Goal: Task Accomplishment & Management: Manage account settings

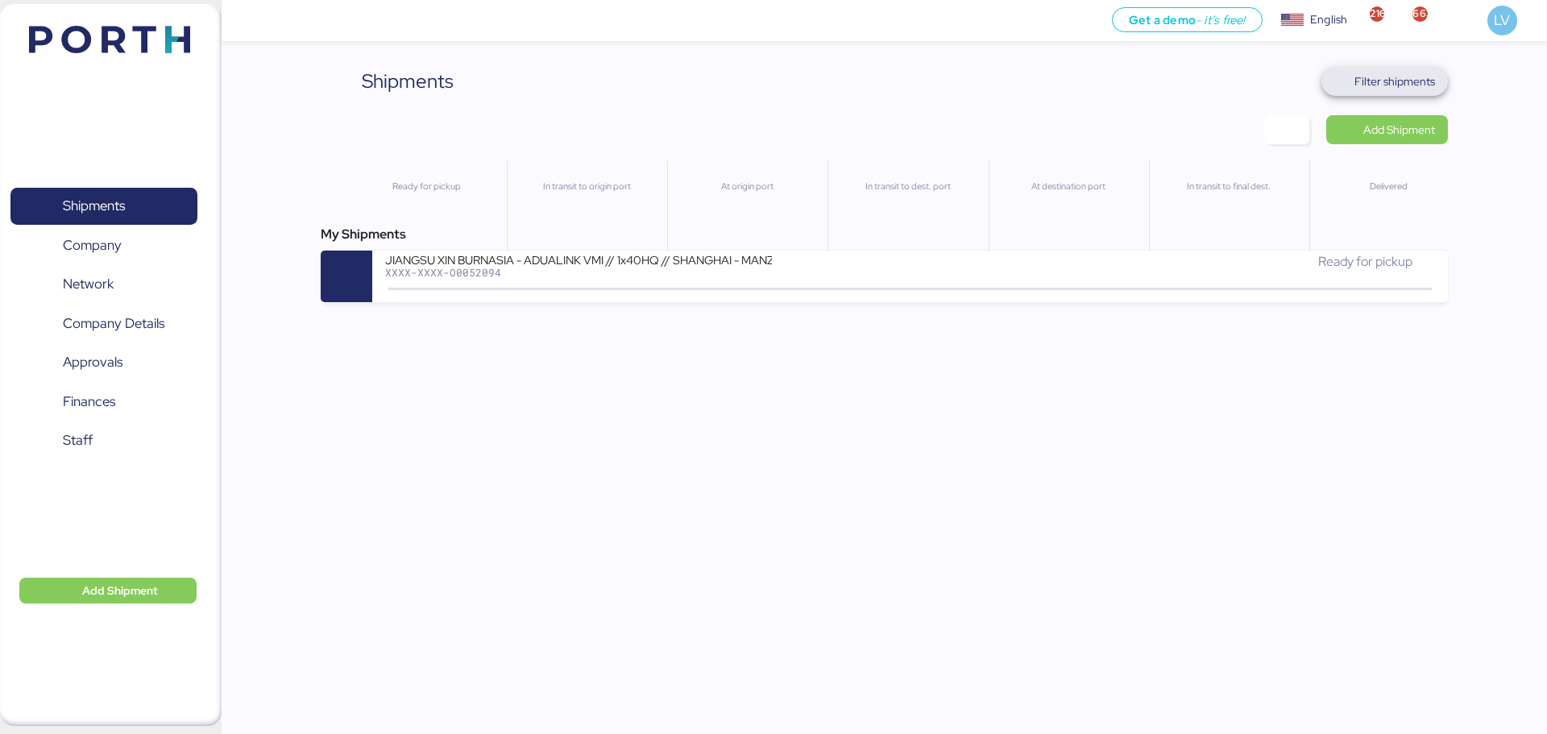
click at [1431, 76] on span "Filter shipments" at bounding box center [1395, 81] width 81 height 19
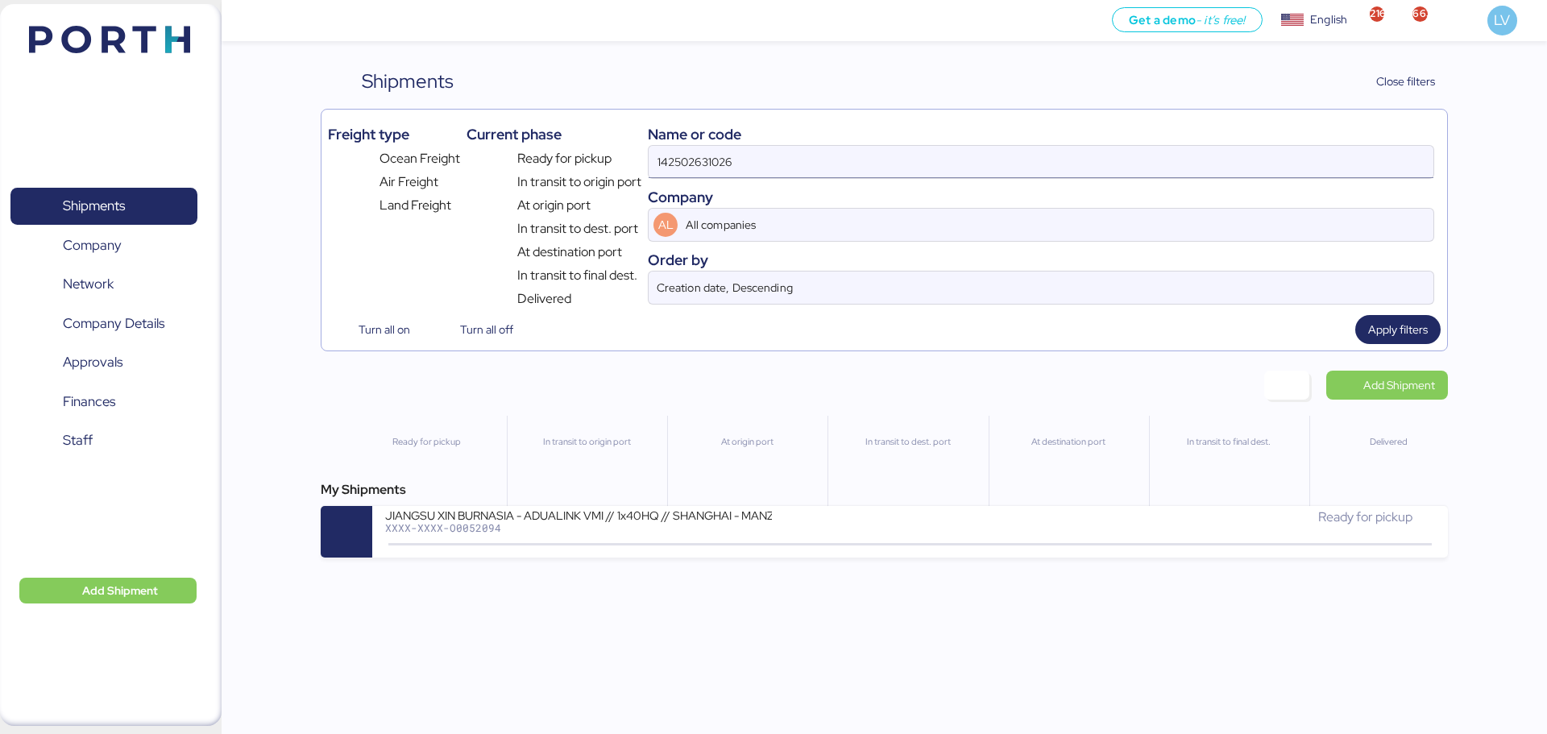
click at [1331, 152] on input "142502631026" at bounding box center [1041, 162] width 785 height 32
paste input "ZIMUSNH21210202"
type input "ZIMUSNH21210202"
click at [1394, 322] on span "Apply filters" at bounding box center [1398, 329] width 60 height 19
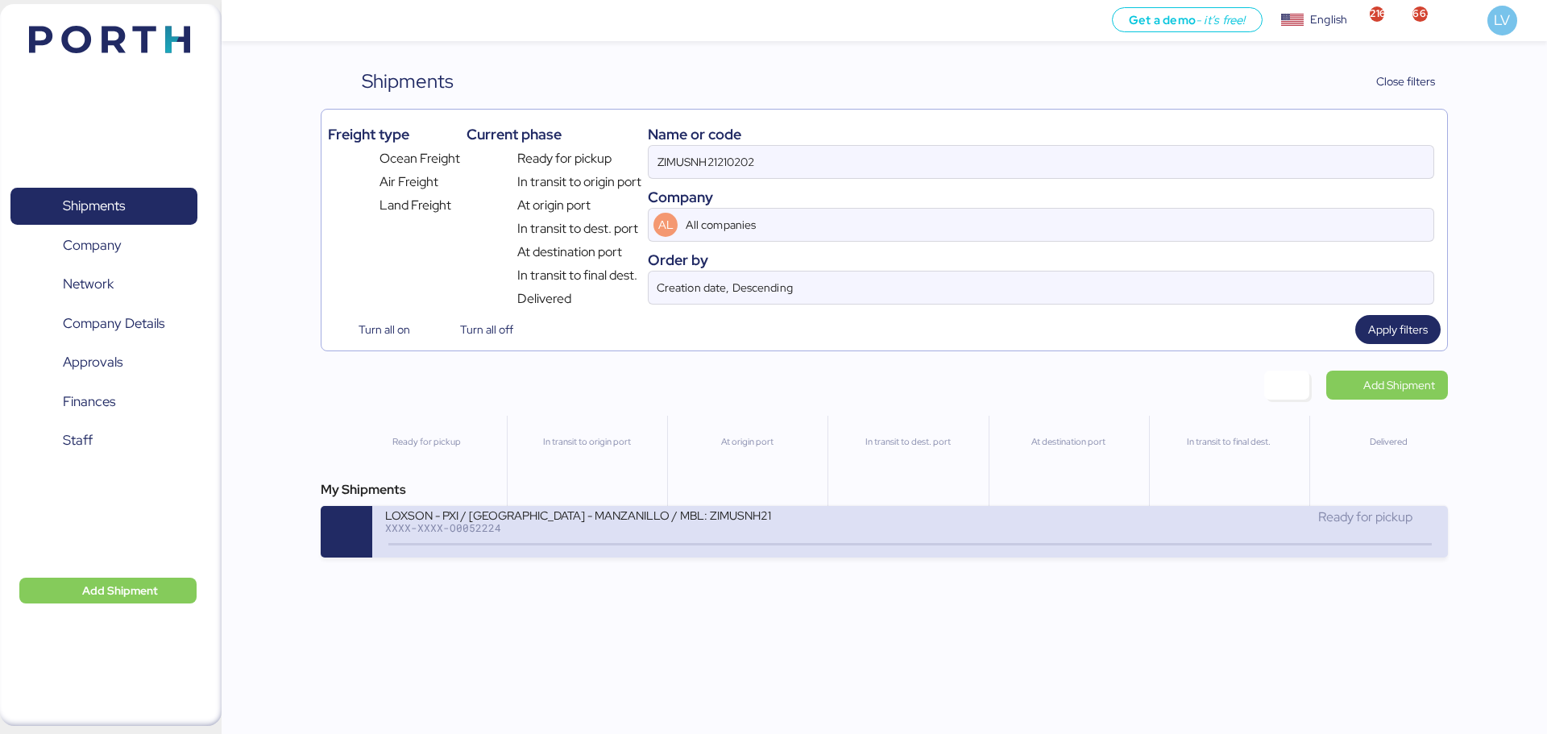
click at [532, 520] on div "LOXSON - PXI / SHANGHAI - MANZANILLO / MBL: ZIMUSNH21210202 - HBL: CSSE25090371…" at bounding box center [578, 515] width 387 height 14
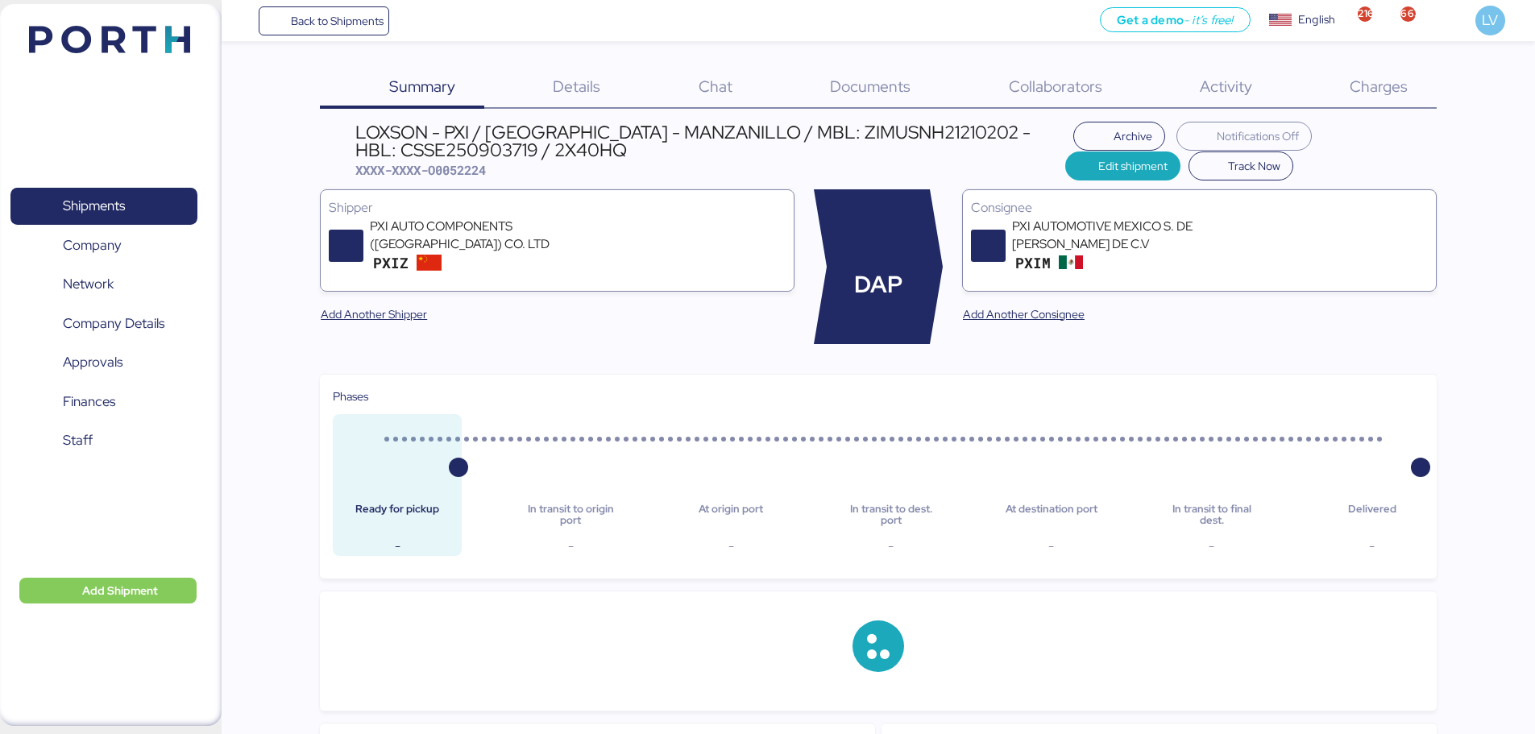
click at [1389, 79] on span "Charges" at bounding box center [1379, 86] width 58 height 21
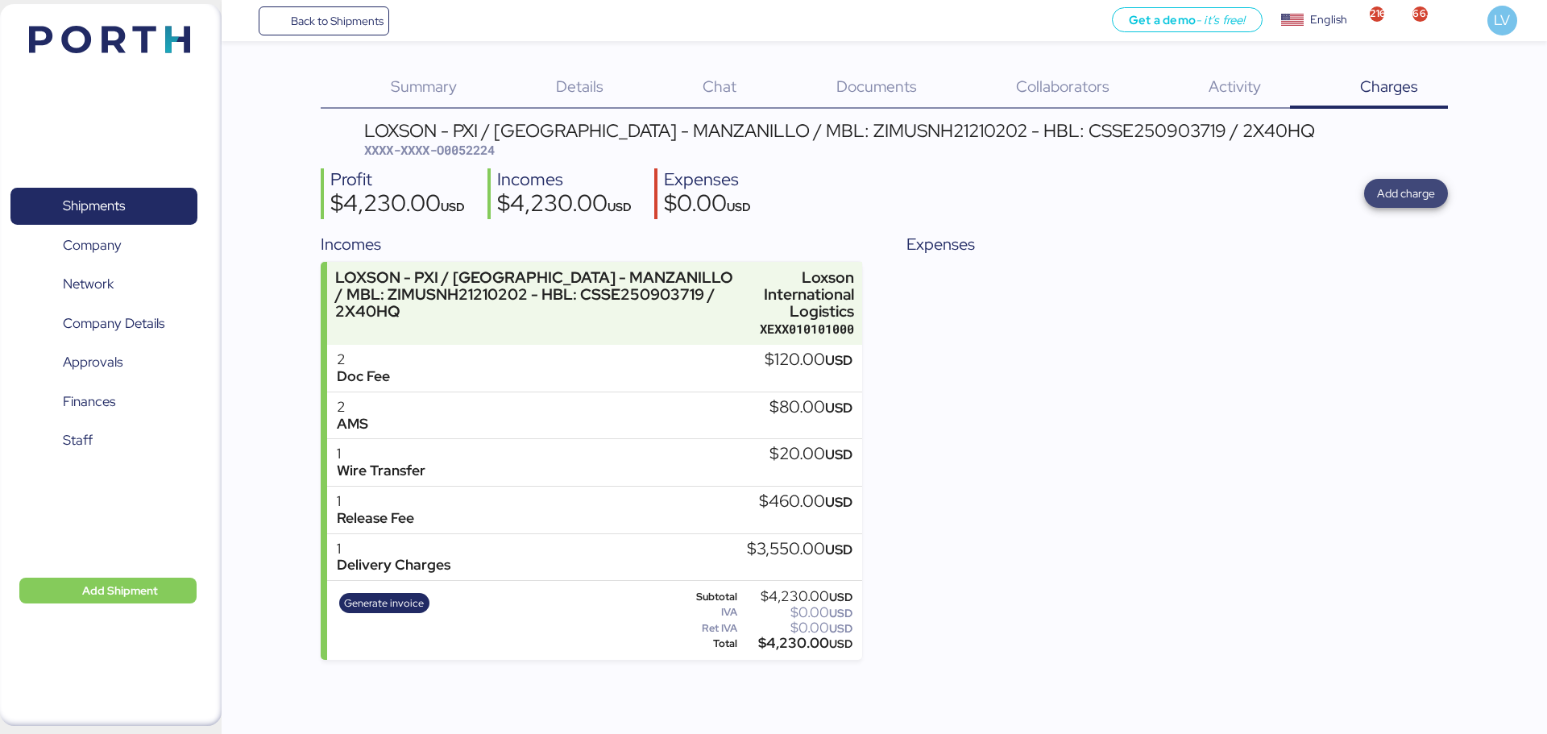
click at [1410, 193] on span "Add charge" at bounding box center [1406, 193] width 58 height 19
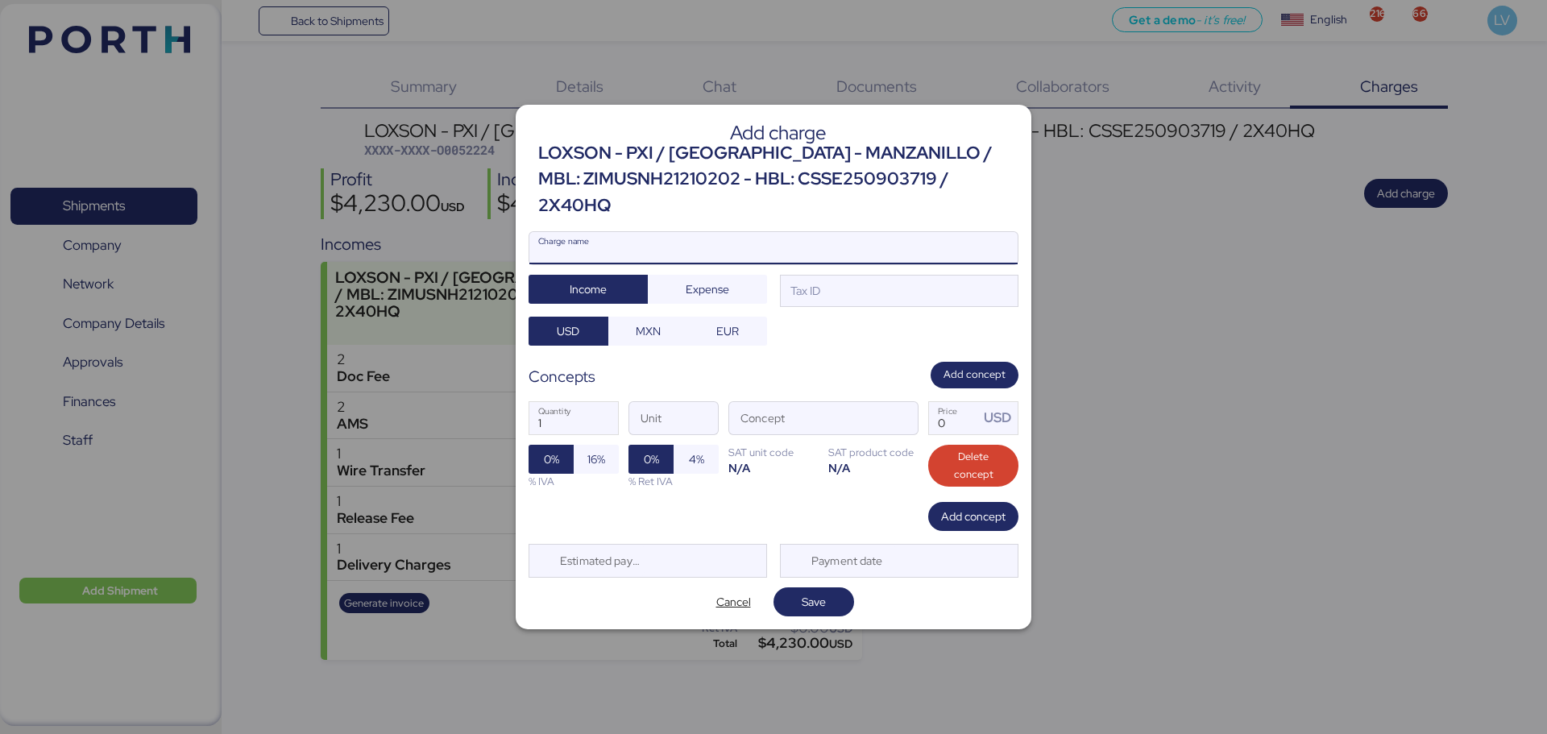
click at [930, 246] on input "Charge name" at bounding box center [774, 248] width 488 height 32
type input "CARGOS LOCALES ZIM"
click at [720, 281] on span "Expense" at bounding box center [708, 289] width 44 height 19
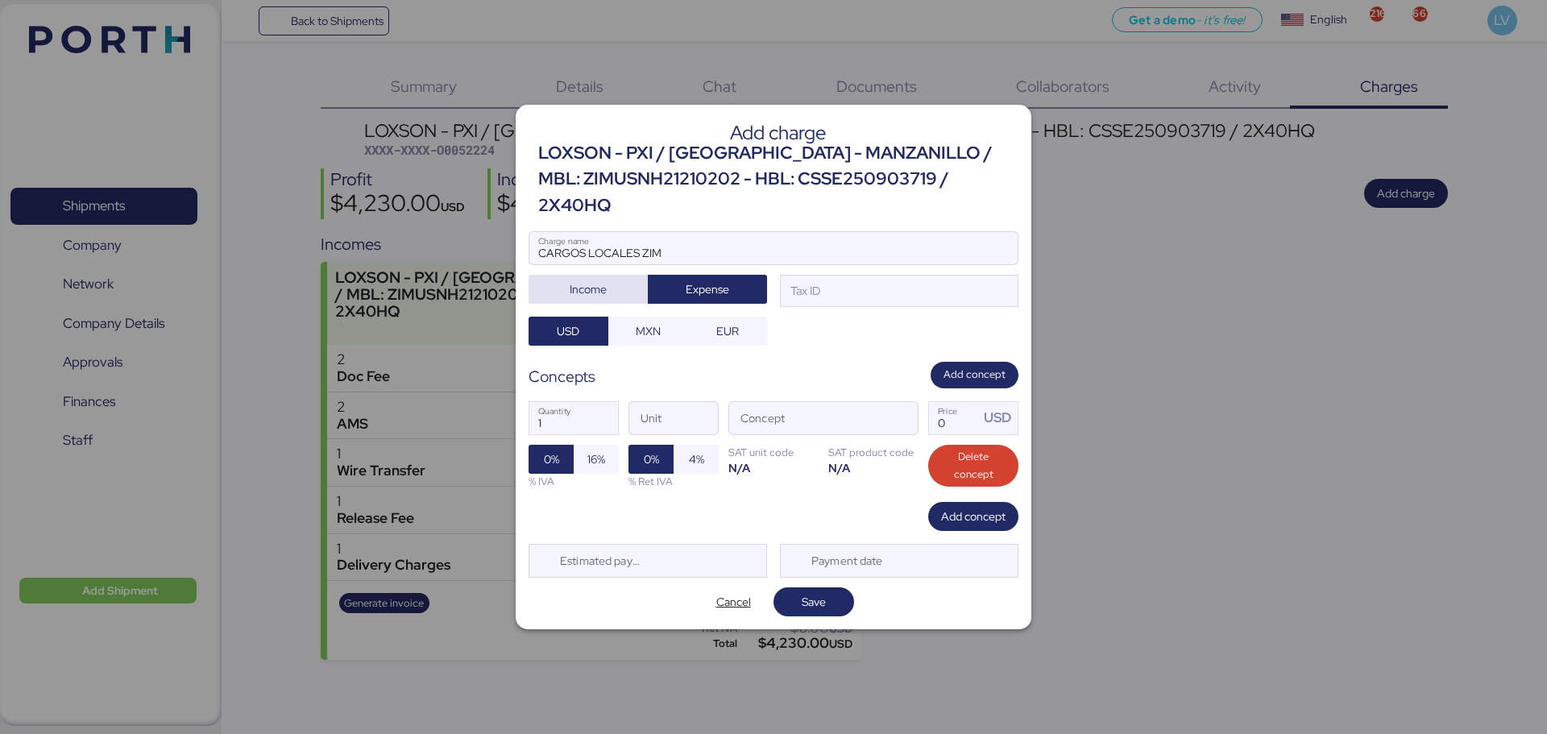
click at [621, 278] on span "Income" at bounding box center [588, 289] width 93 height 23
click at [712, 280] on span "Expense" at bounding box center [708, 289] width 44 height 19
click at [823, 264] on div at bounding box center [774, 272] width 488 height 16
click at [823, 257] on input "CARGOS LOCALES ZIM" at bounding box center [774, 248] width 488 height 32
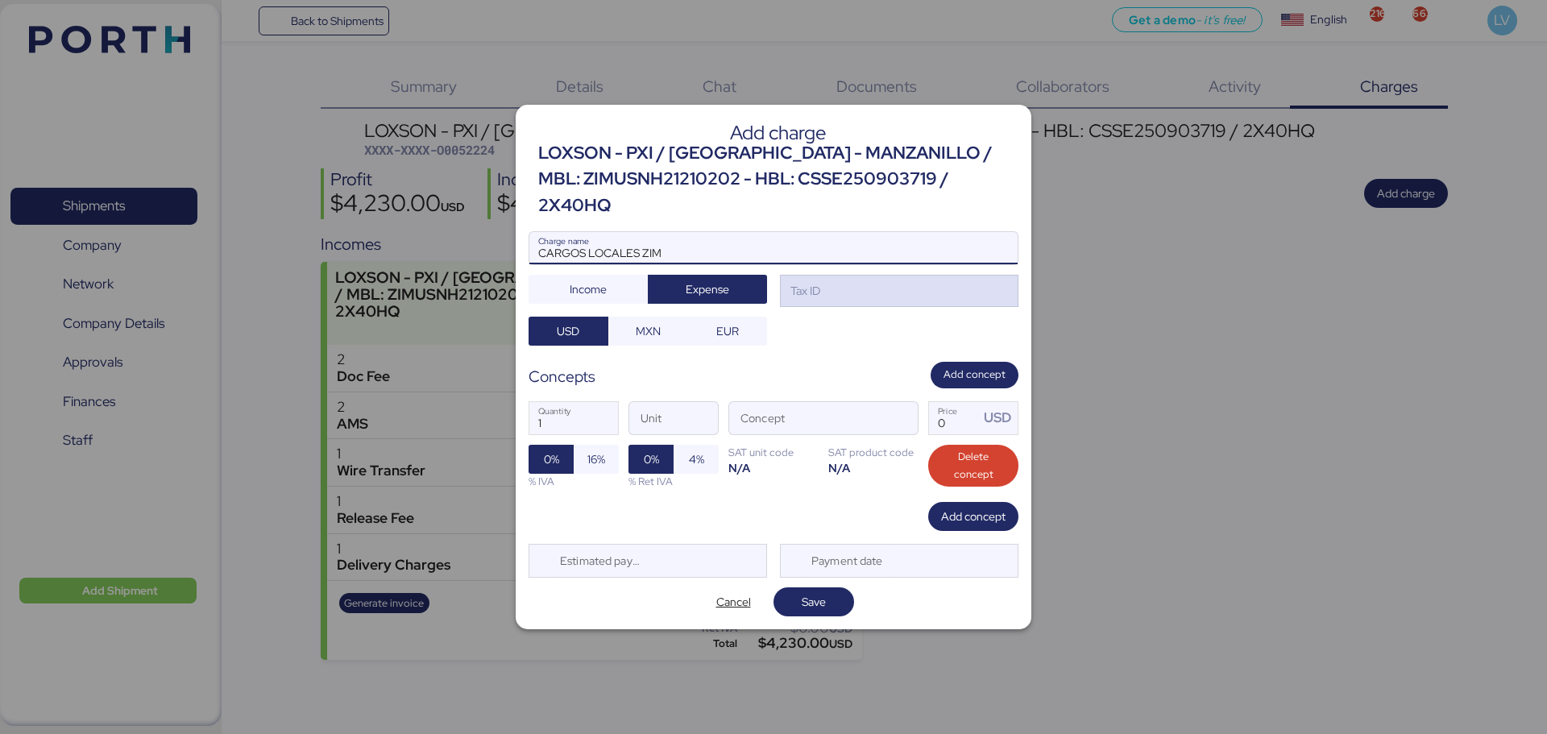
click at [825, 276] on div "Tax ID" at bounding box center [899, 291] width 239 height 32
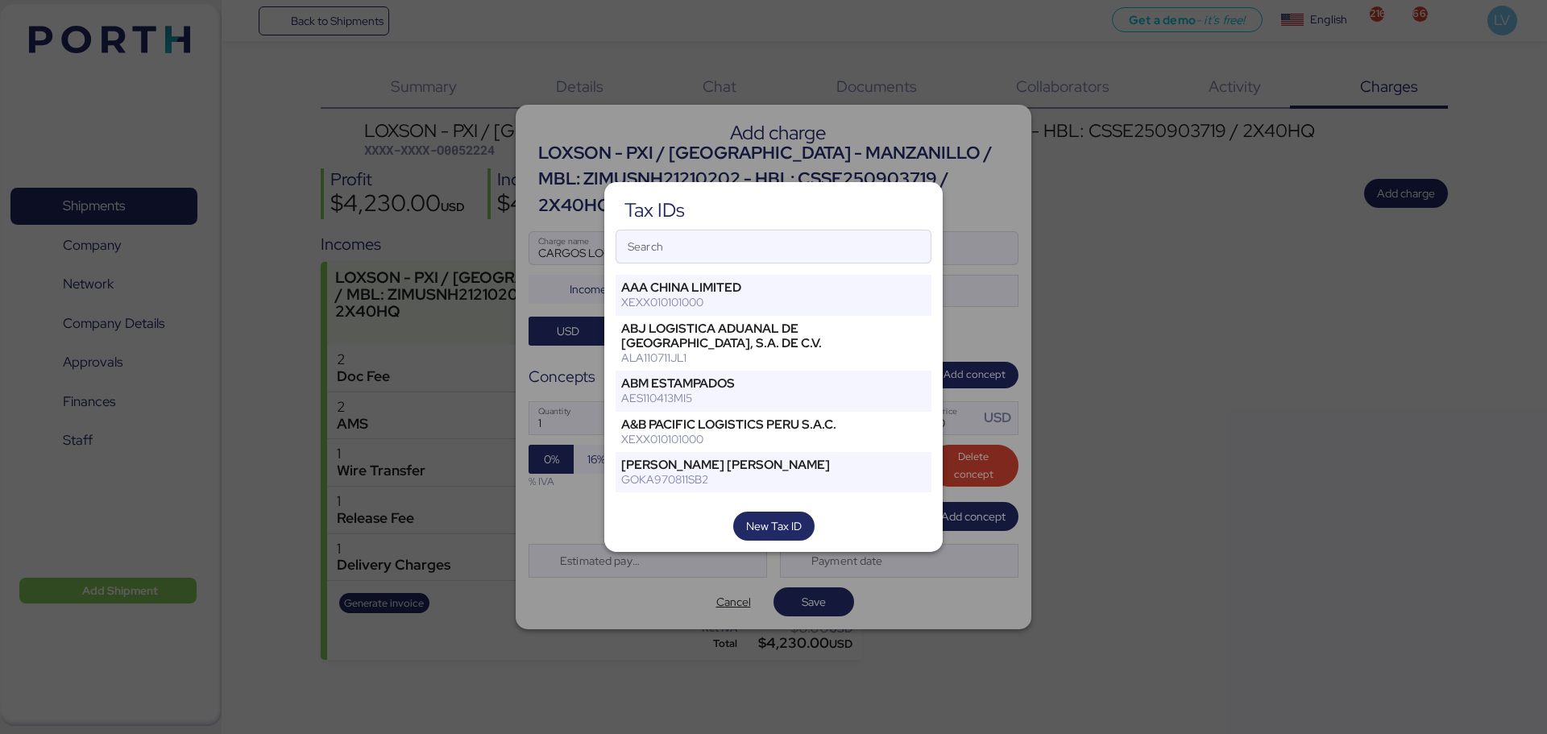
click at [1303, 320] on div at bounding box center [773, 367] width 1547 height 734
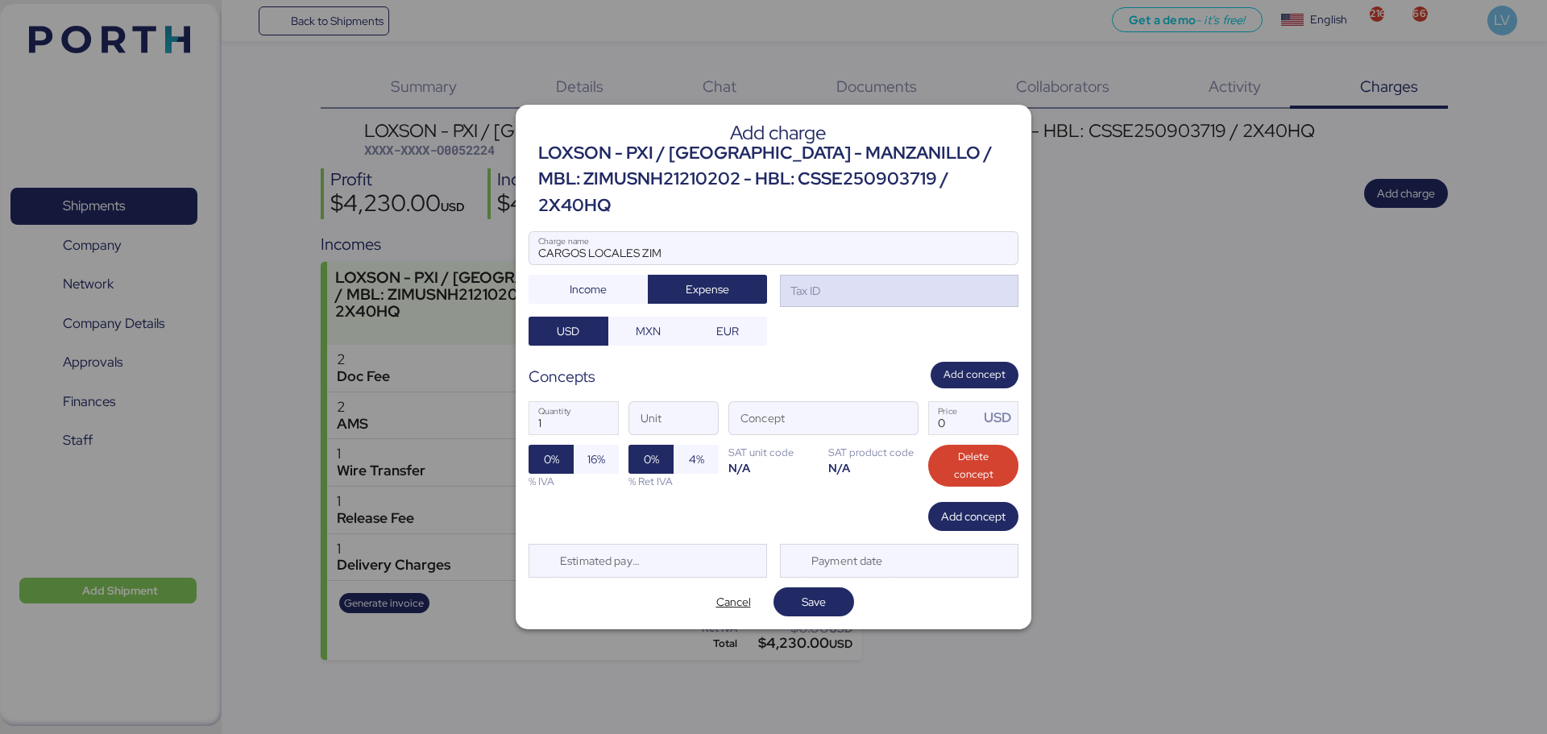
click at [945, 283] on div "Tax ID" at bounding box center [899, 291] width 239 height 32
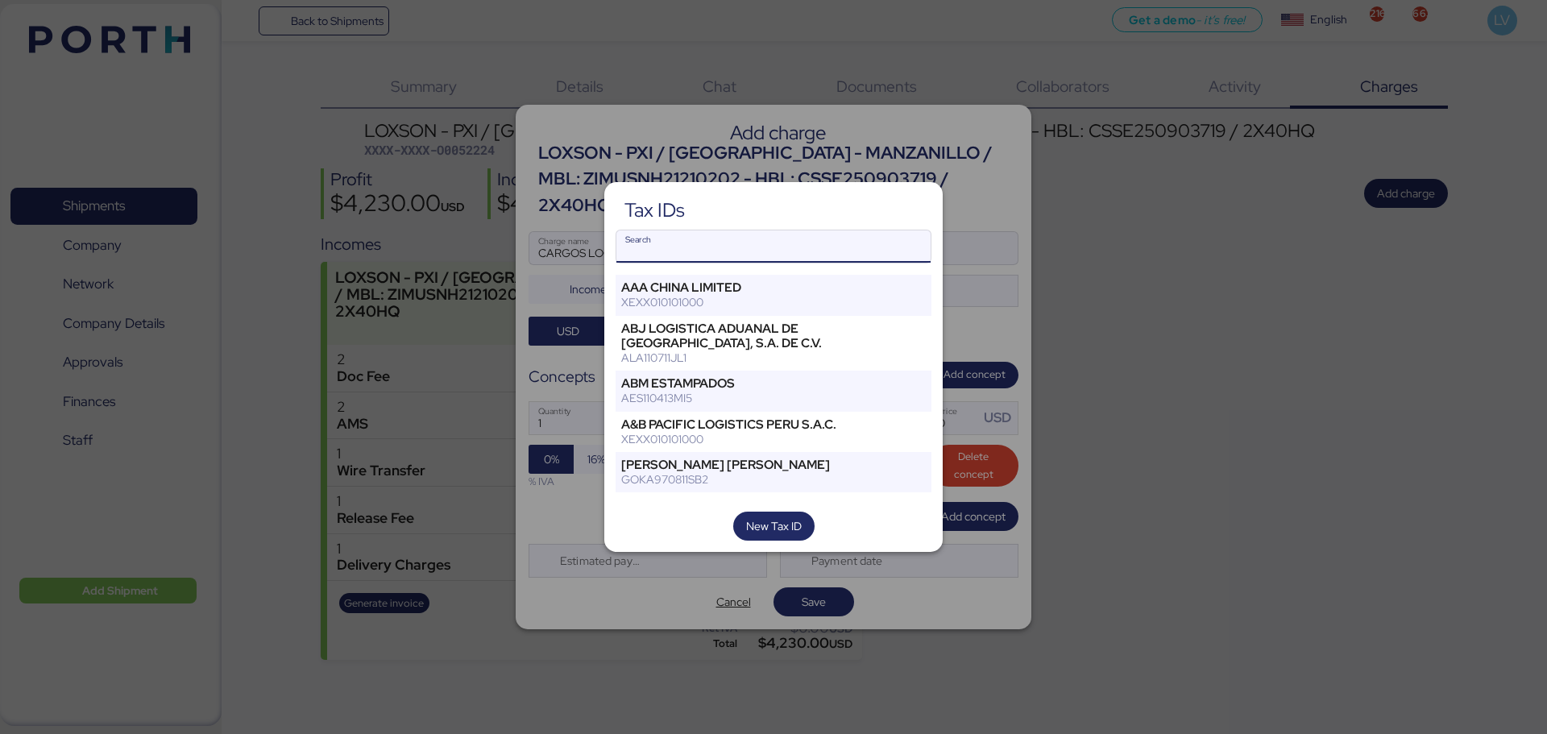
click at [819, 239] on input "Search" at bounding box center [774, 246] width 314 height 32
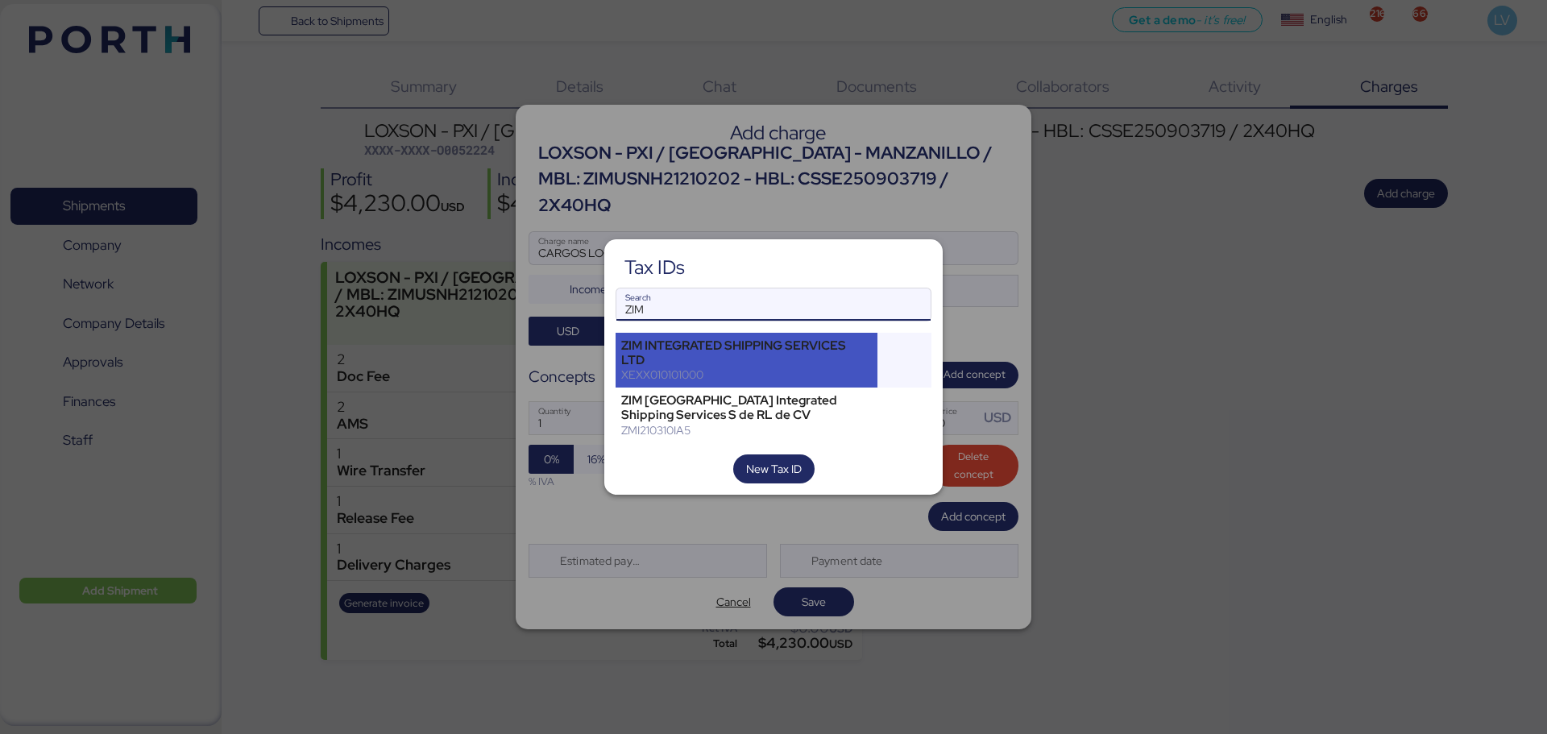
type input "ZIM"
click at [737, 353] on div "ZIM INTEGRATED SHIPPING SERVICES LTD" at bounding box center [746, 352] width 251 height 29
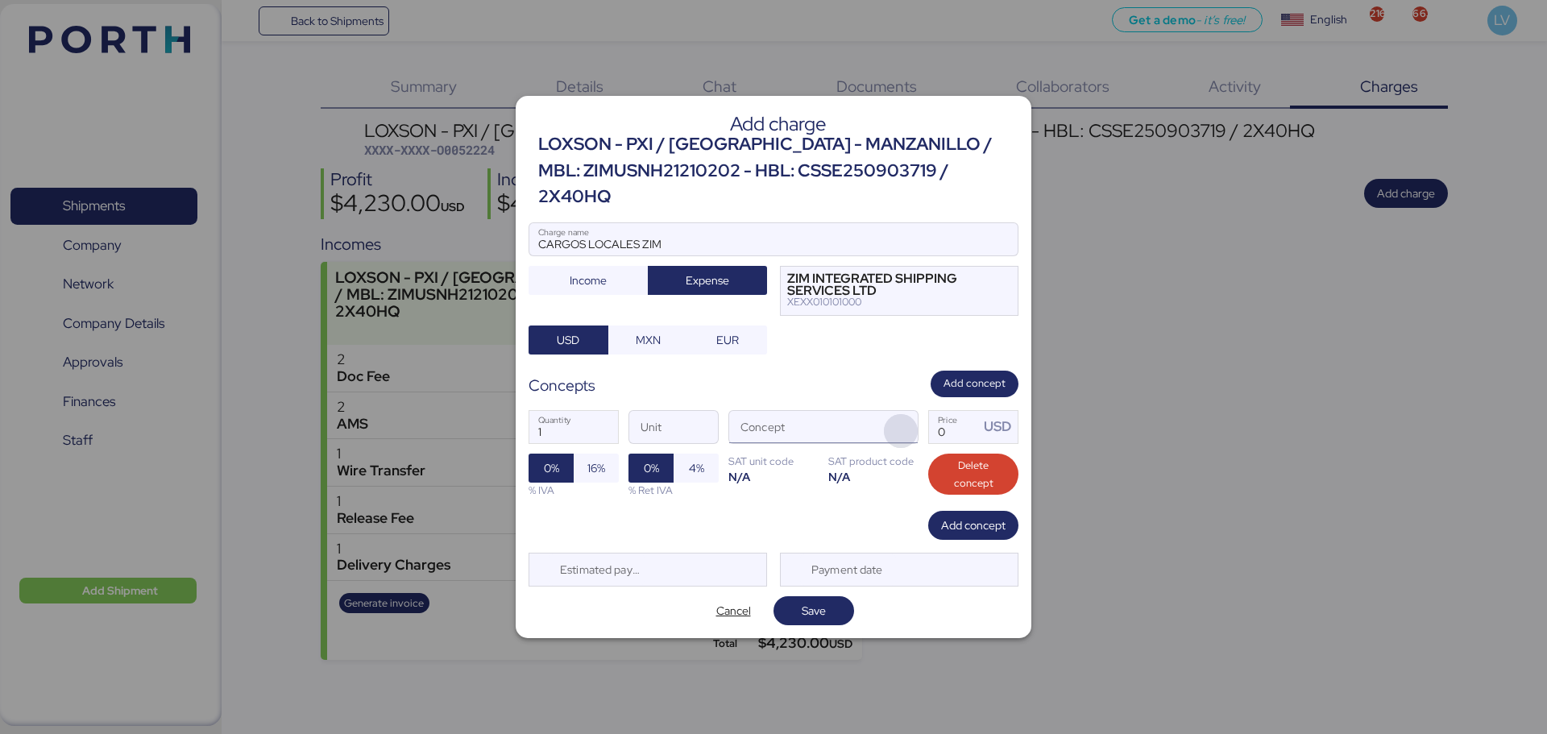
click at [898, 414] on span "button" at bounding box center [901, 431] width 34 height 34
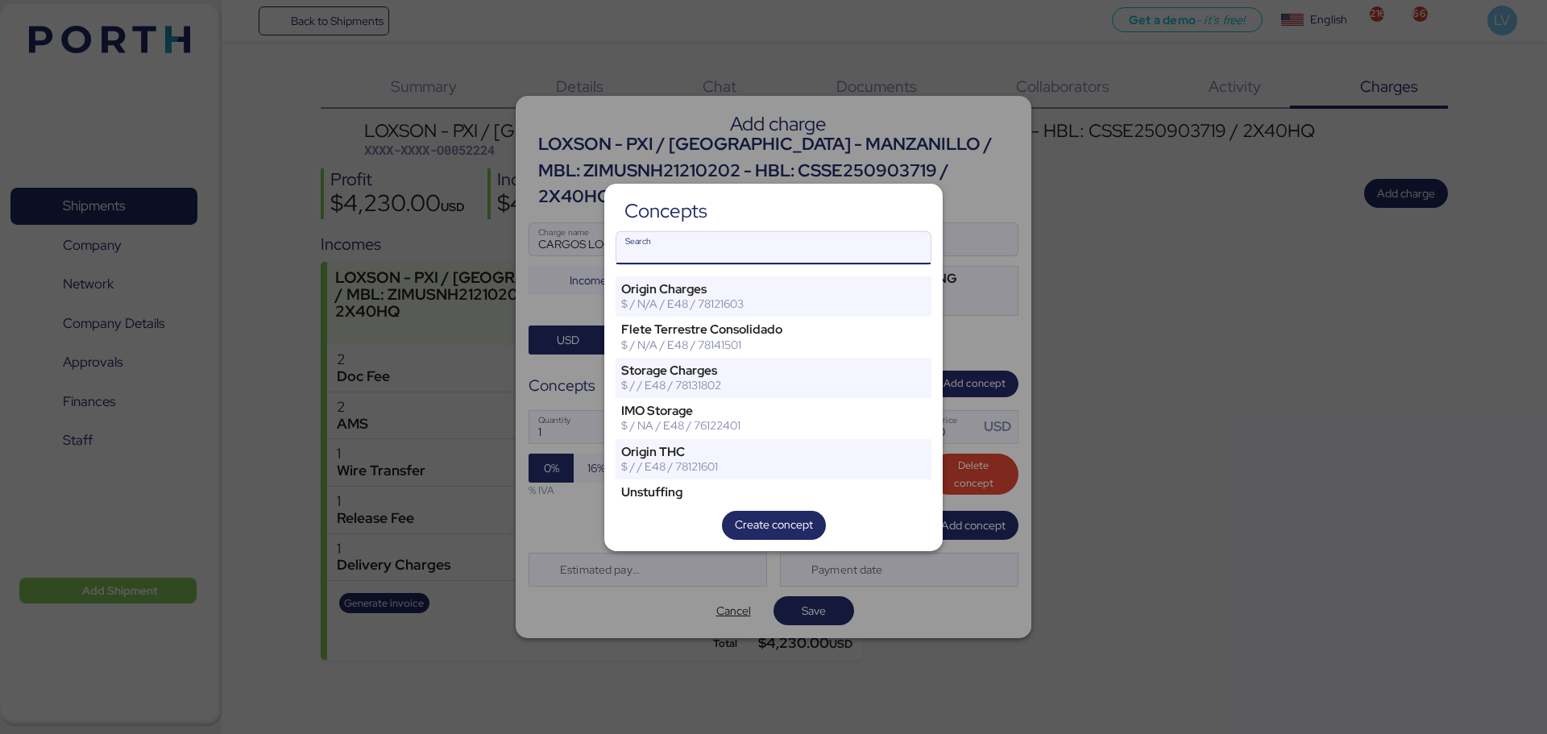
click at [973, 331] on div at bounding box center [773, 367] width 1547 height 734
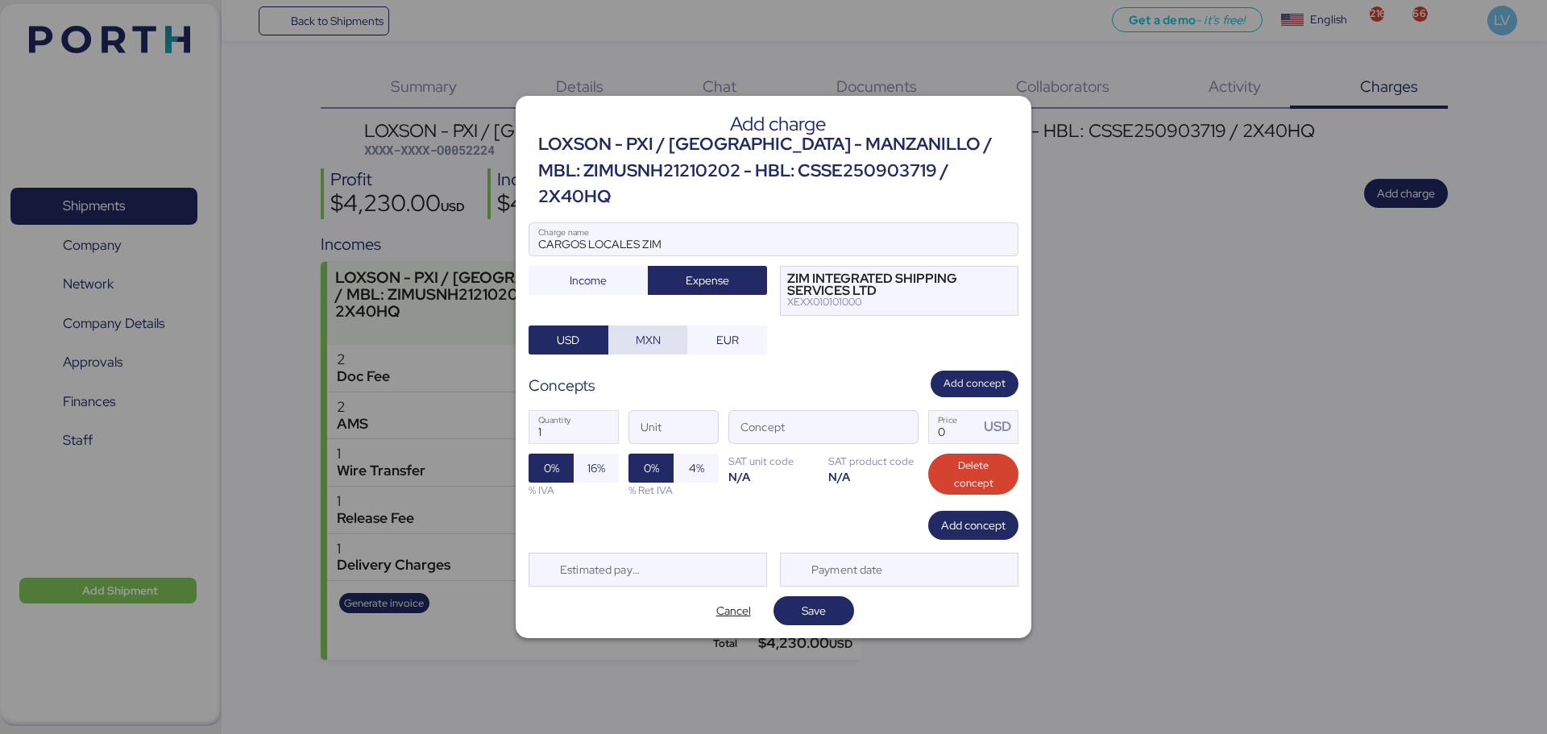
click at [649, 333] on span "MXN" at bounding box center [648, 339] width 25 height 19
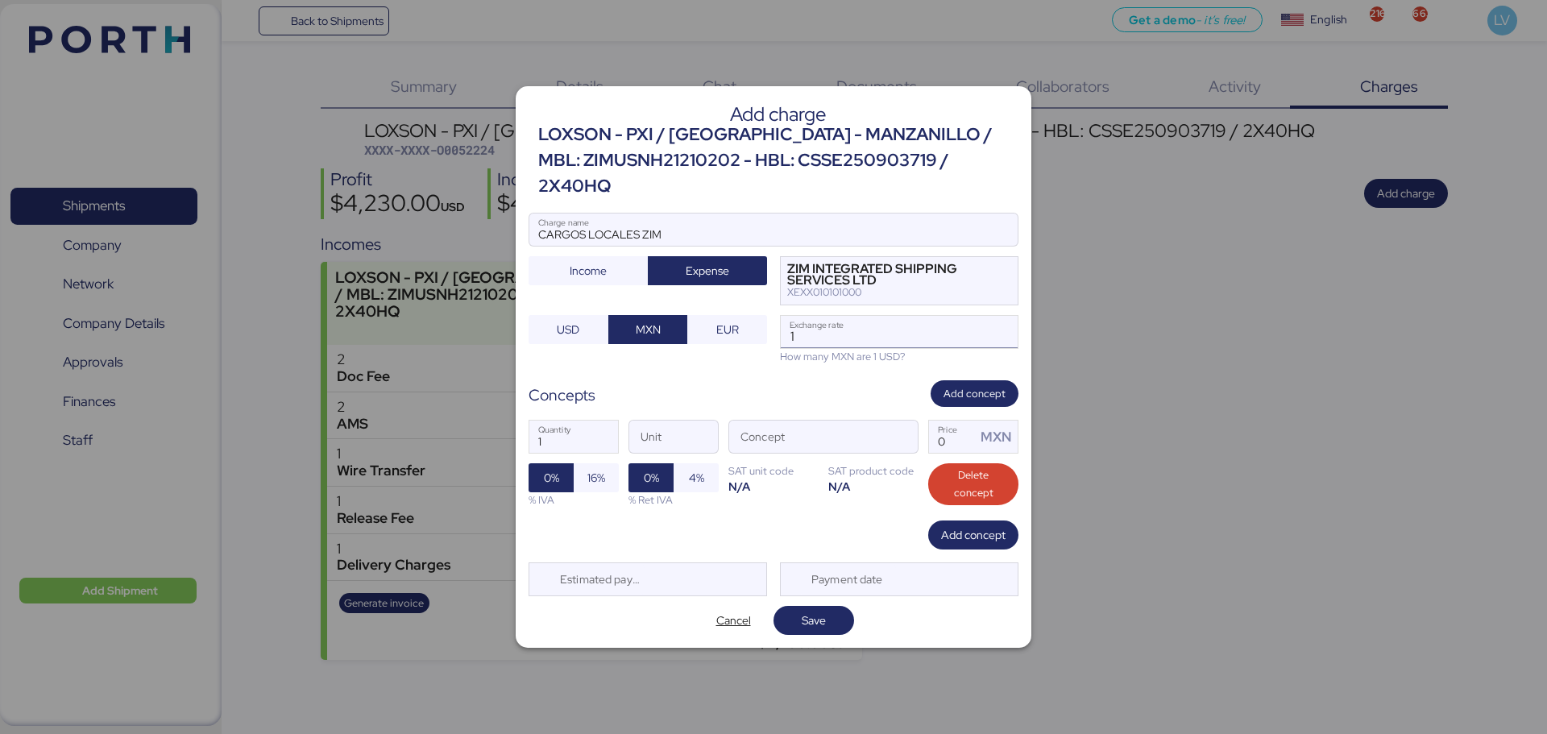
click at [894, 316] on input "1" at bounding box center [899, 332] width 237 height 32
click at [572, 320] on span "USD" at bounding box center [568, 329] width 23 height 19
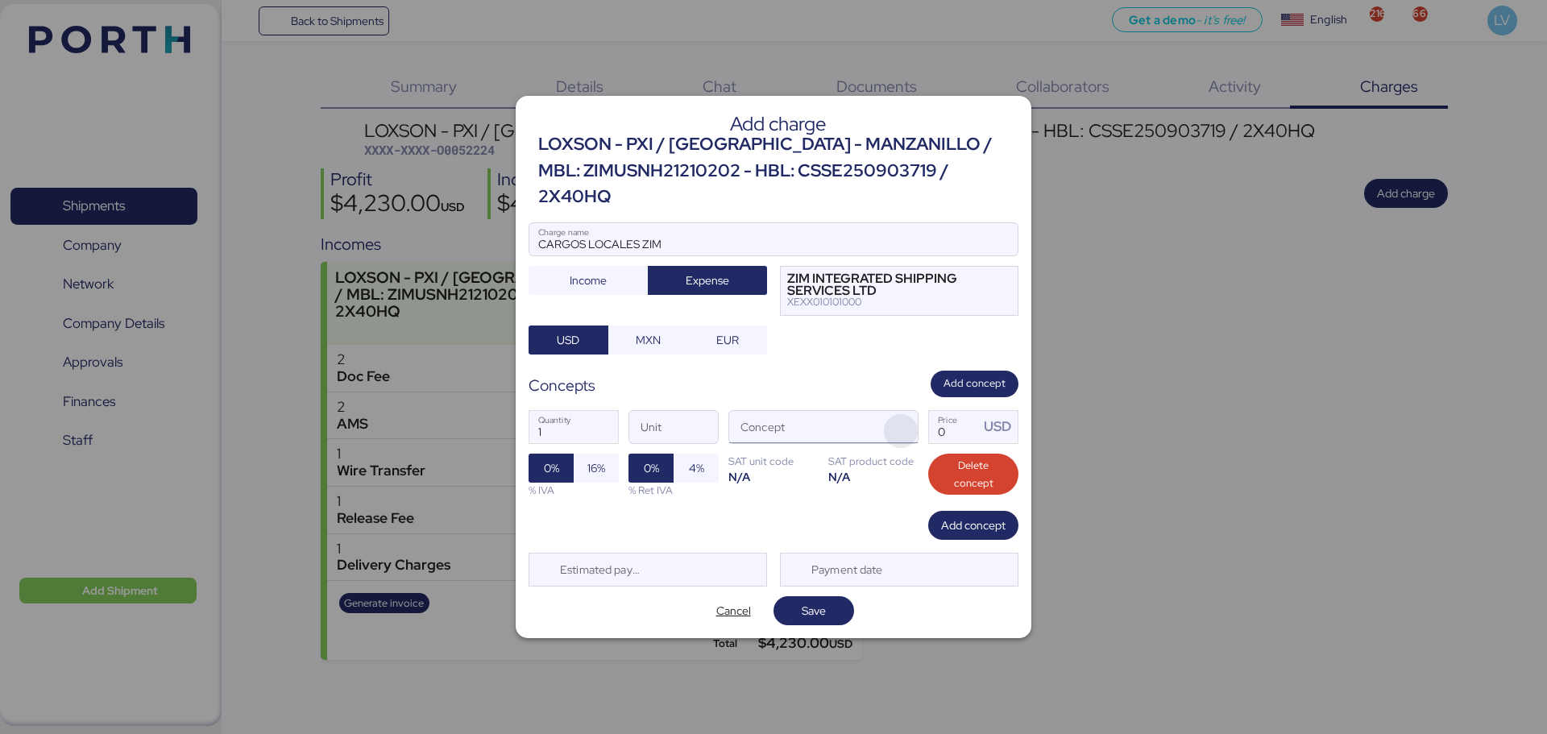
click at [889, 414] on span "button" at bounding box center [901, 431] width 34 height 34
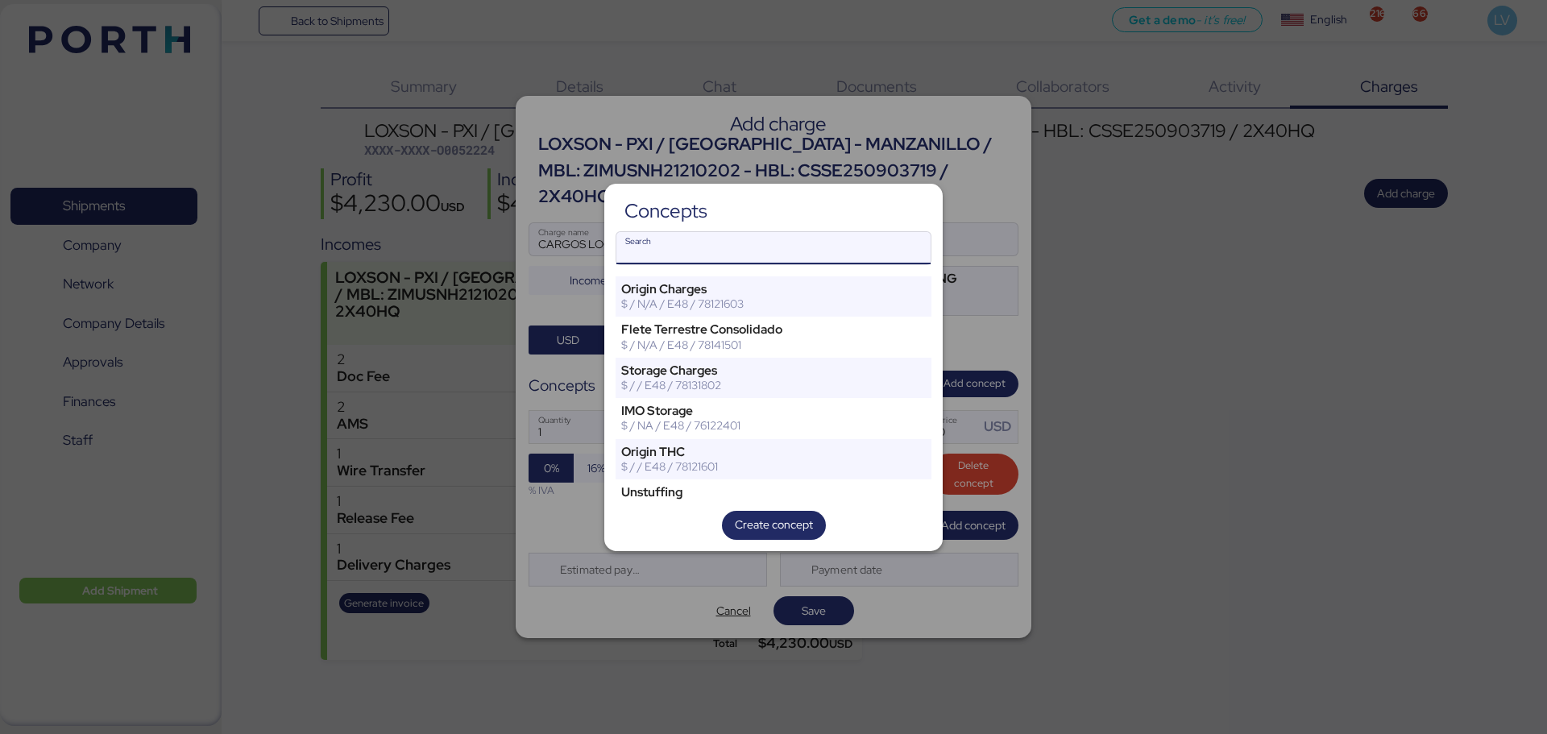
click at [812, 233] on input "Search" at bounding box center [774, 248] width 314 height 32
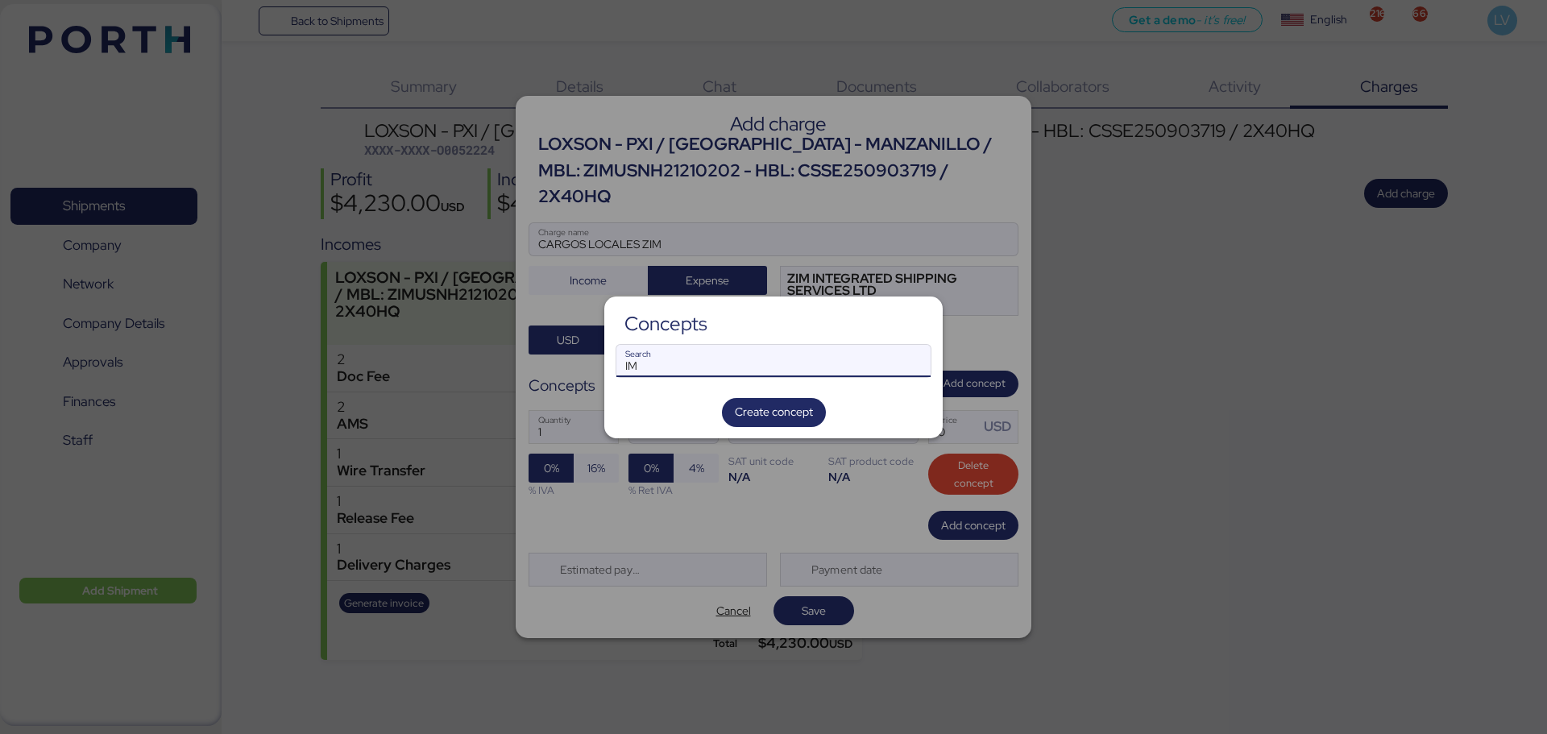
type input "I"
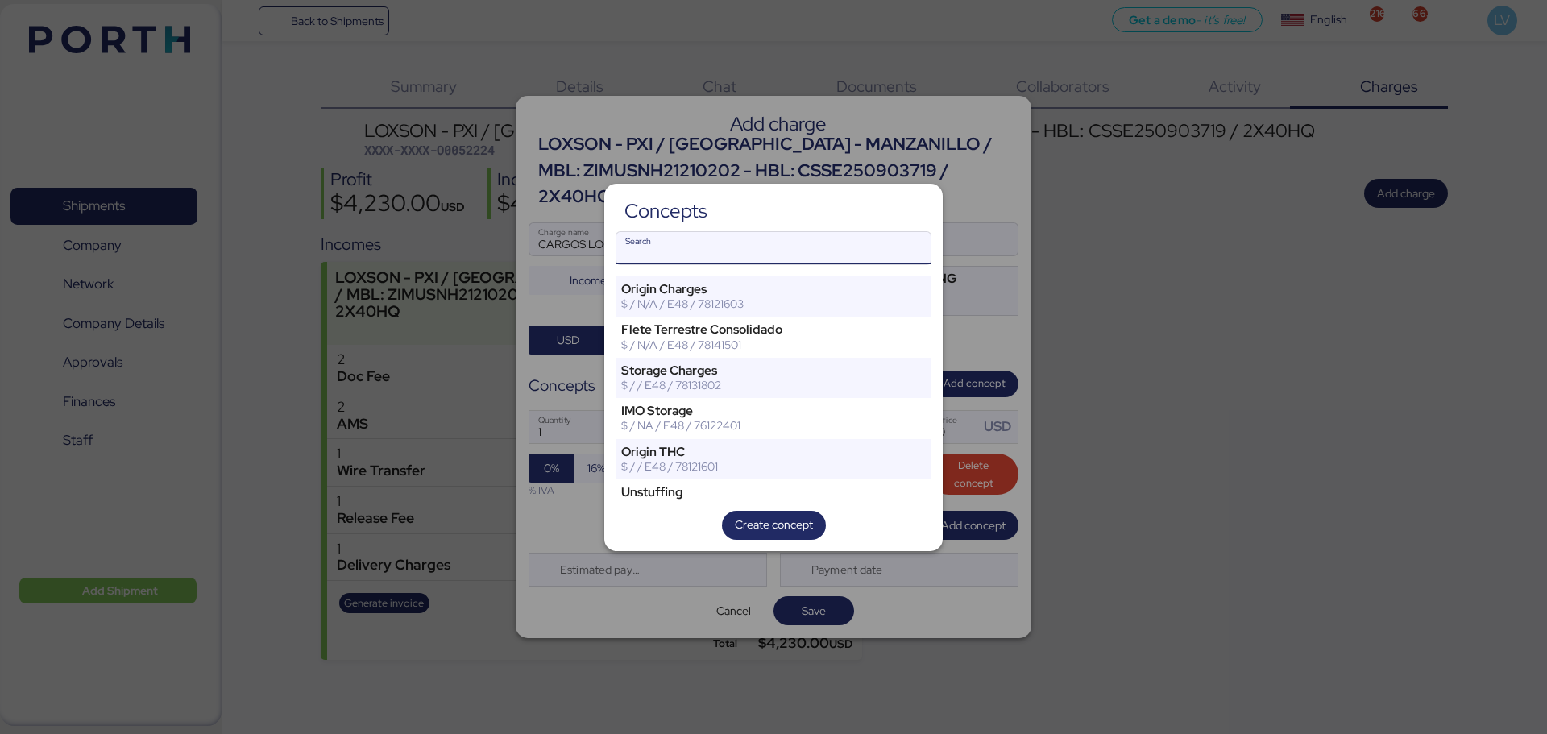
type input "C"
click at [782, 250] on input "CONT" at bounding box center [774, 248] width 314 height 32
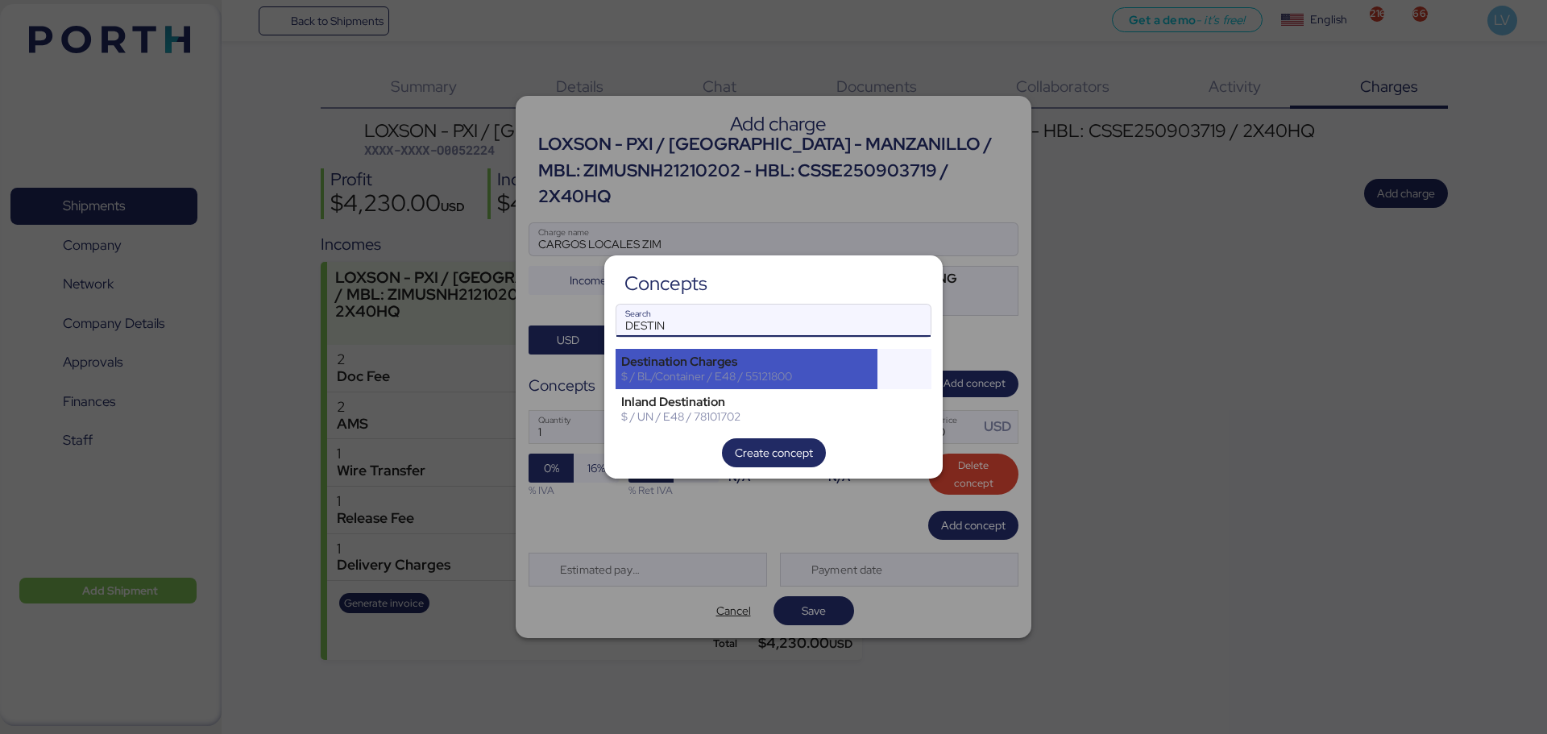
type input "DESTIN"
click at [750, 360] on div "Destination Charges" at bounding box center [746, 362] width 251 height 15
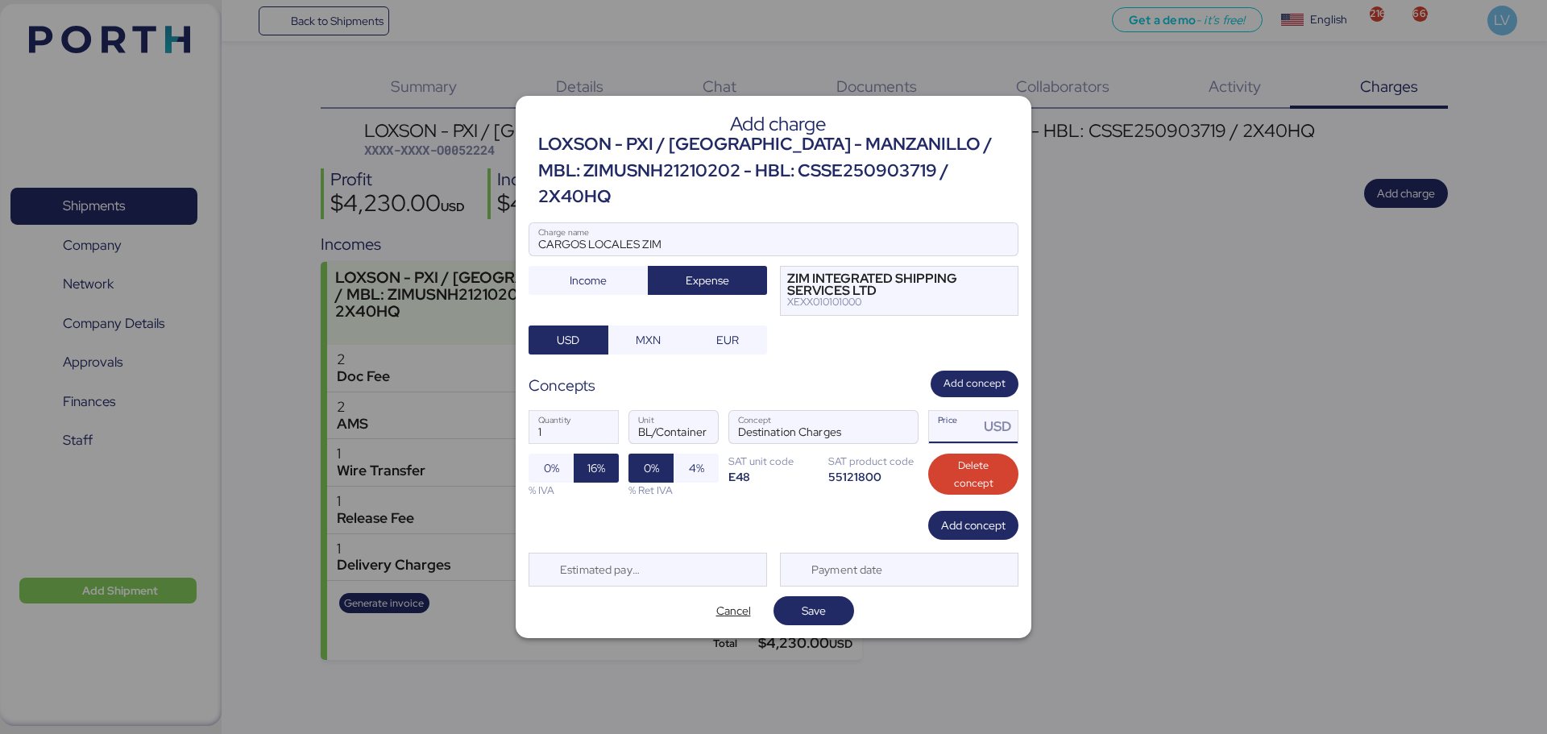
click at [938, 421] on input "Price USD" at bounding box center [954, 427] width 50 height 32
type input "40"
click at [566, 422] on input "1" at bounding box center [574, 427] width 89 height 32
click at [943, 425] on input "40" at bounding box center [954, 427] width 50 height 32
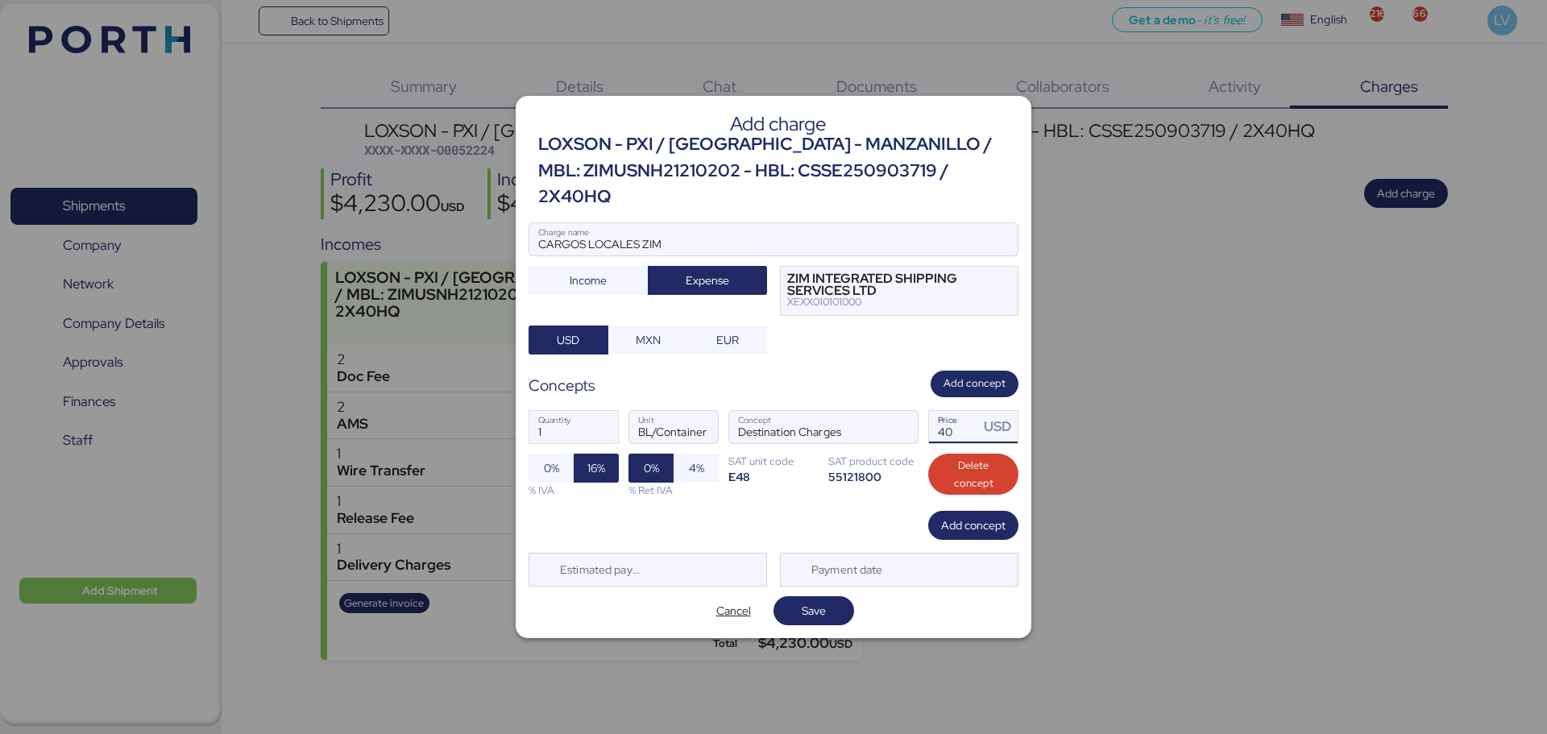
type input "2"
type input "0"
click at [952, 413] on input "Price USD" at bounding box center [954, 427] width 50 height 32
paste input "34.48"
type input "34.48"
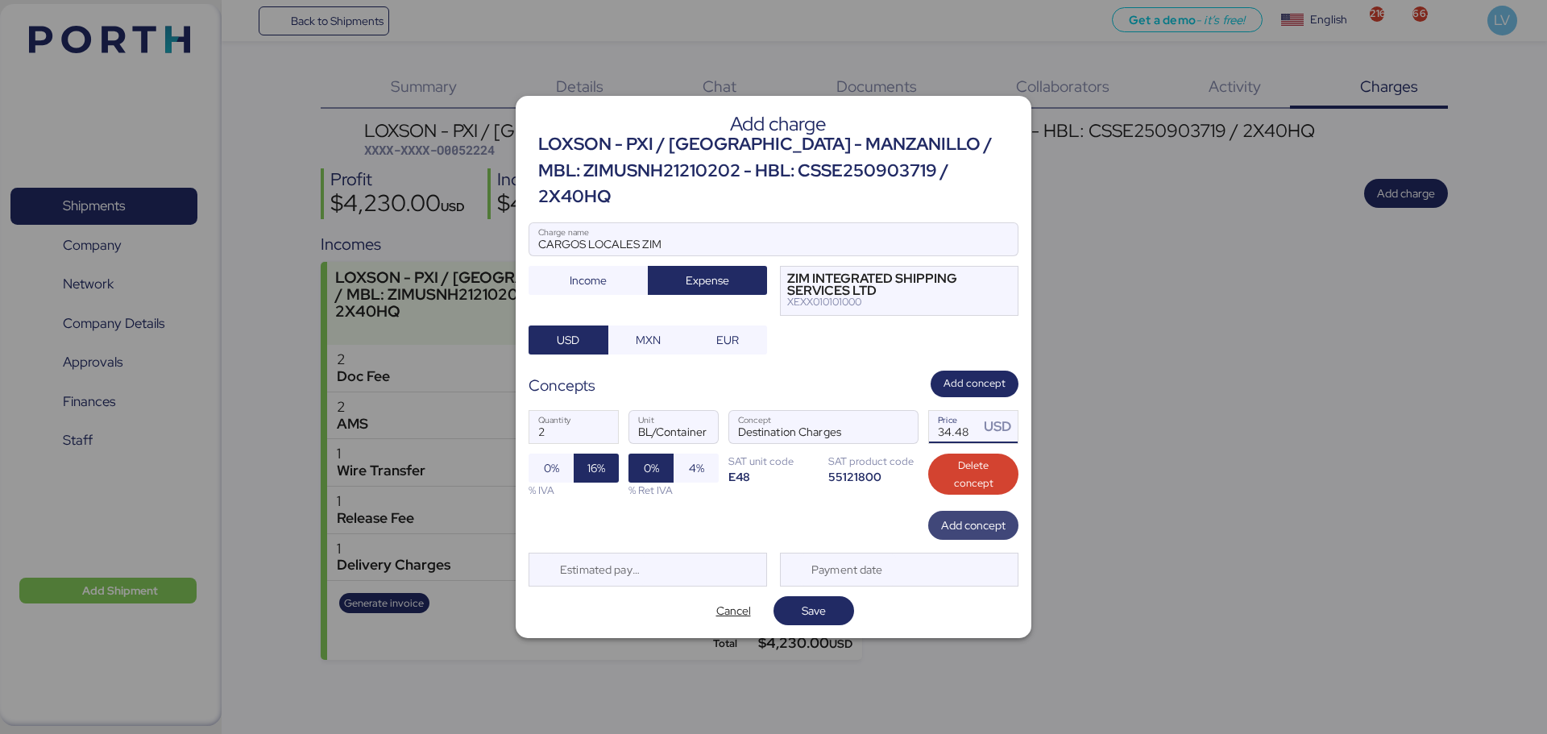
click at [951, 516] on span "Add concept" at bounding box center [973, 525] width 64 height 19
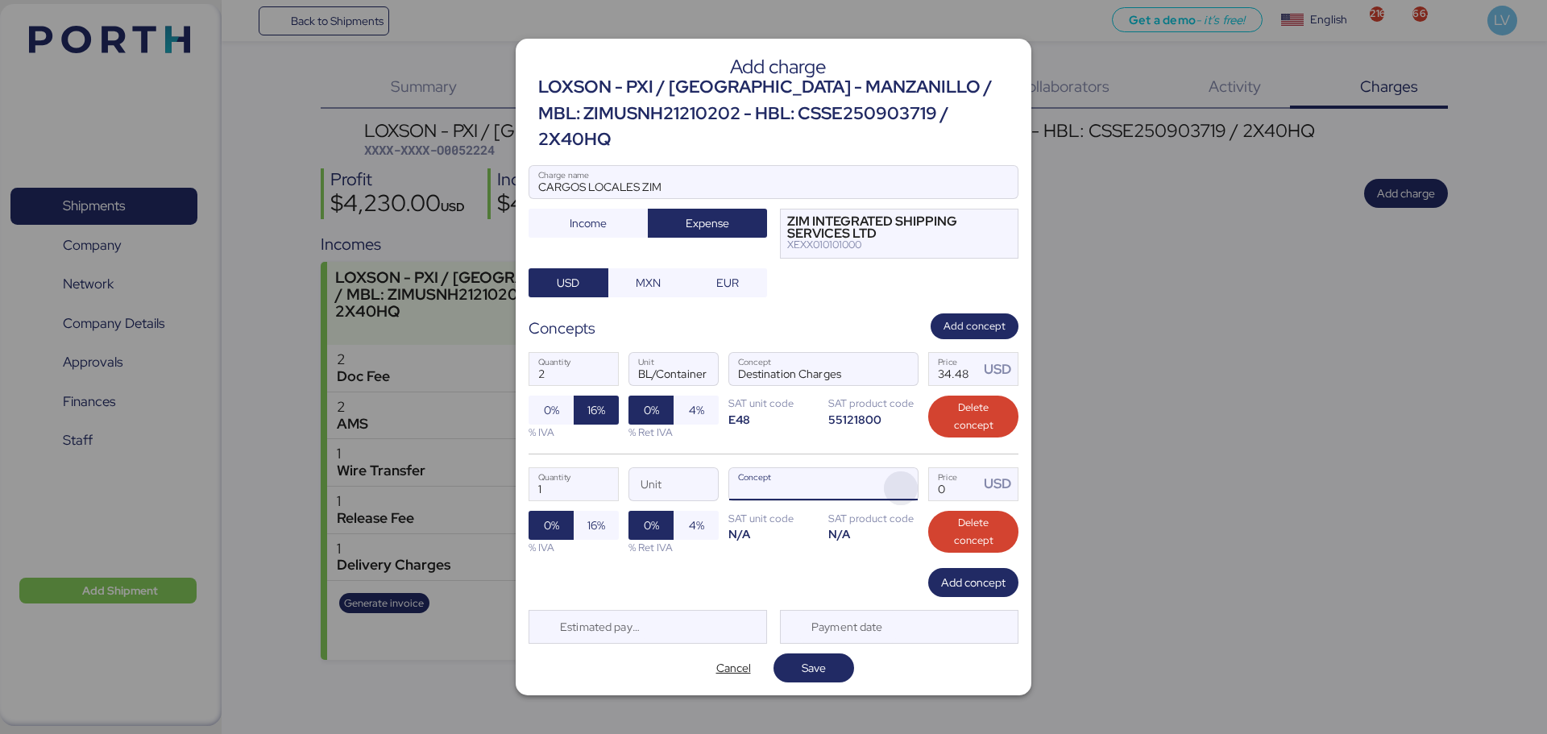
click at [887, 471] on span "button" at bounding box center [901, 488] width 34 height 34
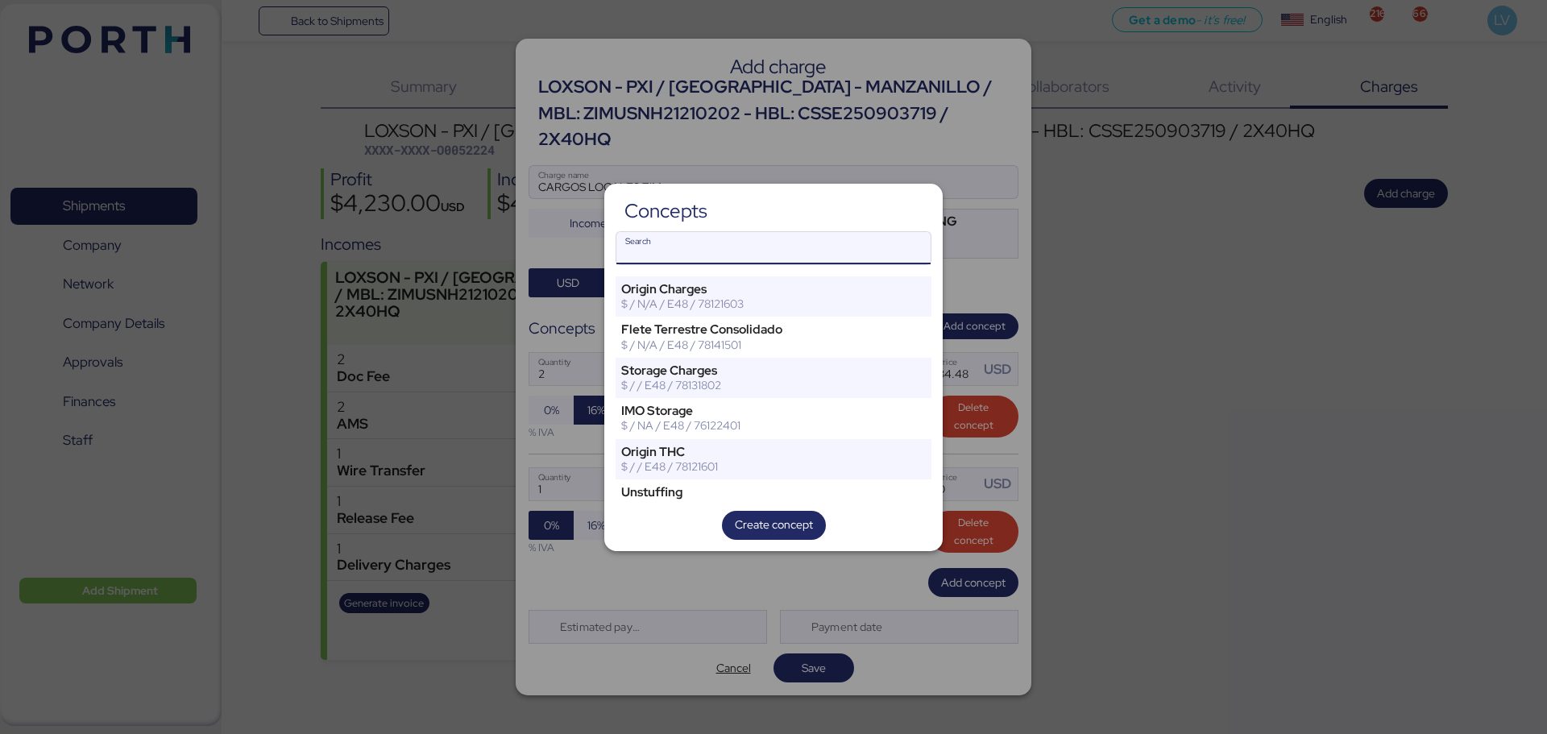
click at [814, 243] on input "Search" at bounding box center [774, 248] width 314 height 32
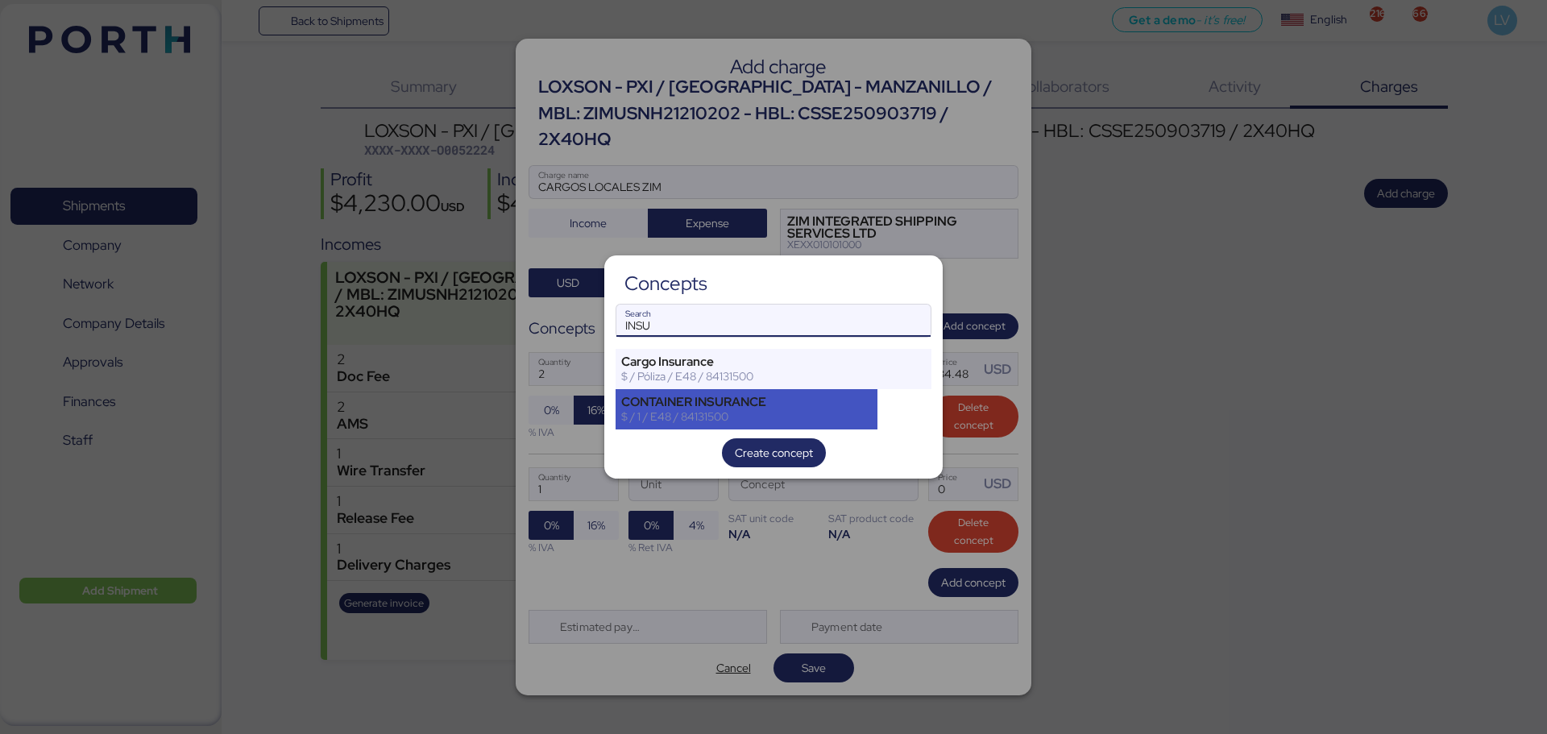
type input "INSU"
click at [750, 412] on div "$ / 1 / E48 / 84131500" at bounding box center [746, 416] width 251 height 15
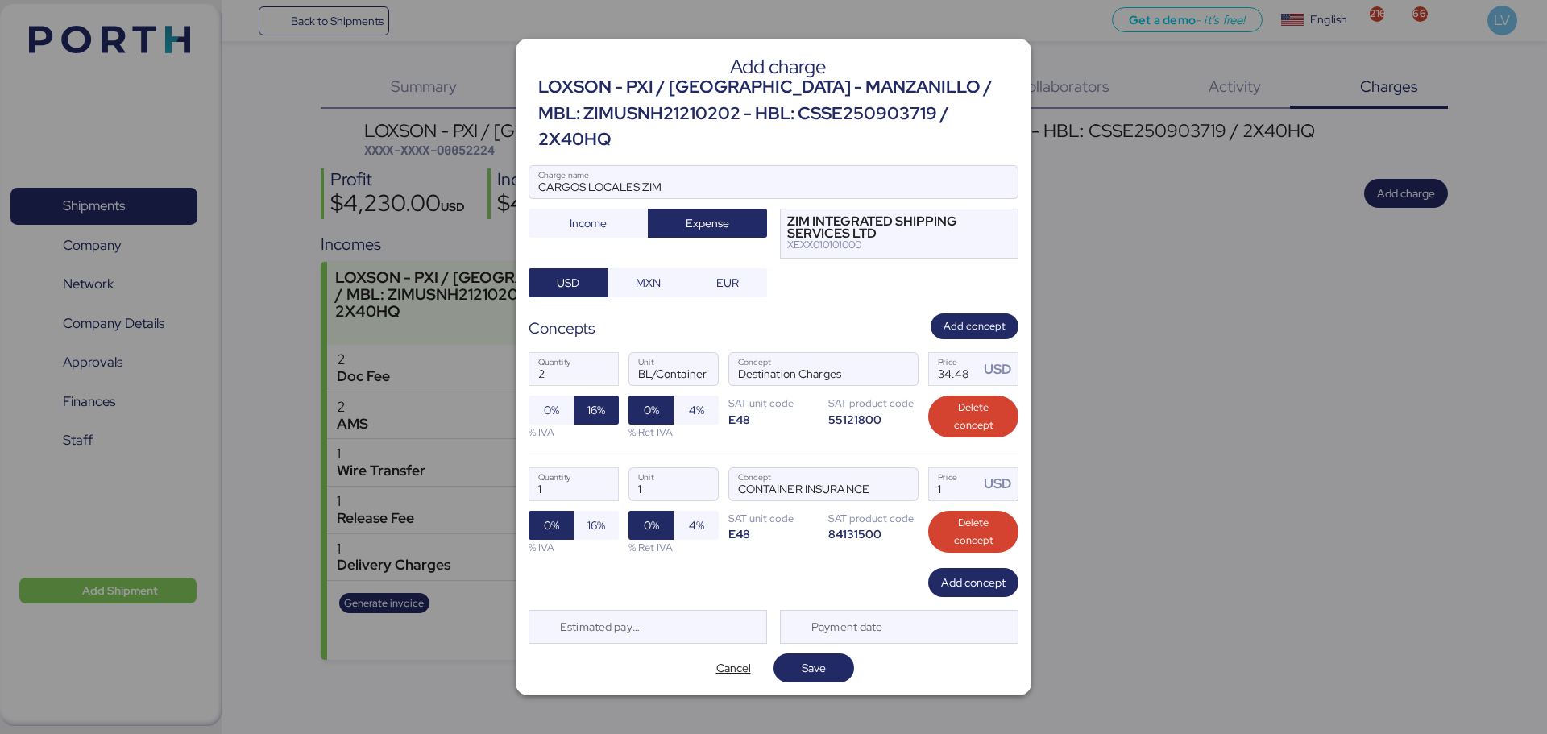
click at [960, 468] on input "1" at bounding box center [954, 484] width 50 height 32
paste input "25.86"
type input "25.86"
click at [586, 519] on span "16%" at bounding box center [596, 525] width 45 height 29
click at [575, 475] on input "1" at bounding box center [574, 484] width 89 height 32
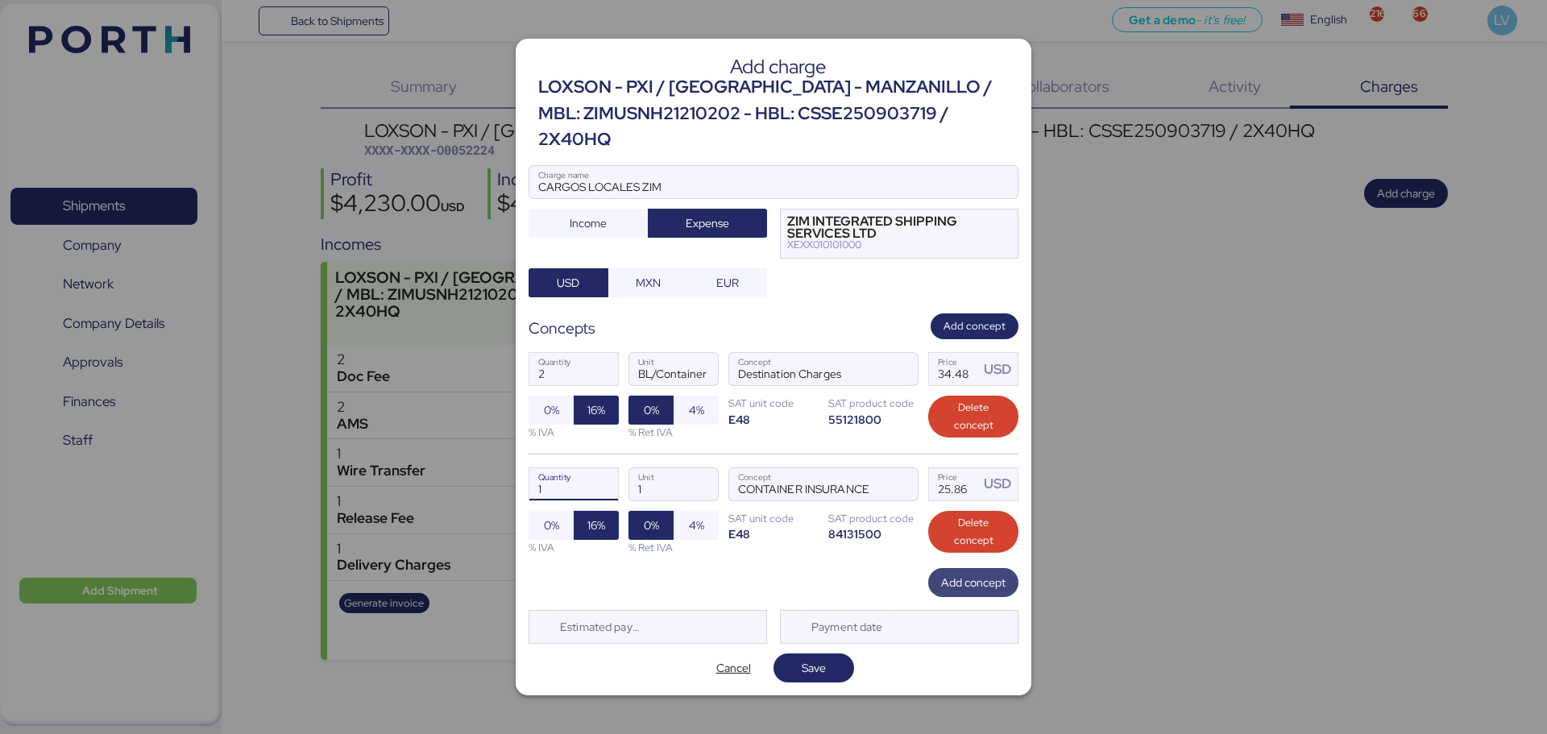
click at [957, 571] on span "Add concept" at bounding box center [973, 582] width 64 height 23
type input "2"
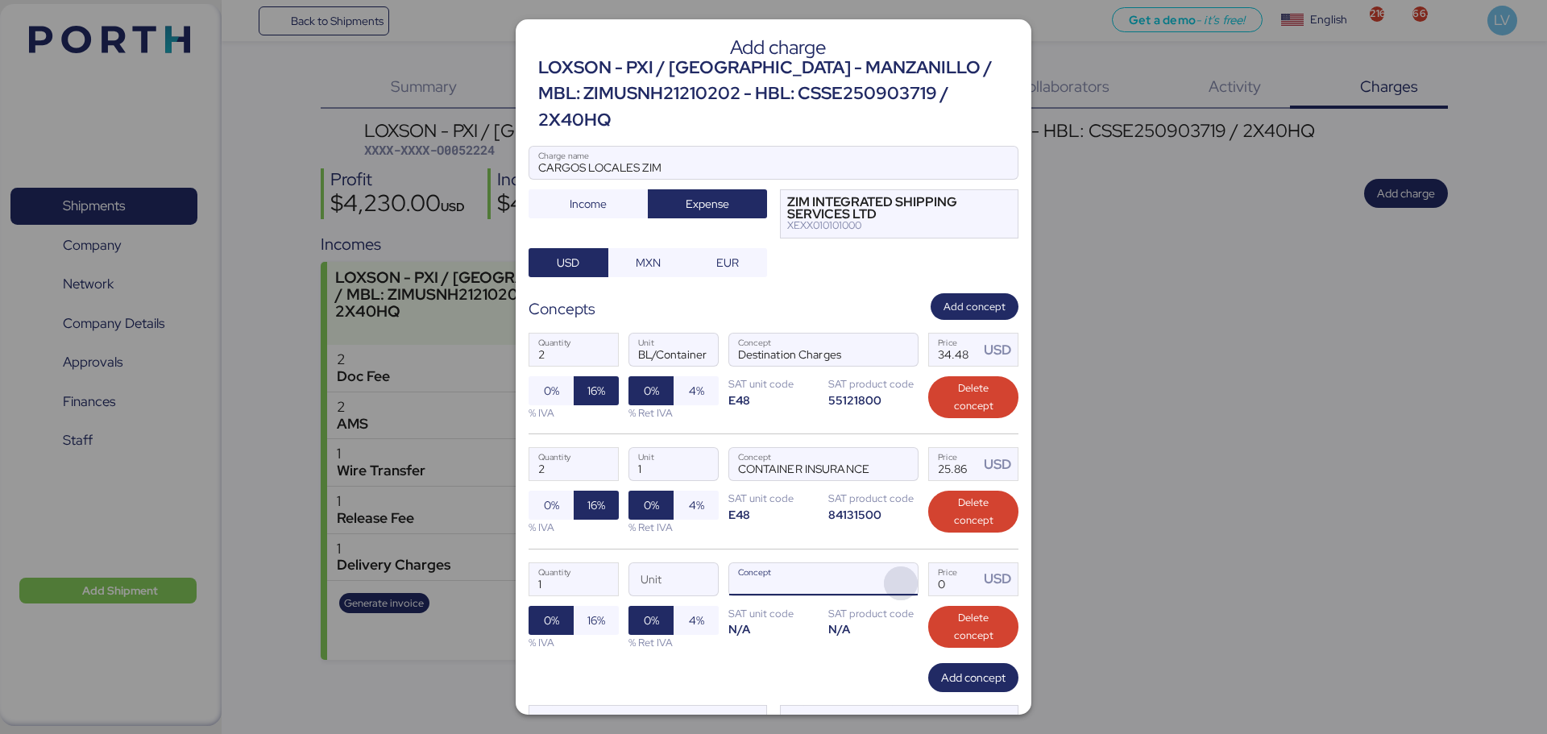
click at [893, 567] on span "button" at bounding box center [901, 584] width 34 height 34
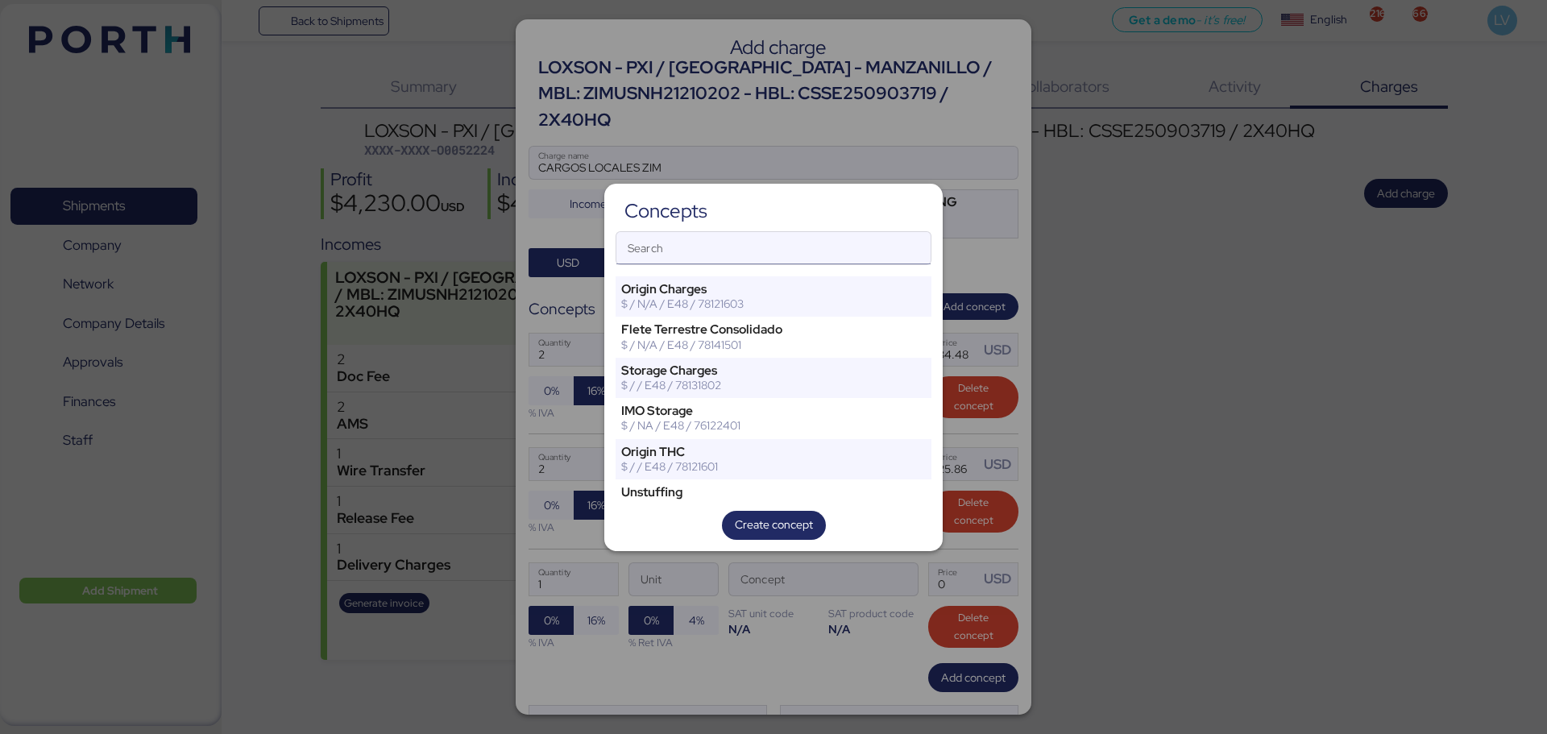
click at [695, 249] on input "Search" at bounding box center [774, 248] width 314 height 32
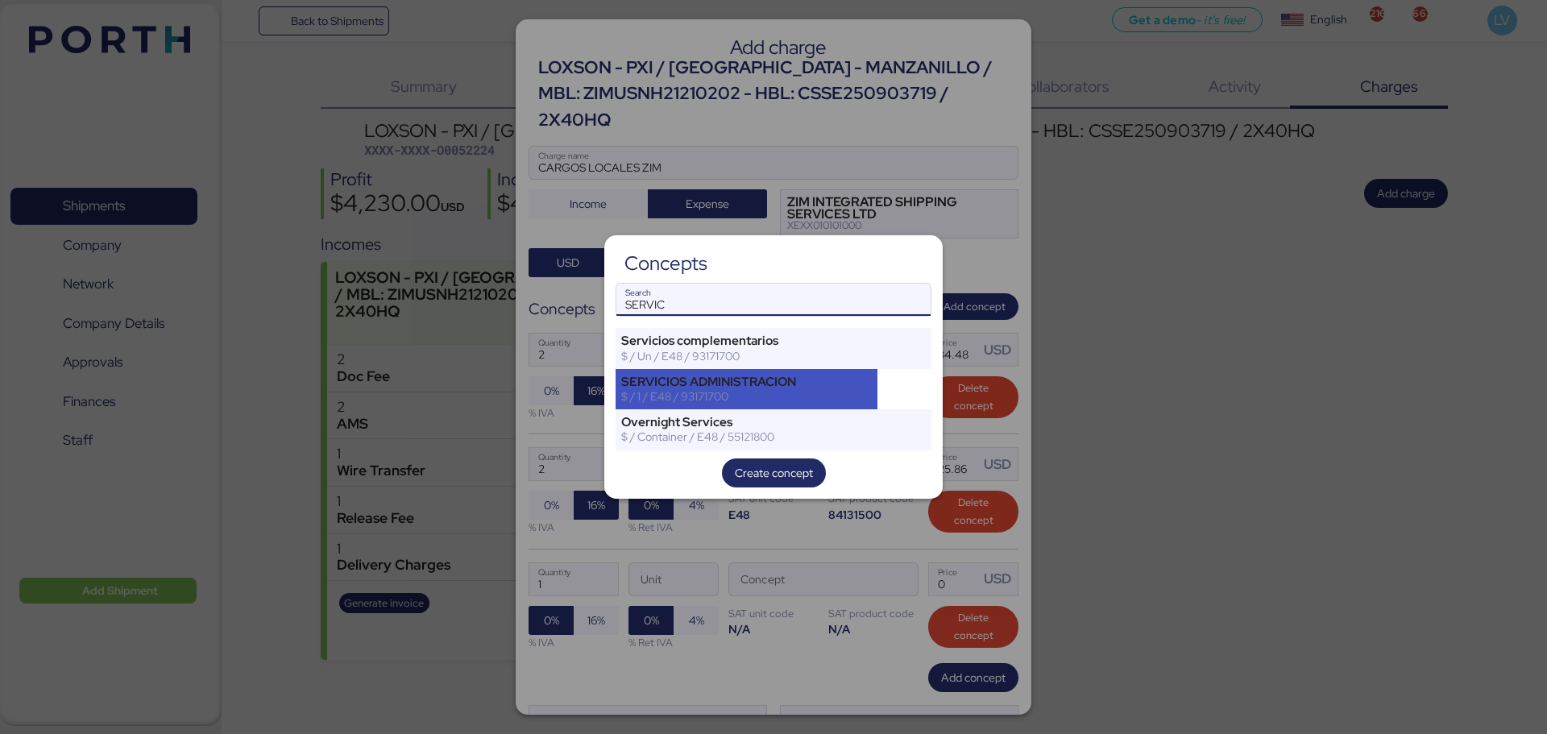
type input "SERVIC"
click at [698, 388] on div "SERVICIOS ADMINISTRACION" at bounding box center [746, 382] width 251 height 15
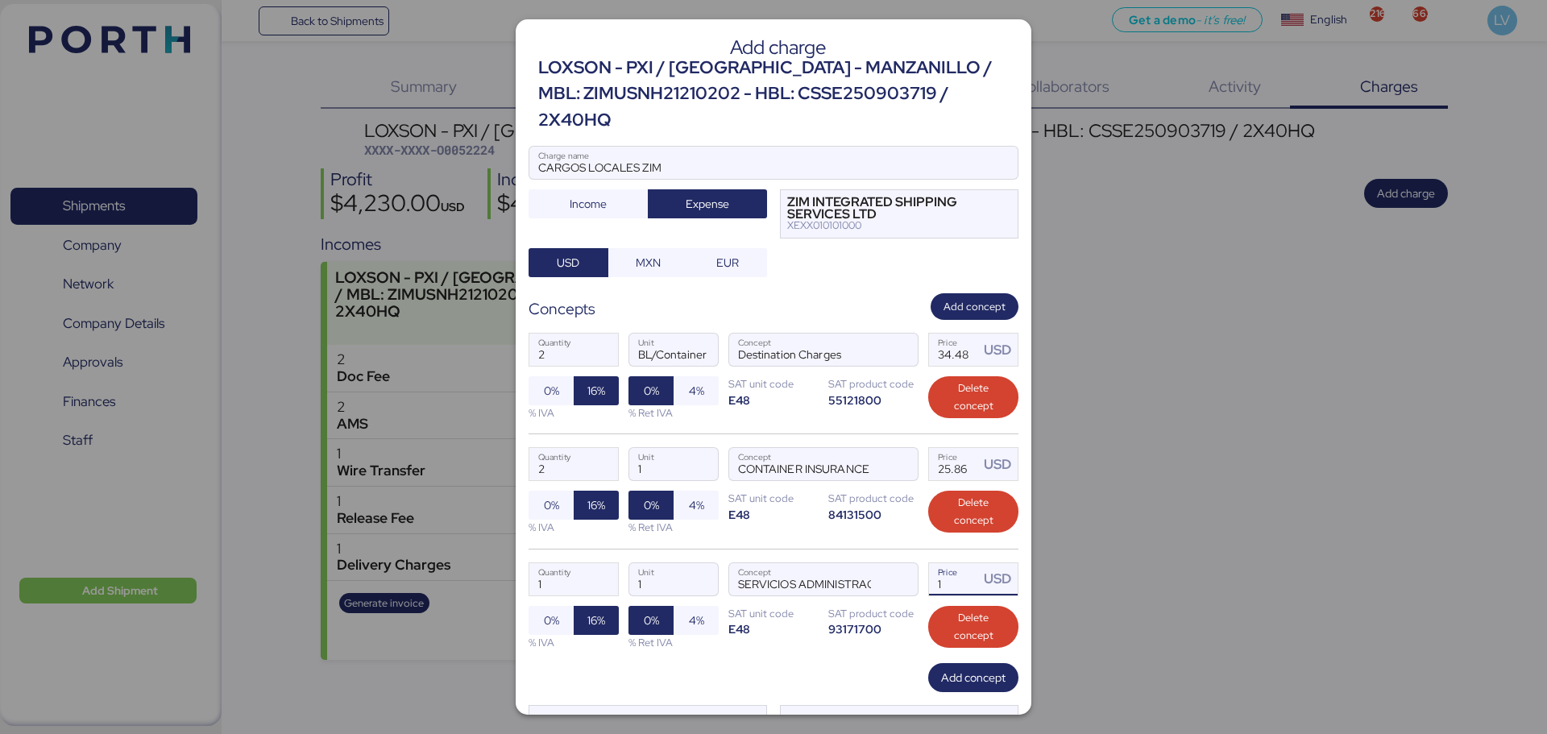
click at [949, 563] on input "1" at bounding box center [954, 579] width 50 height 32
click at [942, 563] on input "25" at bounding box center [954, 579] width 50 height 32
type input "21.55"
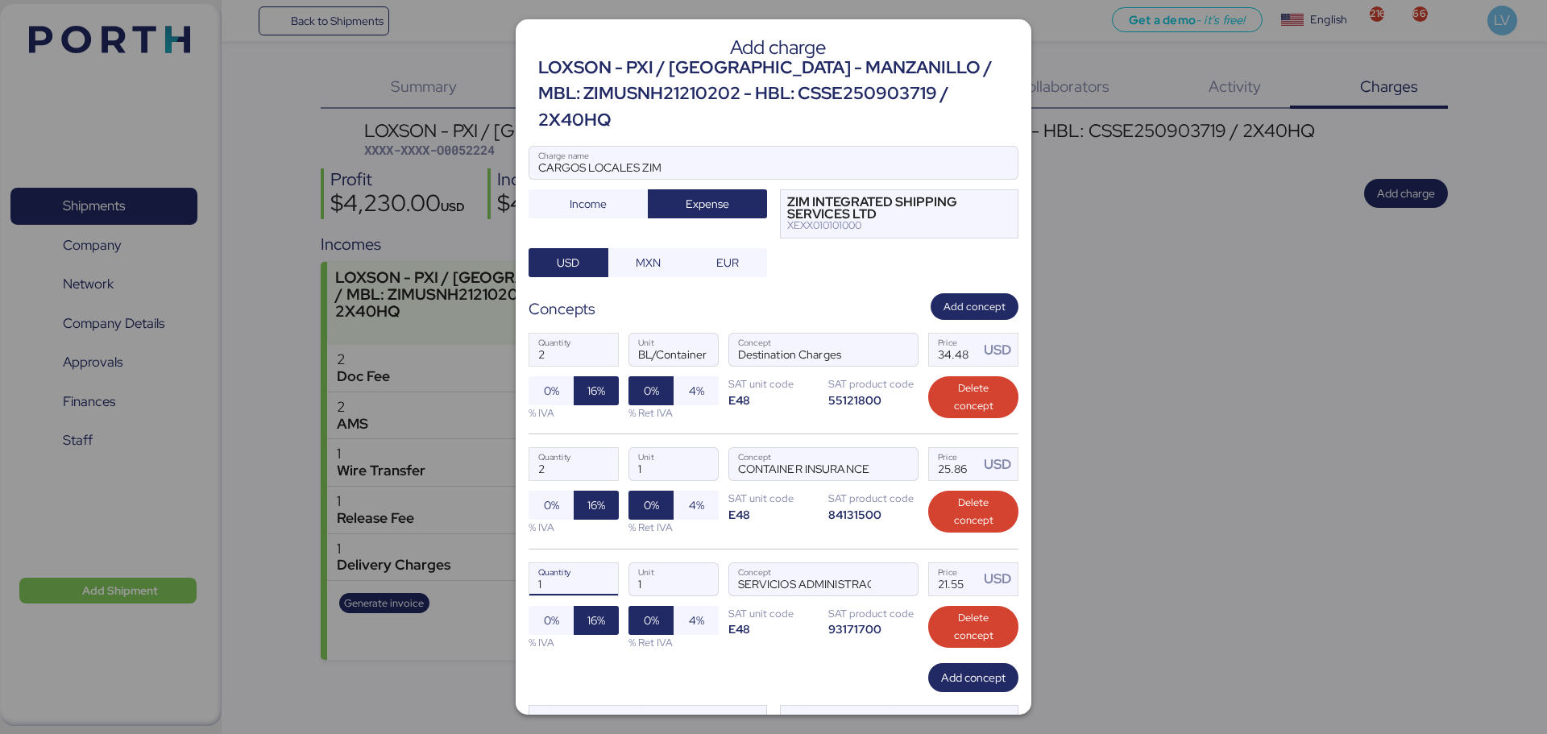
click at [559, 563] on input "1" at bounding box center [574, 579] width 89 height 32
click at [560, 567] on input "1" at bounding box center [574, 579] width 89 height 32
click at [949, 668] on span "Add concept" at bounding box center [973, 677] width 64 height 19
type input "2"
click at [894, 681] on span "button" at bounding box center [901, 698] width 34 height 34
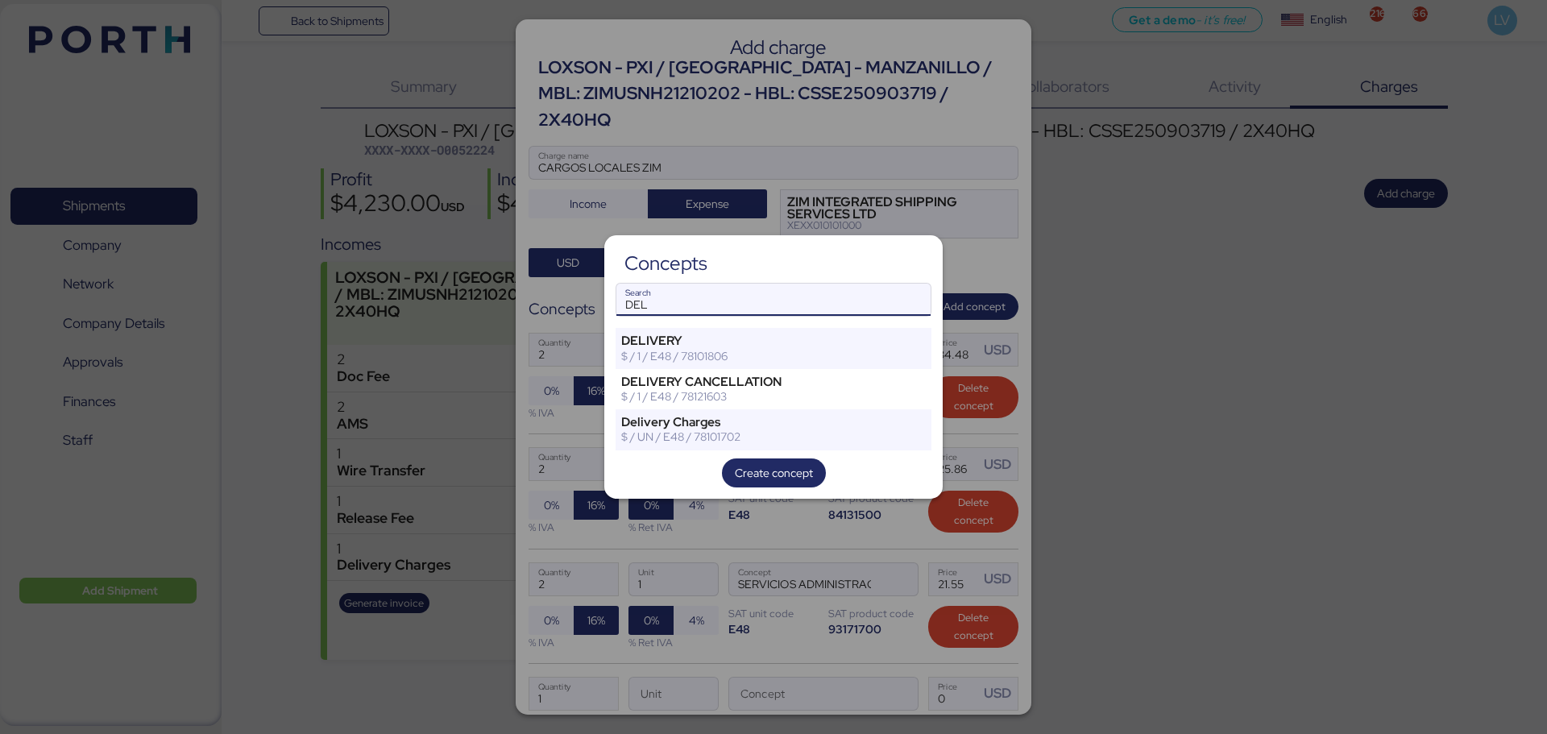
click at [670, 306] on input "DEL" at bounding box center [774, 300] width 314 height 32
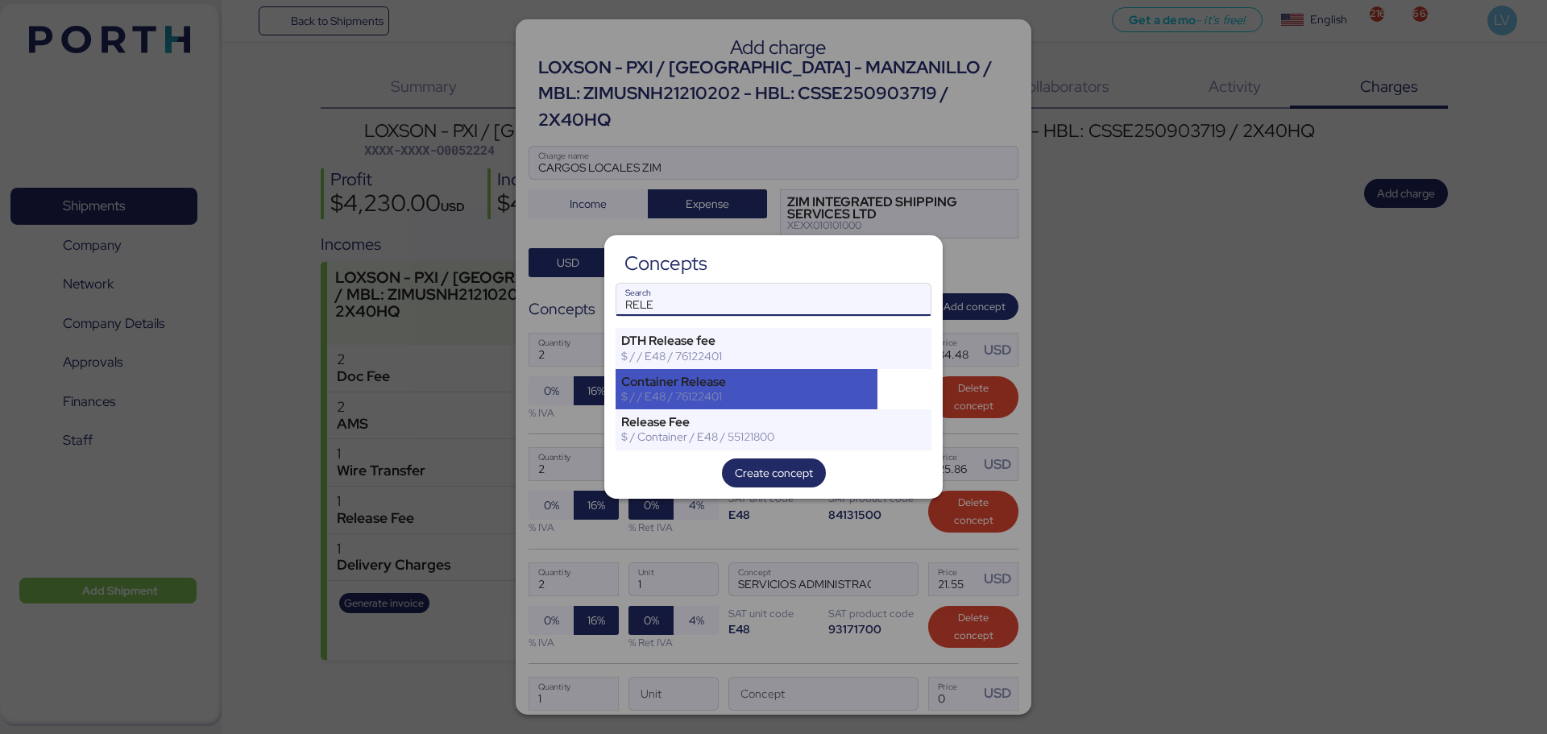
type input "RELE"
click at [656, 407] on div "Container Release $ / / E48 / 76122401" at bounding box center [747, 389] width 262 height 40
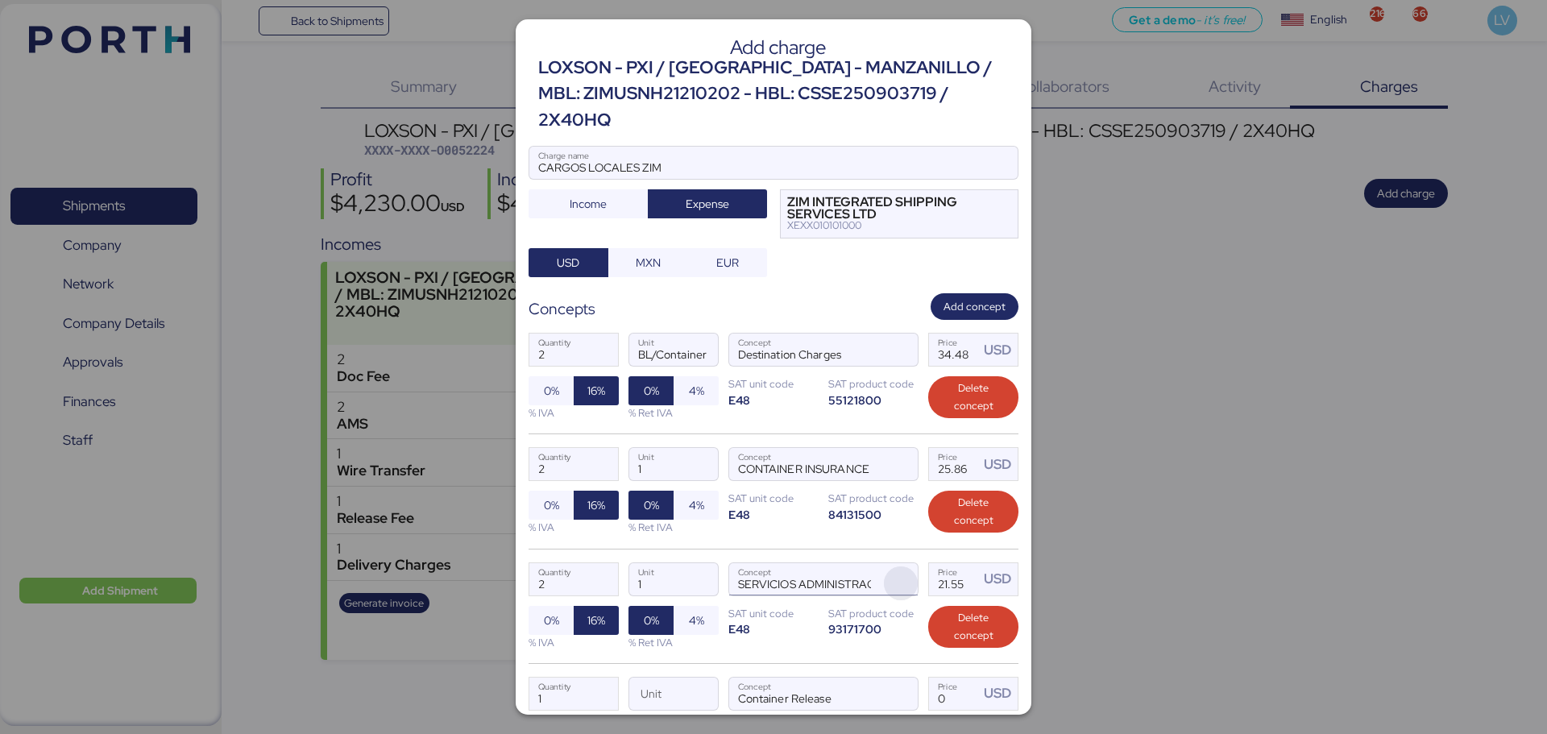
scroll to position [164, 0]
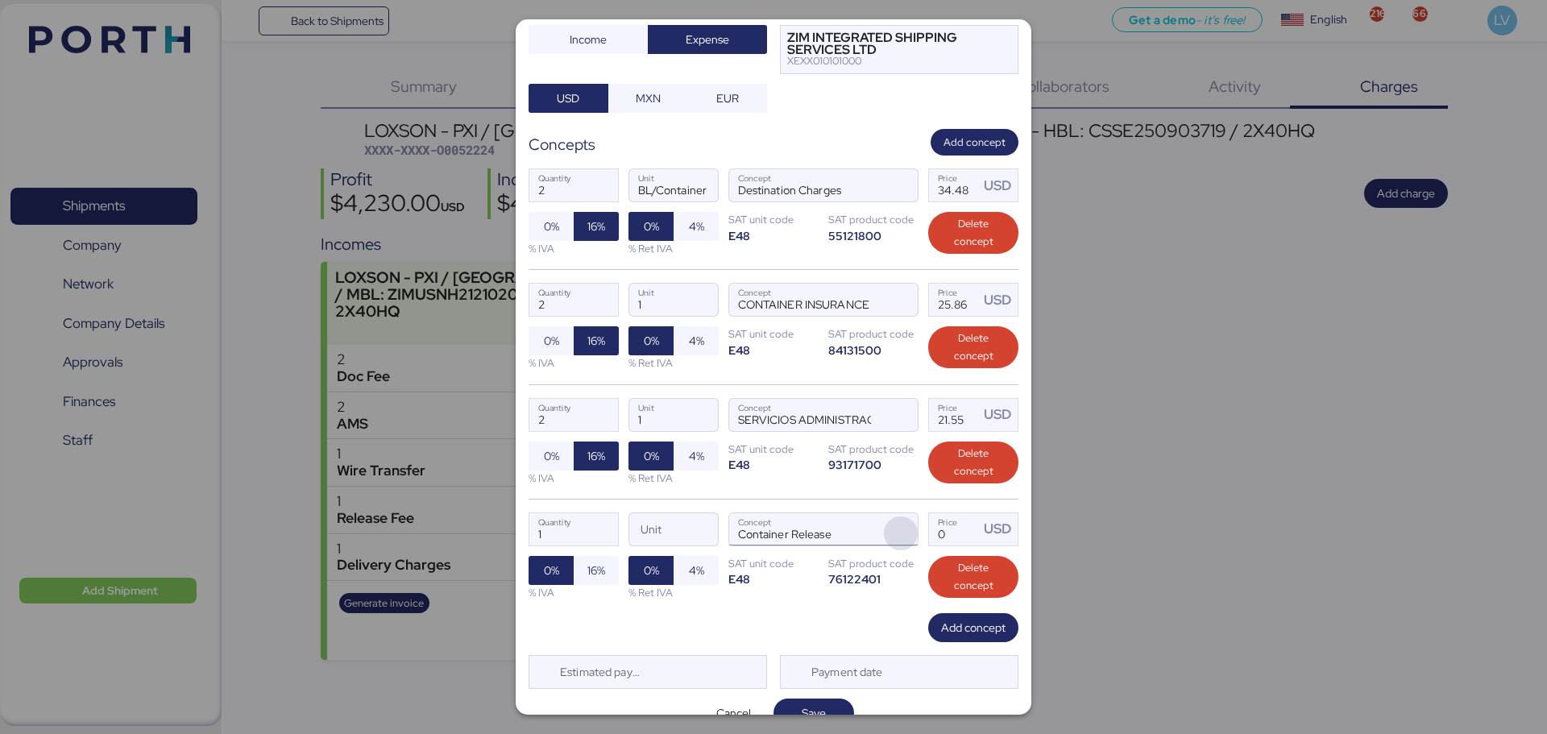
click at [896, 517] on span "button" at bounding box center [901, 534] width 34 height 34
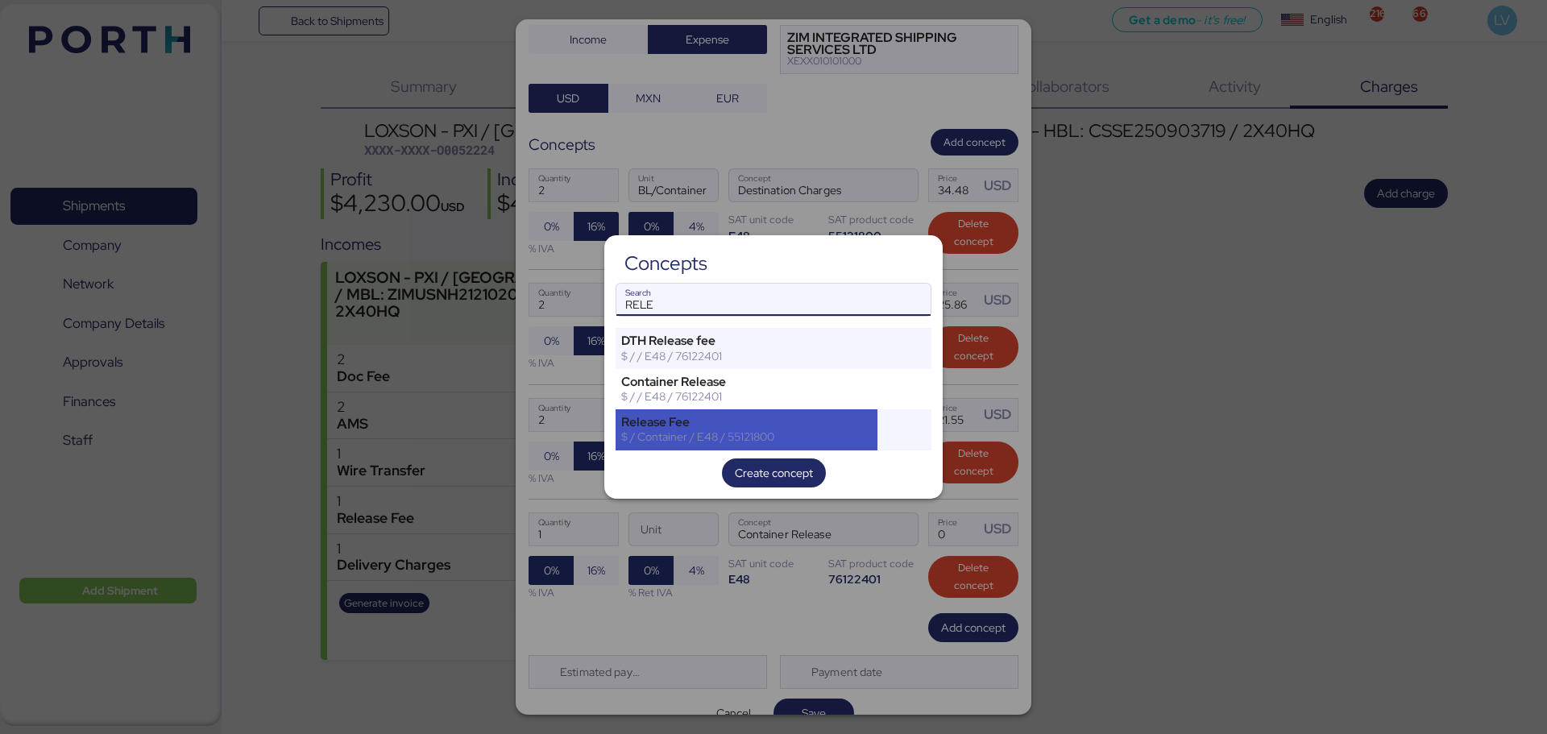
type input "RELE"
click at [704, 435] on div "$ / Container / E48 / 55121800" at bounding box center [746, 437] width 251 height 15
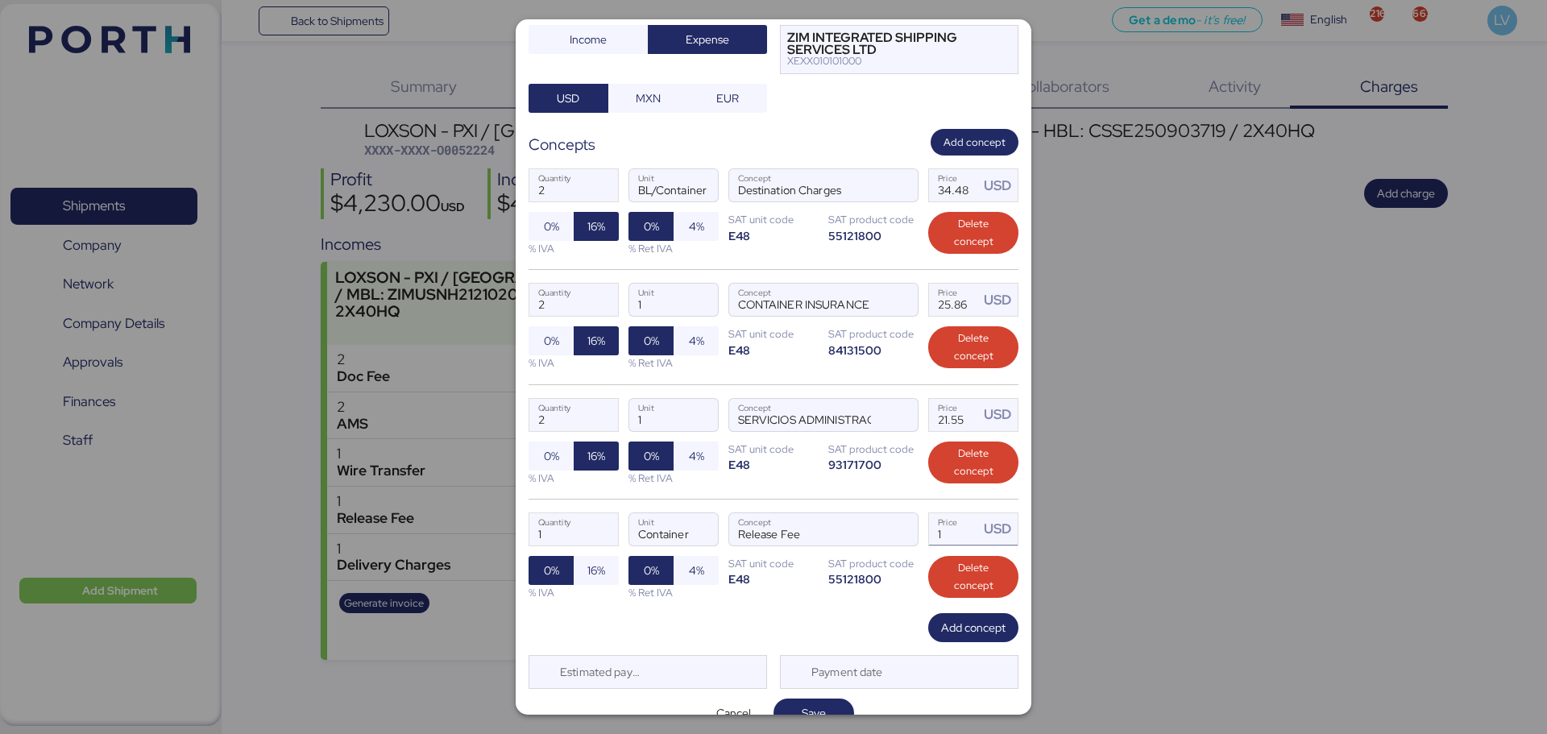
click at [934, 513] on input "1" at bounding box center [954, 529] width 50 height 32
click at [937, 513] on input "60" at bounding box center [954, 529] width 50 height 32
type input "51.72"
click at [968, 618] on span "Add concept" at bounding box center [973, 627] width 64 height 19
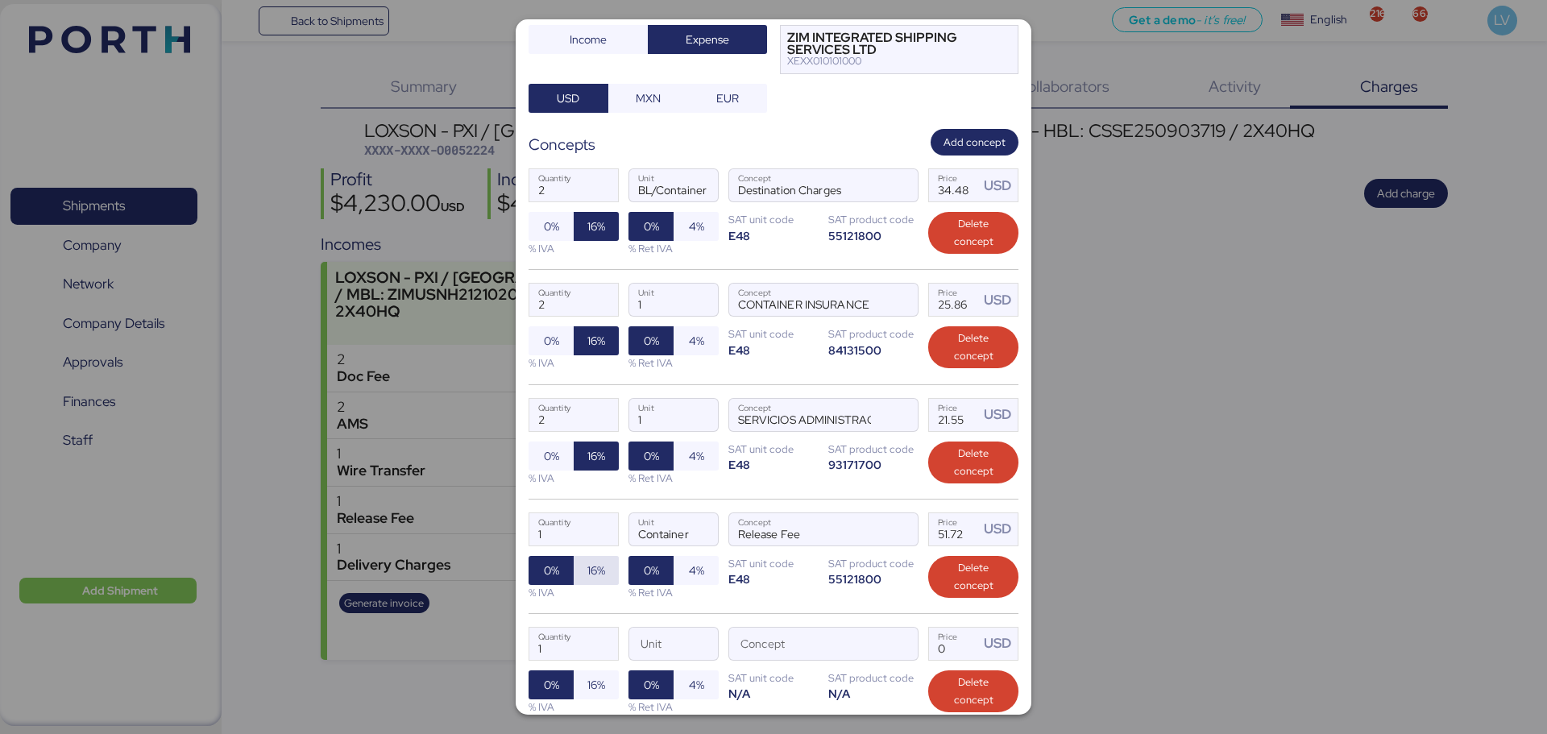
click at [593, 561] on span "16%" at bounding box center [597, 570] width 18 height 19
click at [887, 631] on span "button" at bounding box center [901, 648] width 34 height 34
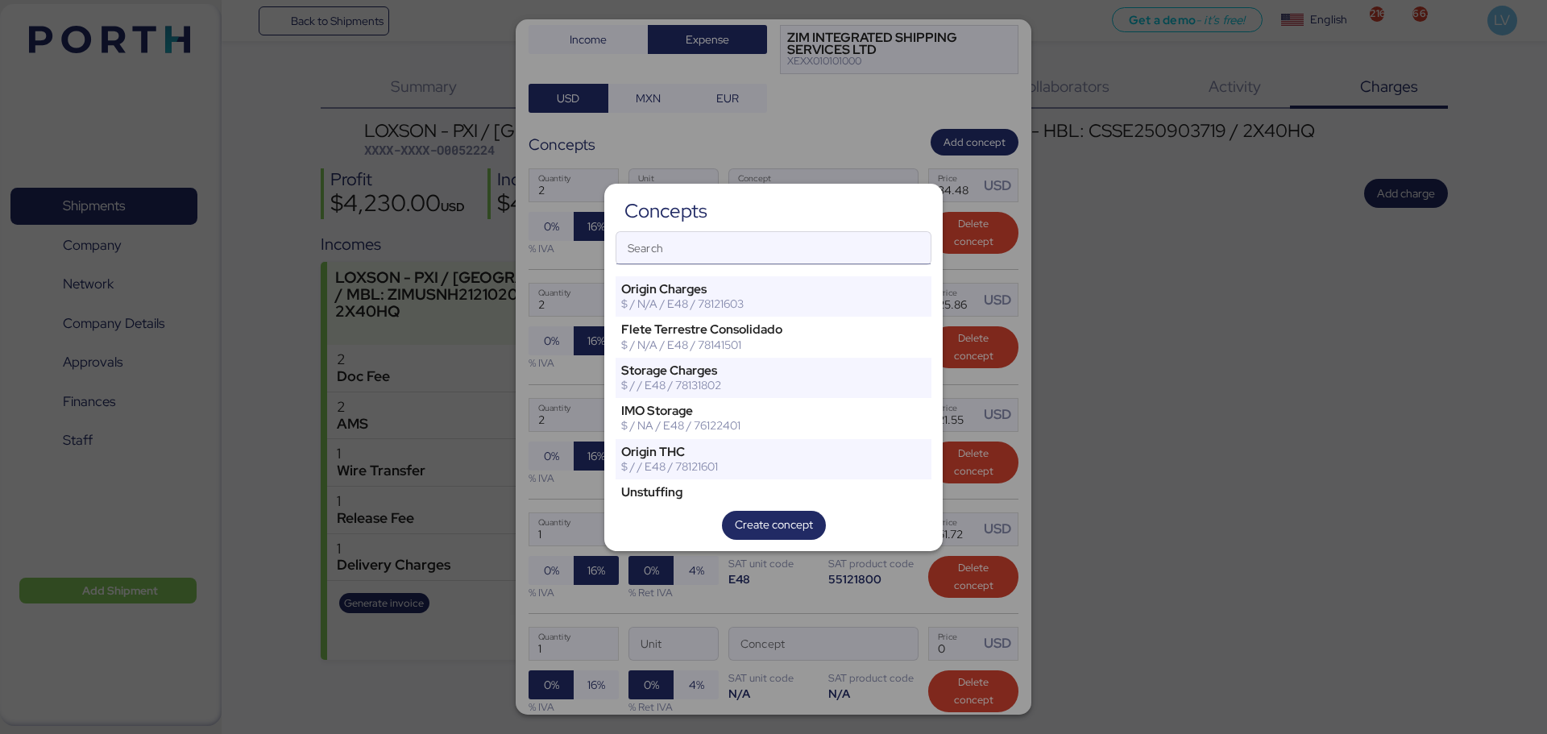
click at [757, 255] on input "Search" at bounding box center [774, 248] width 314 height 32
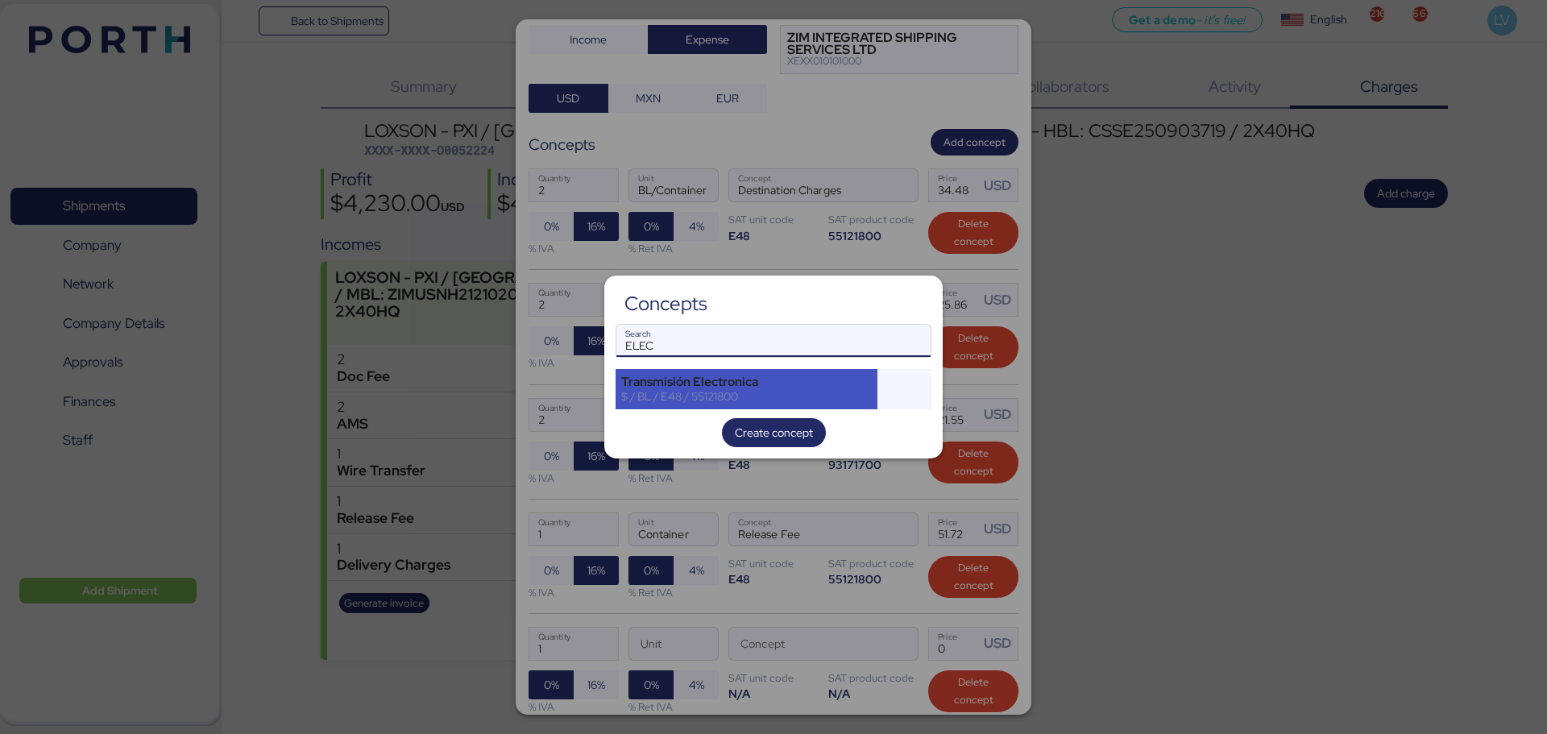
type input "ELEC"
click at [676, 386] on div "Transmisión Electronica" at bounding box center [746, 382] width 251 height 15
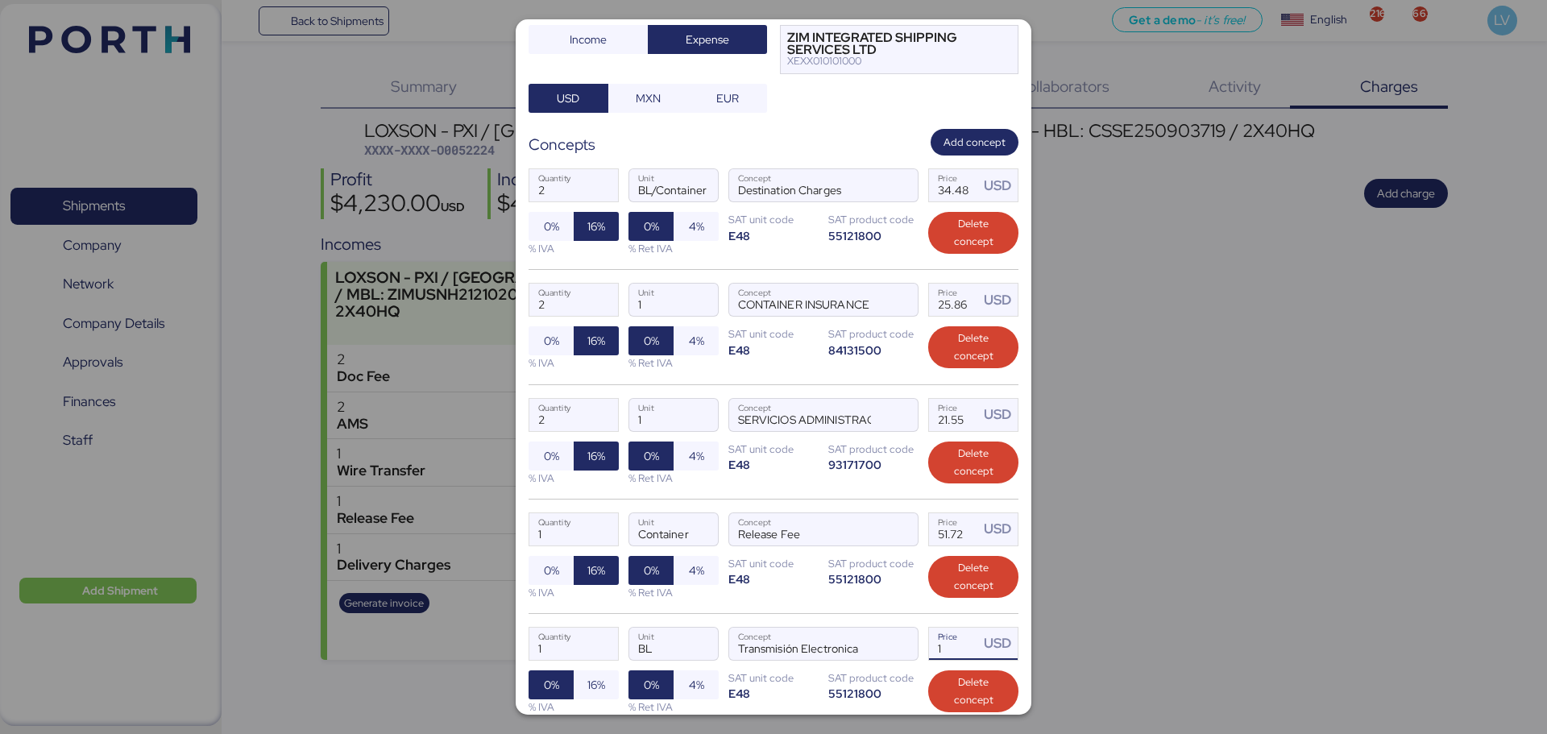
click at [931, 628] on input "1" at bounding box center [954, 644] width 50 height 32
click at [942, 628] on input "21.55" at bounding box center [954, 644] width 50 height 32
type input "25.86"
click at [594, 675] on span "16%" at bounding box center [597, 684] width 18 height 19
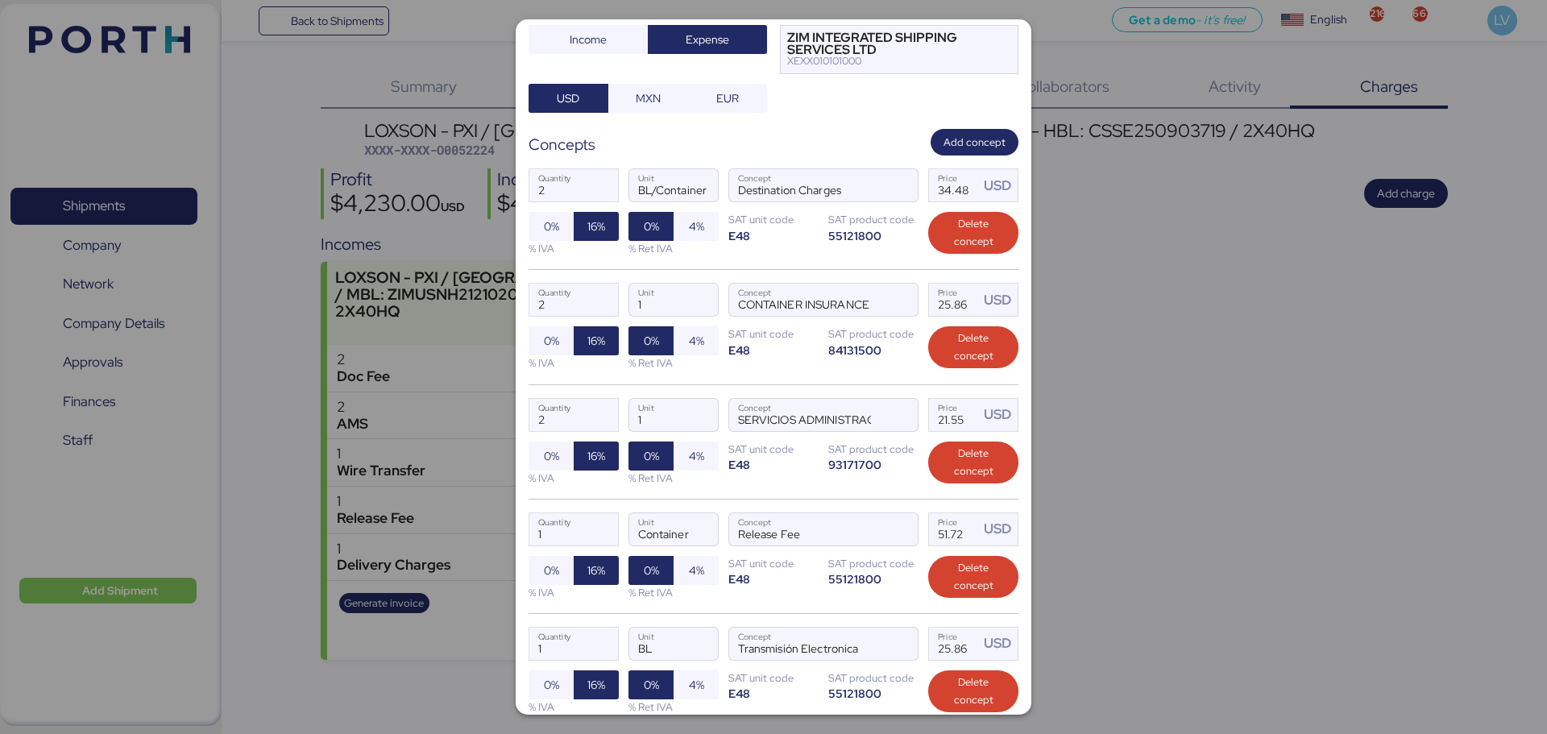
click at [764, 565] on div "1 Quantity Container Unit Release Fee Concept 51.72 Price USD 0% 16% % IVA 0% 4…" at bounding box center [774, 556] width 490 height 114
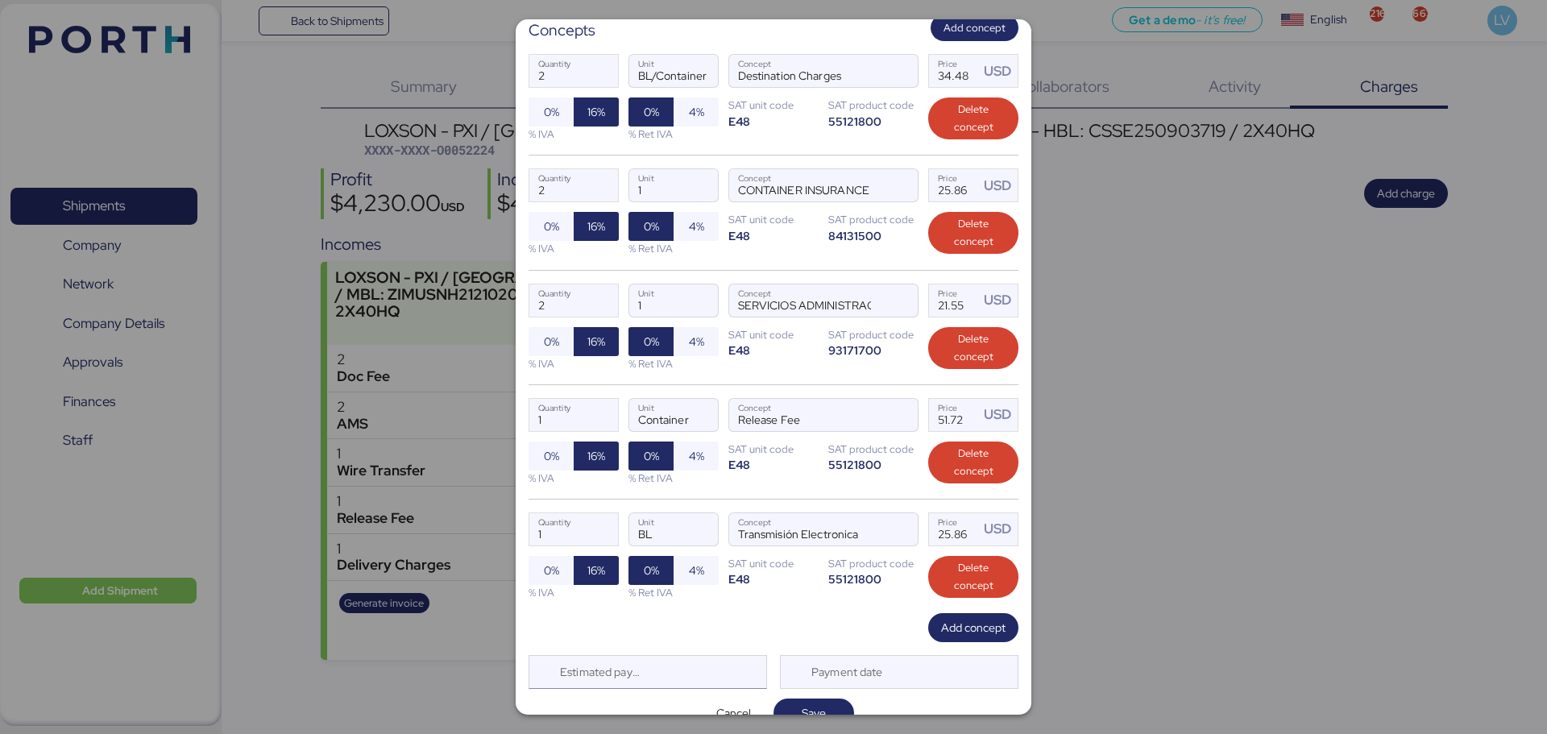
click at [670, 655] on div "Estimated payment date" at bounding box center [648, 672] width 239 height 34
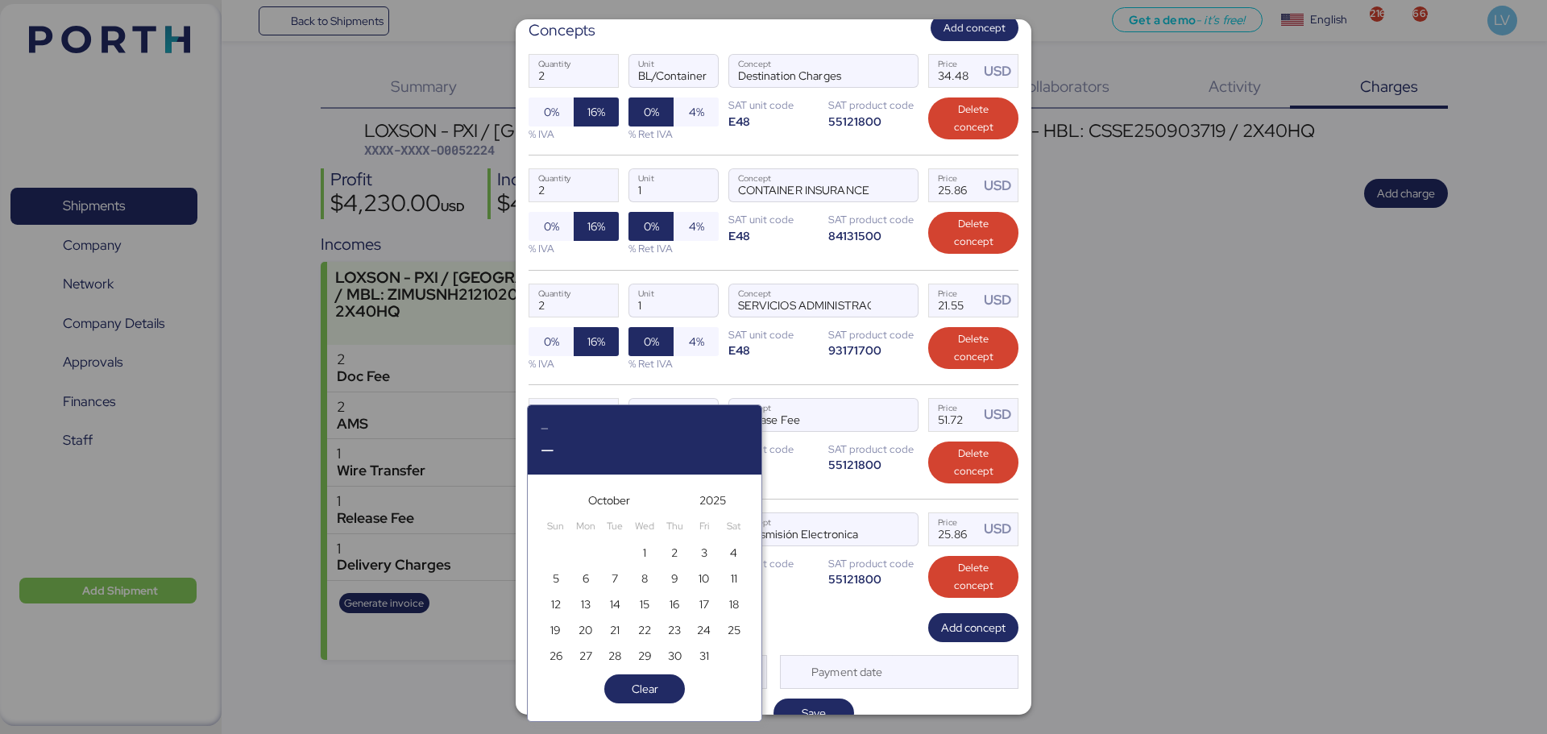
click at [809, 613] on div "Add concept" at bounding box center [774, 627] width 490 height 29
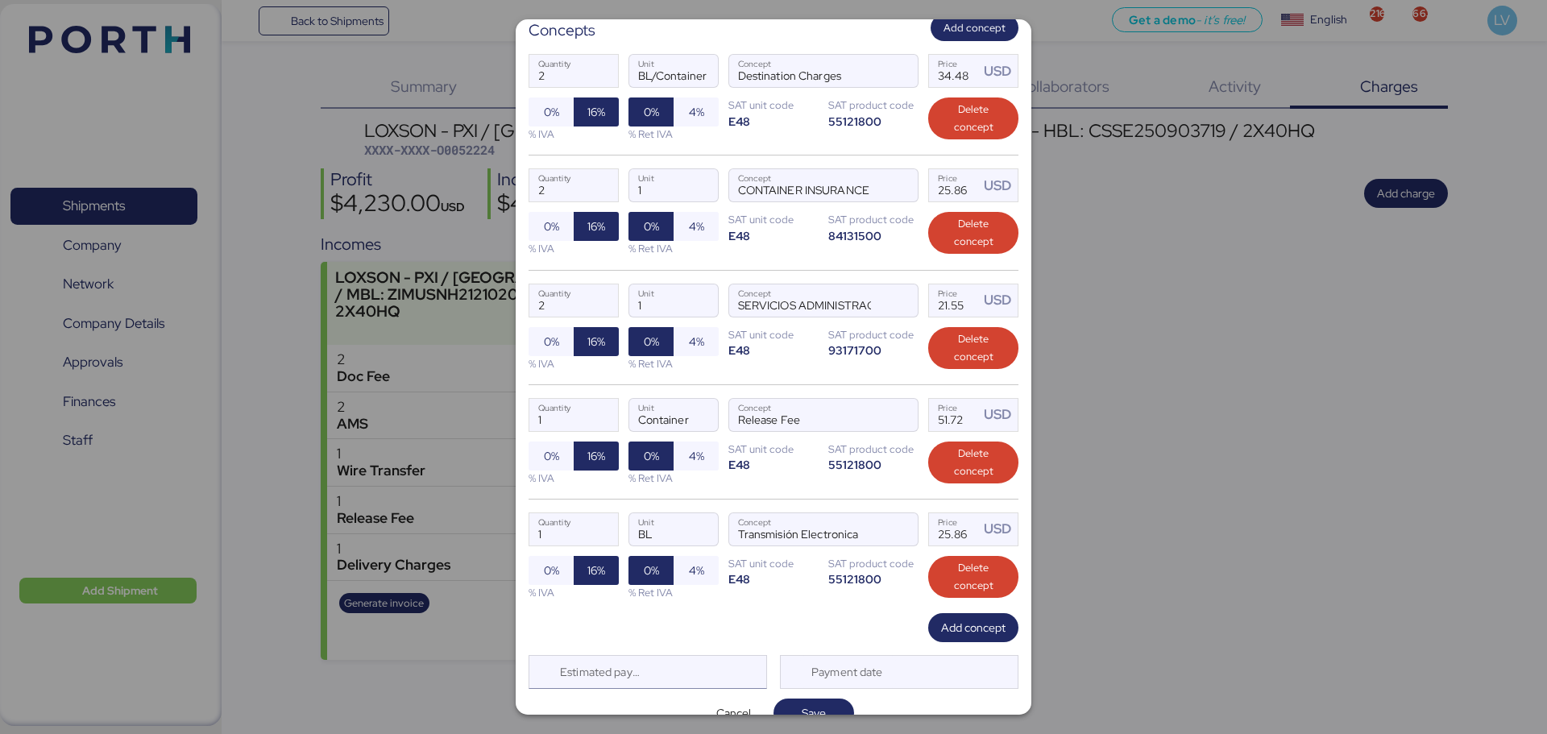
click at [596, 662] on div "Estimated payment date" at bounding box center [597, 672] width 96 height 32
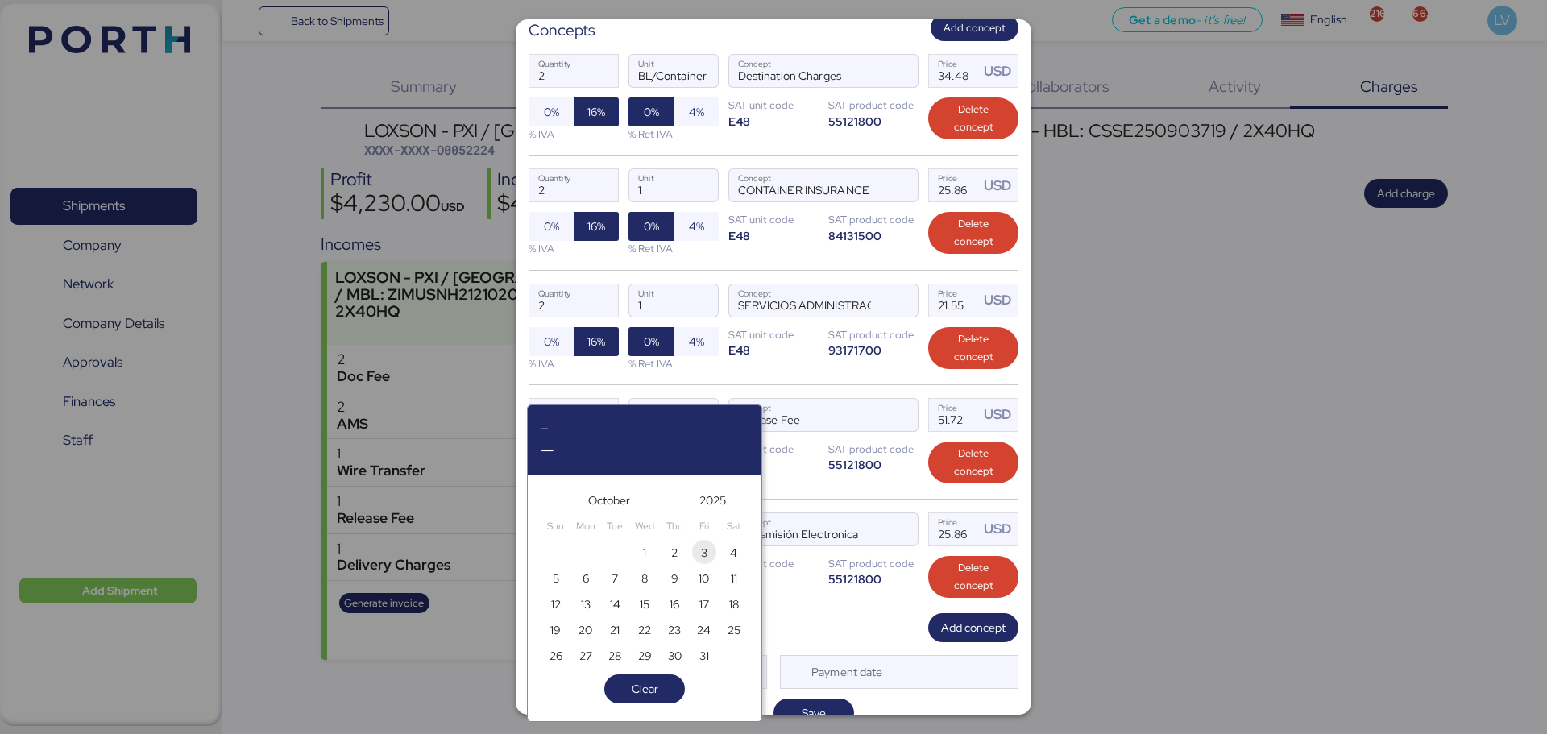
click at [708, 544] on span "3" at bounding box center [705, 552] width 18 height 19
type input "Oct 3, 2025"
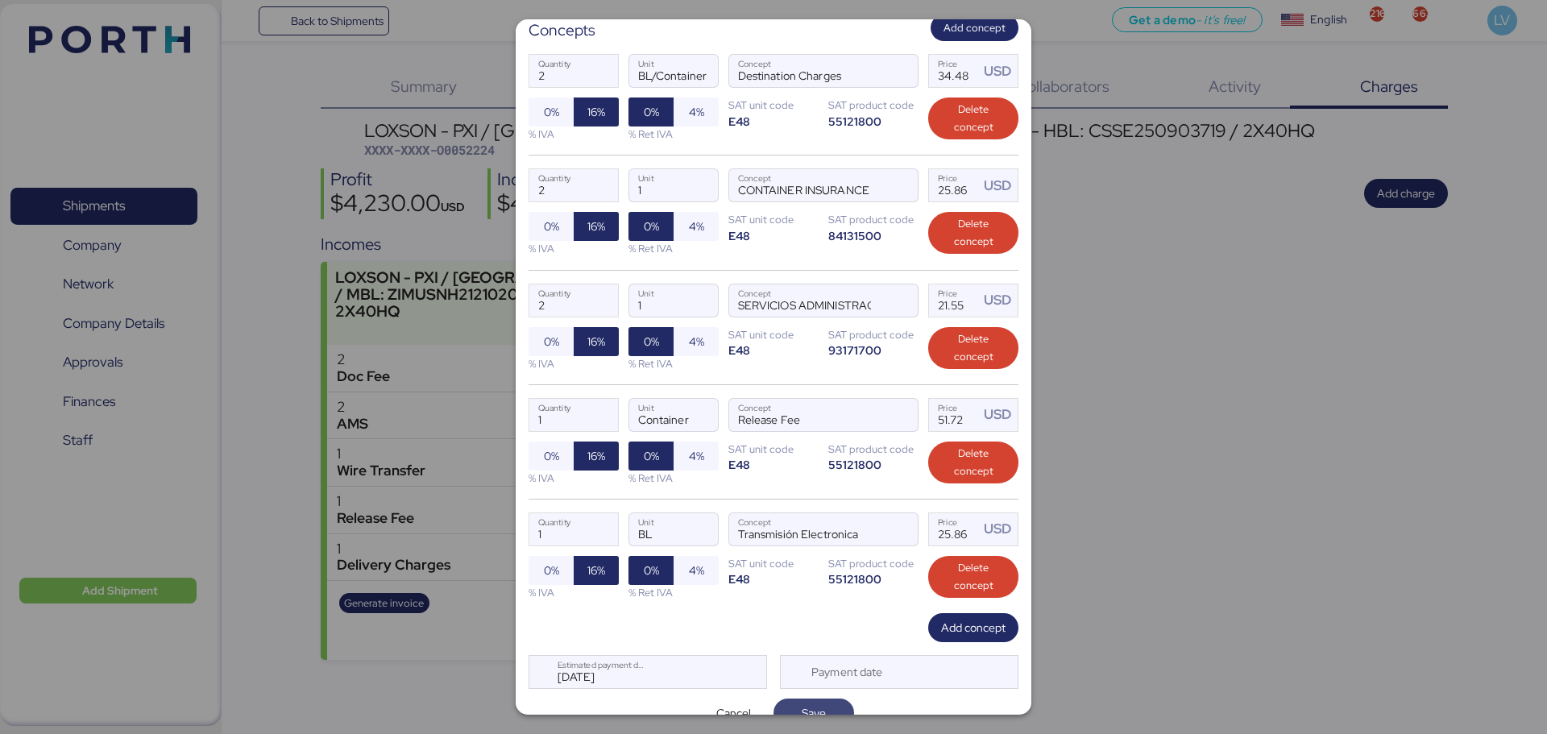
click at [812, 704] on span "Save" at bounding box center [814, 713] width 24 height 19
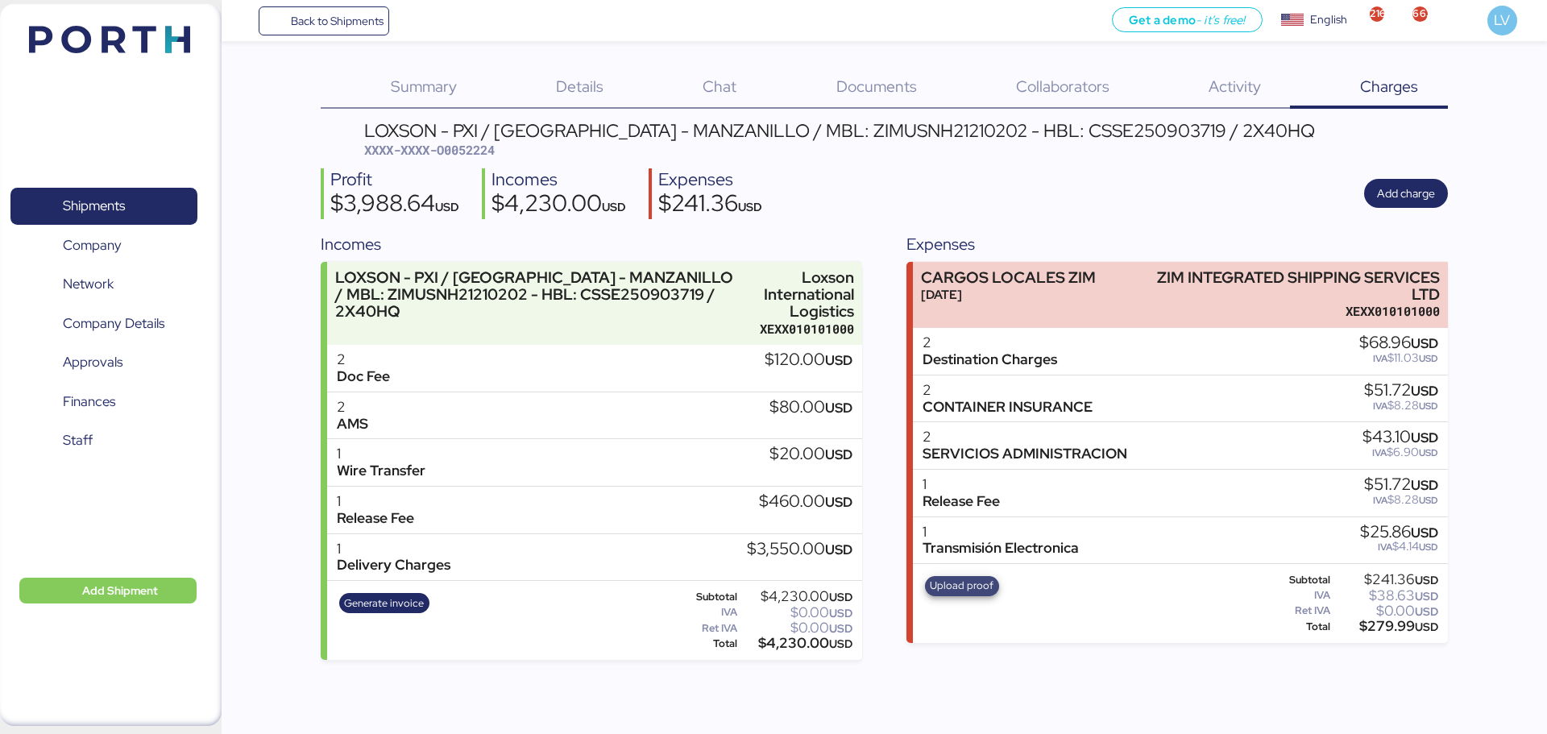
click at [976, 587] on span "Upload proof" at bounding box center [962, 586] width 64 height 18
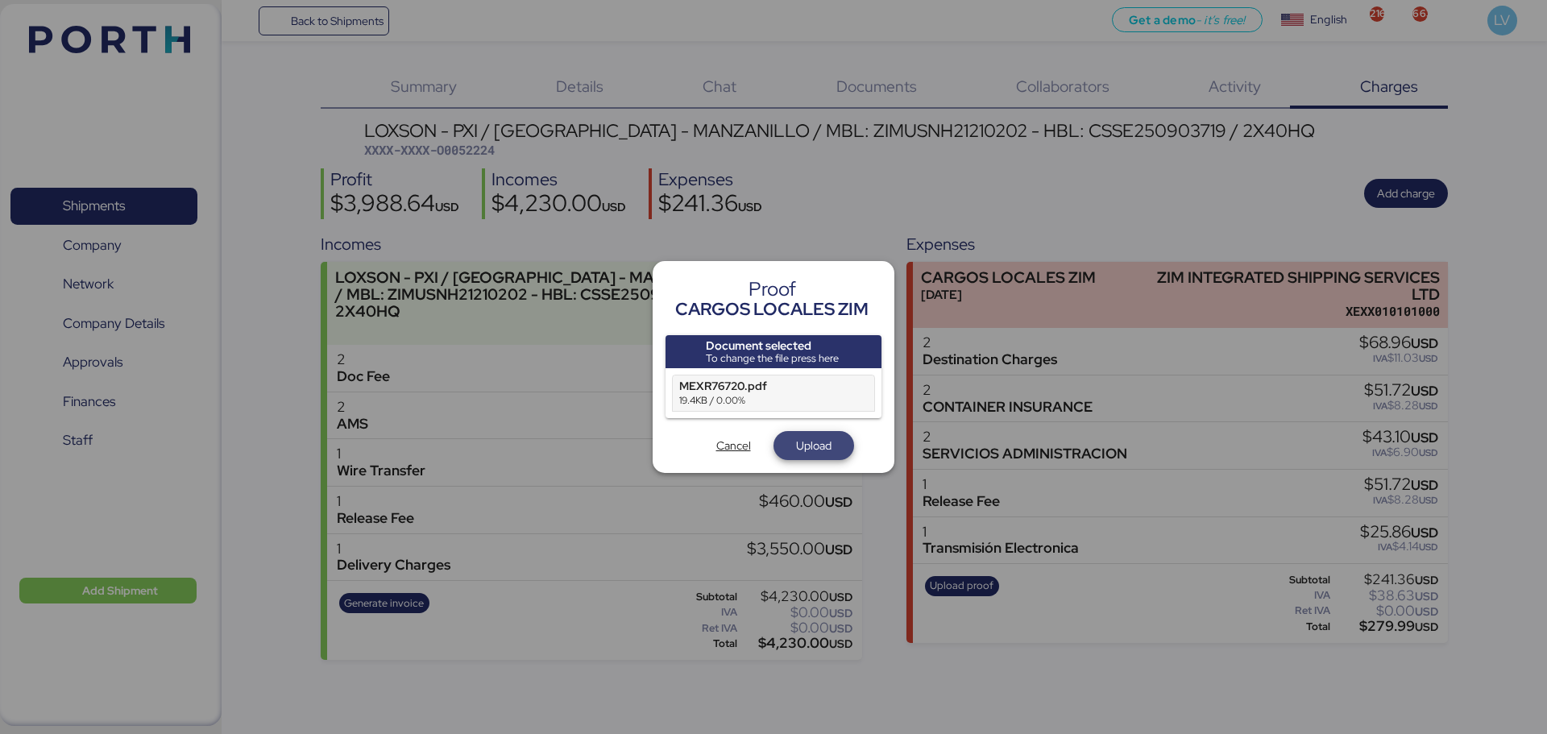
click at [833, 456] on span "Upload" at bounding box center [814, 445] width 55 height 23
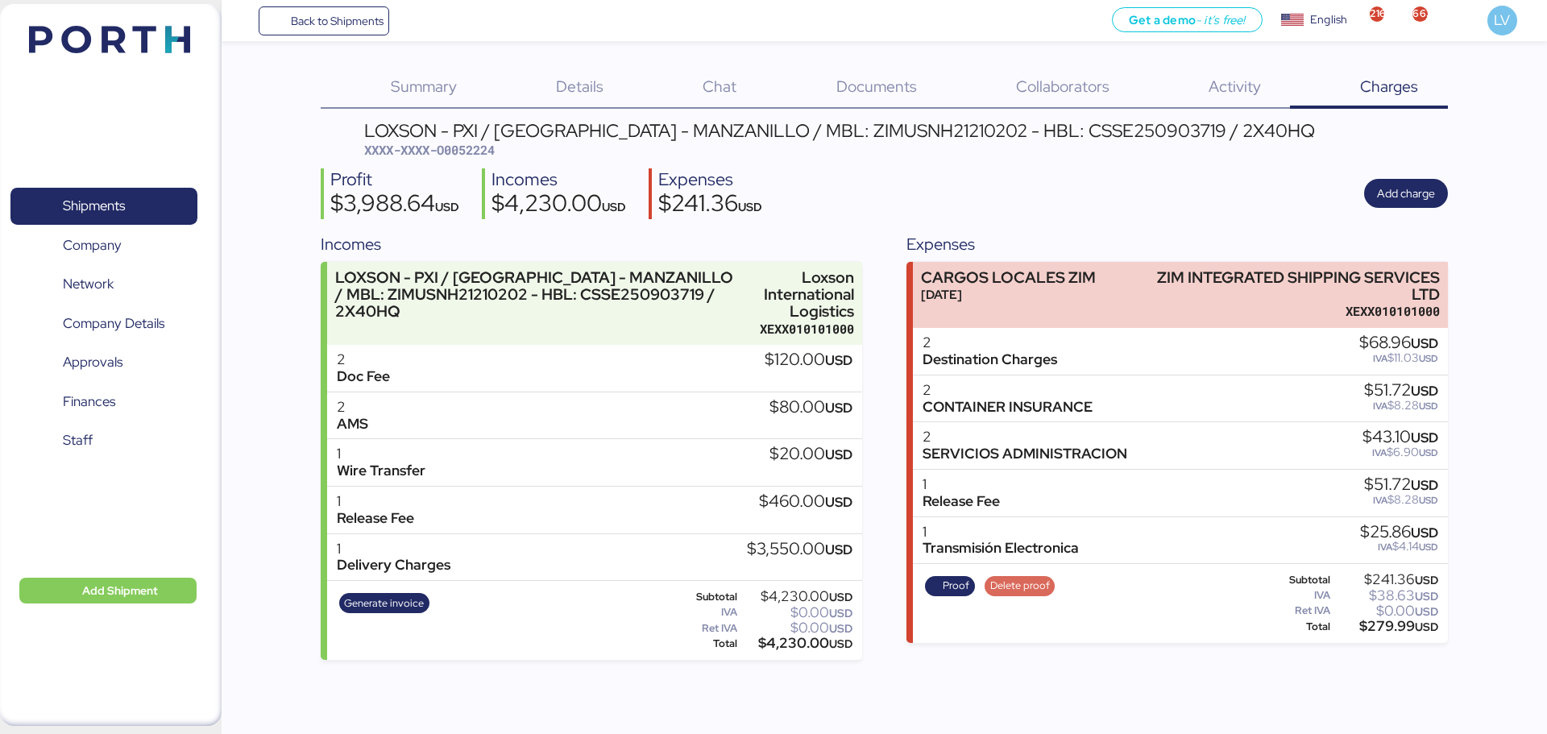
click at [1012, 584] on span "Delete proof" at bounding box center [1021, 586] width 60 height 18
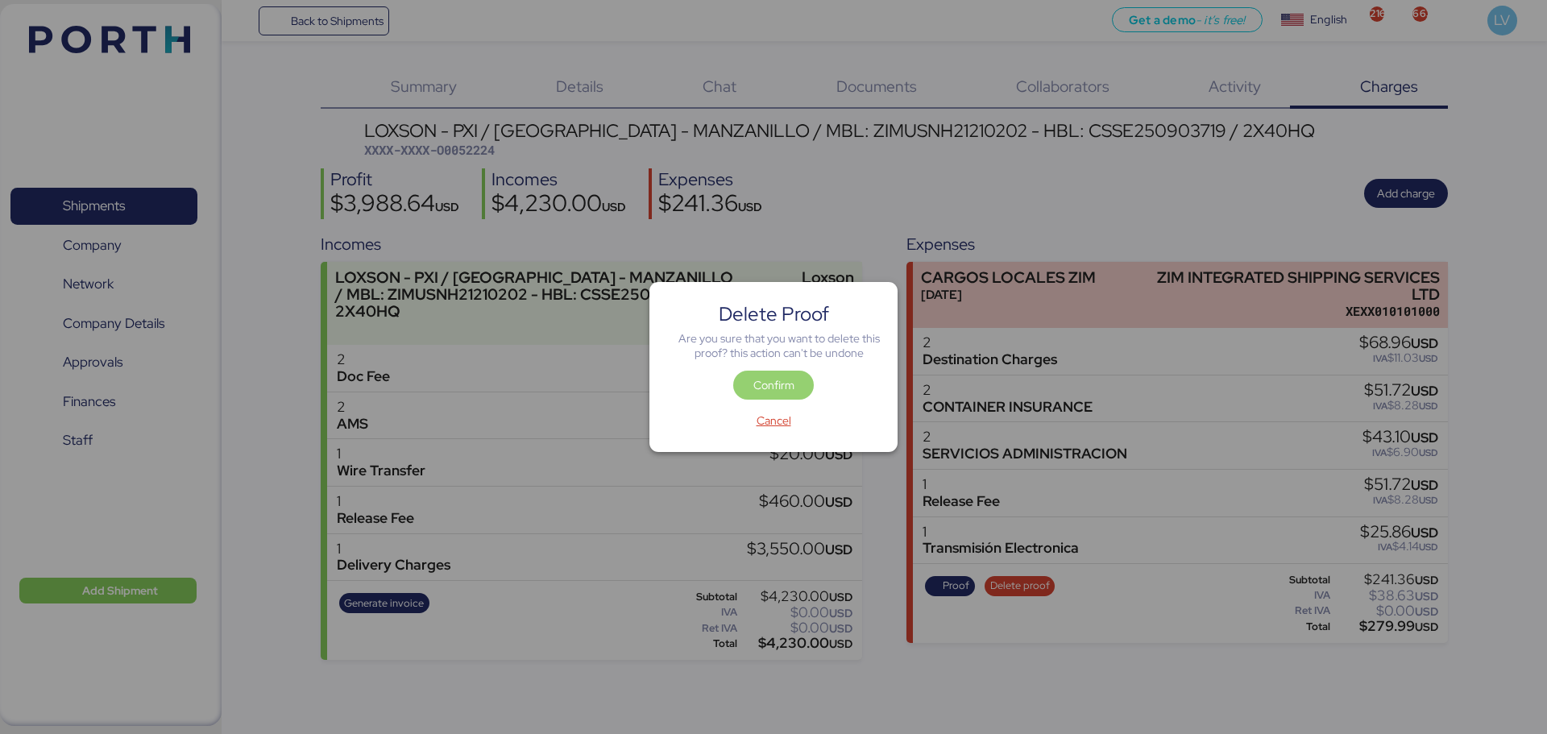
click at [762, 387] on span "Confirm" at bounding box center [774, 385] width 41 height 19
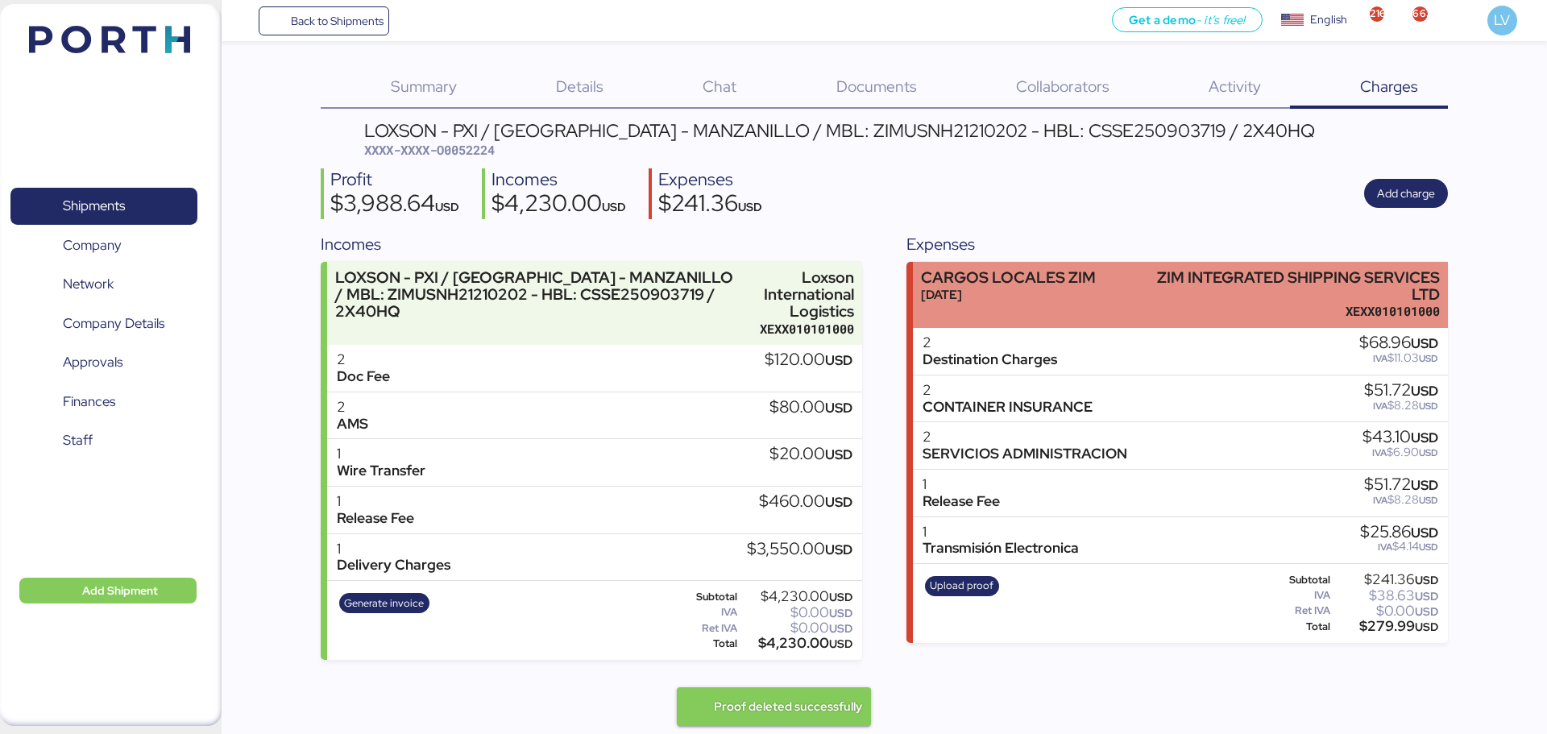
click at [1356, 289] on div "ZIM INTEGRATED SHIPPING SERVICES LTD" at bounding box center [1284, 286] width 311 height 34
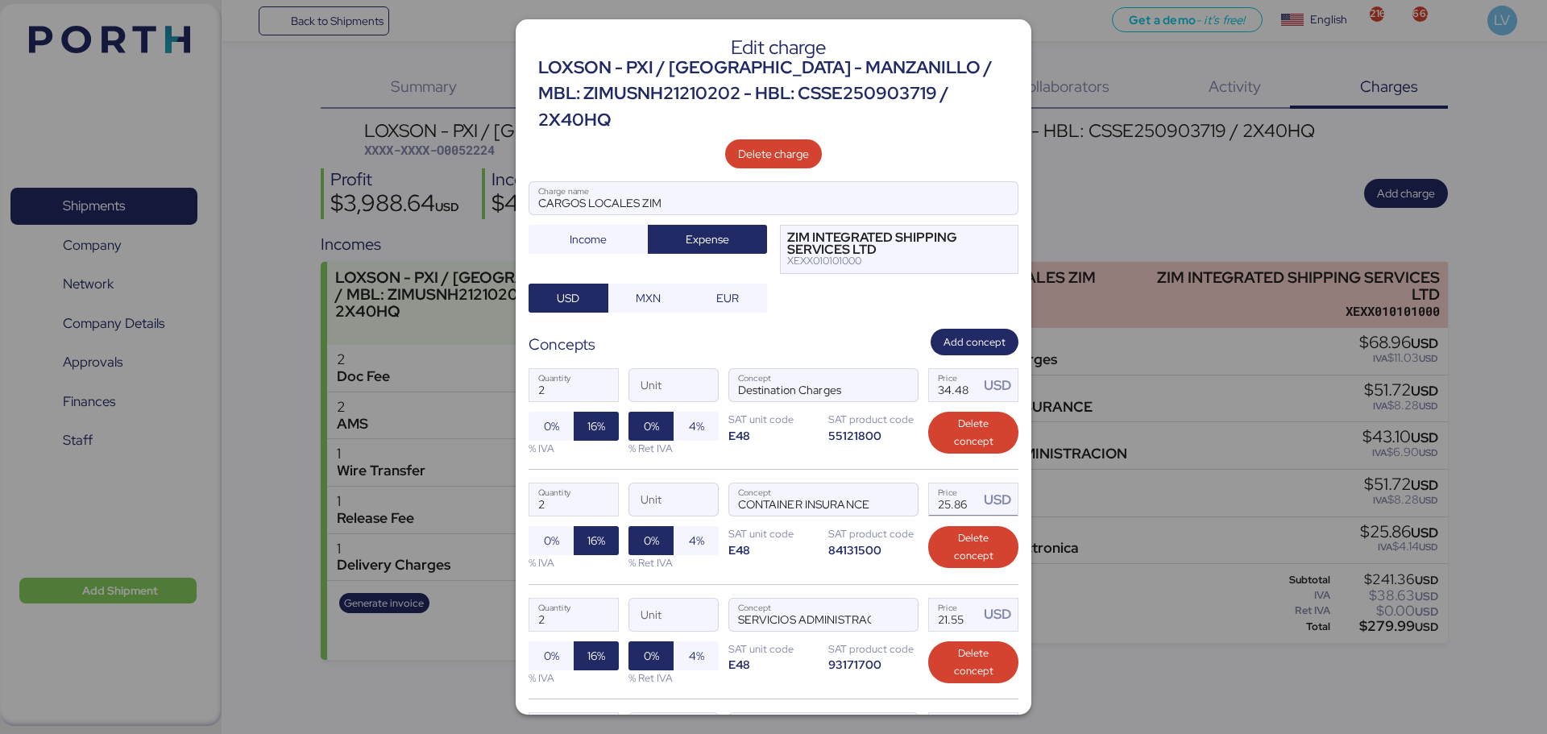
click at [958, 484] on input "25.86" at bounding box center [954, 500] width 50 height 32
type input "25.87"
click at [750, 428] on div "2 Quantity Unit Destination Charges Concept 34.48 Price USD 0% 16% % IVA 0% 4% …" at bounding box center [774, 412] width 490 height 114
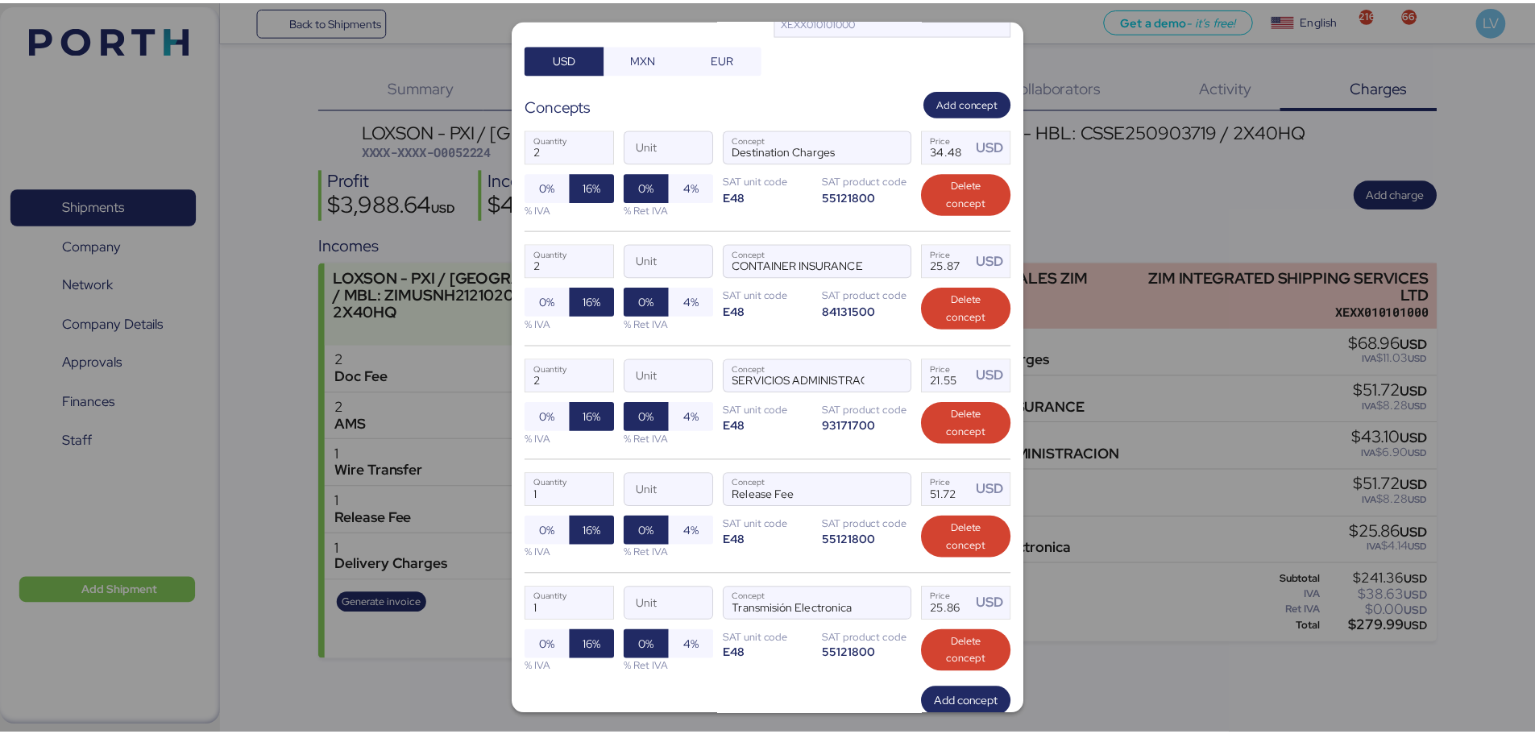
scroll to position [314, 0]
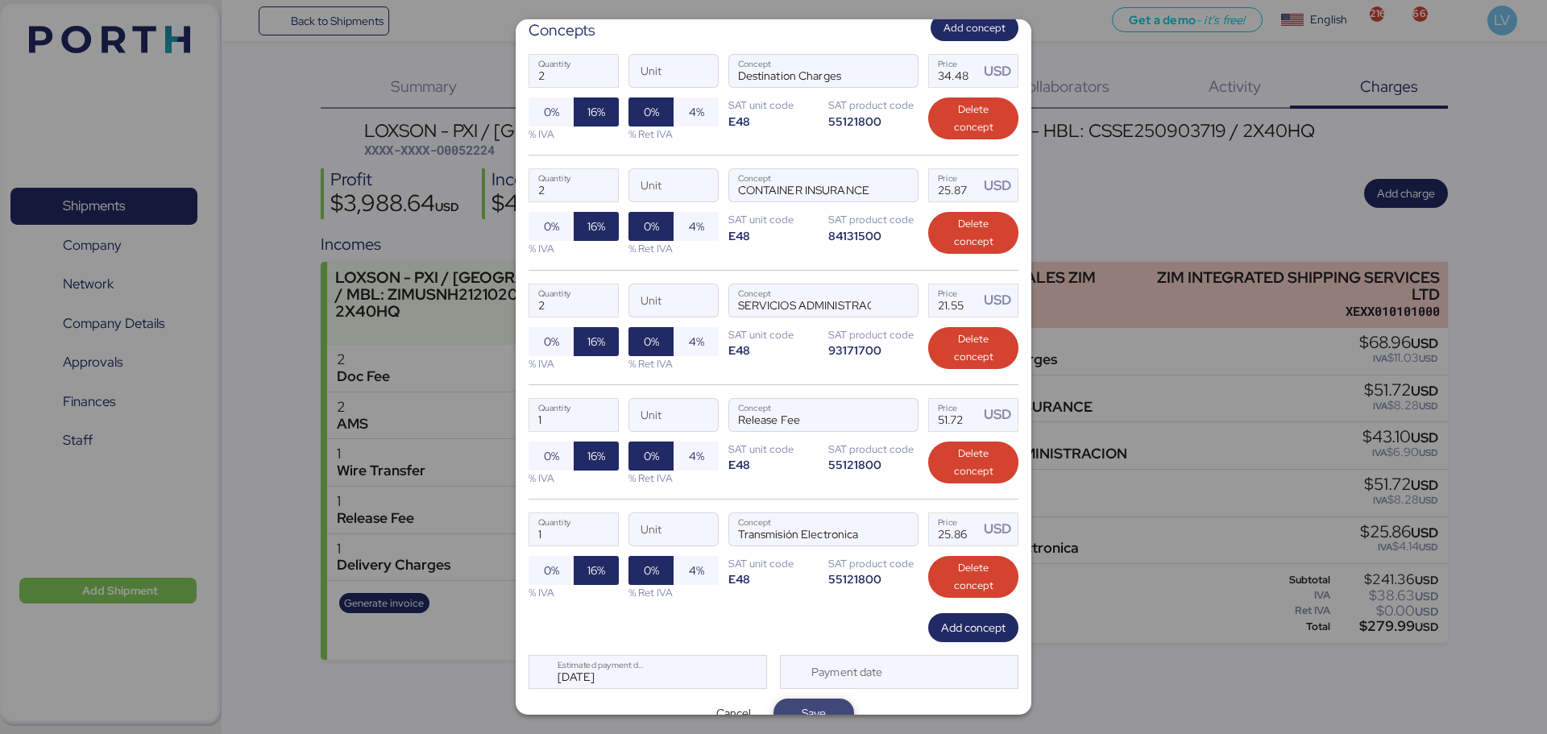
click at [802, 704] on span "Save" at bounding box center [814, 713] width 24 height 19
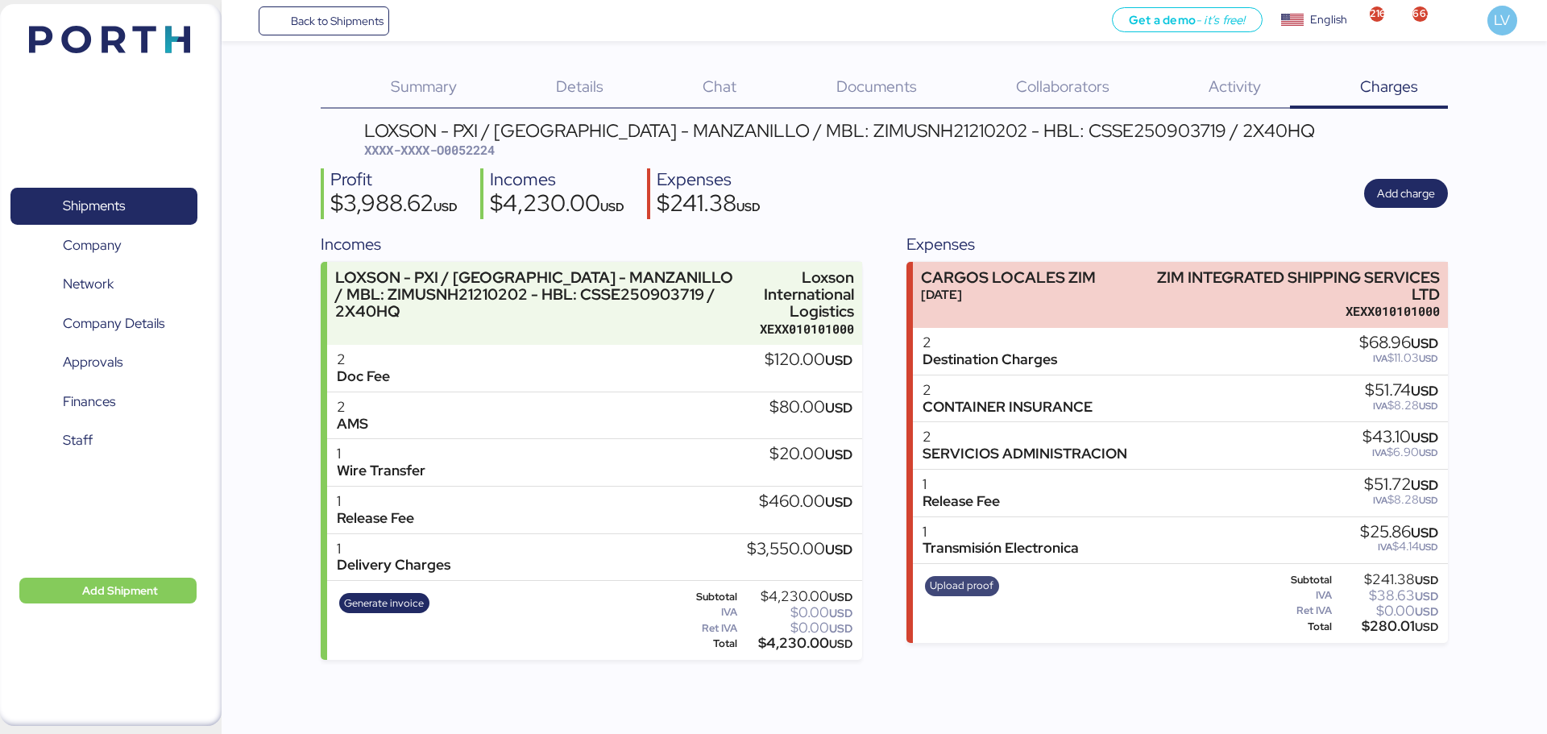
click at [964, 582] on span "Upload proof" at bounding box center [962, 586] width 64 height 18
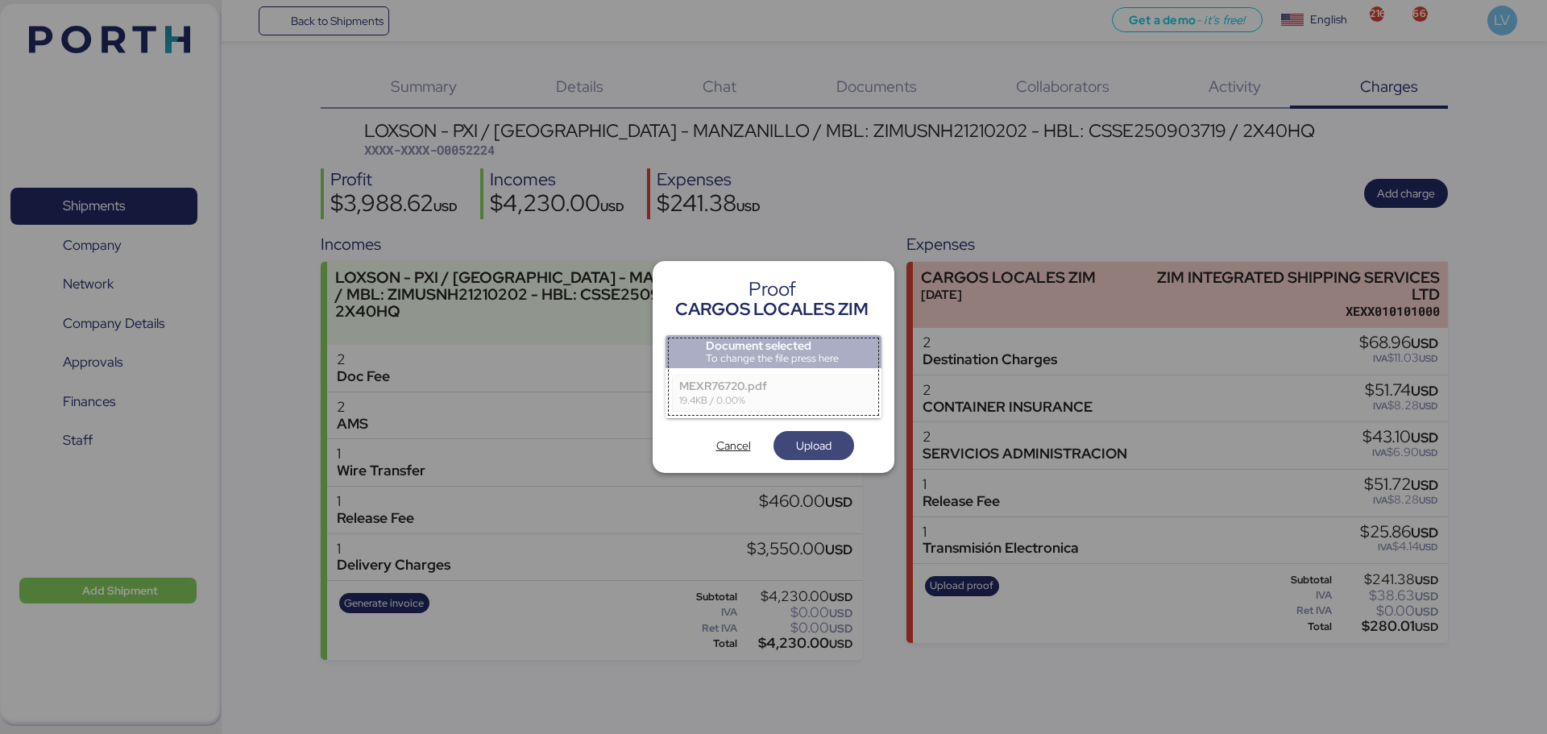
click at [810, 442] on span "Upload" at bounding box center [813, 445] width 35 height 19
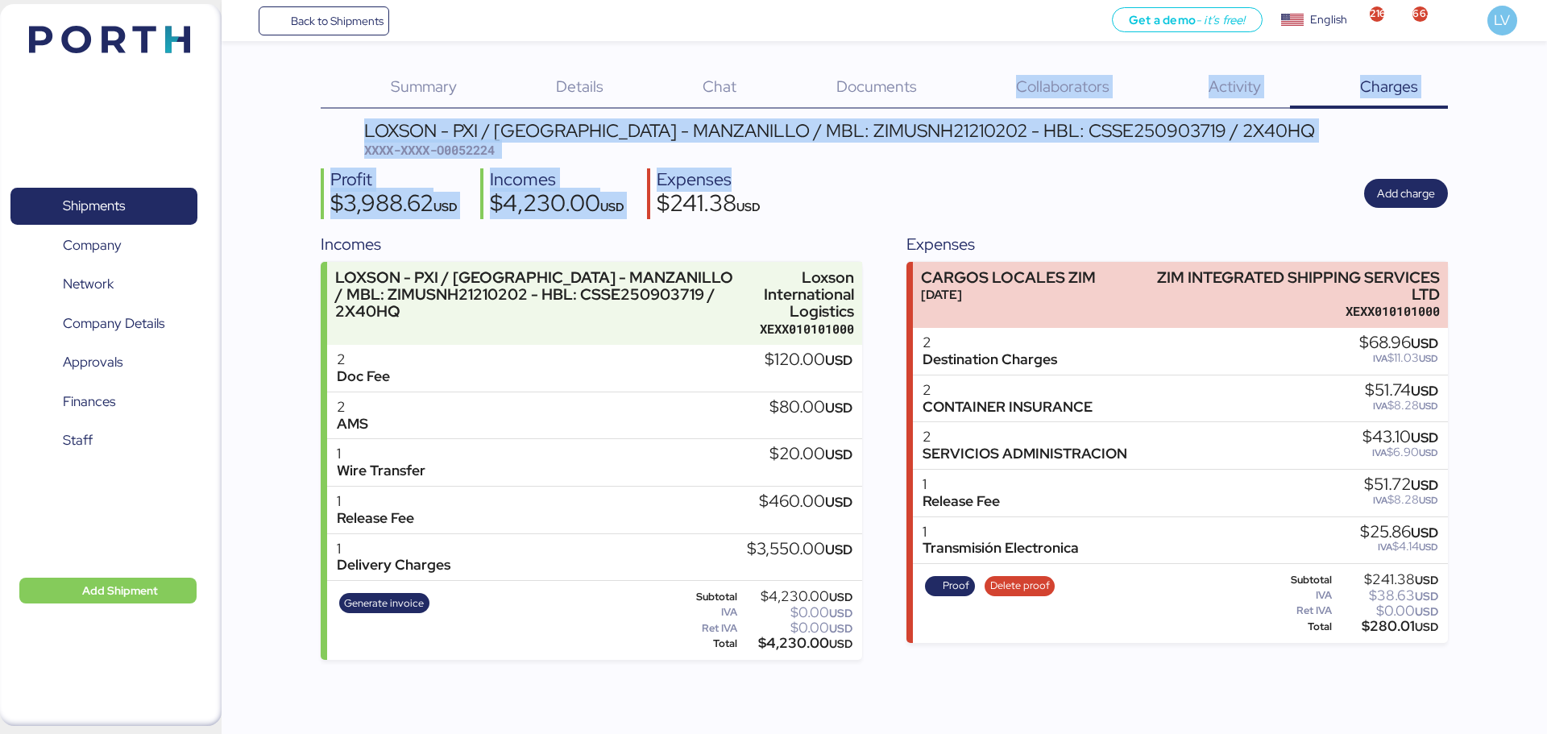
drag, startPoint x: 991, startPoint y: 179, endPoint x: 1010, endPoint y: -98, distance: 277.1
click at [1010, 0] on html "Back to Shipments Get a demo - it’s free! Get a demo English Inglés English 216…" at bounding box center [773, 367] width 1547 height 734
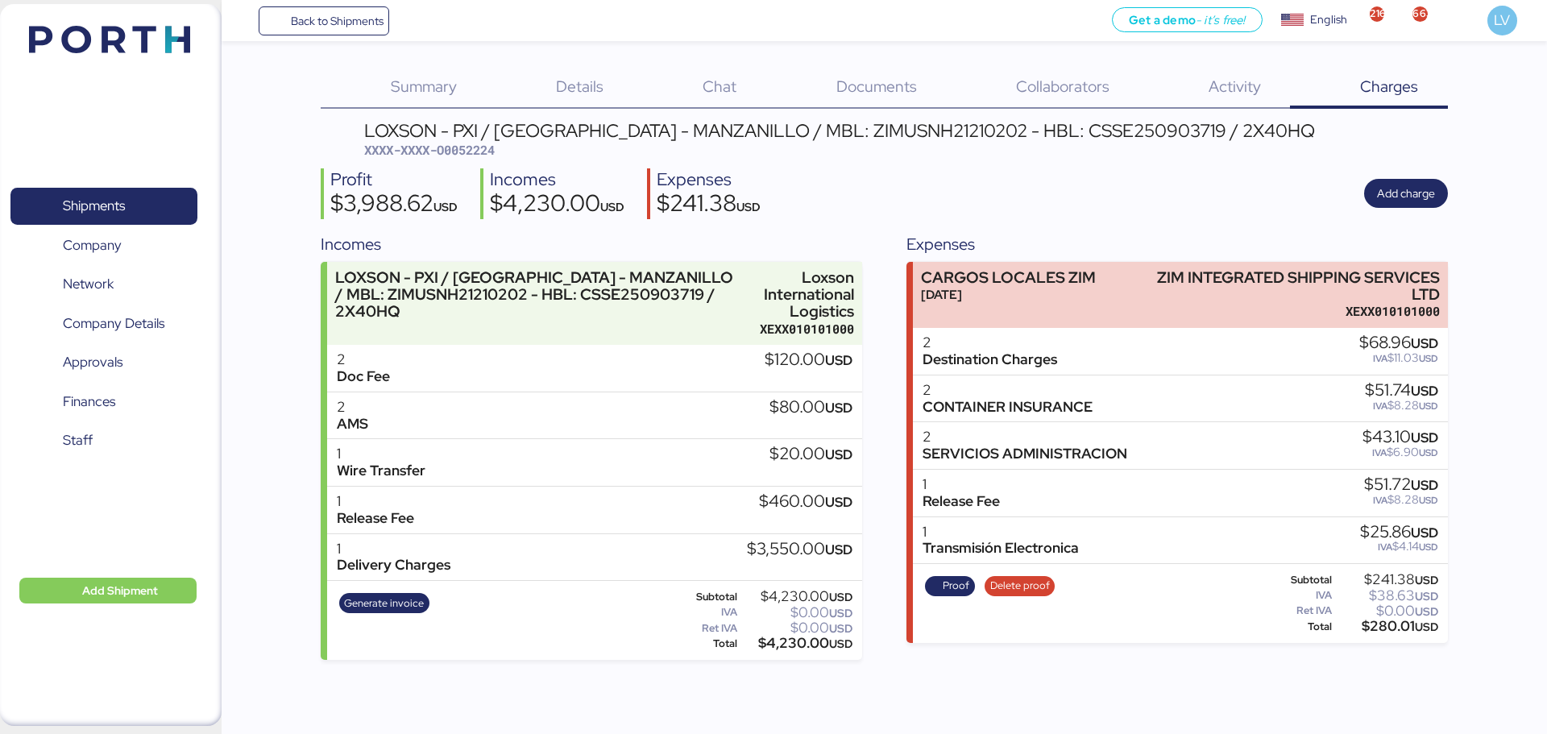
click at [876, 77] on span "Documents" at bounding box center [877, 86] width 81 height 21
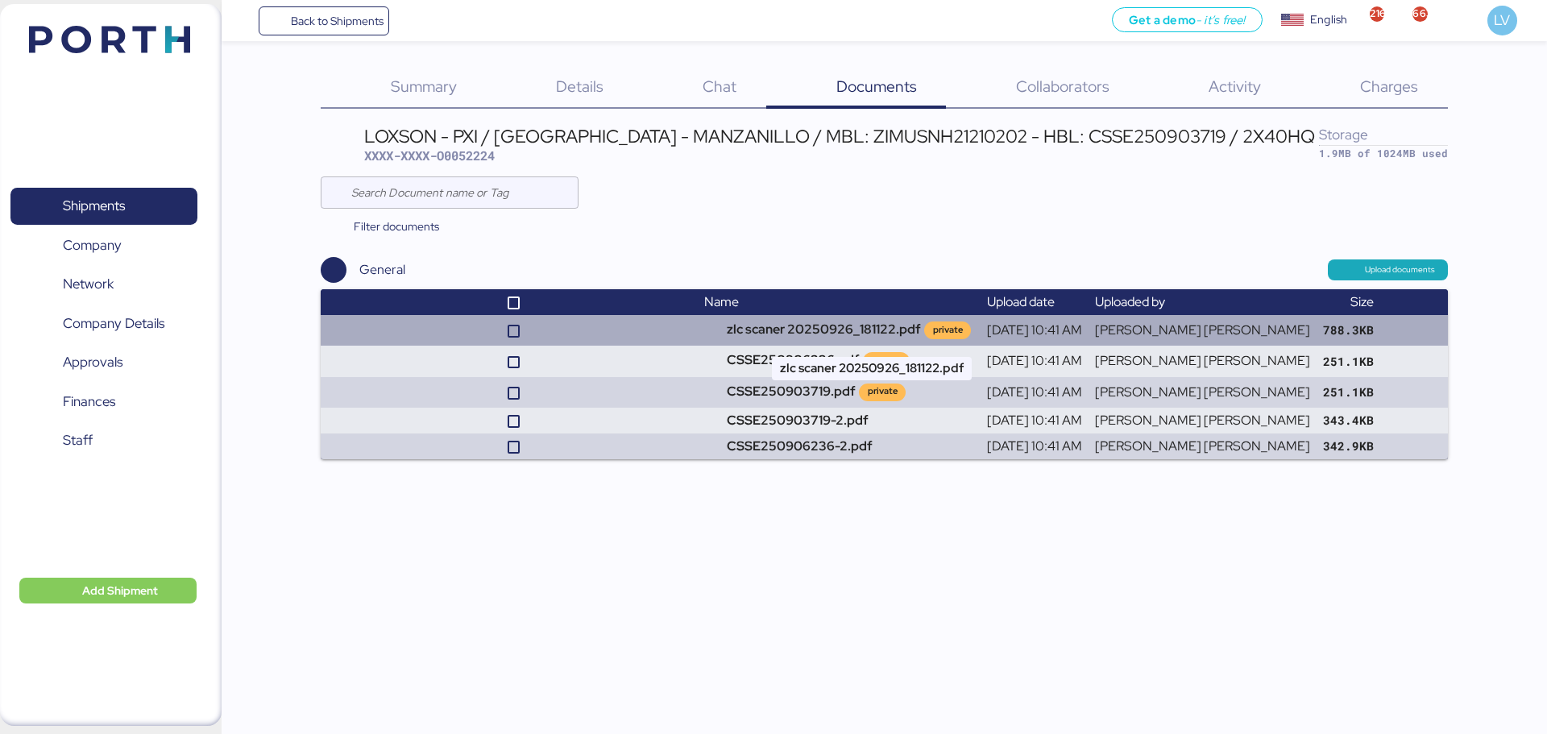
click at [942, 327] on td "zlc scaner 20250926_181122.pdf private" at bounding box center [839, 330] width 282 height 31
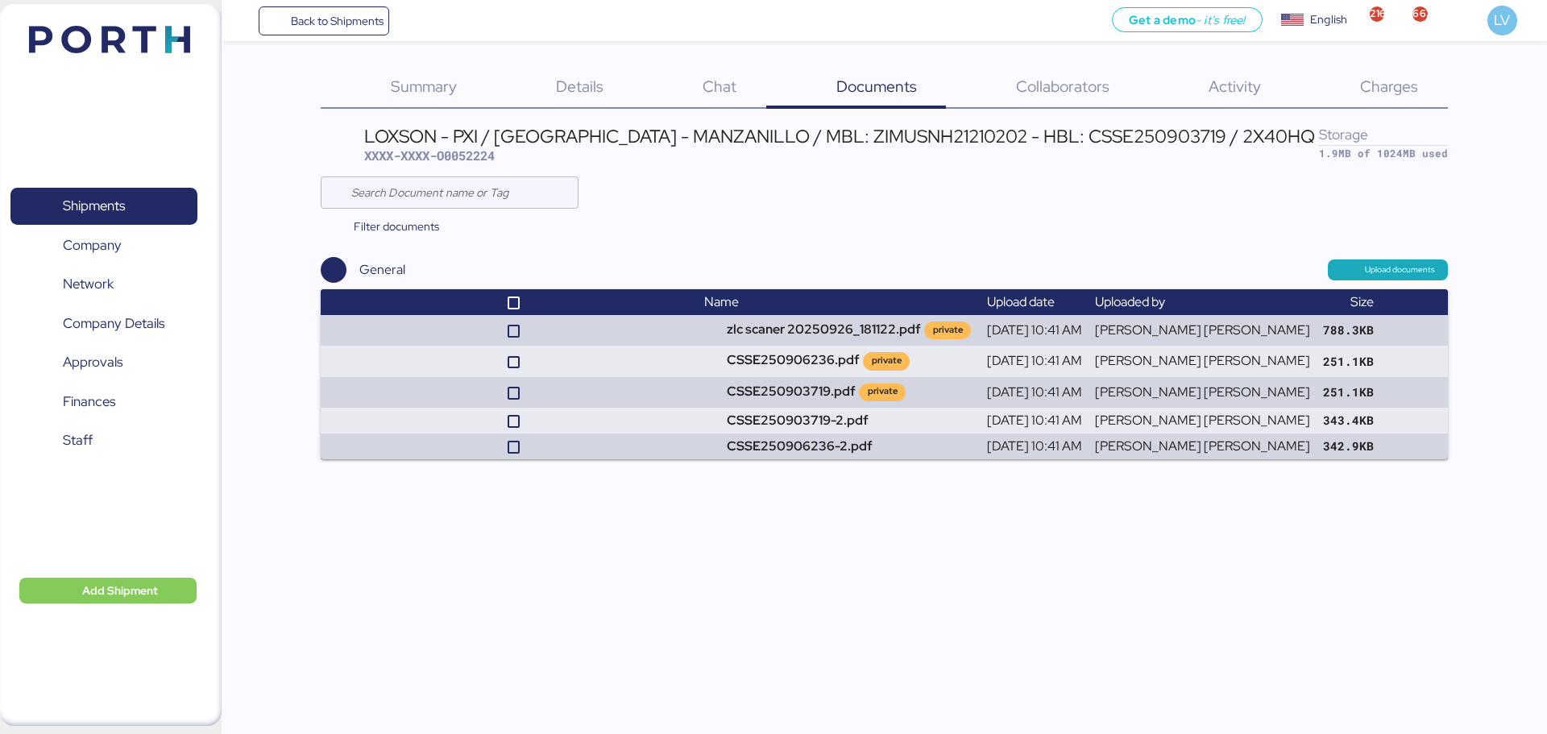
click at [1405, 65] on div "Summary 0 Details 0 Chat 0 Documents 0 Collaborators 0 Activity 0 Charges 0 LOX…" at bounding box center [773, 229] width 1547 height 459
click at [1402, 85] on span "Charges" at bounding box center [1389, 86] width 58 height 21
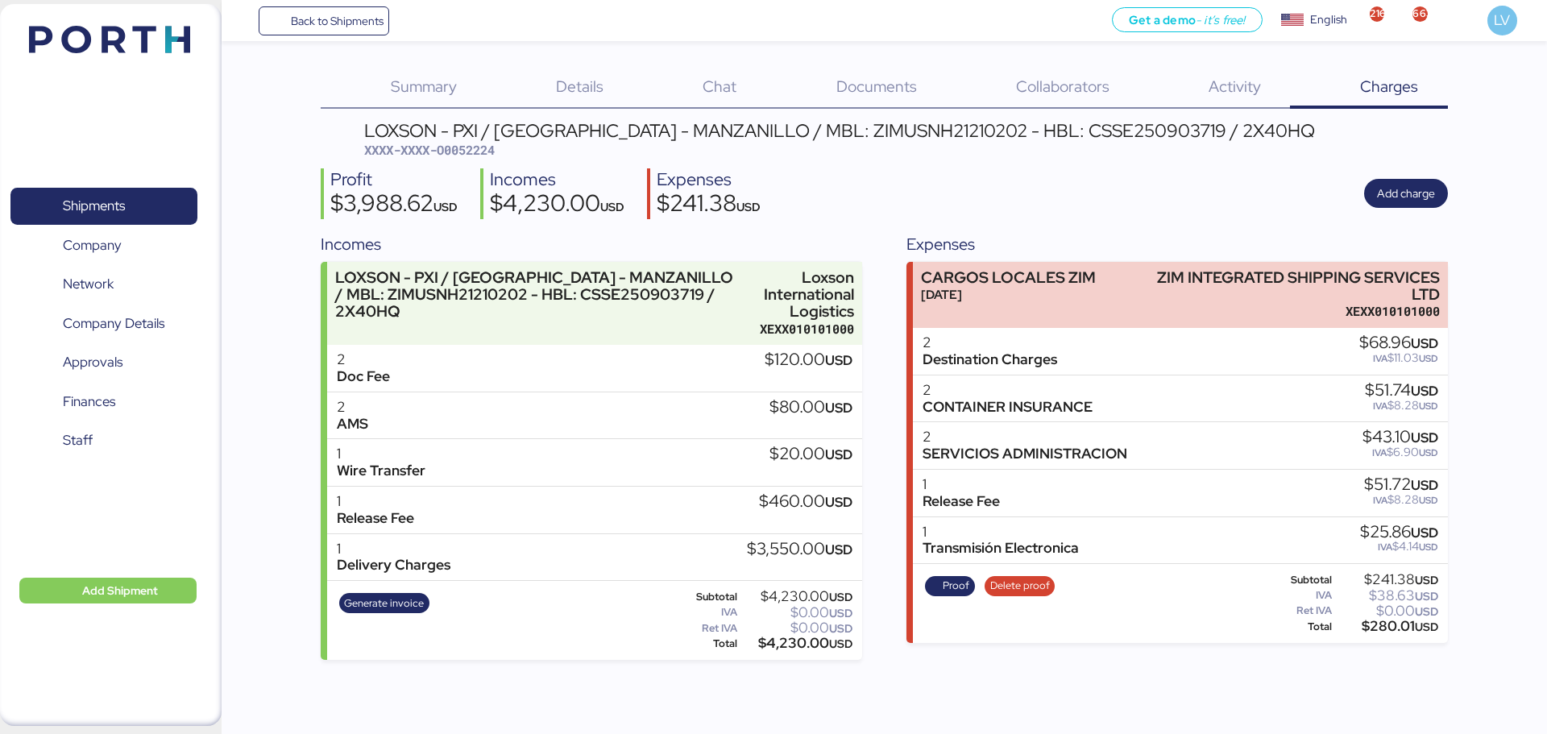
click at [355, 381] on div "Doc Fee" at bounding box center [363, 376] width 53 height 17
click at [405, 561] on div "Delivery Charges" at bounding box center [394, 565] width 114 height 17
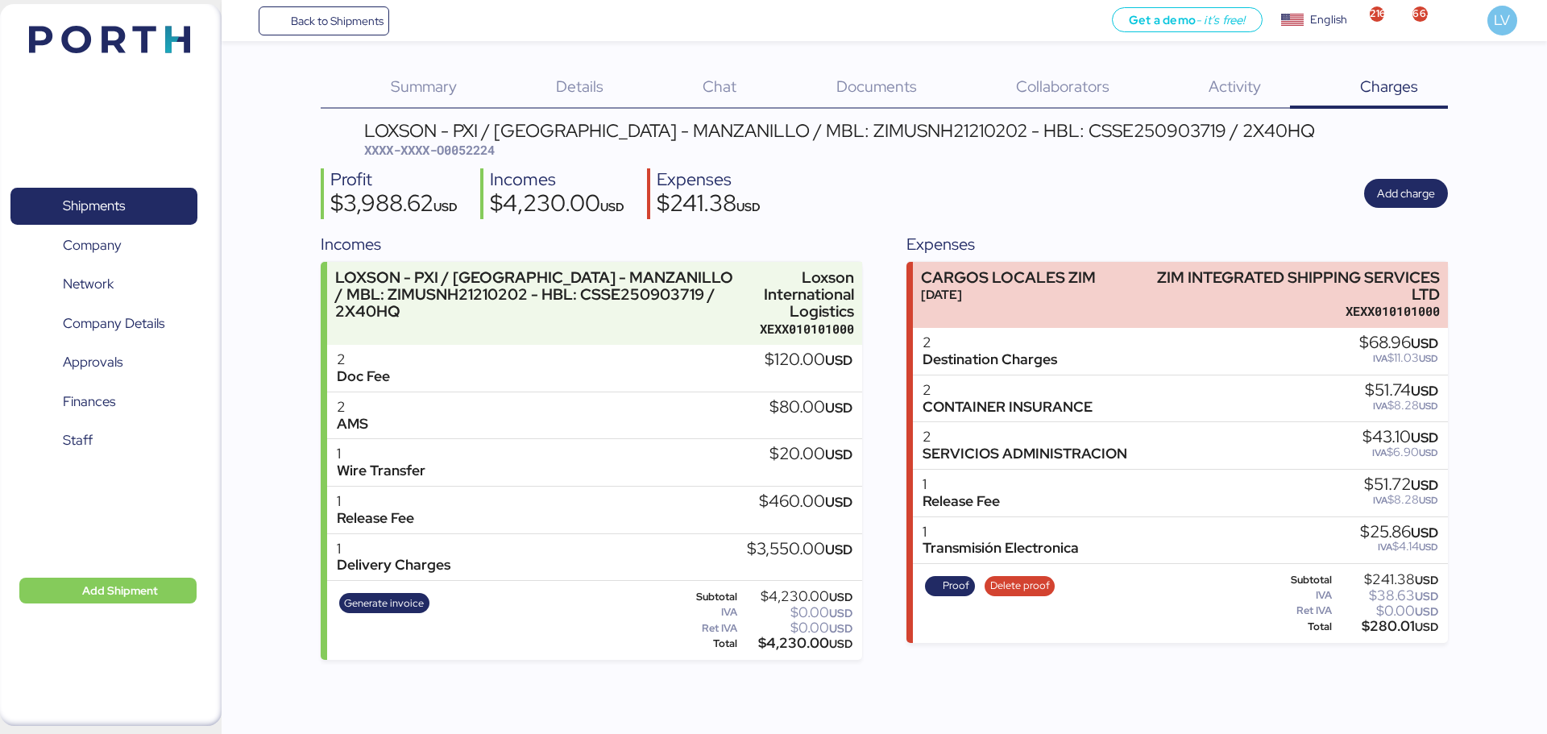
drag, startPoint x: 781, startPoint y: 556, endPoint x: 750, endPoint y: 556, distance: 31.4
click at [750, 556] on div "$3,550.00 USD" at bounding box center [800, 550] width 106 height 18
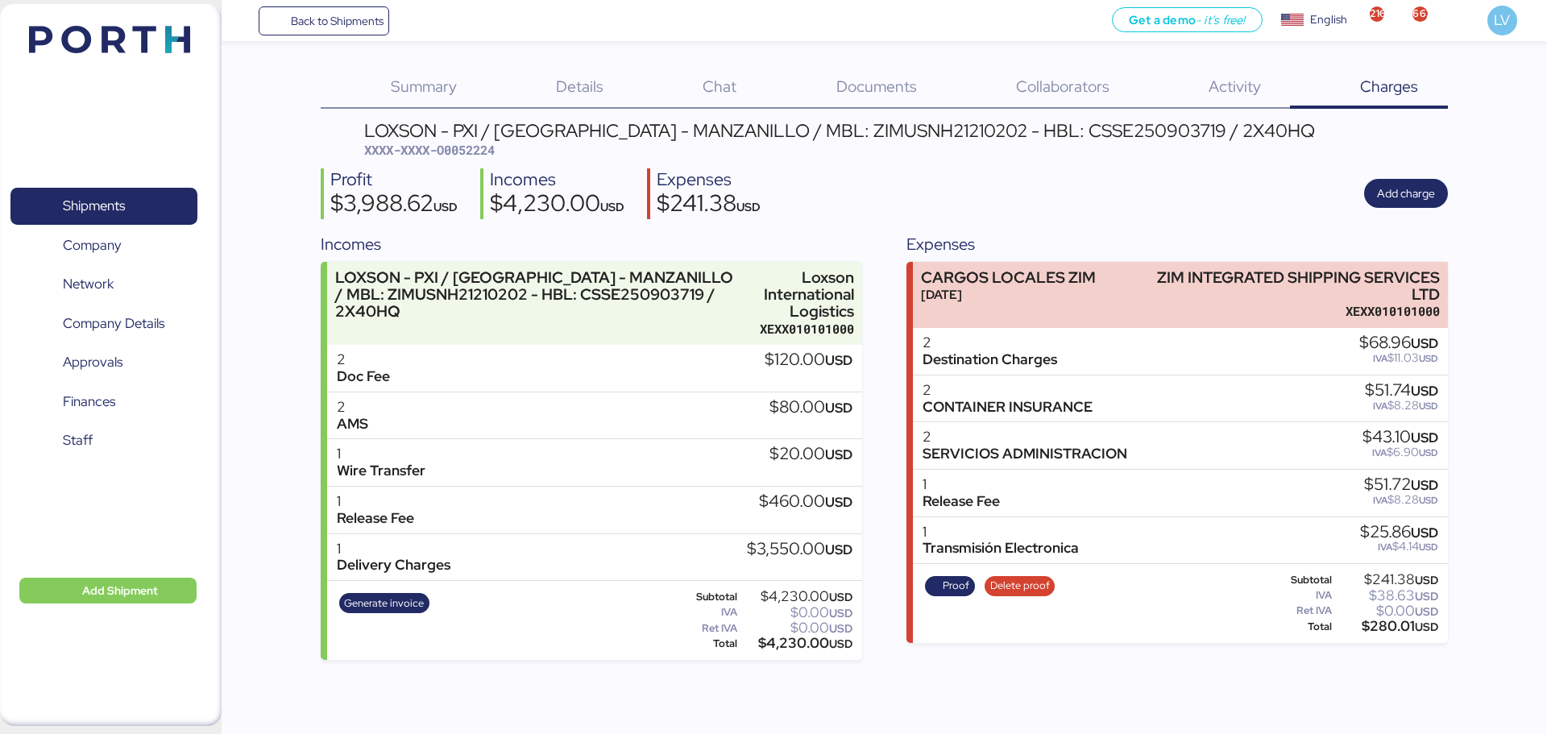
click at [432, 69] on div "Summary 0" at bounding box center [403, 88] width 165 height 42
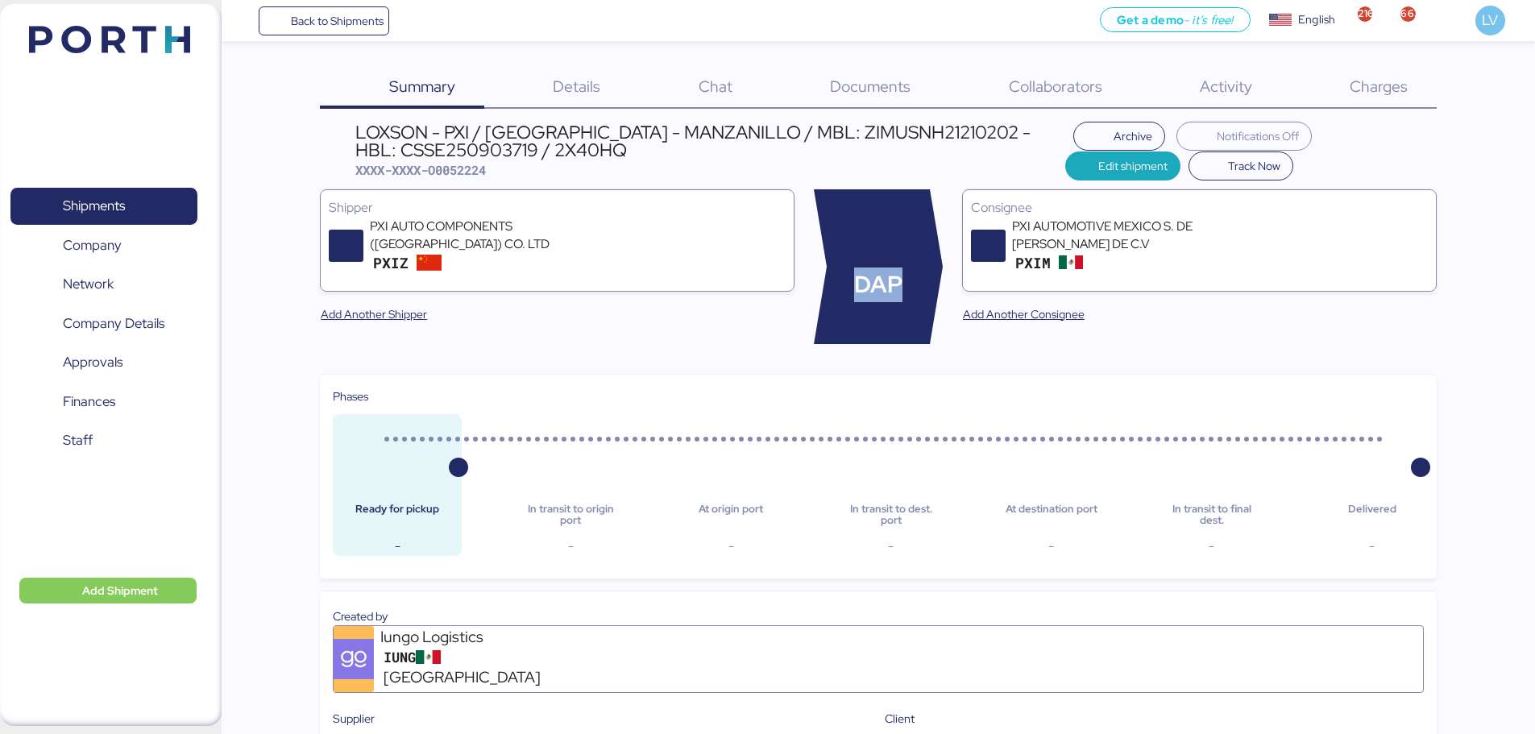
drag, startPoint x: 853, startPoint y: 289, endPoint x: 912, endPoint y: 287, distance: 58.1
click at [912, 287] on div "DAP" at bounding box center [878, 266] width 129 height 155
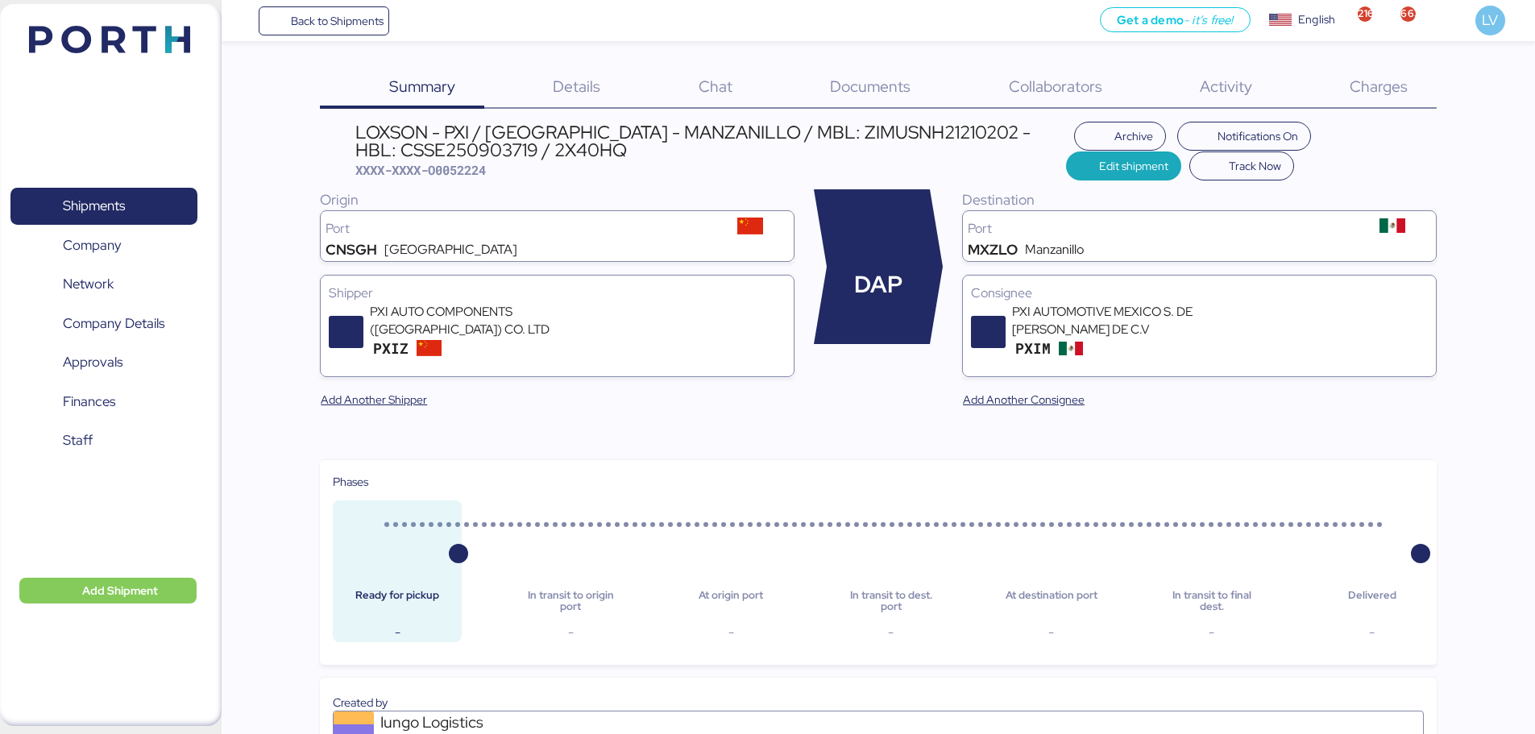
click at [1349, 81] on div "Charges 0" at bounding box center [1359, 88] width 156 height 42
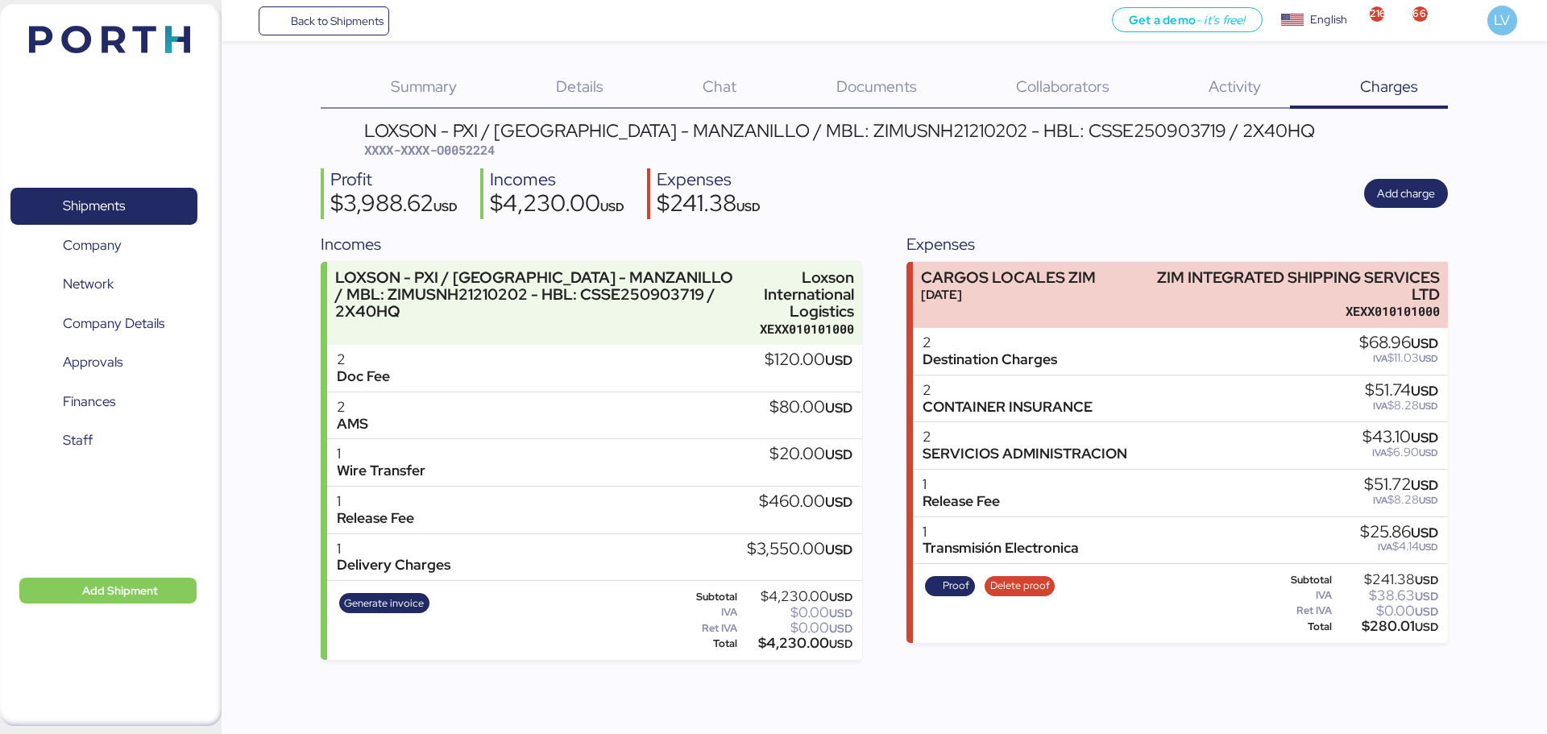
click at [430, 571] on div "Delivery Charges" at bounding box center [394, 565] width 114 height 17
click at [216, 533] on div "Shipments 0 Company 0 Network 0 Company Details 0 Approvals 0 Finances 0 Staff …" at bounding box center [111, 365] width 222 height 722
click at [1514, 723] on div "Back to Shipments Get a demo - it’s free! Get a demo English Inglés English 216…" at bounding box center [773, 367] width 1547 height 734
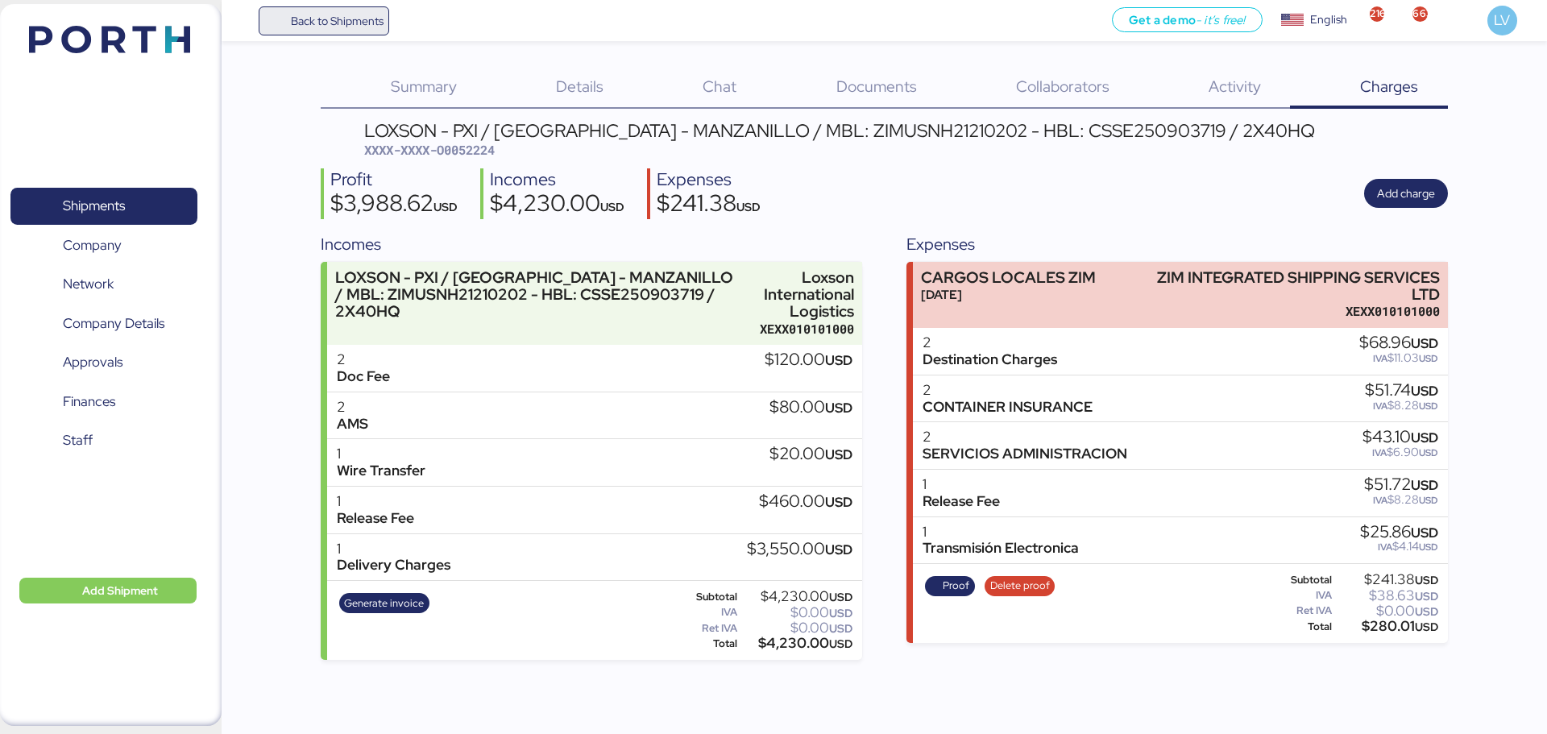
click at [345, 29] on span "Back to Shipments" at bounding box center [337, 20] width 93 height 19
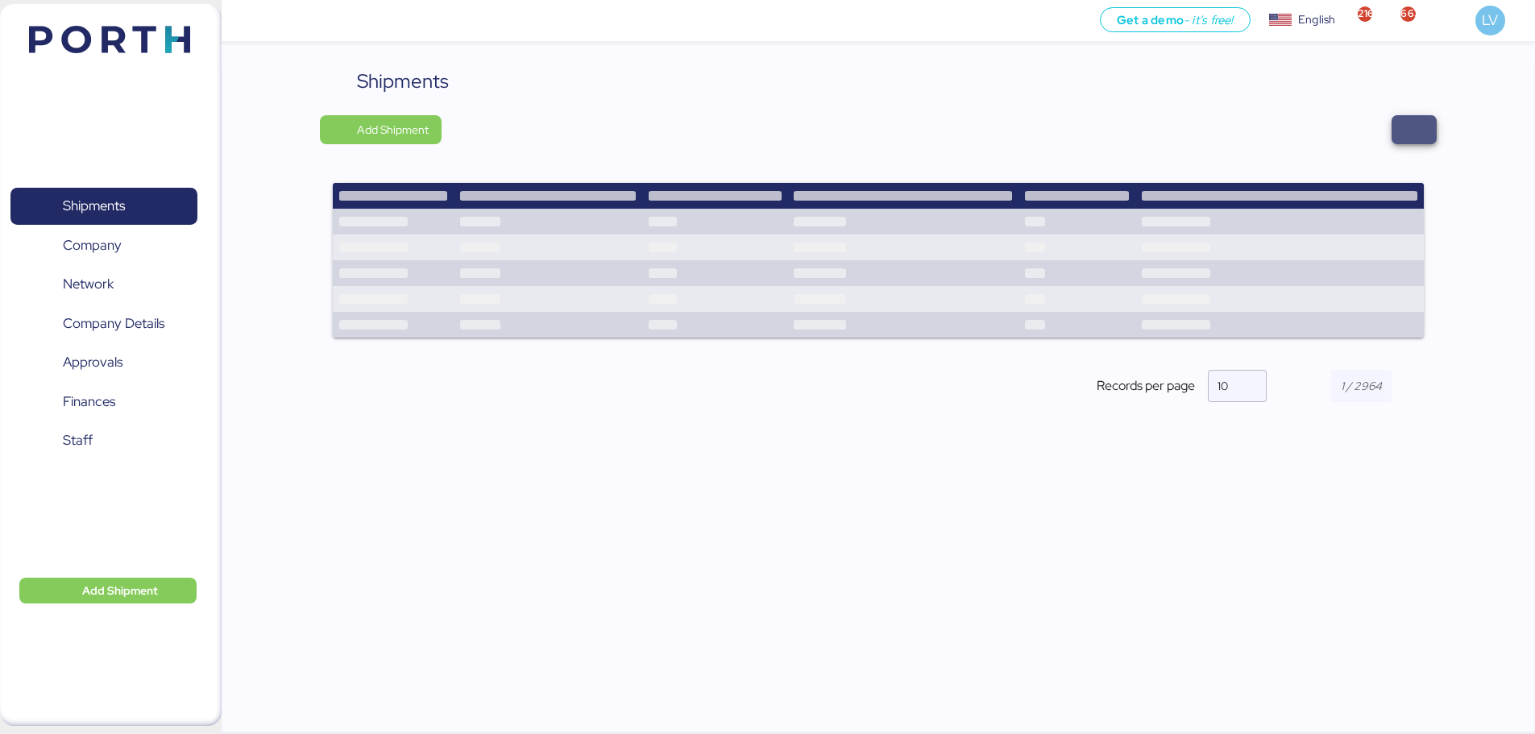
click at [1431, 124] on span "button" at bounding box center [1414, 129] width 45 height 29
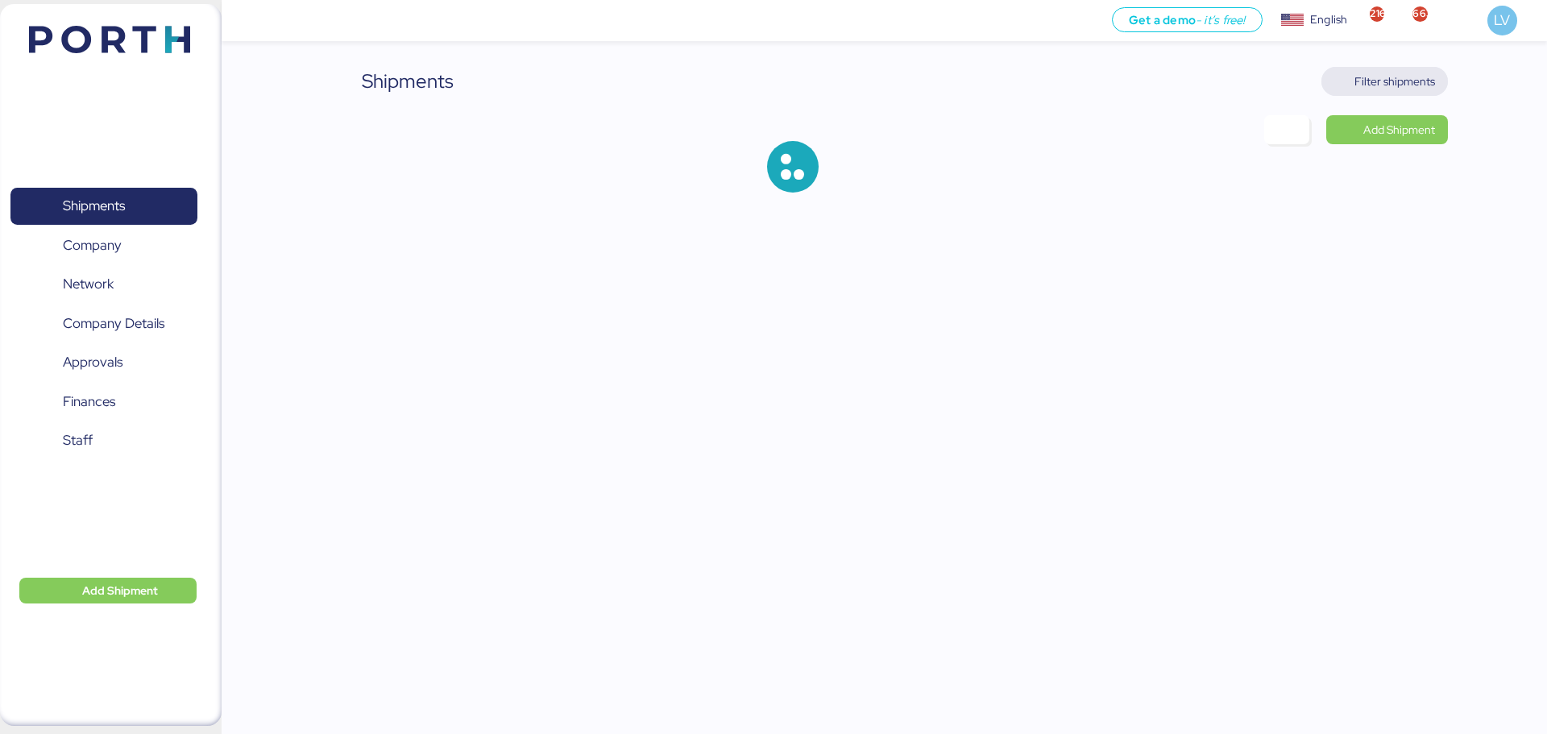
click at [1412, 90] on span "Filter shipments" at bounding box center [1395, 81] width 81 height 19
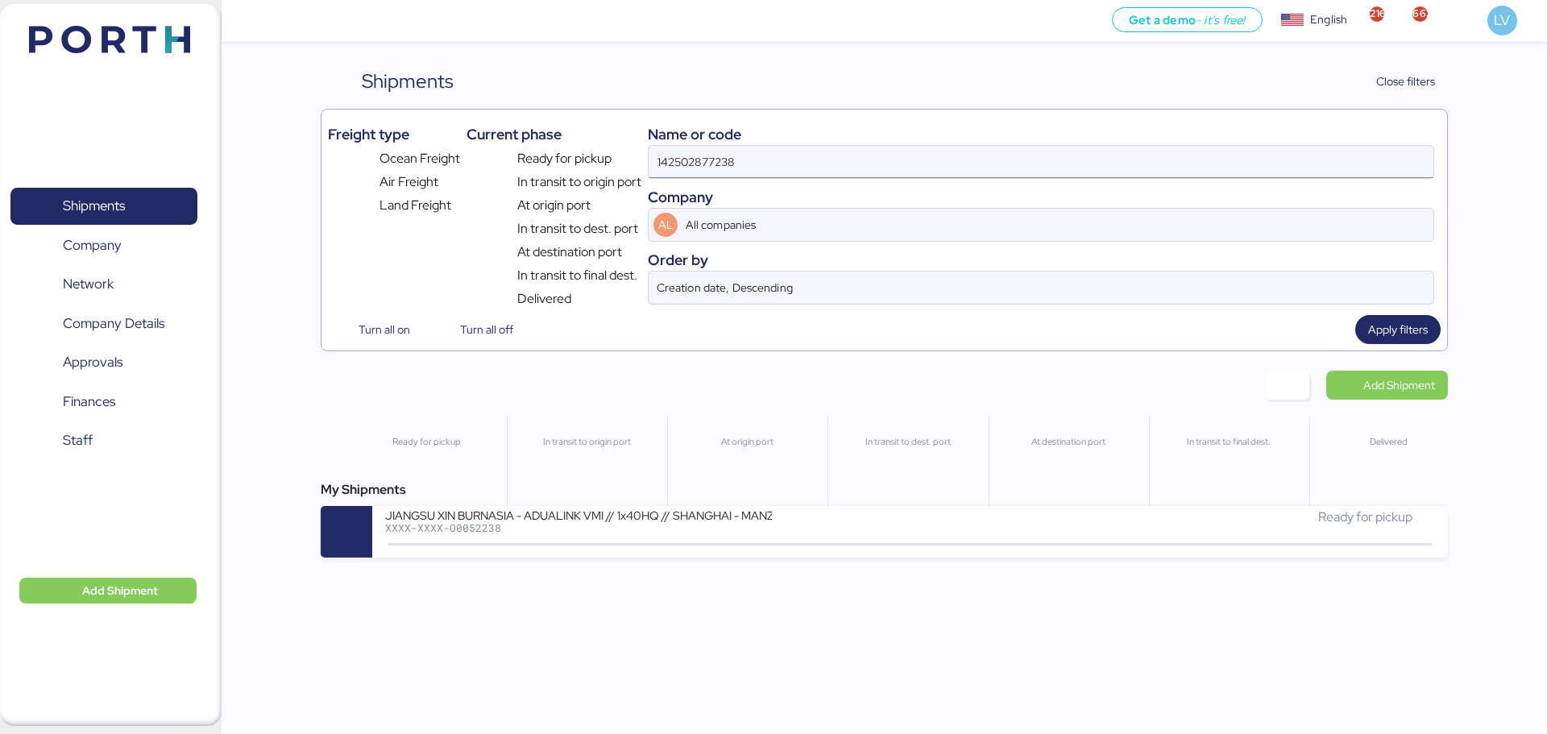
click at [1322, 168] on input "142502877238" at bounding box center [1041, 162] width 785 height 32
paste input "631026"
type input "142502631026"
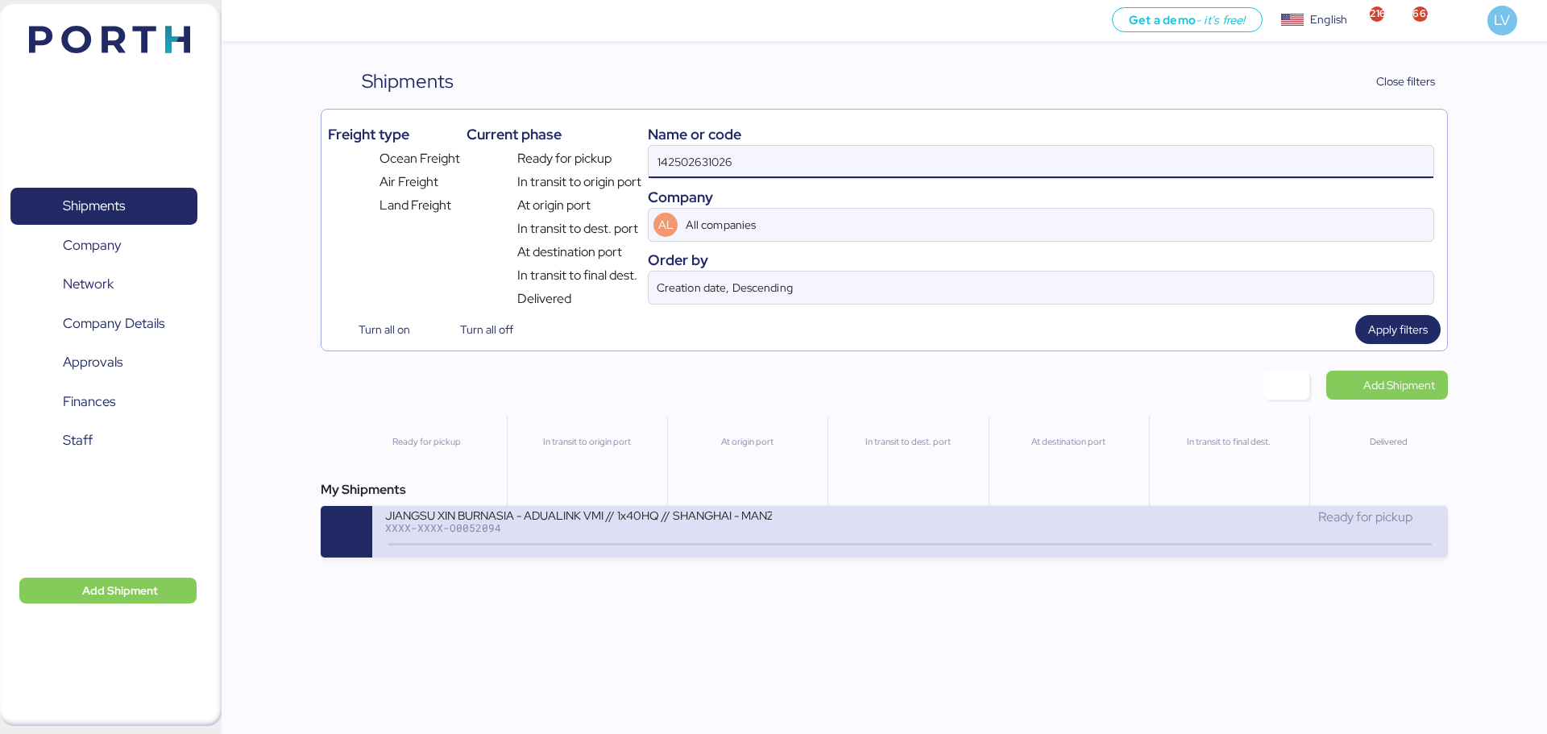
click at [1082, 529] on div "Ready for pickup" at bounding box center [1173, 525] width 525 height 35
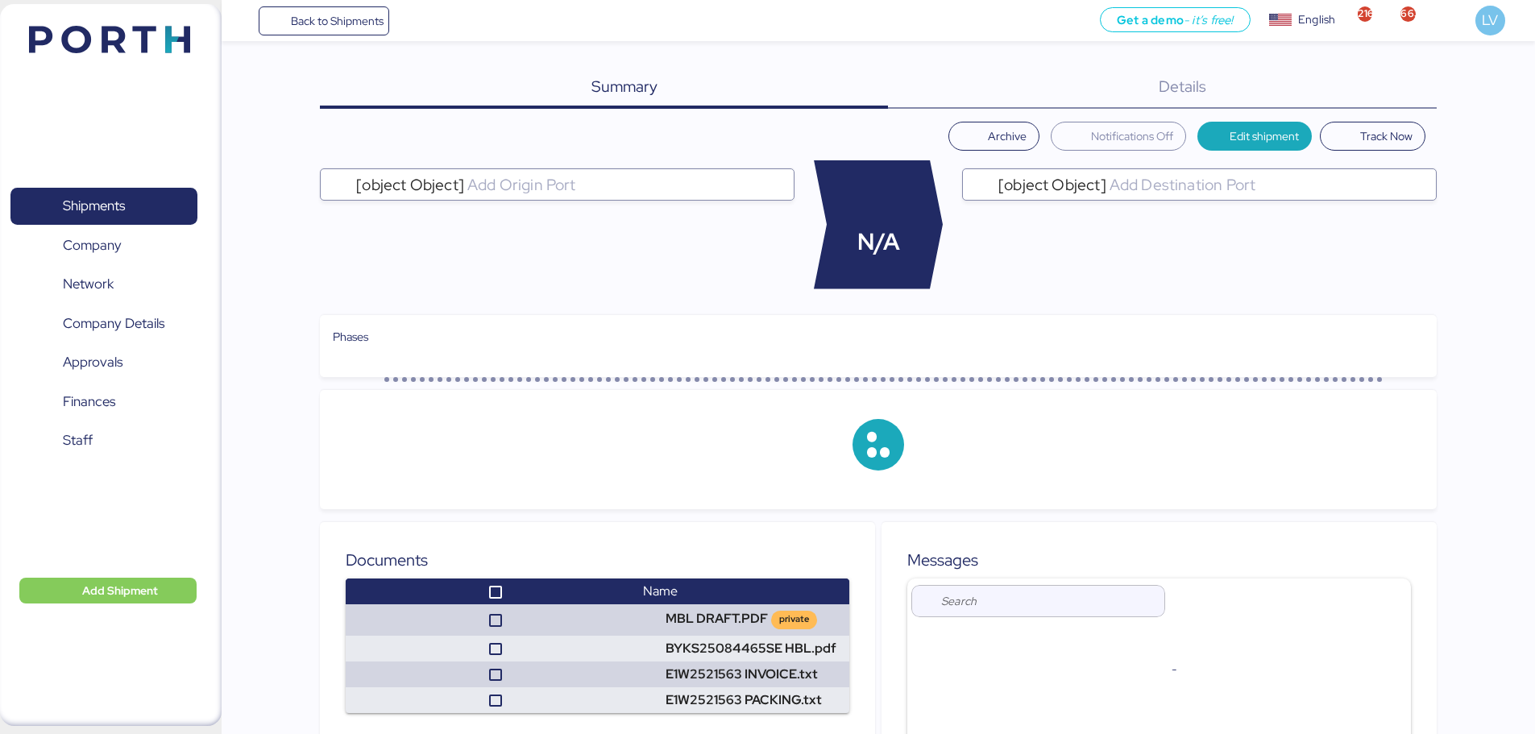
click at [1377, 66] on div "Summary 0 Details 0 Archive Notifications Off Edit shipment Track Now [object O…" at bounding box center [767, 522] width 1535 height 1045
click at [1389, 99] on div "Summary 0 Details 0" at bounding box center [878, 88] width 1117 height 42
click at [1389, 99] on div "Charges 0" at bounding box center [1359, 88] width 156 height 42
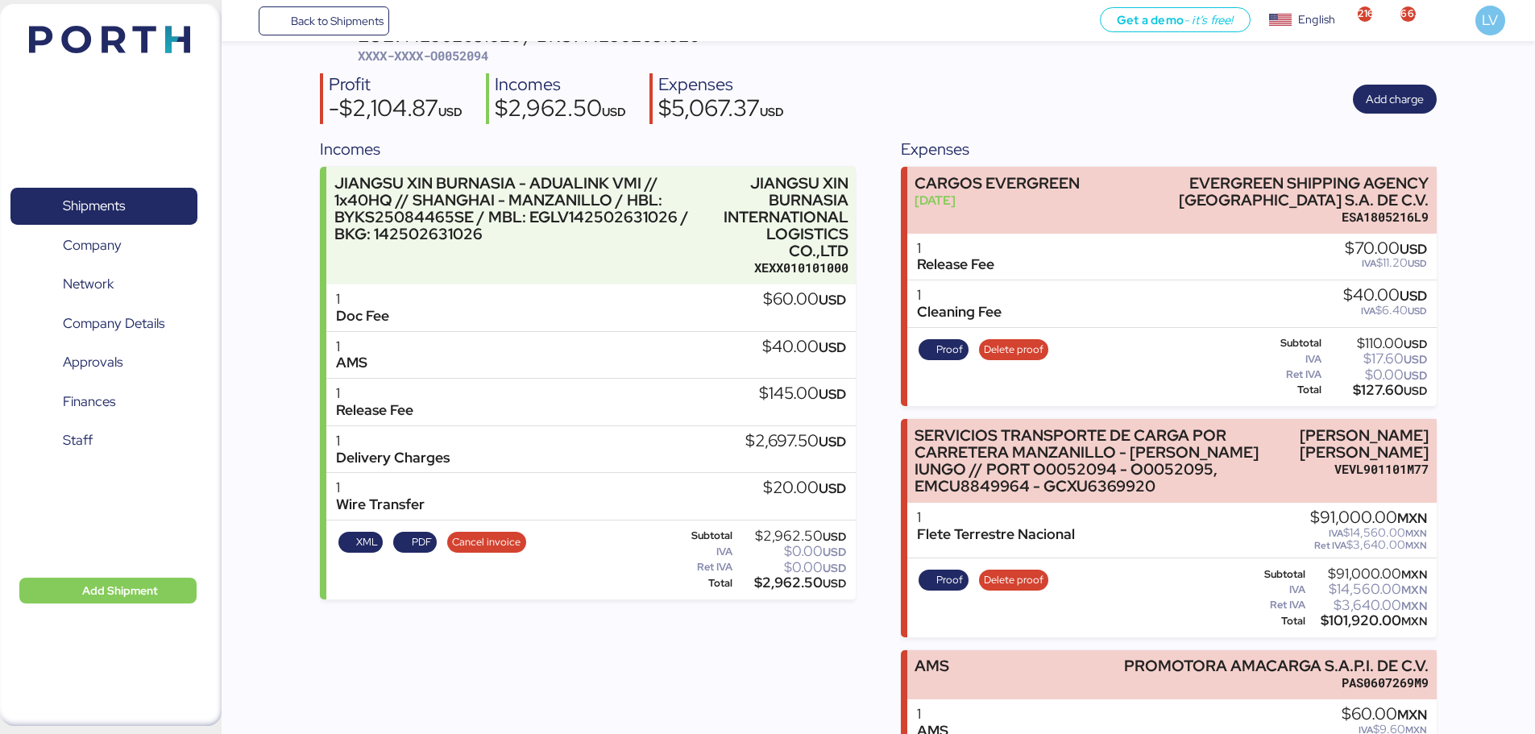
scroll to position [112, 0]
click at [368, 3] on div "Back to Shipments Get a demo - it’s free! Get a demo English Inglés English 216…" at bounding box center [879, 20] width 1314 height 41
click at [370, 12] on span "Back to Shipments" at bounding box center [337, 20] width 93 height 19
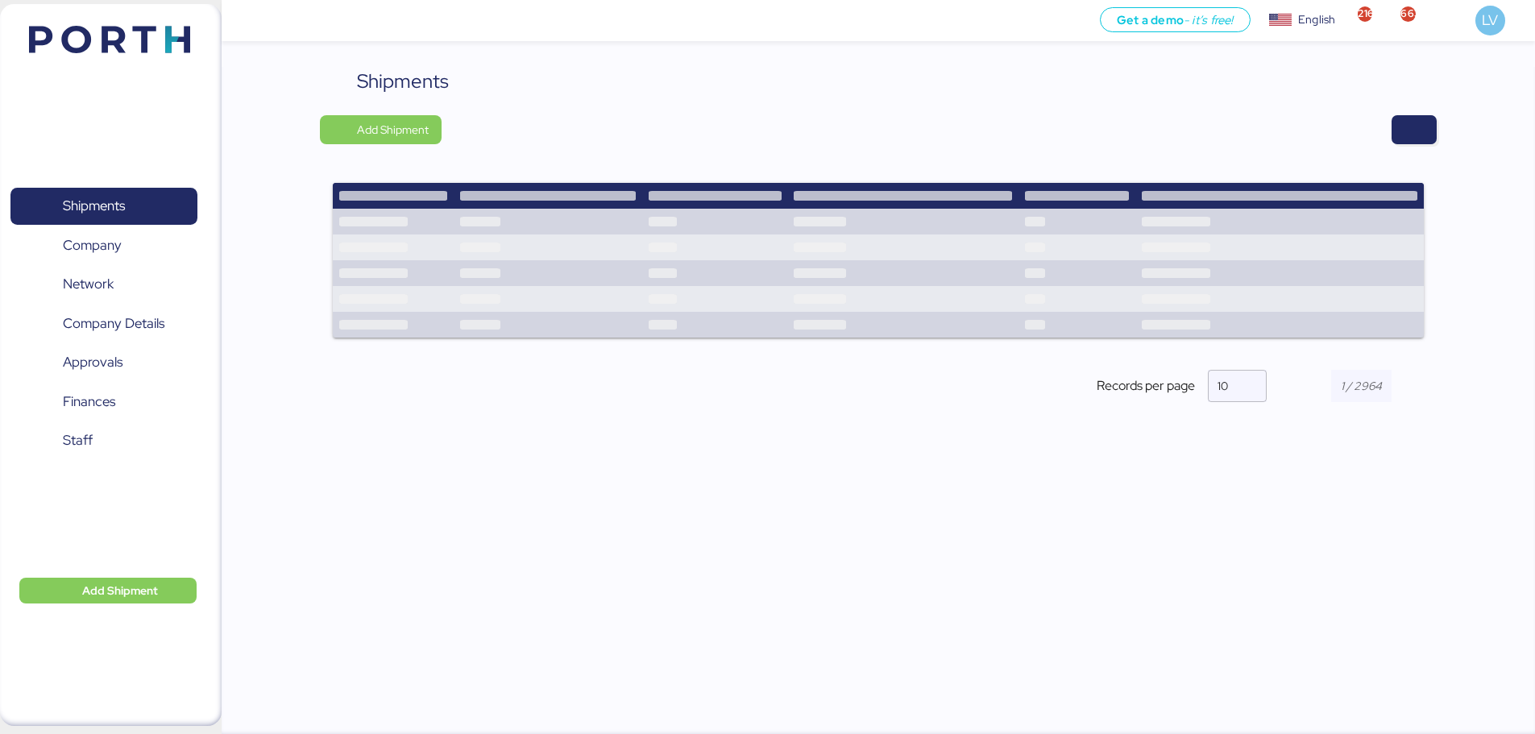
click at [1414, 111] on div "Shipments Add Shipment Shipment Name SUNMIGHT contenedor Ready for pickup At de…" at bounding box center [878, 248] width 1117 height 363
click at [1414, 125] on span "button" at bounding box center [1414, 129] width 19 height 23
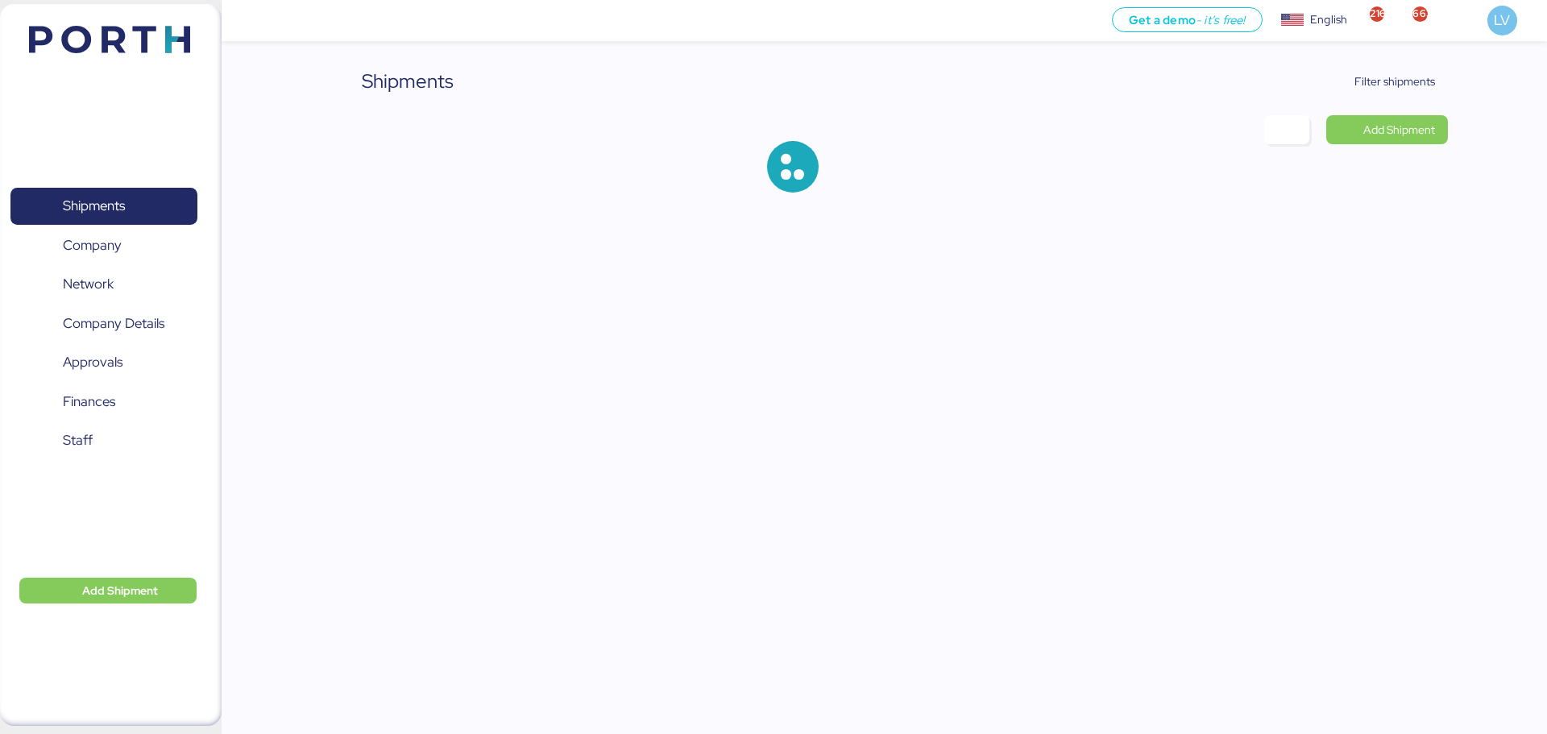
click at [1387, 56] on div "Shipments Filter shipments Add Shipment" at bounding box center [773, 109] width 1547 height 218
click at [1382, 70] on span "Filter shipments" at bounding box center [1385, 81] width 101 height 23
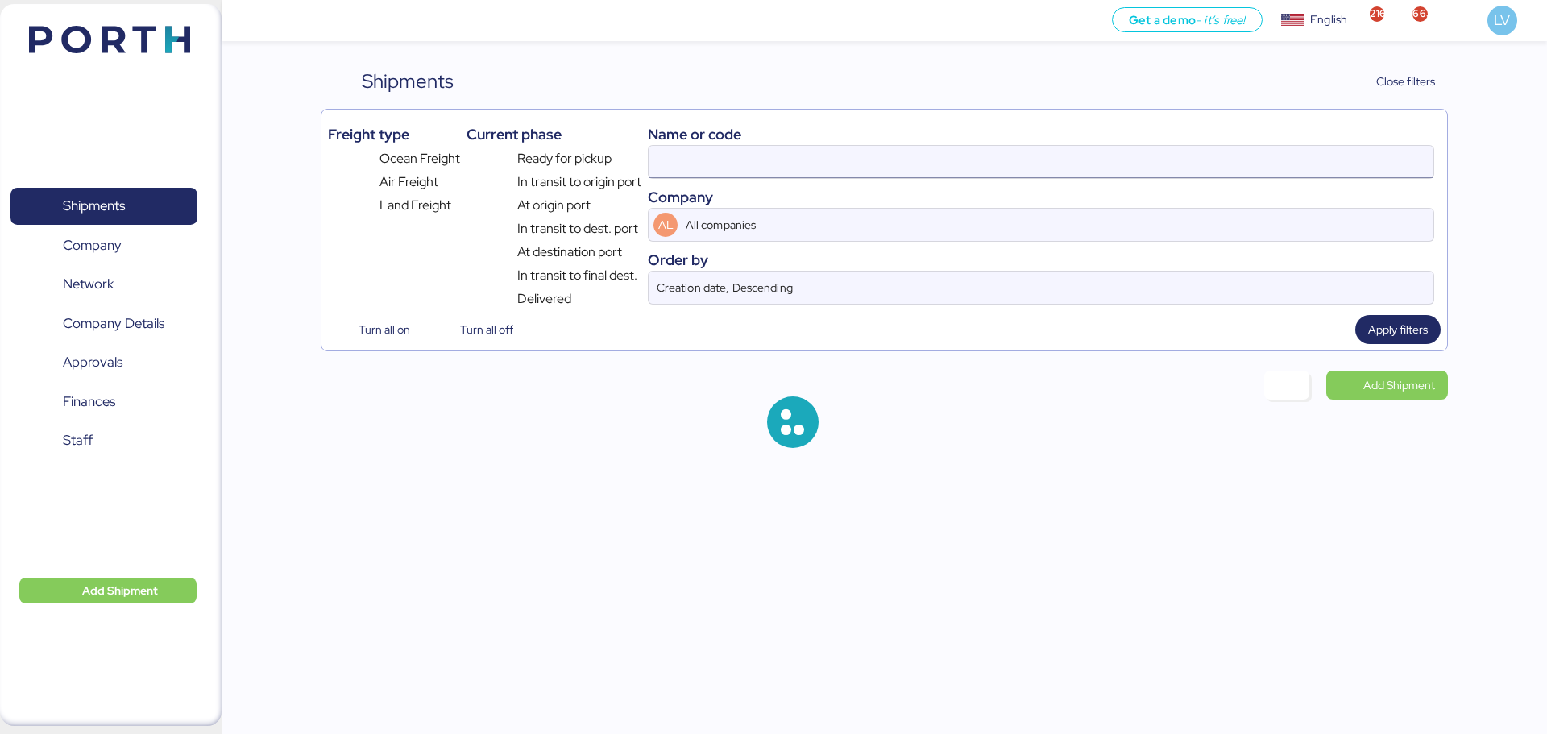
click at [1251, 166] on input at bounding box center [1041, 162] width 785 height 32
paste input "027F517359"
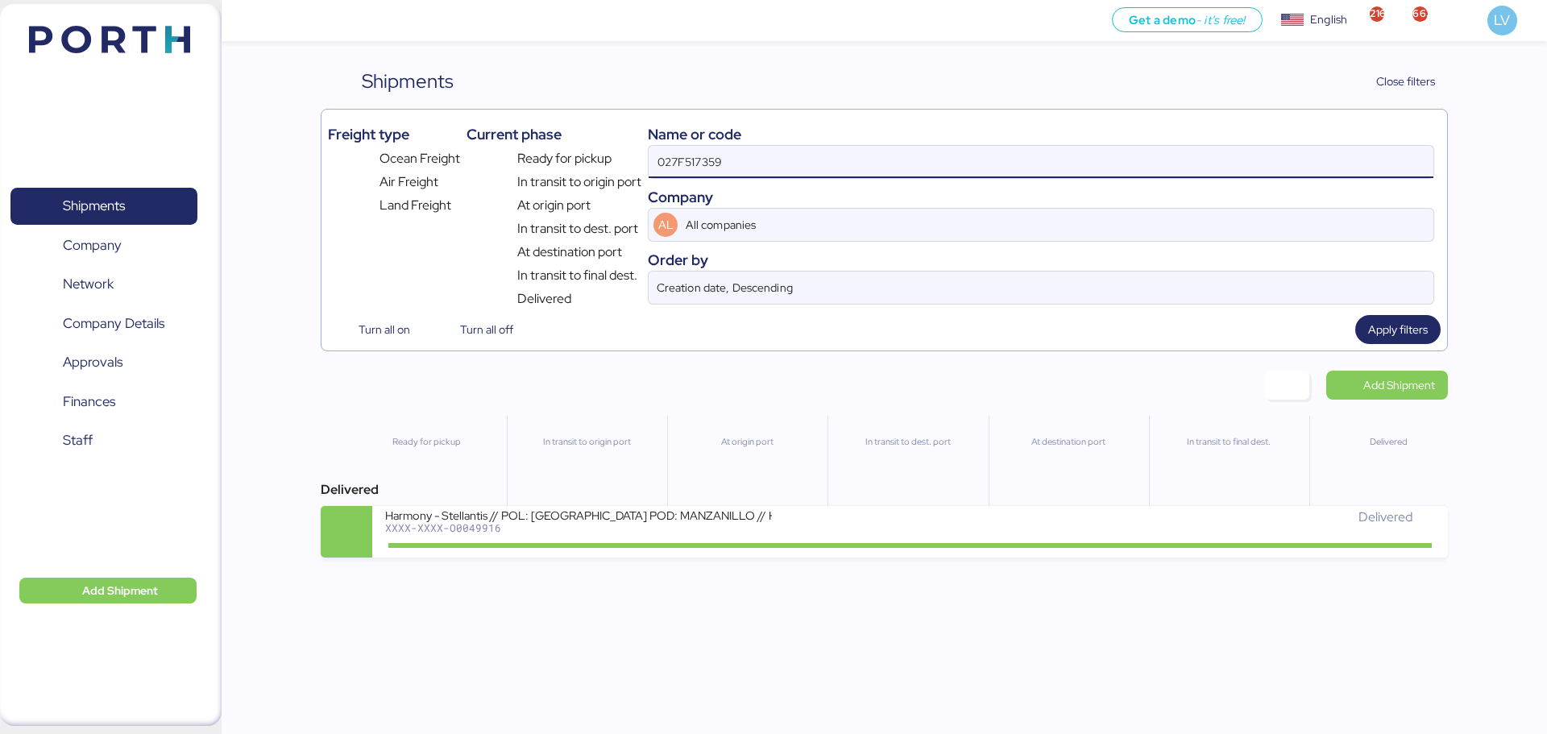
type input "027F517359"
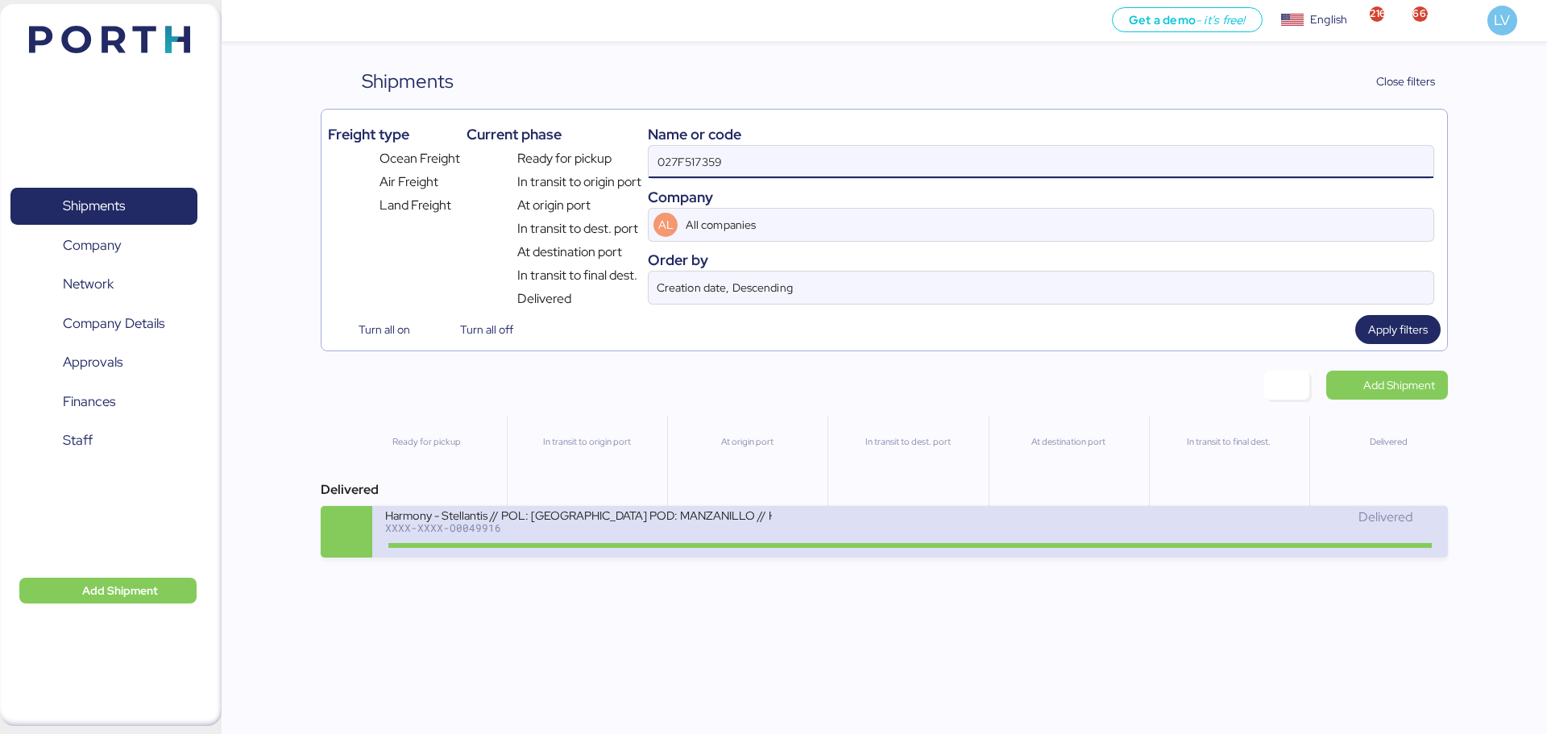
click at [827, 545] on div at bounding box center [909, 545] width 1043 height 5
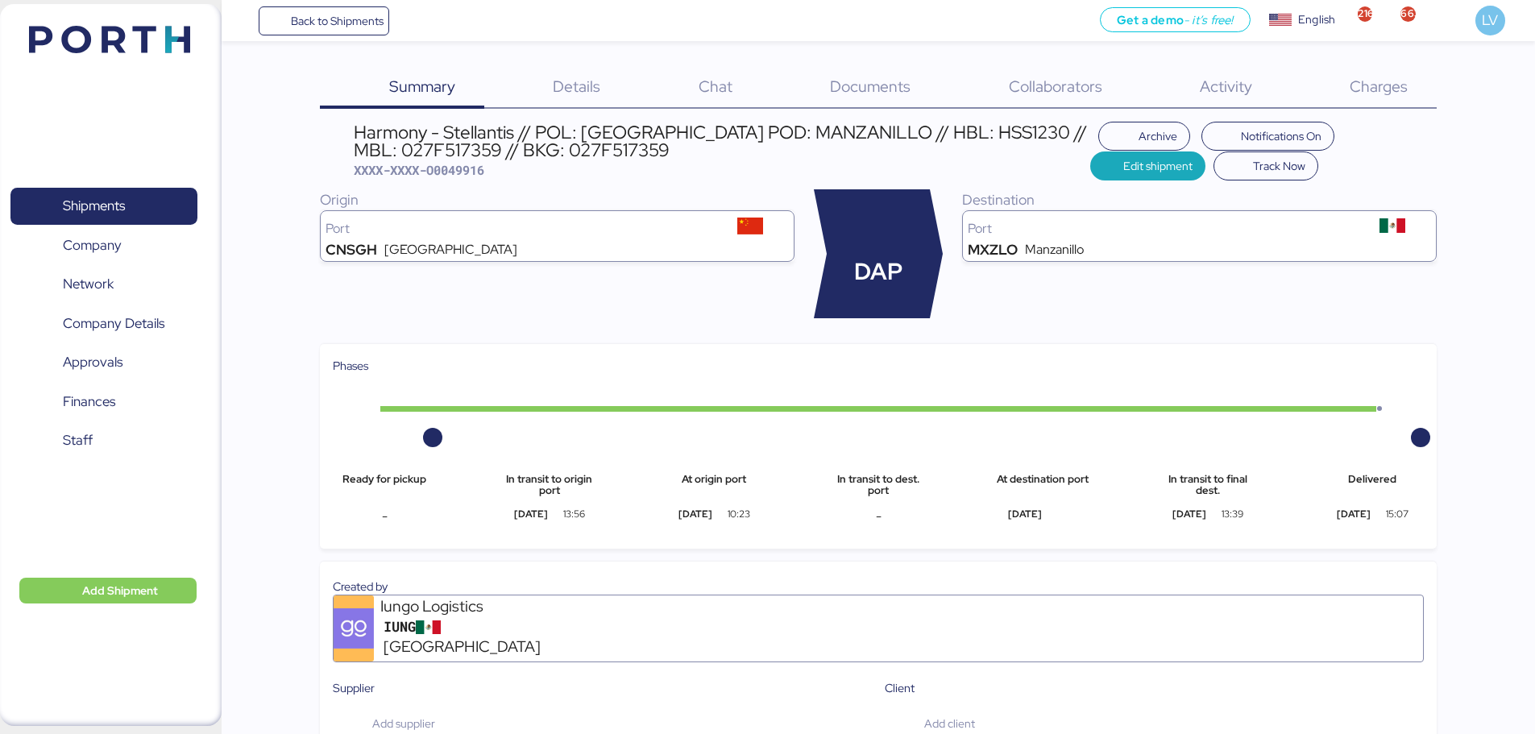
click at [1364, 81] on span "Charges" at bounding box center [1379, 86] width 58 height 21
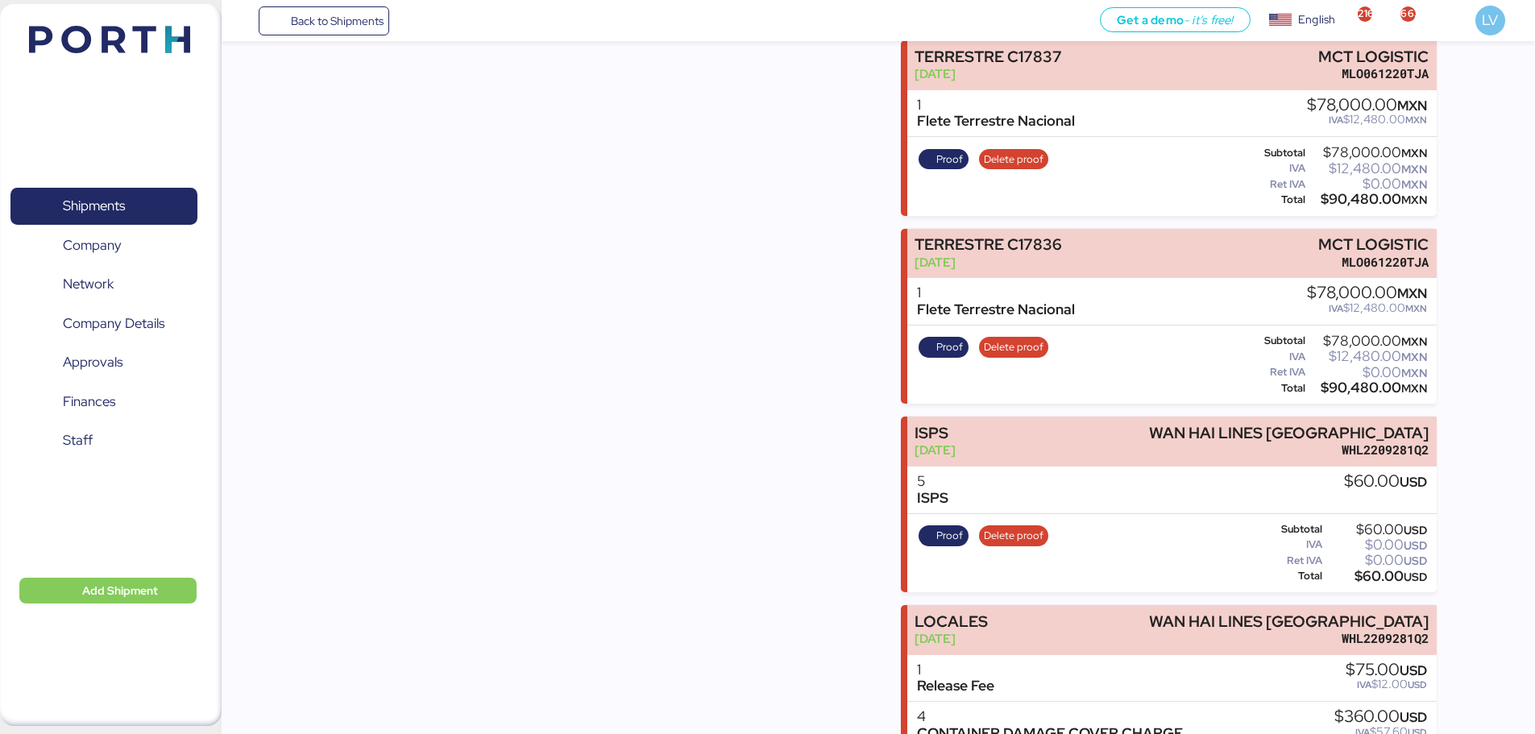
scroll to position [1693, 0]
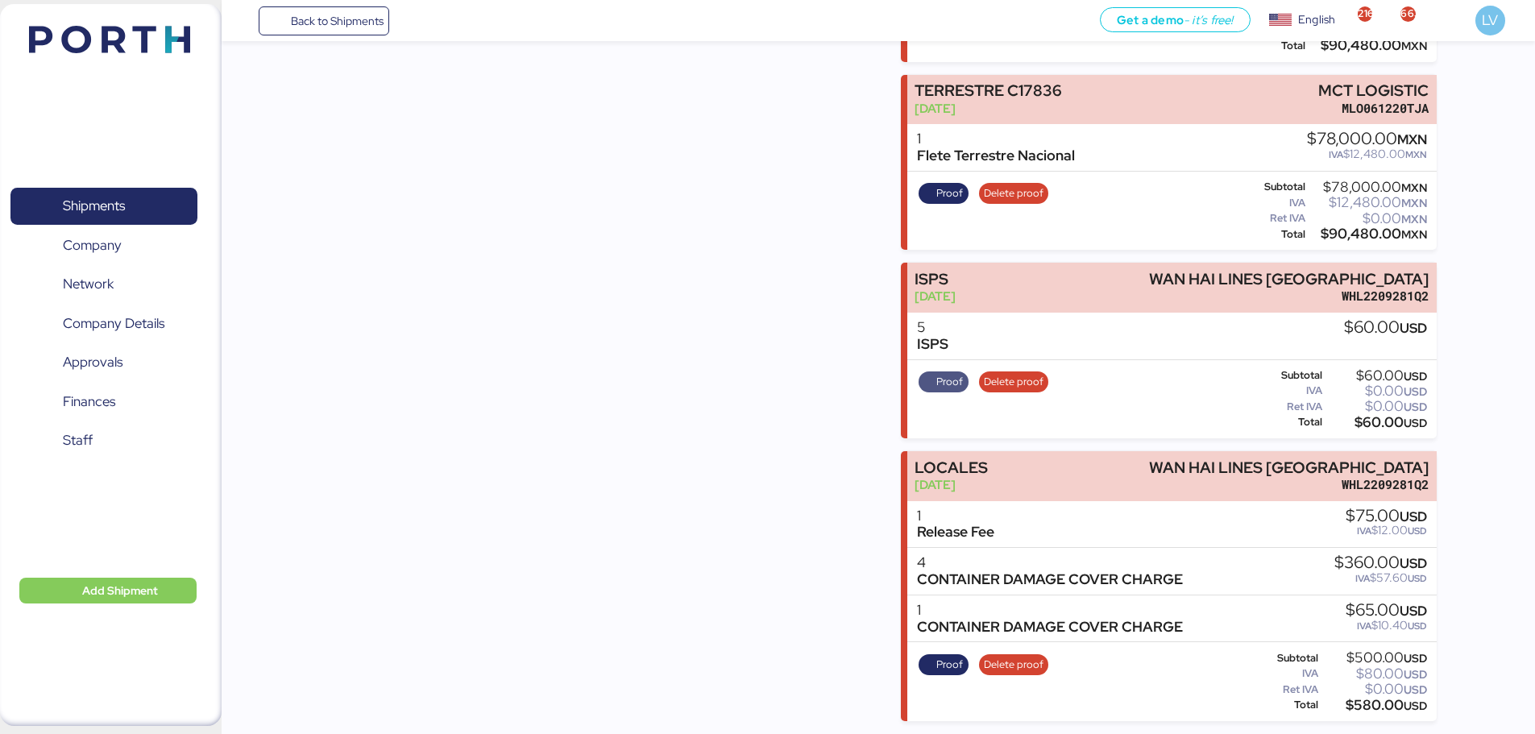
click at [950, 380] on span "Proof" at bounding box center [950, 382] width 27 height 18
click at [949, 667] on span "Proof" at bounding box center [950, 665] width 27 height 18
click at [396, 27] on div "Get a demo - it’s free! Get a demo English Inglés English 2163 663 LV" at bounding box center [962, 20] width 1146 height 41
click at [356, 15] on span "Back to Shipments" at bounding box center [337, 20] width 93 height 19
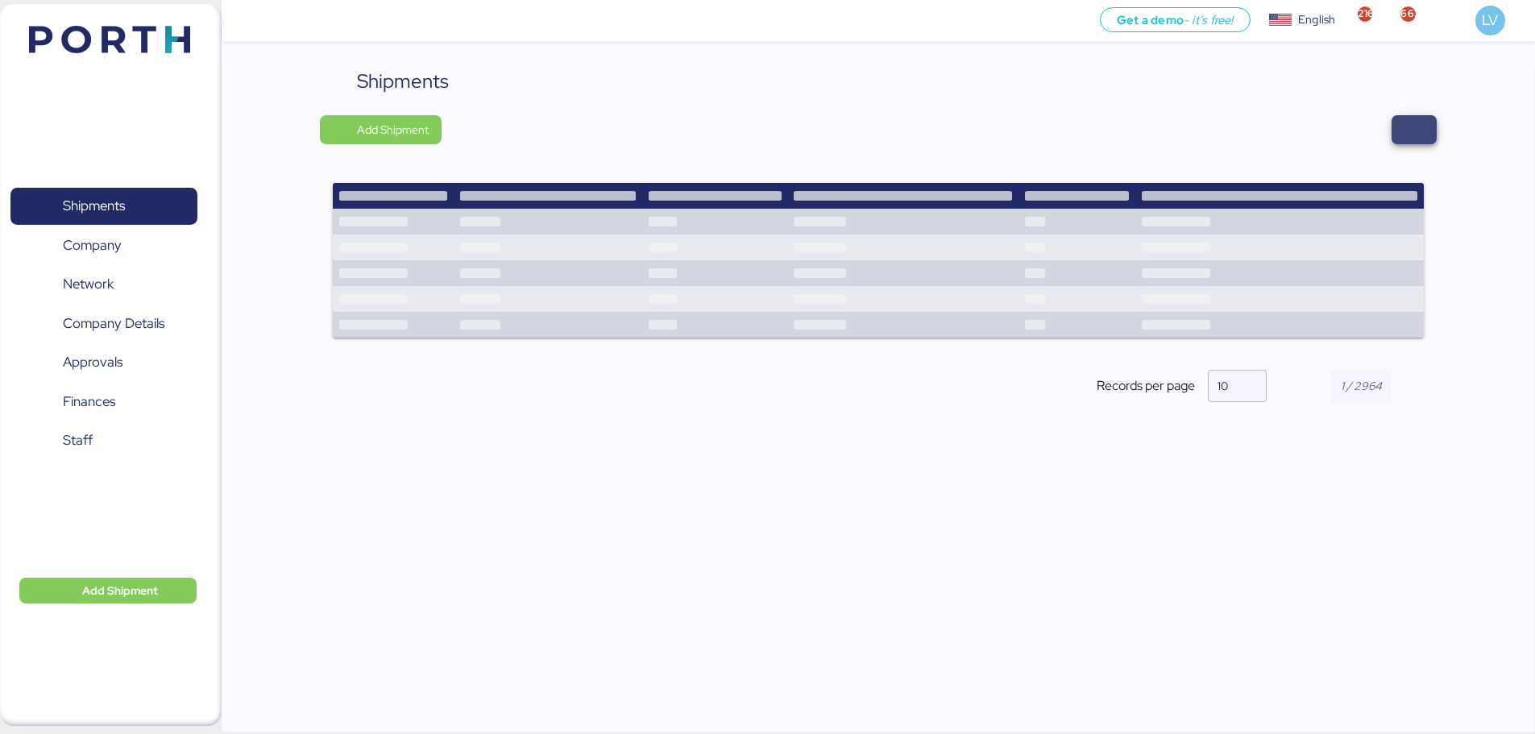
click at [1415, 142] on span "button" at bounding box center [1414, 129] width 45 height 29
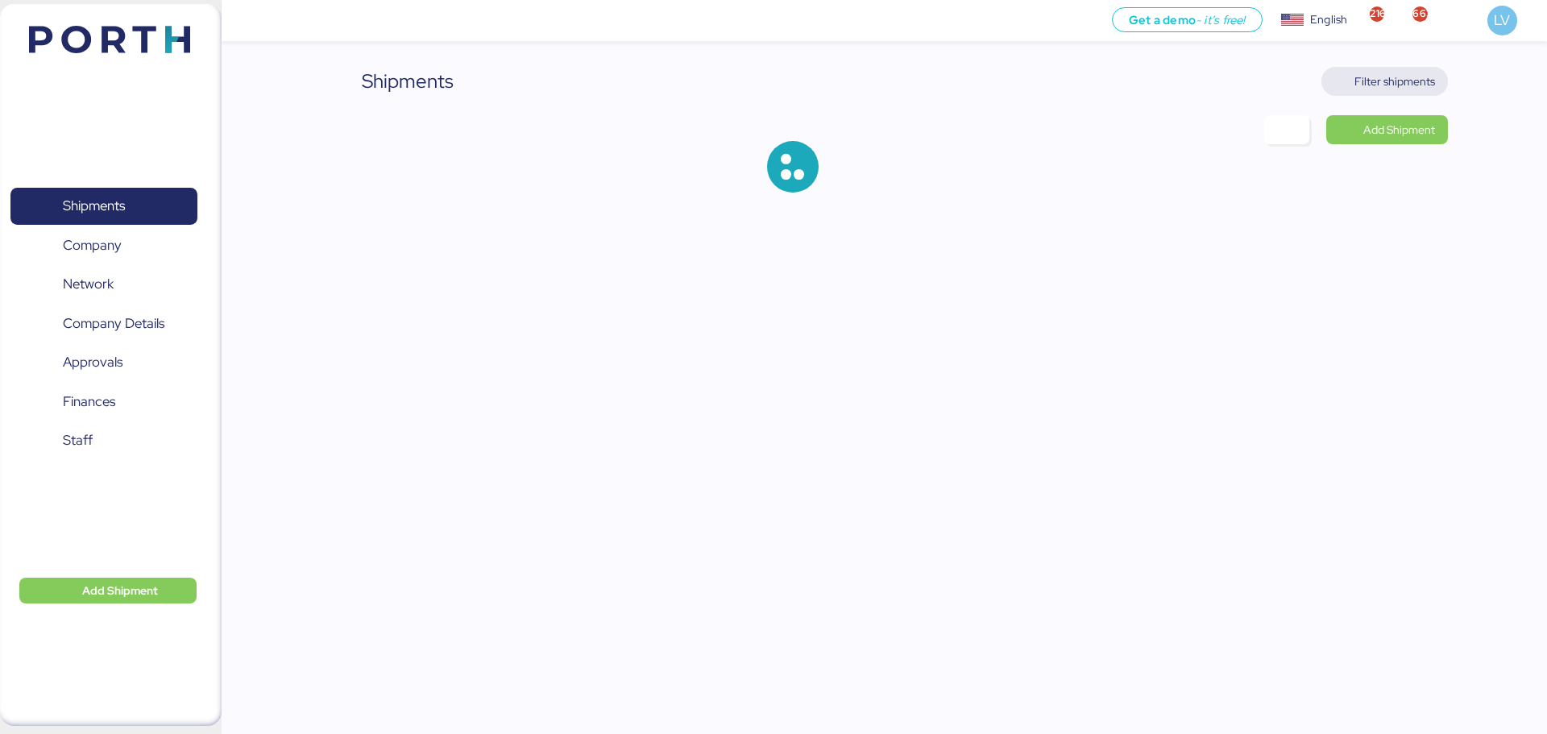
click at [1381, 94] on span "Filter shipments" at bounding box center [1385, 81] width 127 height 29
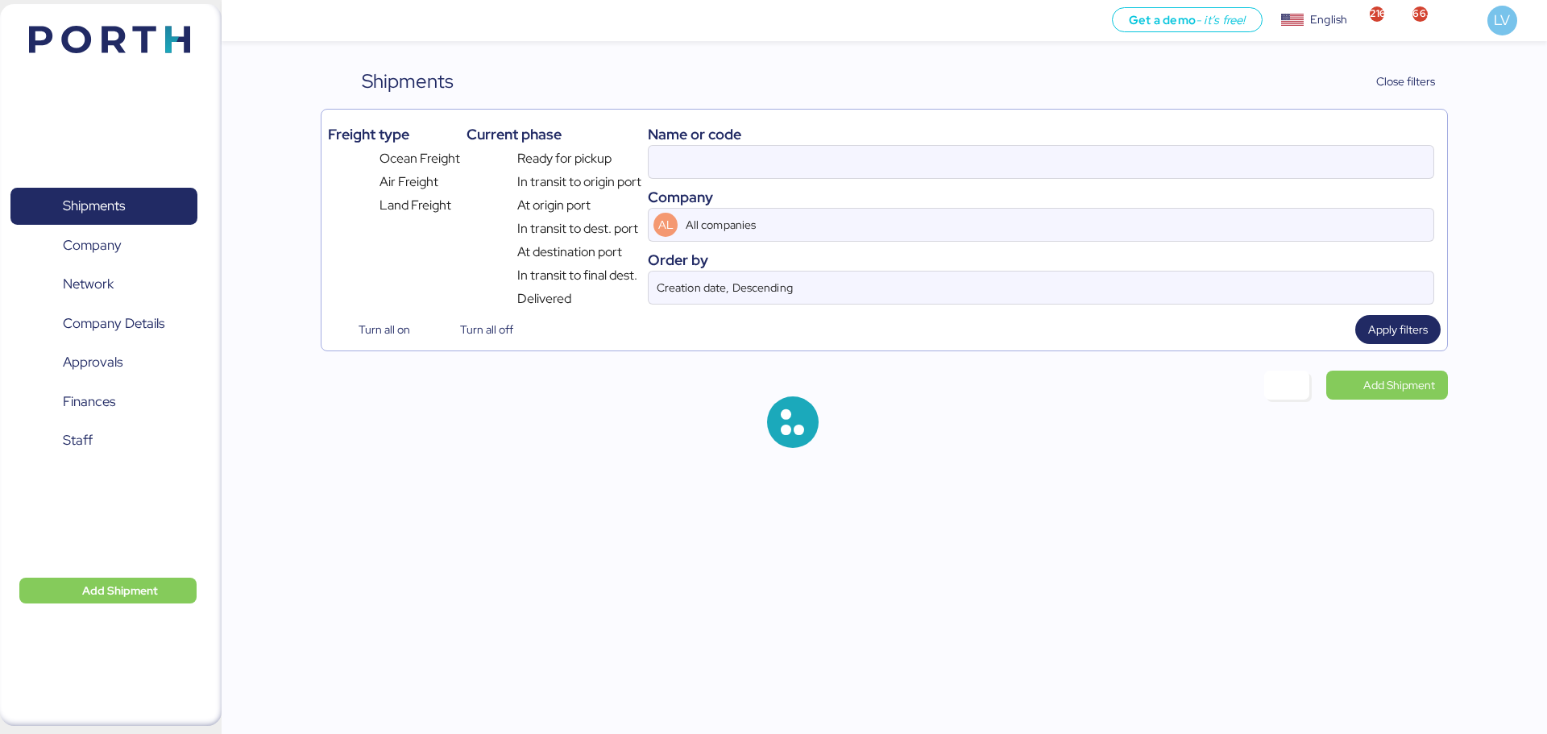
click at [1292, 145] on div at bounding box center [1041, 162] width 787 height 34
click at [1292, 146] on input at bounding box center [1041, 162] width 785 height 32
click at [1292, 145] on div at bounding box center [1041, 162] width 787 height 34
click at [1292, 146] on input at bounding box center [1041, 162] width 785 height 32
click at [1283, 160] on input at bounding box center [1041, 162] width 785 height 32
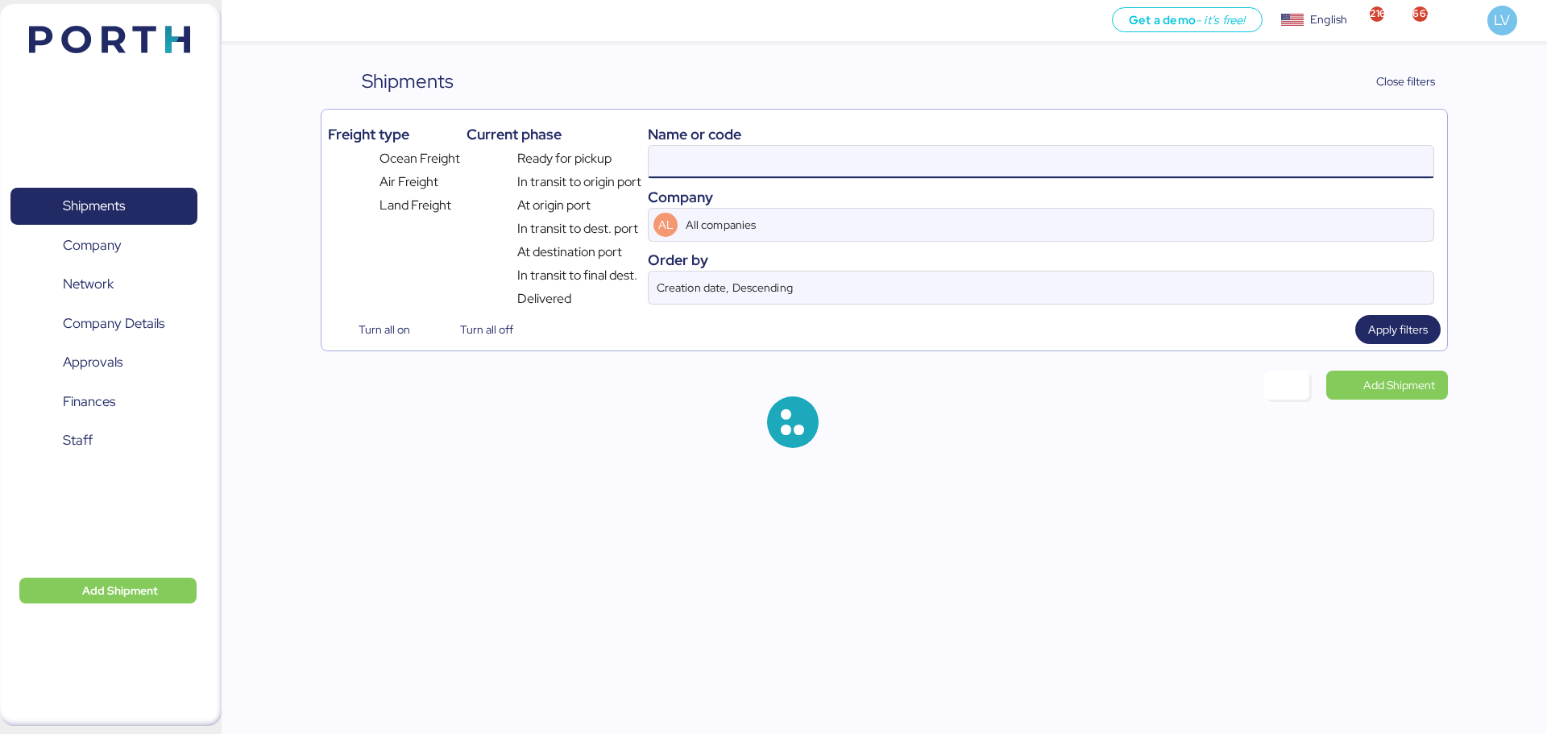
click at [1283, 160] on input at bounding box center [1041, 162] width 785 height 32
paste input "049FX09080"
type input "049FX09080"
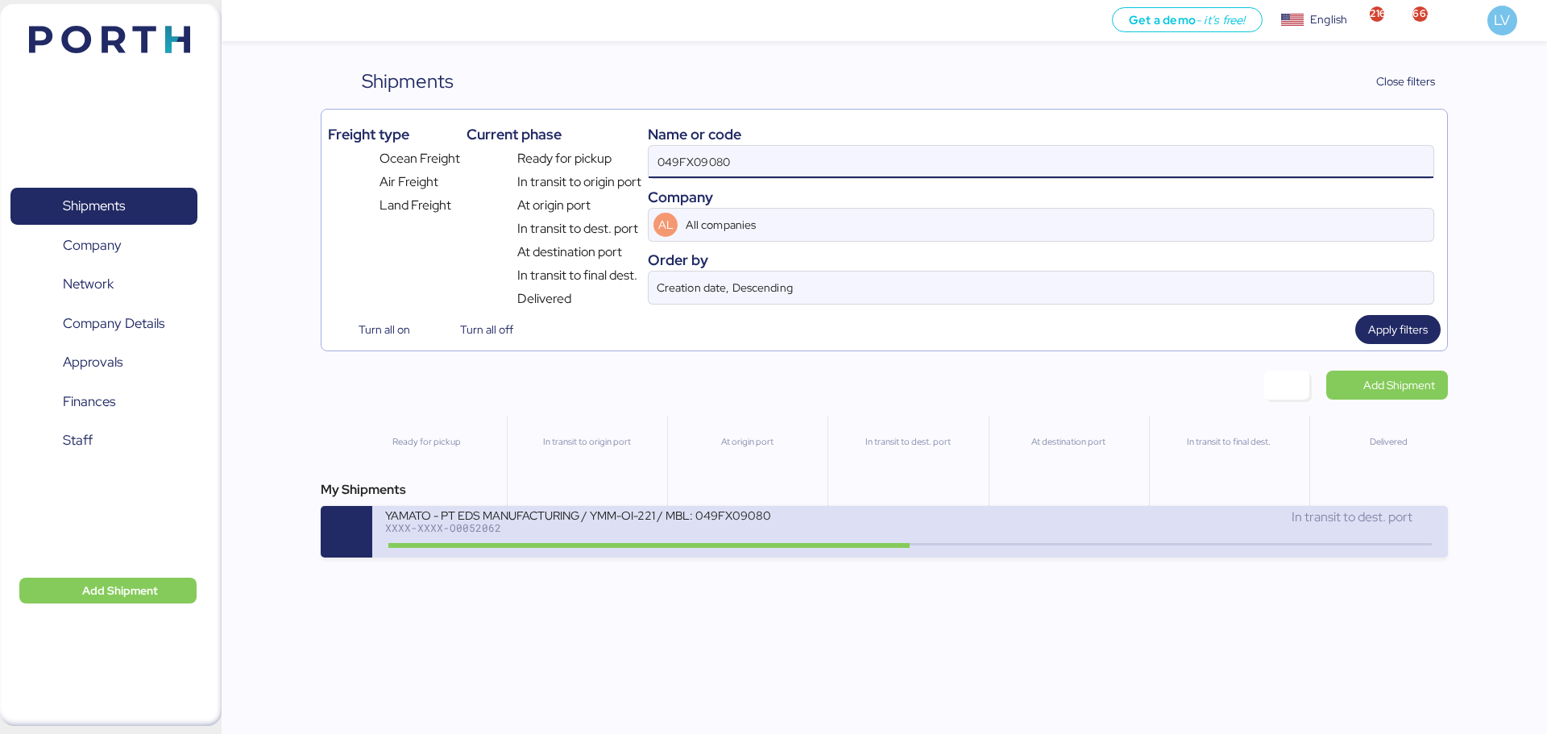
click at [789, 533] on div "YAMATO - PT EDS MANUFACTURING / YMM-OI-221 / MBL: 049FX09080 / HBL: YIFFW016351…" at bounding box center [647, 525] width 525 height 35
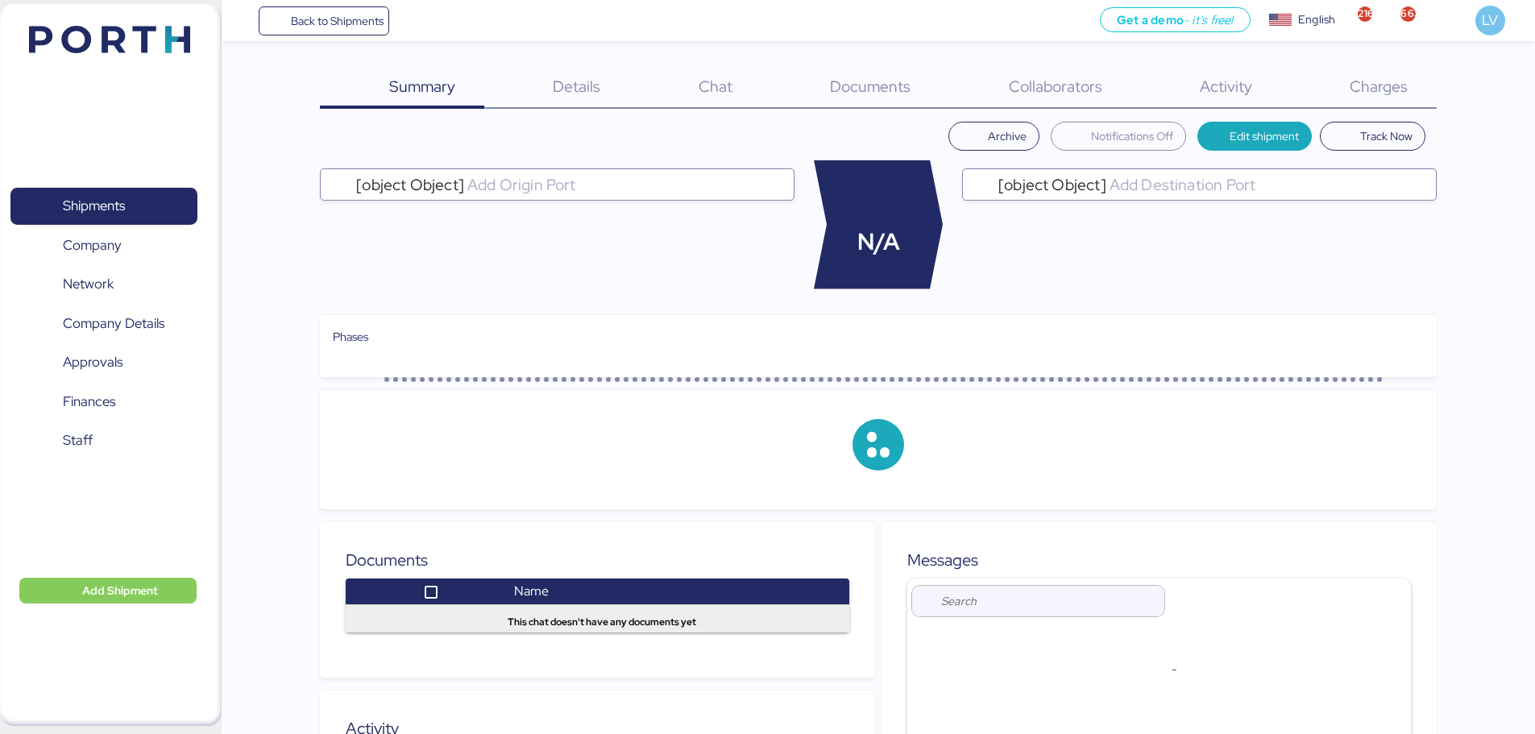
click at [1392, 91] on span "Charges" at bounding box center [1379, 86] width 58 height 21
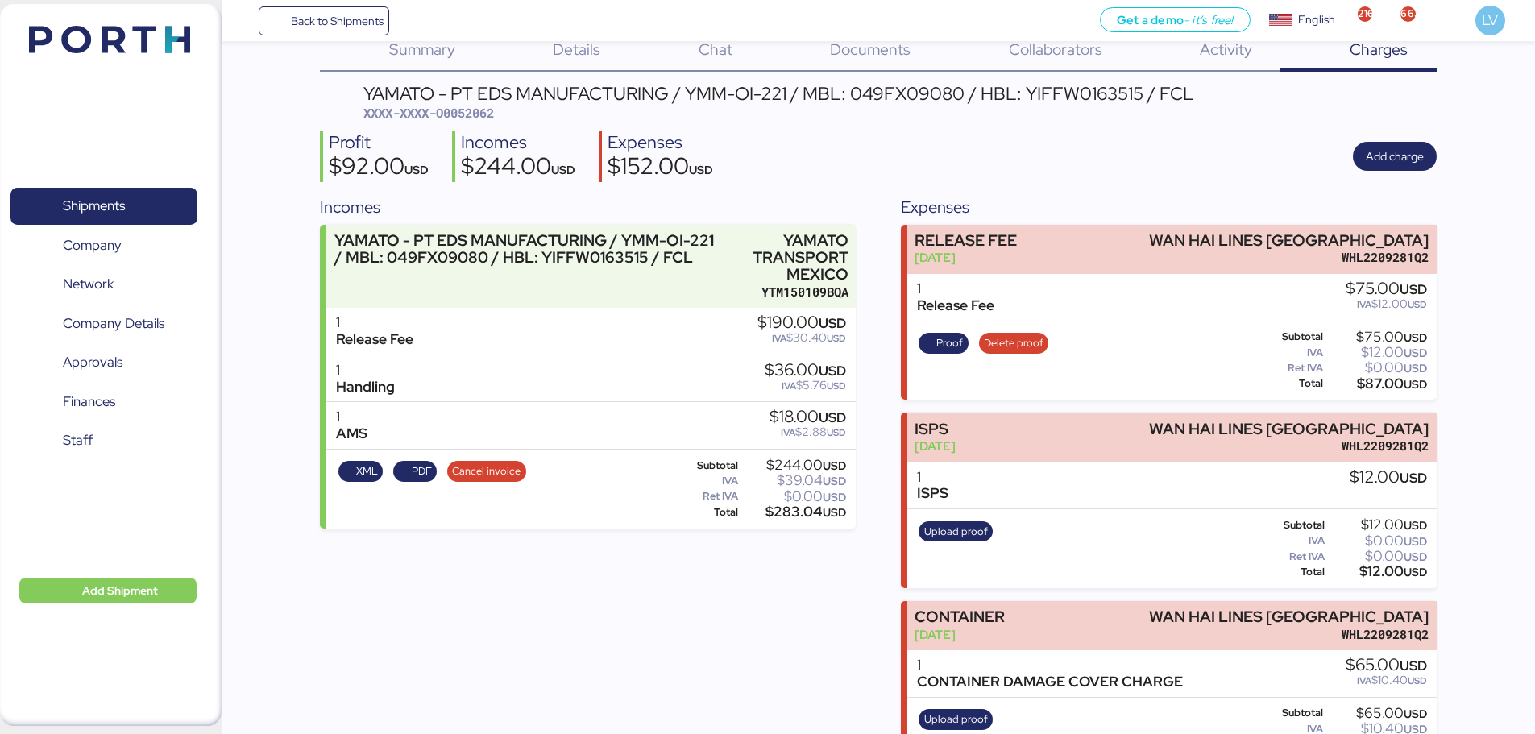
scroll to position [93, 0]
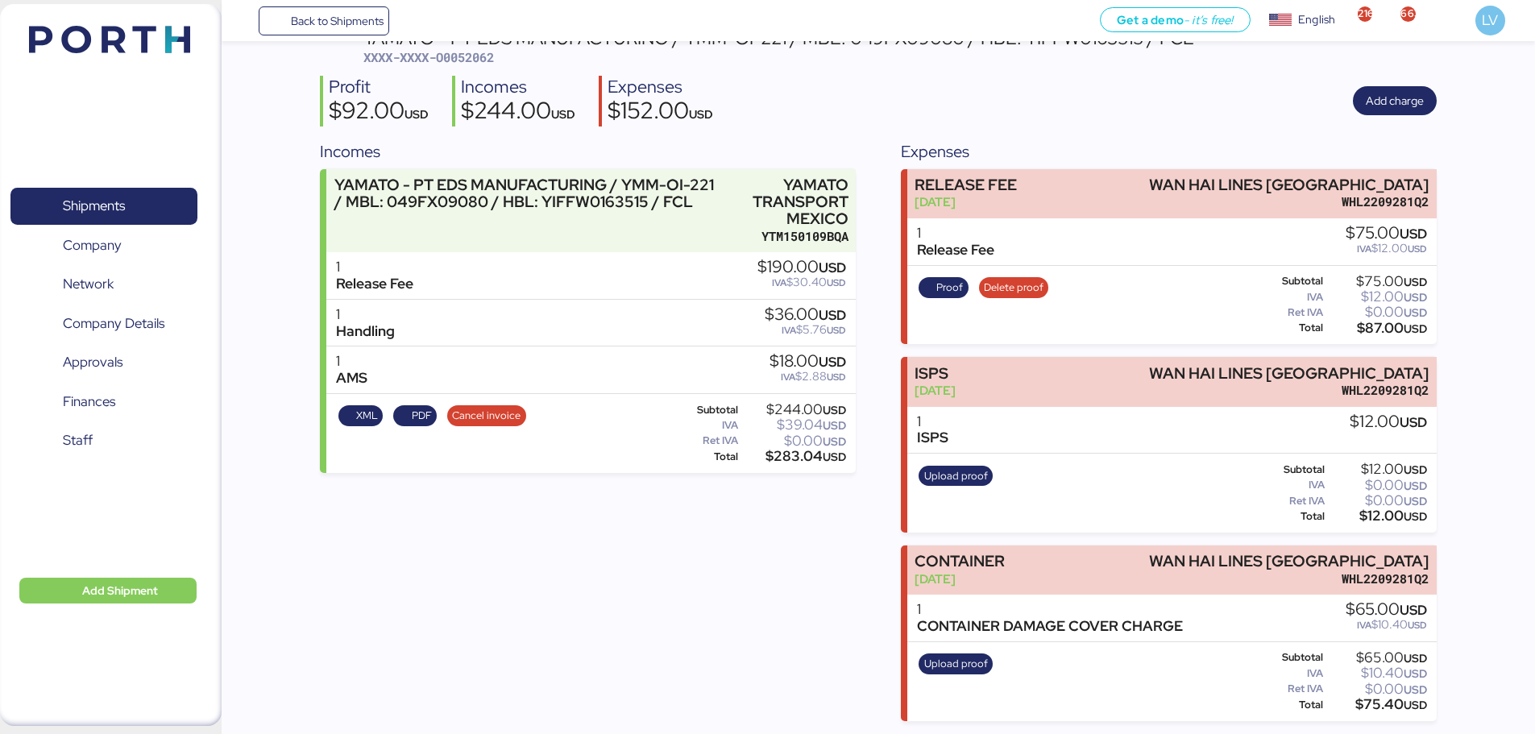
click at [1446, 378] on div "Summary 0 Details 0 Chat 0 Documents 0 Collaborators 0 Activity 0 Charges 0 YAM…" at bounding box center [767, 314] width 1535 height 814
click at [935, 287] on span "Proof" at bounding box center [943, 288] width 39 height 18
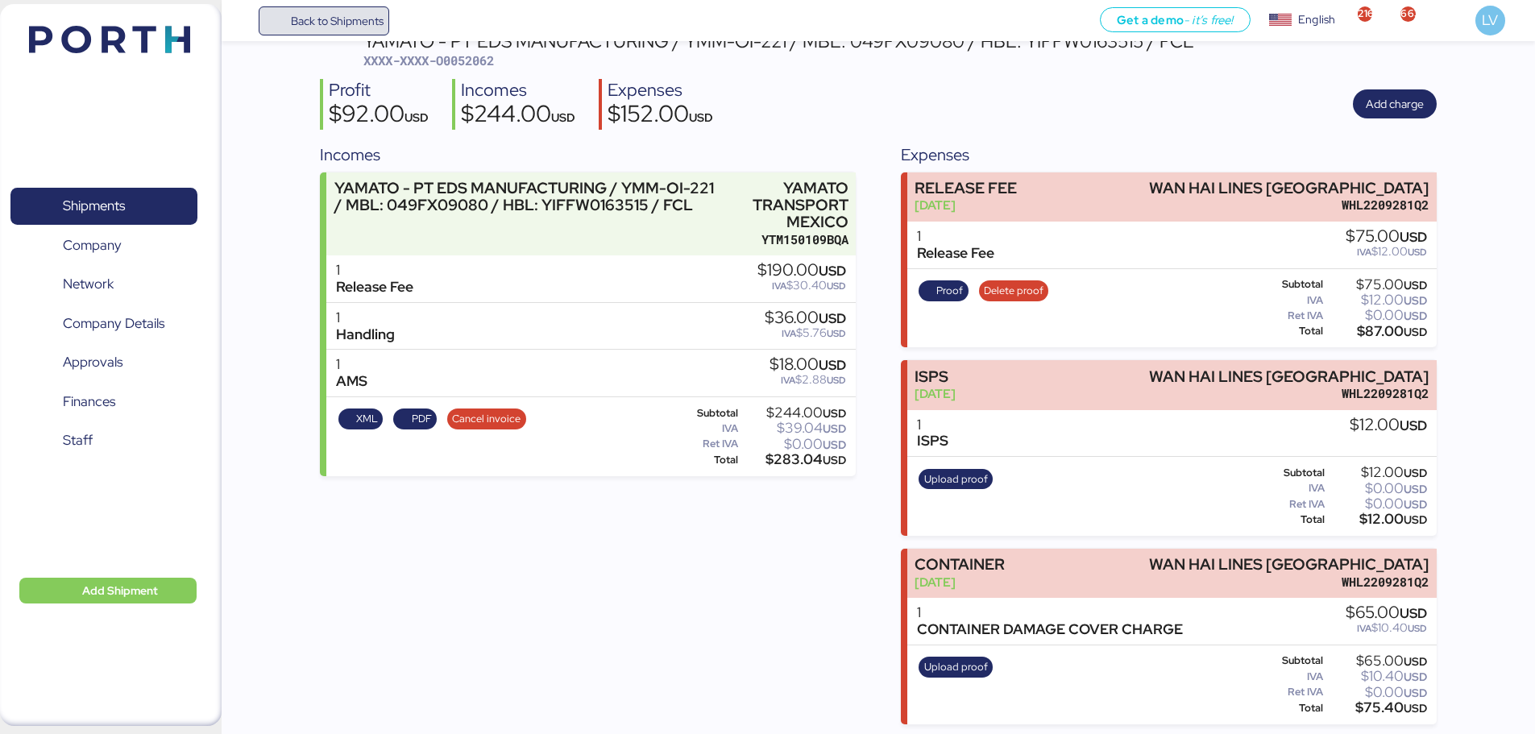
click at [376, 27] on span "Back to Shipments" at bounding box center [337, 20] width 93 height 19
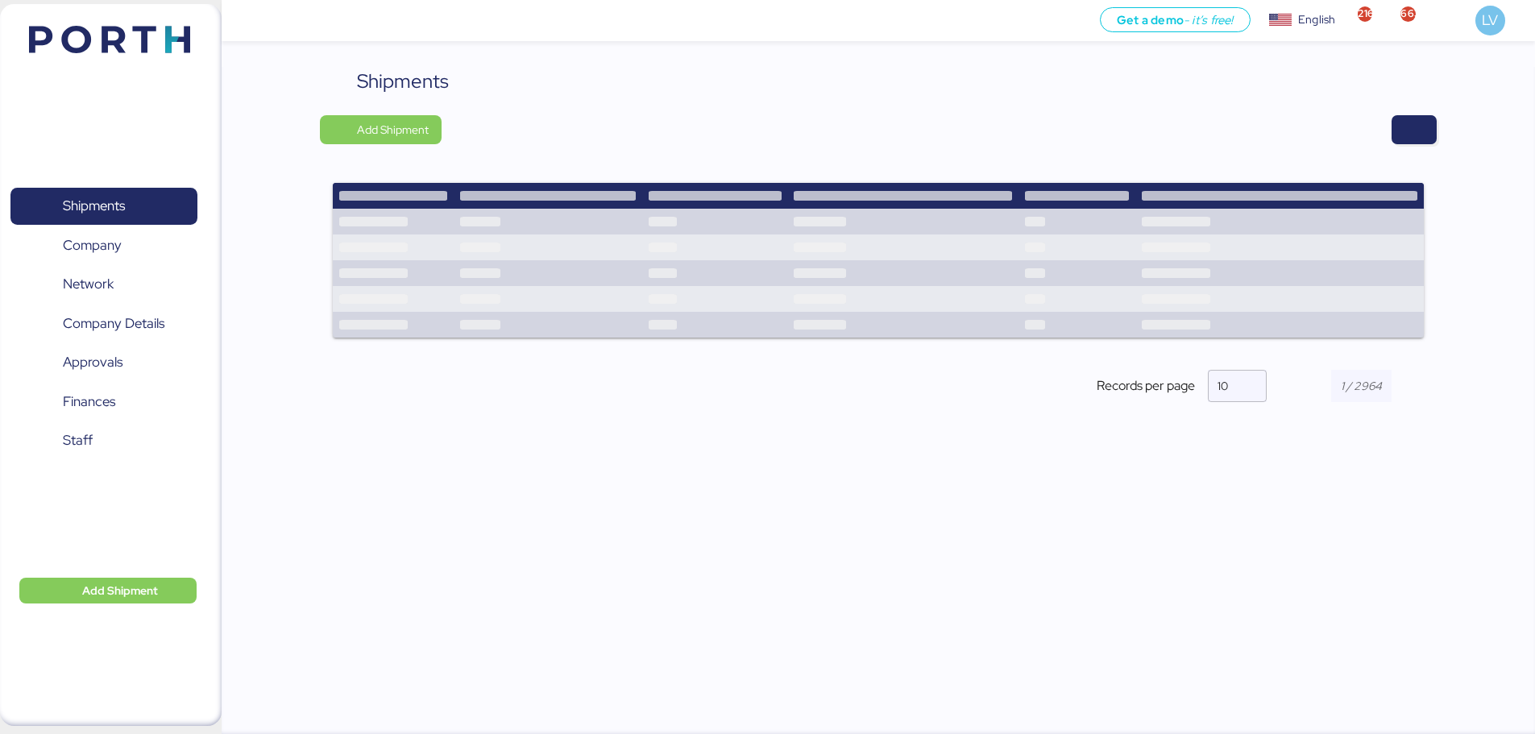
click at [1450, 119] on div "Shipments Add Shipment Records per page 10" at bounding box center [879, 402] width 1314 height 671
click at [1423, 125] on span "button" at bounding box center [1414, 129] width 19 height 23
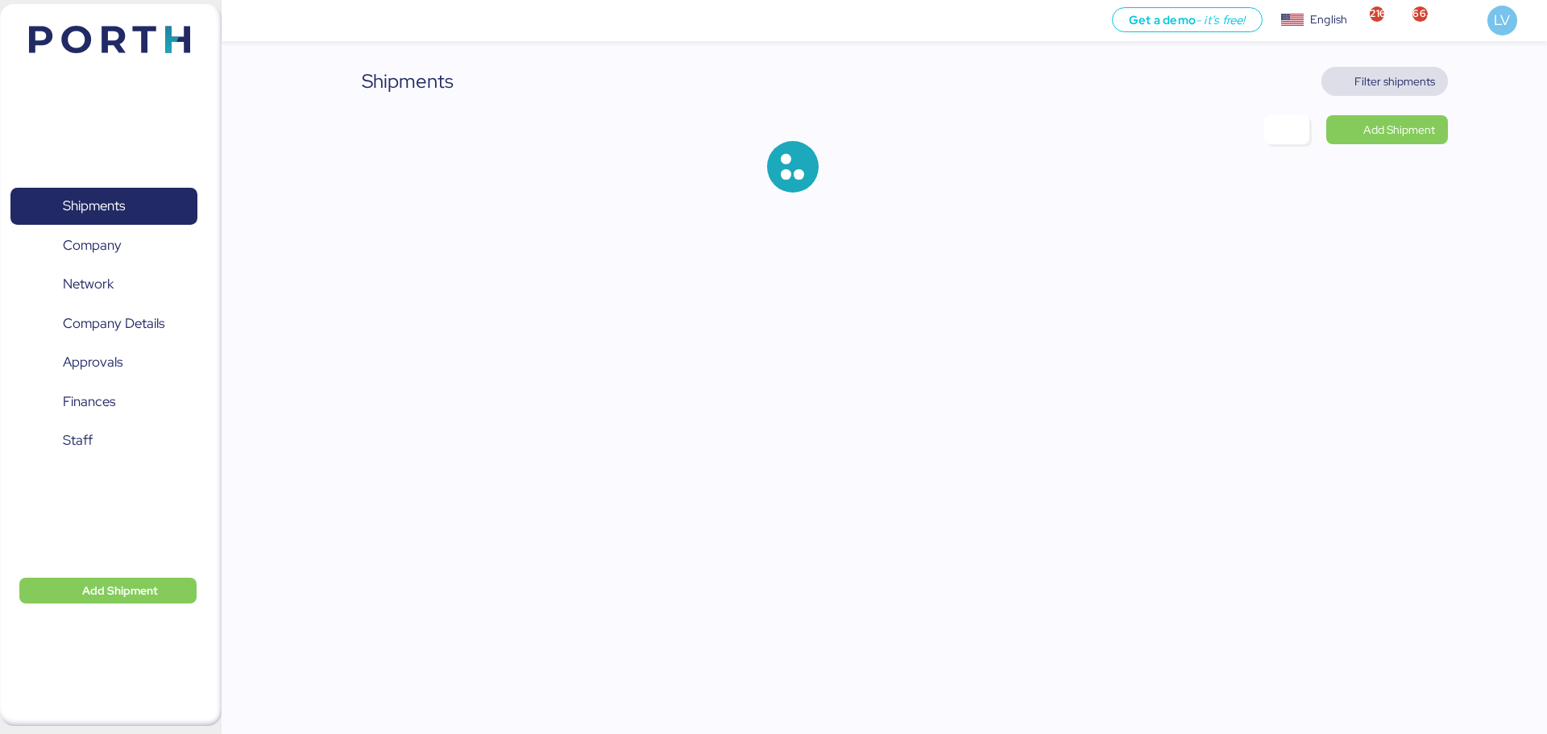
click at [1392, 77] on span "Filter shipments" at bounding box center [1395, 81] width 81 height 19
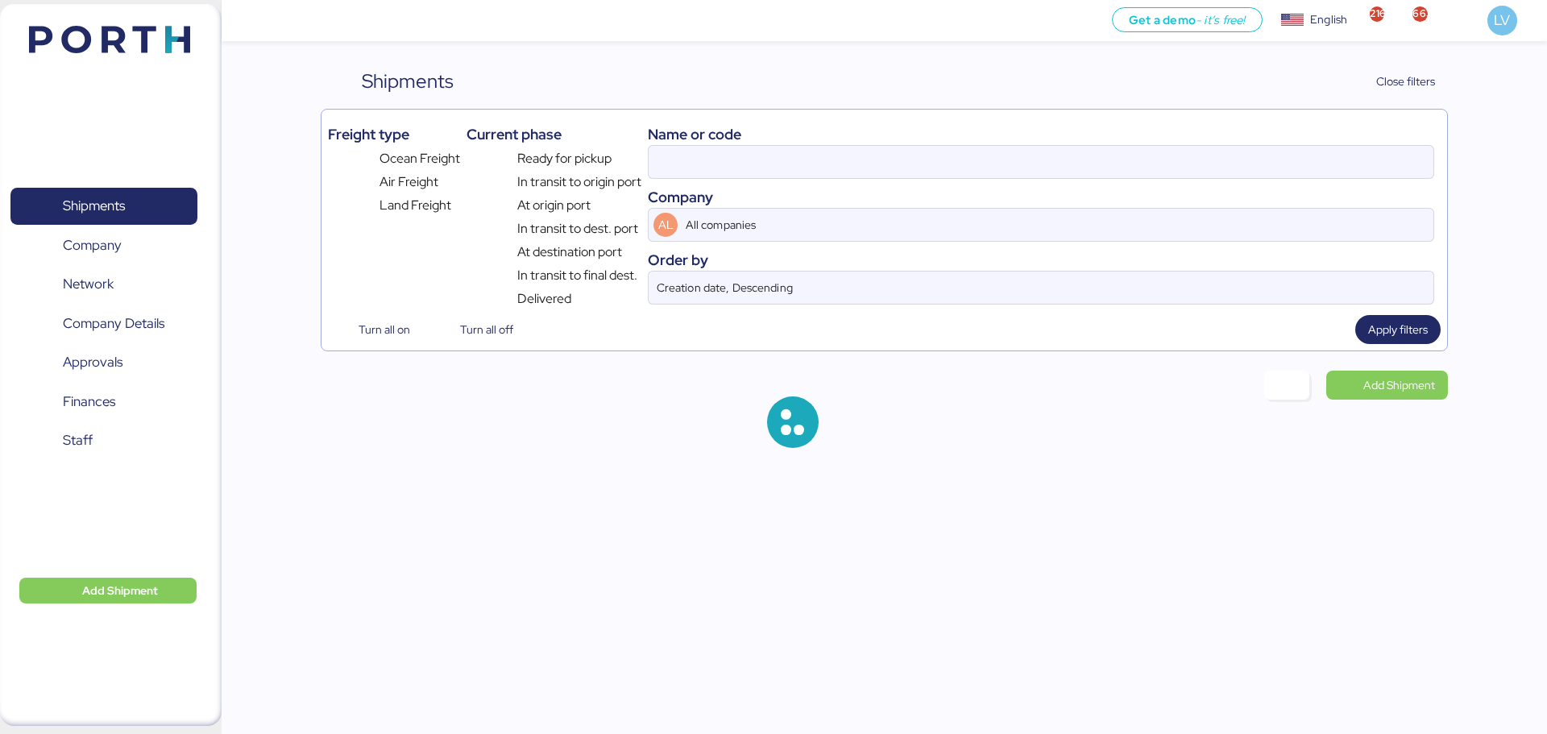
click at [1334, 133] on div "Name or code" at bounding box center [1041, 134] width 787 height 22
click at [1327, 154] on input at bounding box center [1041, 162] width 785 height 32
paste input "O0052124"
type input "O0052124"
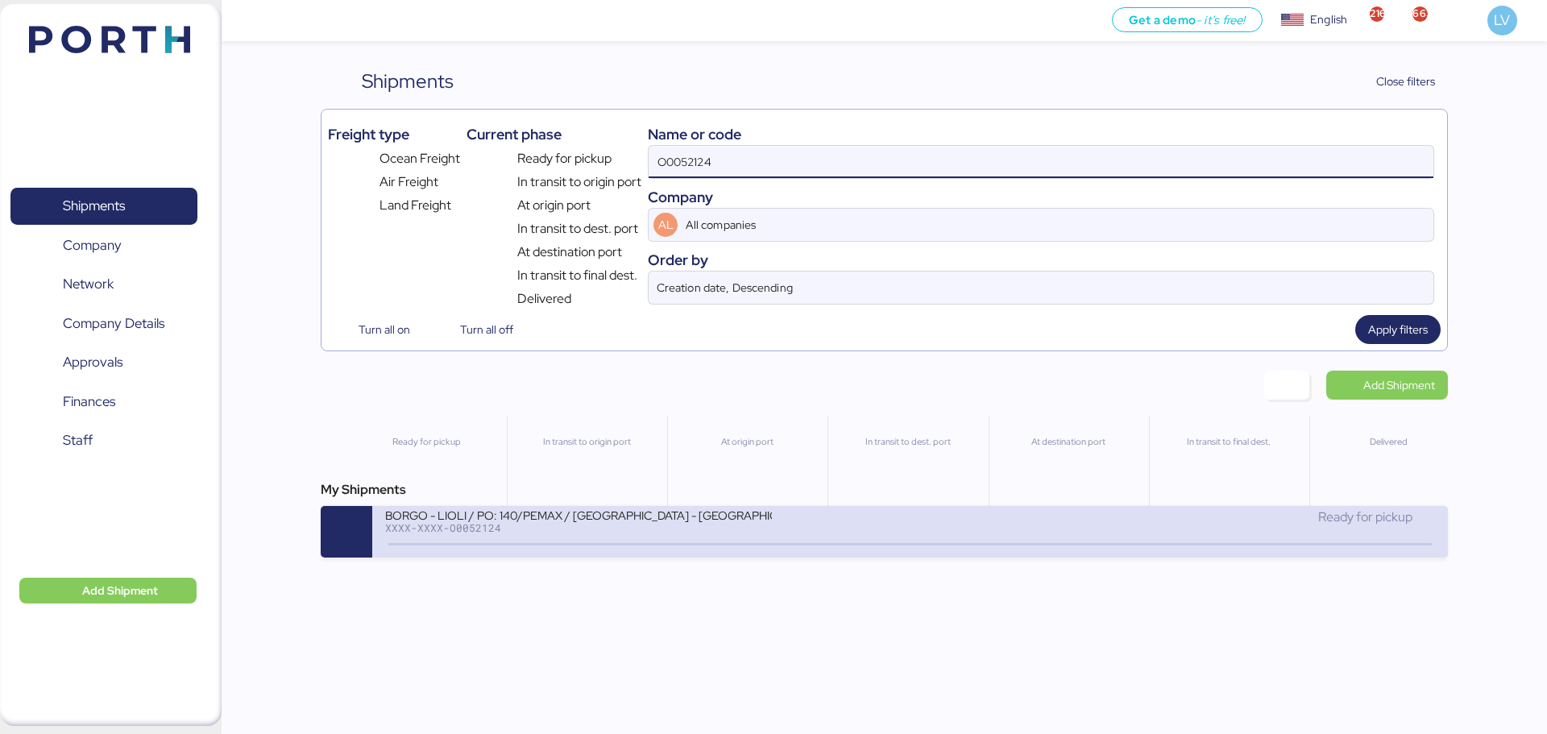
click at [743, 542] on icon at bounding box center [737, 545] width 77 height 18
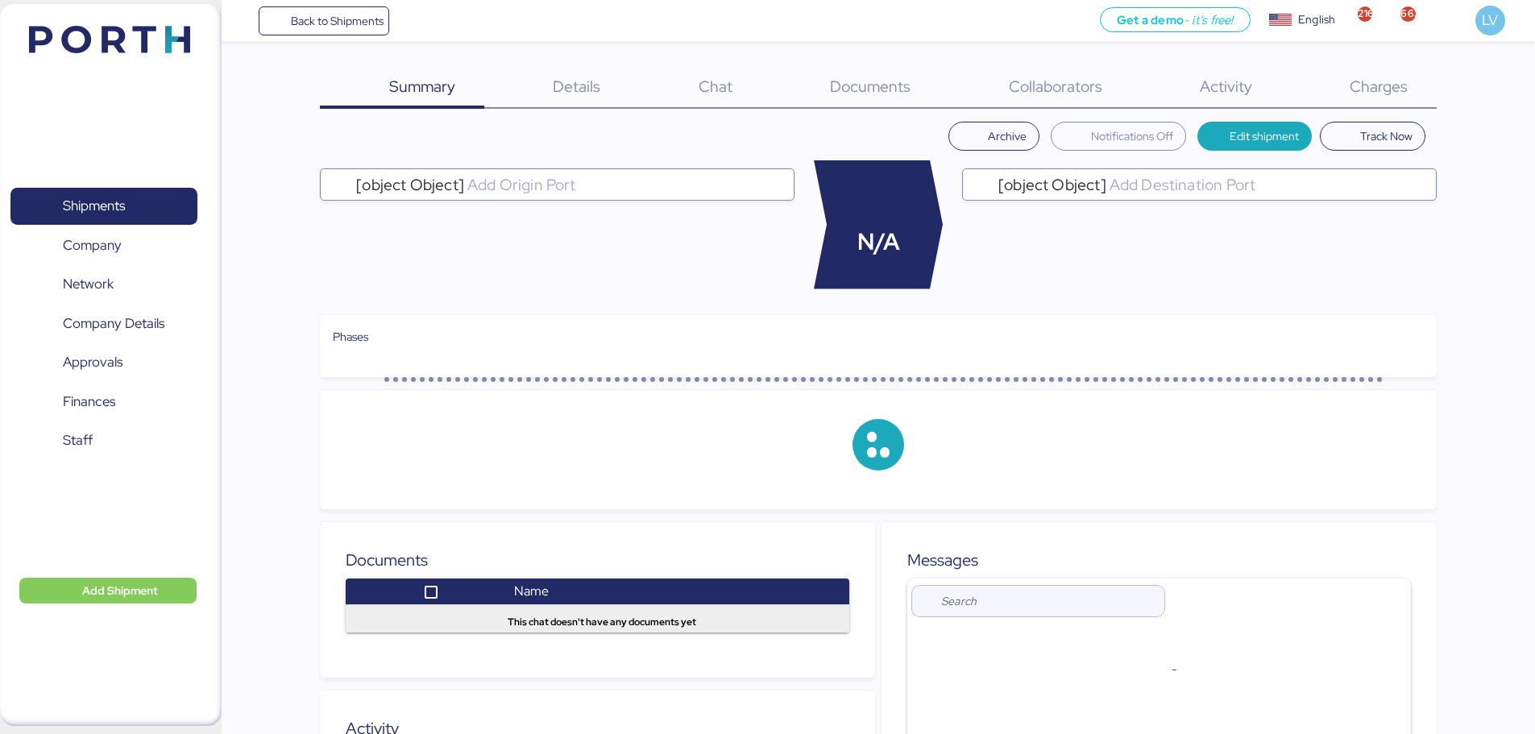
click at [1402, 77] on span "Charges" at bounding box center [1379, 86] width 58 height 21
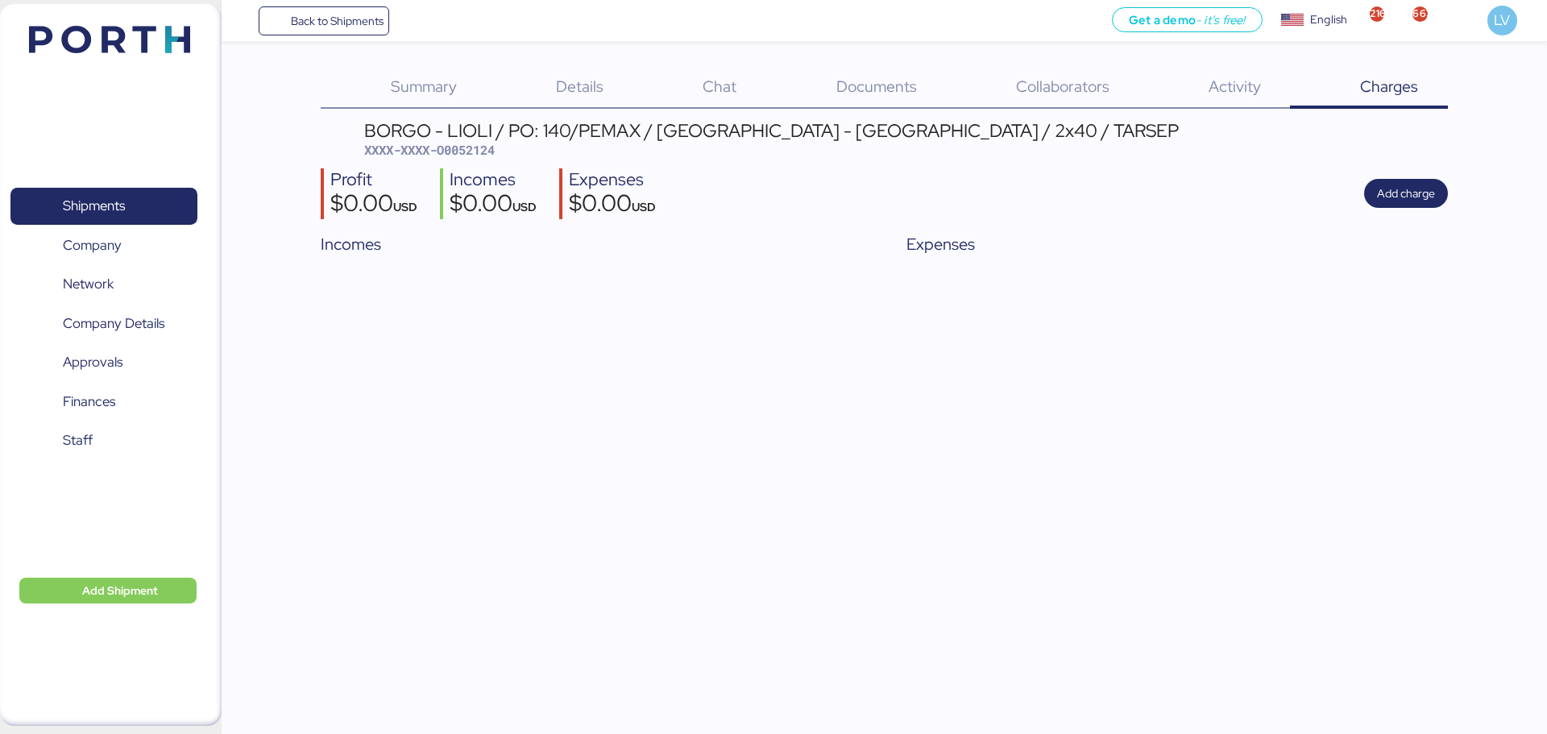
click at [467, 143] on span "XXXX-XXXX-O0052124" at bounding box center [429, 150] width 131 height 16
copy span "O0052124"
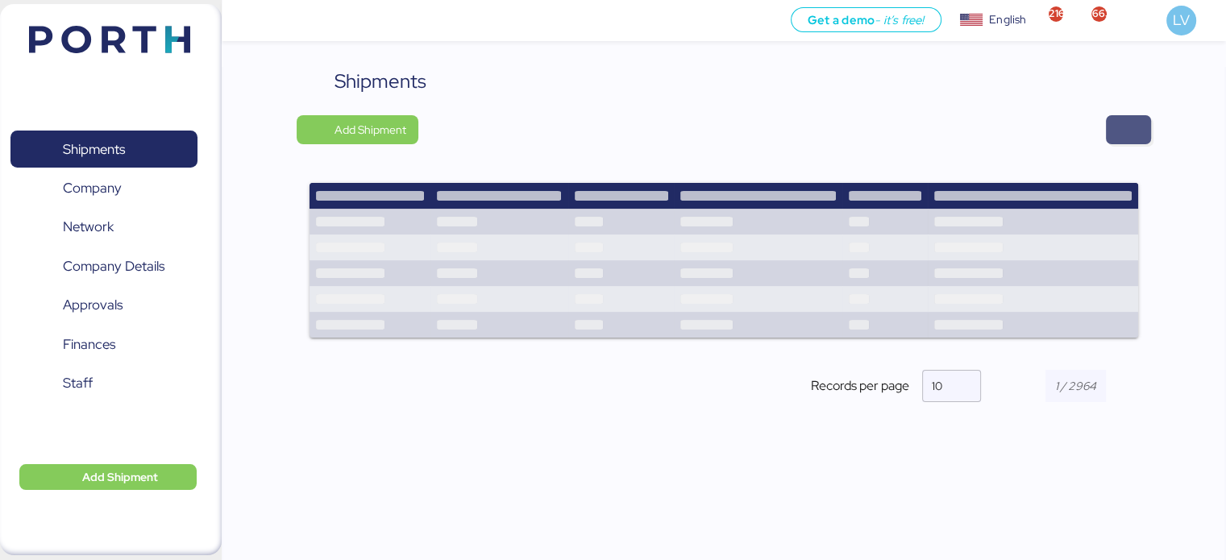
click at [1119, 122] on span "button" at bounding box center [1128, 129] width 19 height 23
click at [1146, 123] on span "button" at bounding box center [1128, 129] width 45 height 29
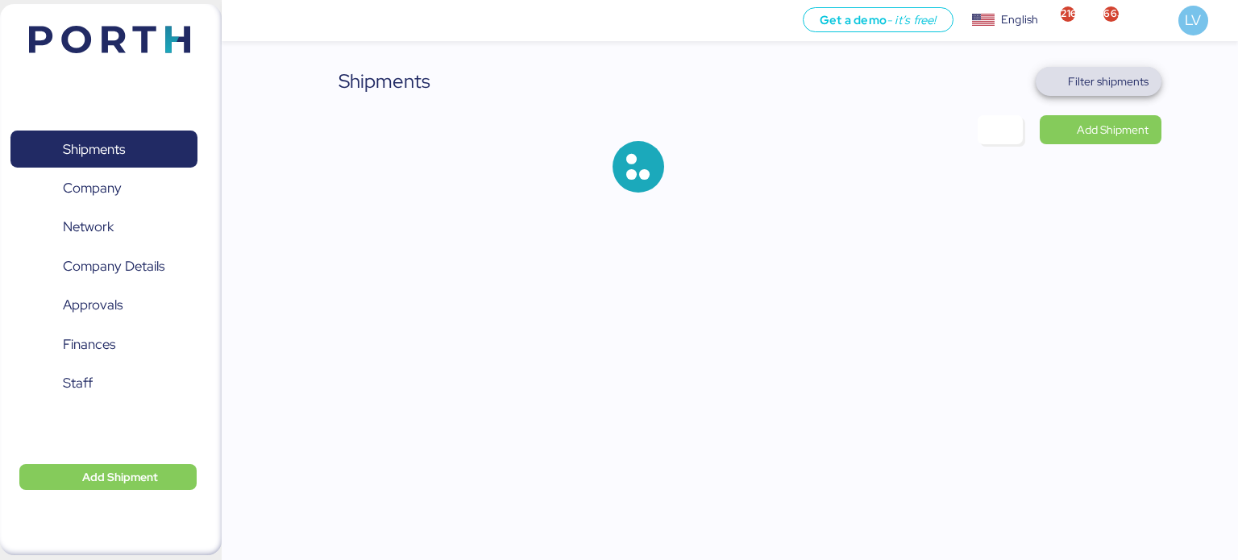
click at [1122, 70] on span "Filter shipments" at bounding box center [1099, 81] width 101 height 23
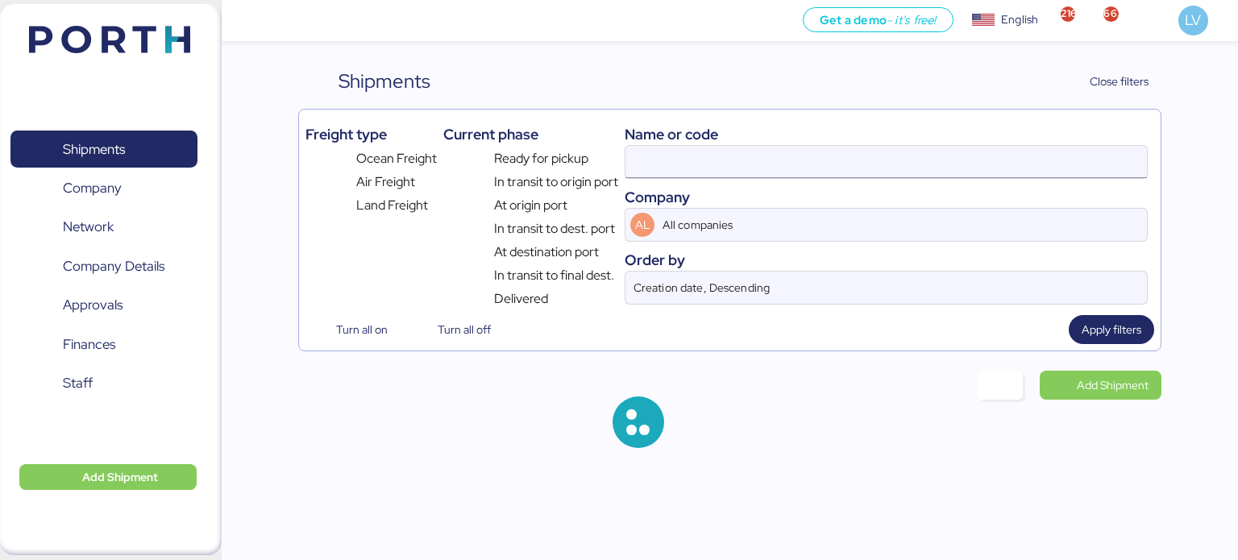
click at [974, 165] on input at bounding box center [885, 162] width 521 height 32
paste input "142502877238"
type input "142502877238"
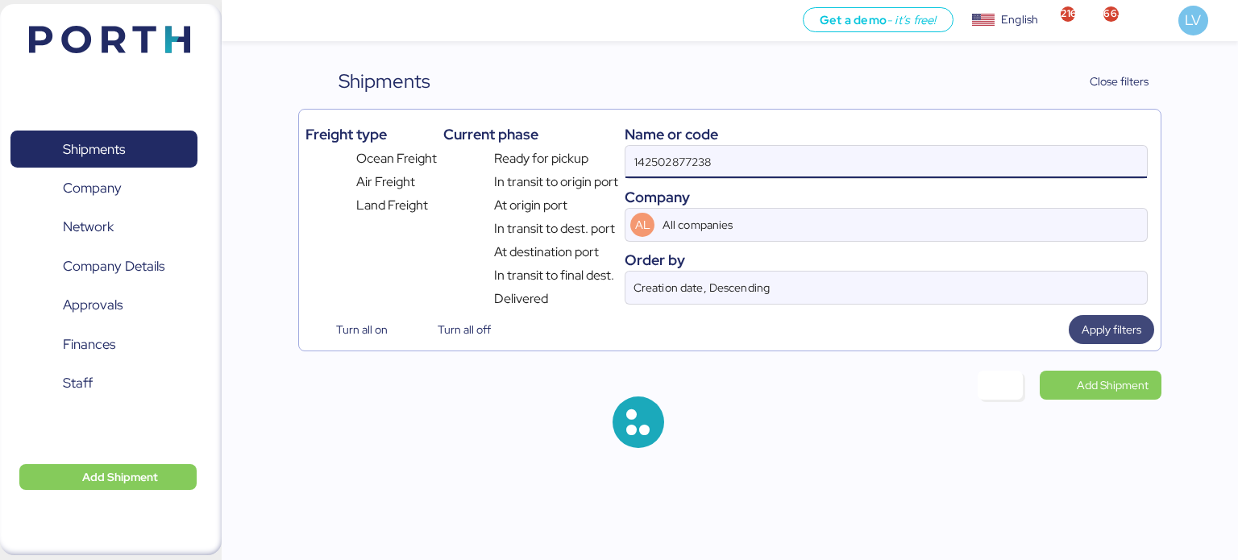
click at [1116, 338] on span "Apply filters" at bounding box center [1112, 329] width 60 height 19
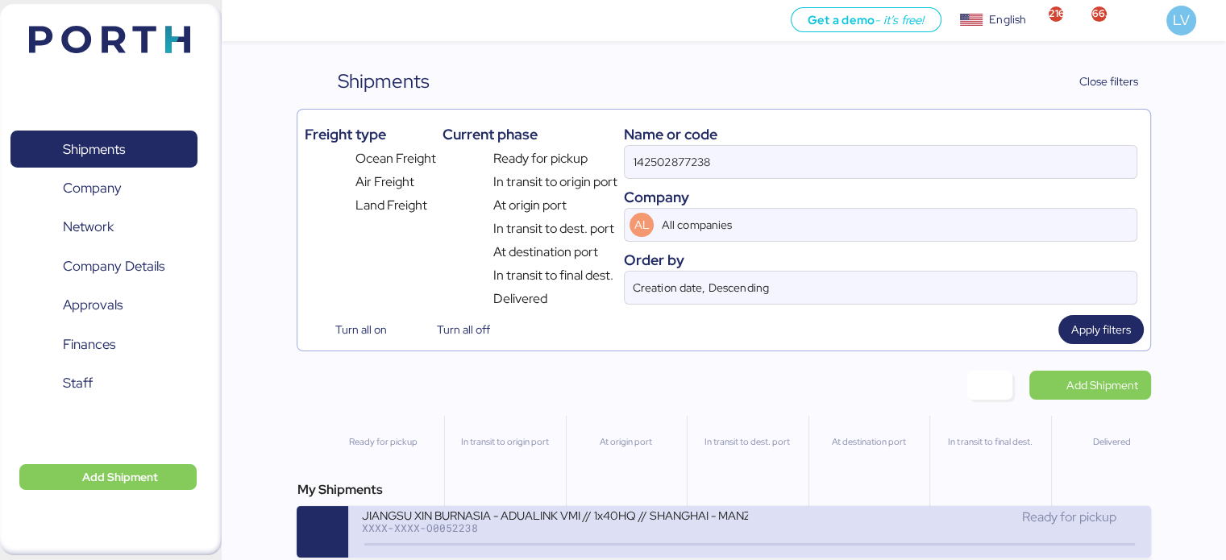
click at [588, 517] on div "JIANGSU XIN BURNASIA - ADUALINK VMI // 1x40HQ // SHANGHAI - MANZANILLO // HBL: …" at bounding box center [554, 515] width 387 height 14
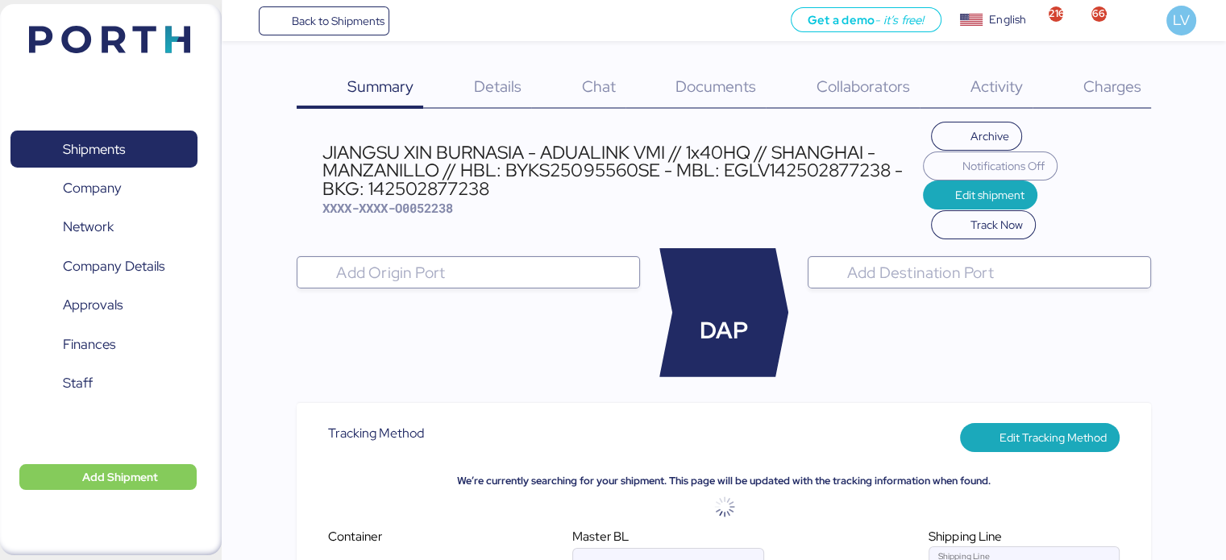
click at [1111, 130] on div "Archive Notifications Off Edit shipment Track Now" at bounding box center [1037, 181] width 228 height 118
click at [1112, 94] on span "Charges" at bounding box center [1111, 86] width 58 height 21
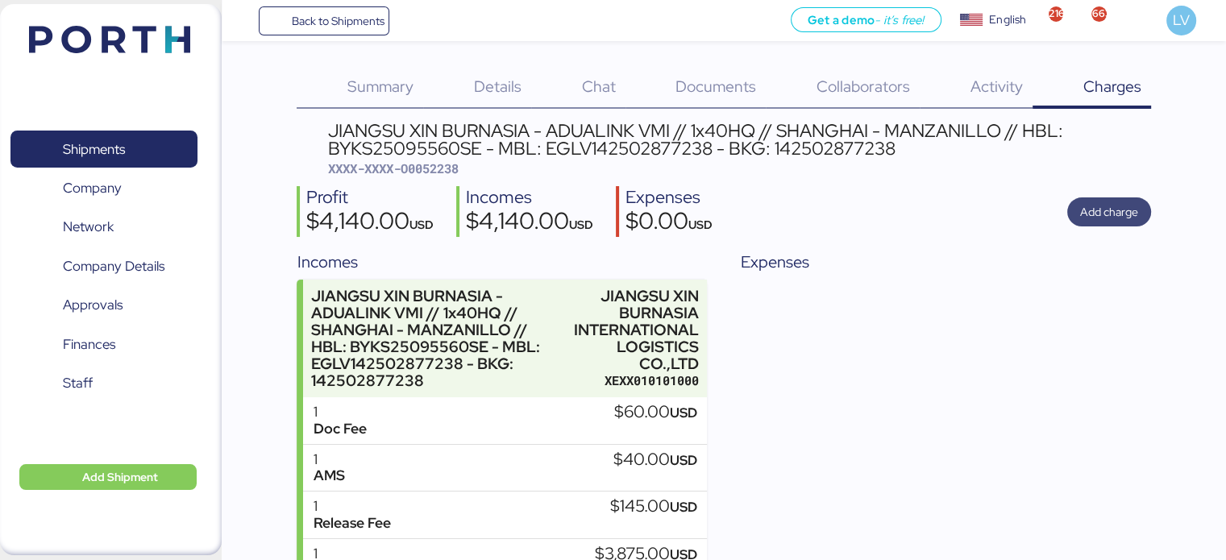
click at [1099, 201] on span "Add charge" at bounding box center [1109, 212] width 58 height 23
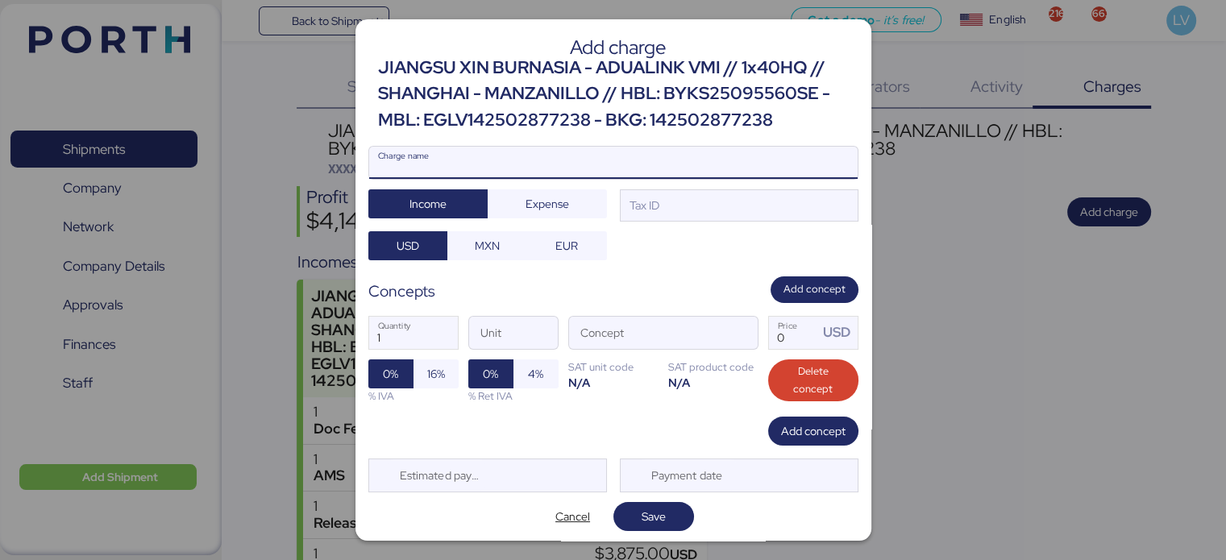
click at [704, 151] on input "Charge name" at bounding box center [613, 163] width 488 height 32
type input "CARGOS LOCALES EMC"
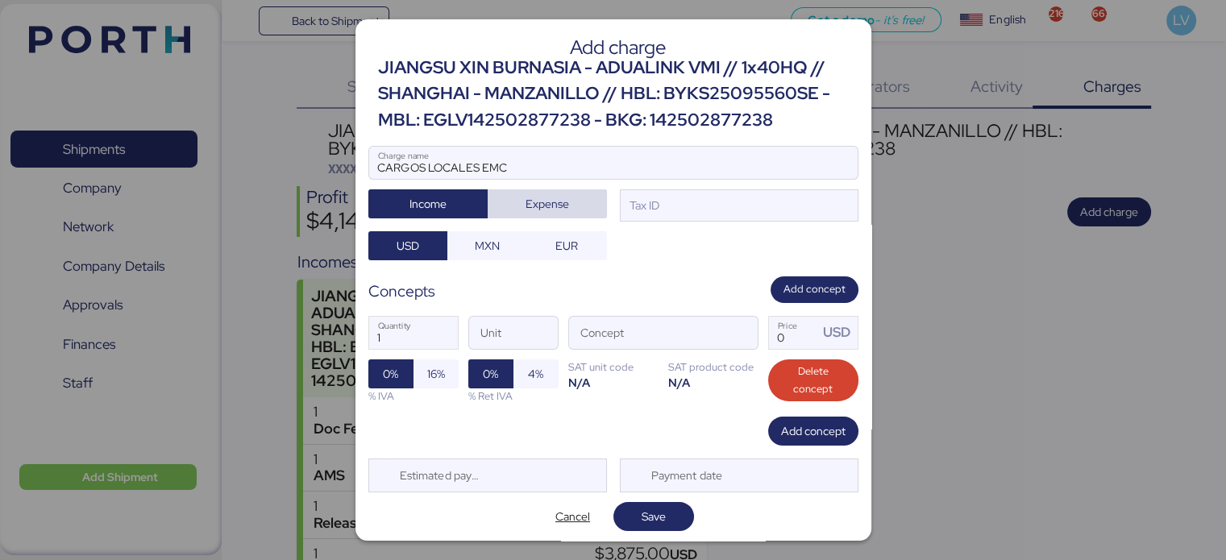
click at [558, 194] on span "Expense" at bounding box center [547, 203] width 44 height 19
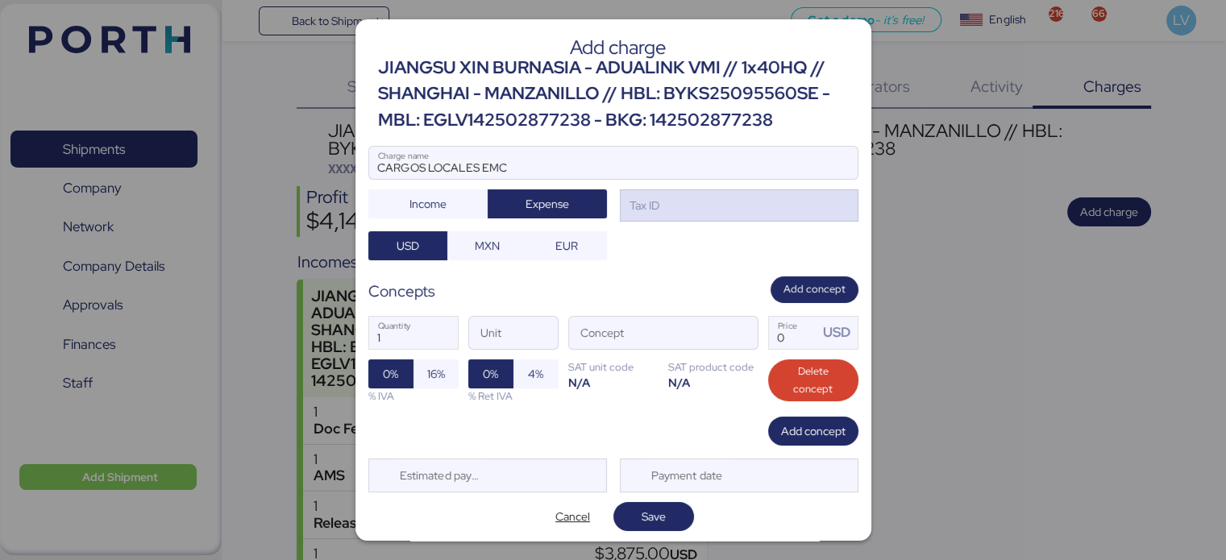
click at [647, 209] on div "Tax ID" at bounding box center [643, 206] width 33 height 18
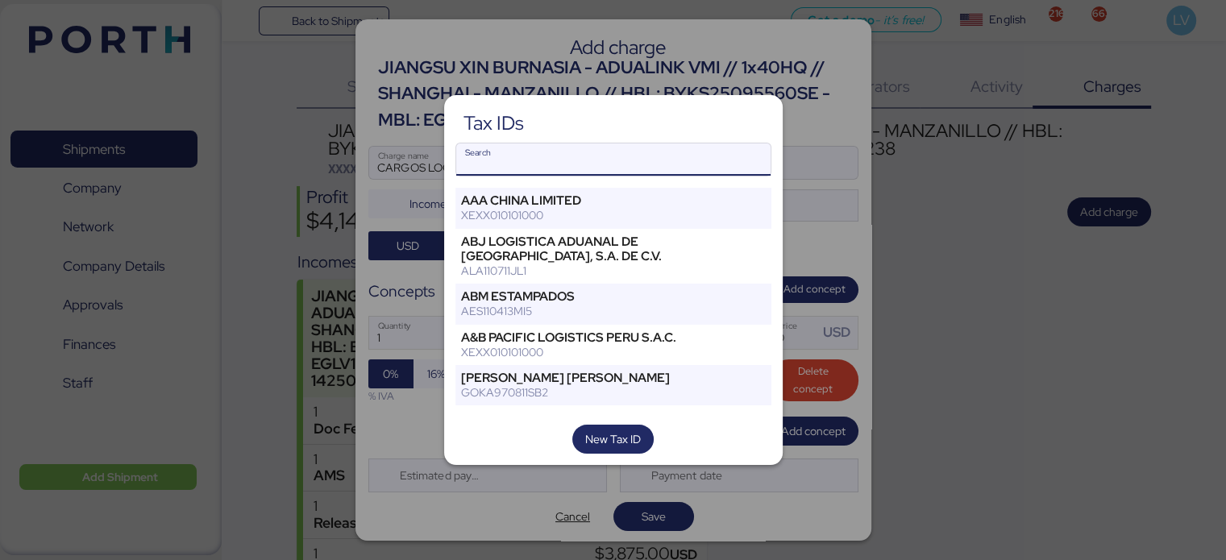
click at [612, 157] on input "Search" at bounding box center [613, 159] width 314 height 32
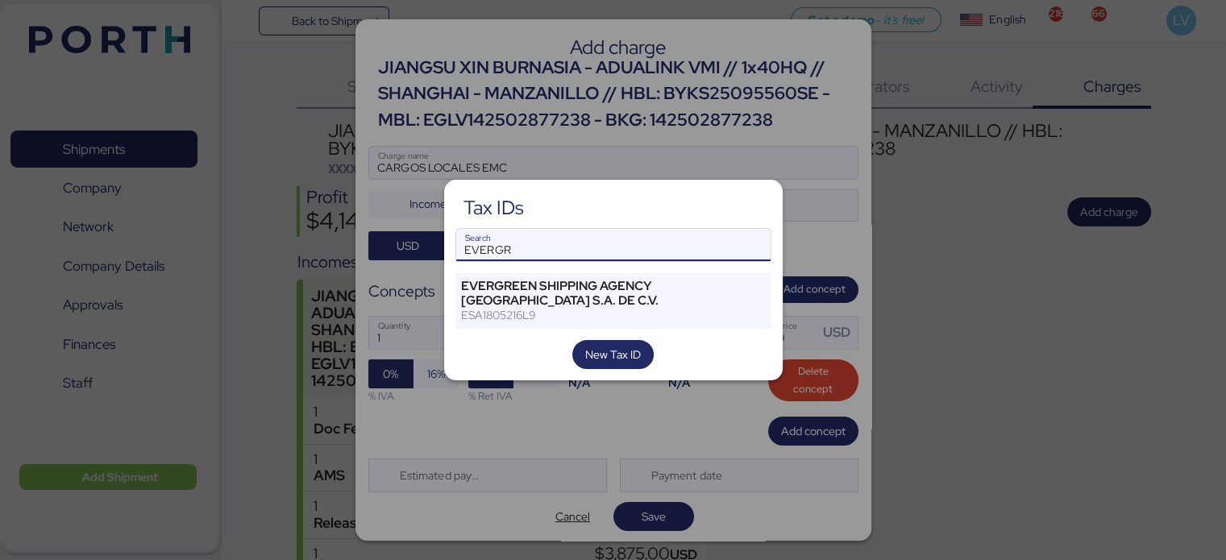
type input "EVERGR"
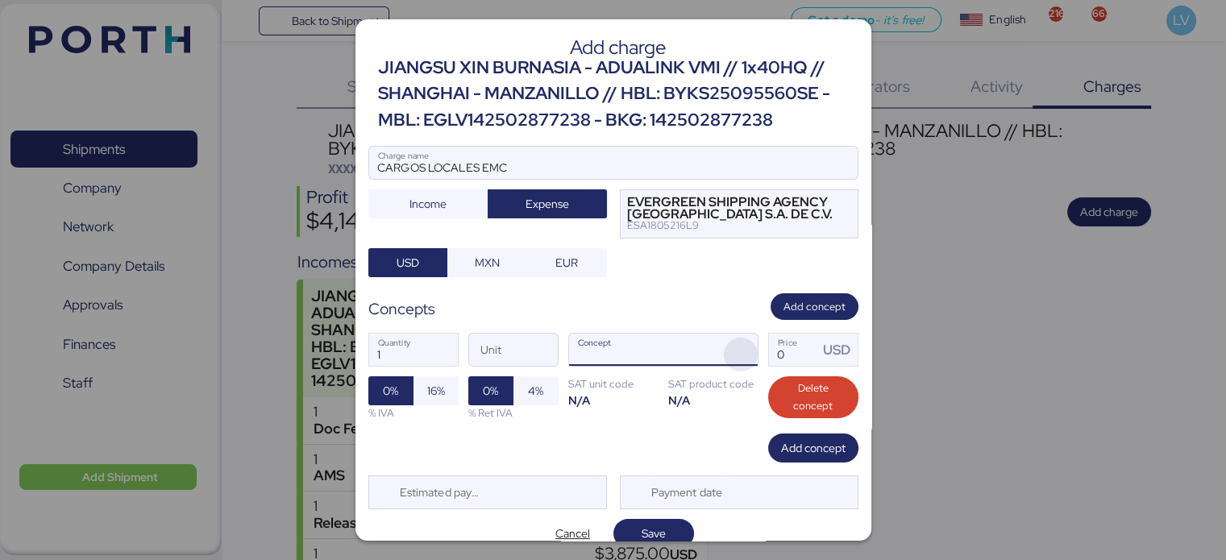
click at [745, 351] on span "button" at bounding box center [741, 355] width 34 height 34
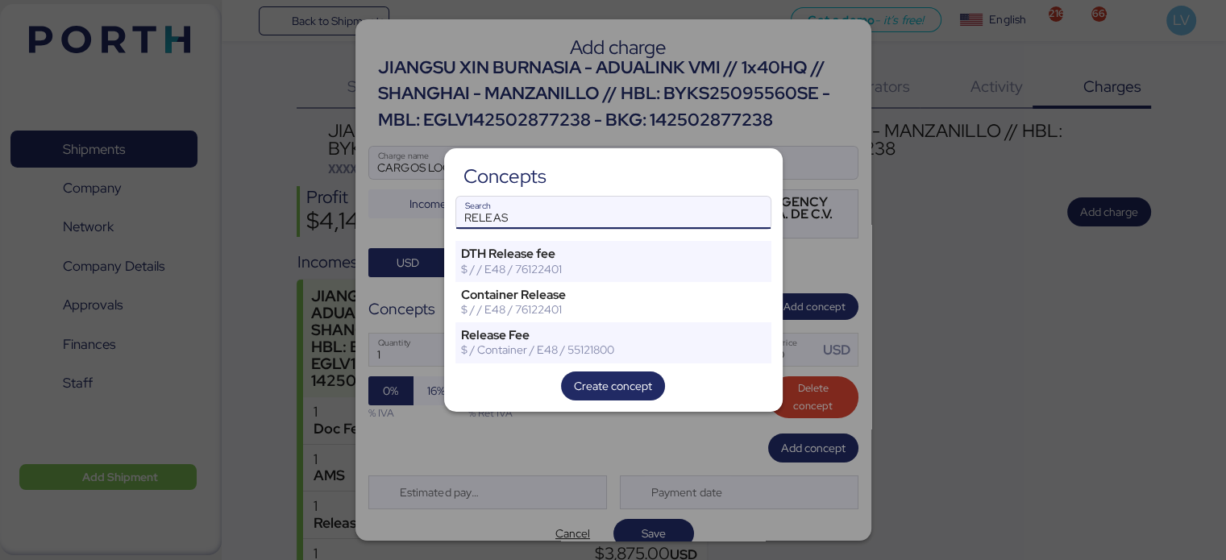
type input "RELEAS"
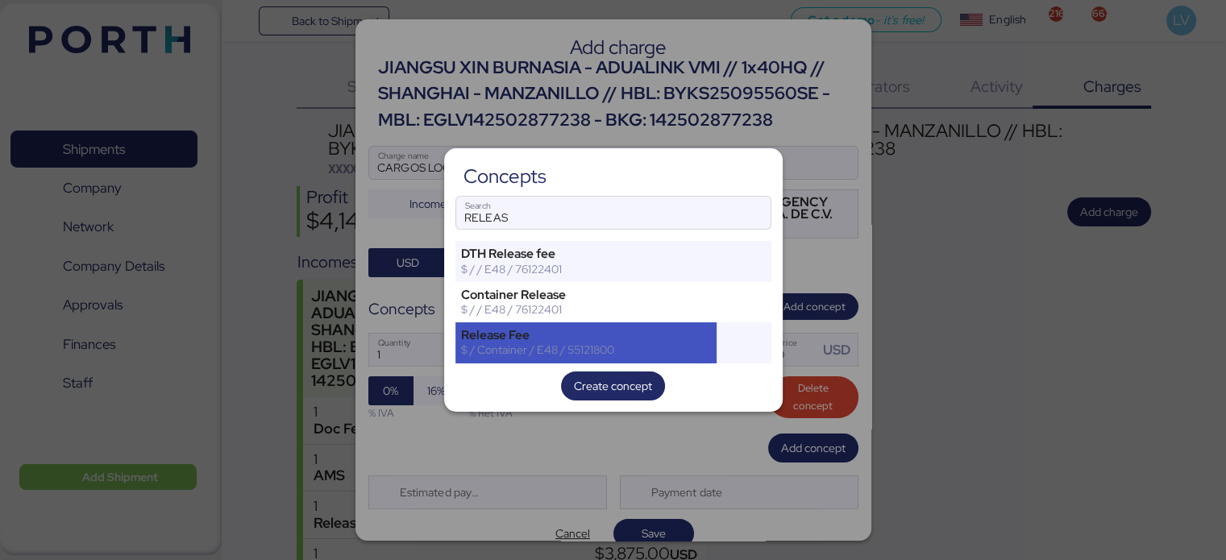
click at [683, 354] on div "$ / Container / E48 / 55121800" at bounding box center [586, 350] width 251 height 15
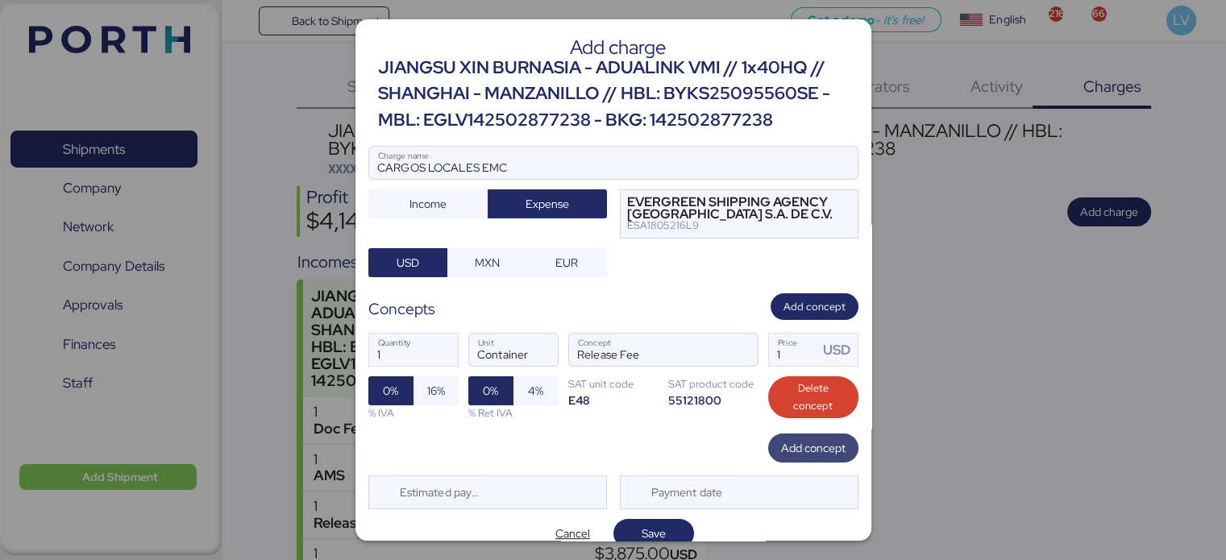
click at [795, 448] on span "Add concept" at bounding box center [813, 447] width 64 height 19
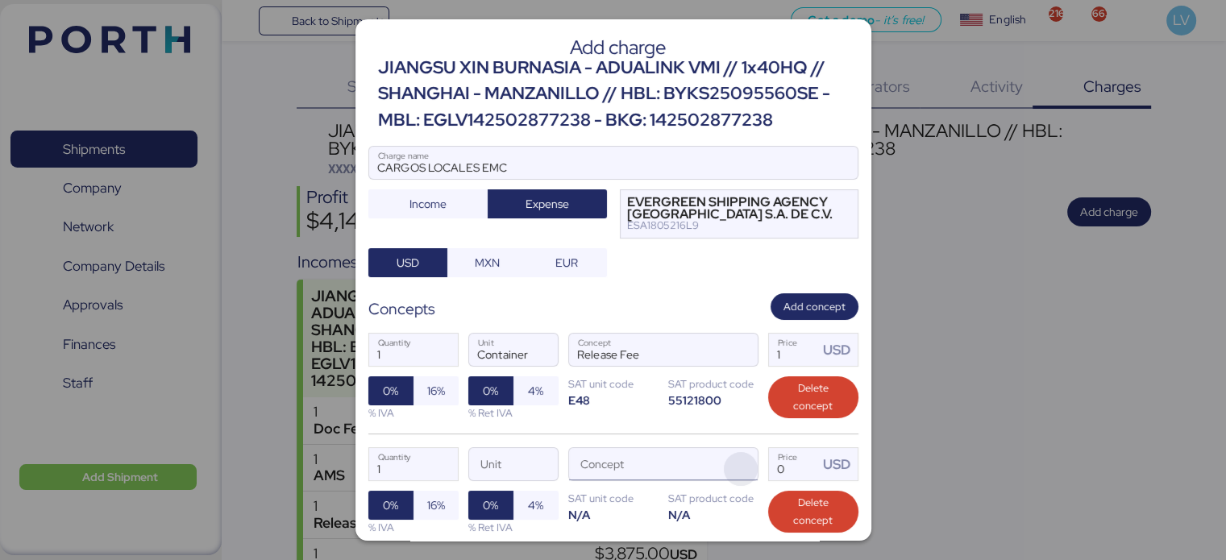
click at [729, 455] on span "button" at bounding box center [741, 469] width 34 height 34
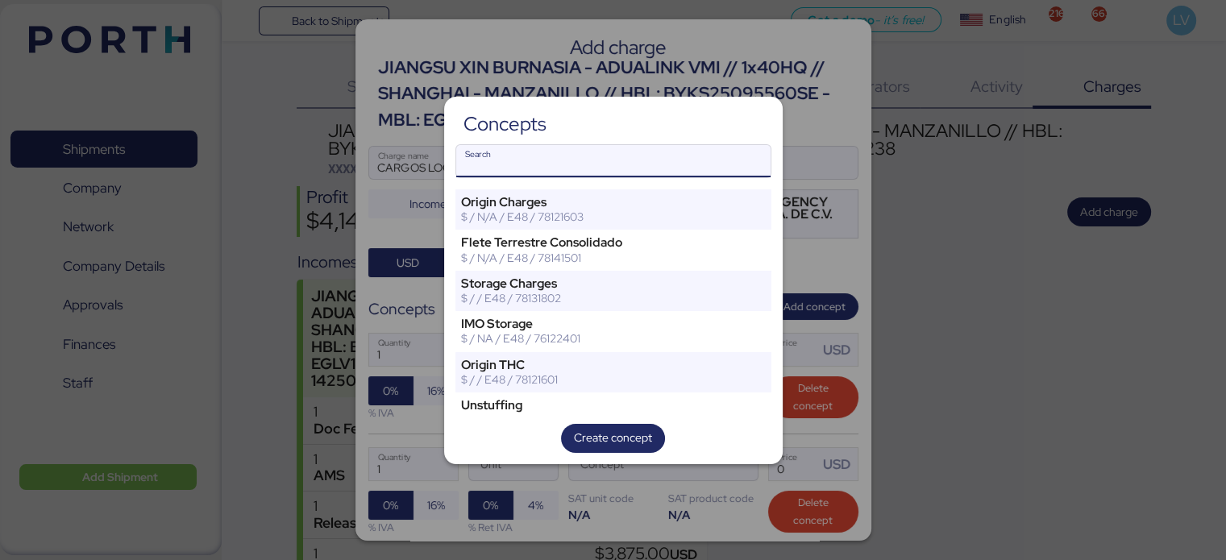
click at [730, 463] on div at bounding box center [613, 280] width 1226 height 560
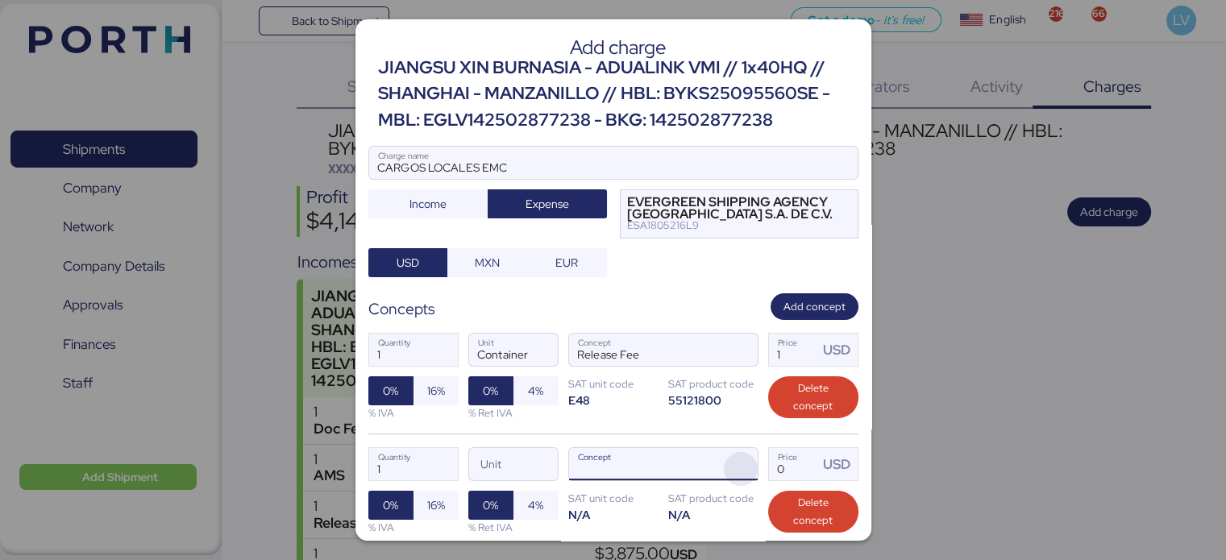
click at [731, 460] on span "button" at bounding box center [741, 469] width 34 height 34
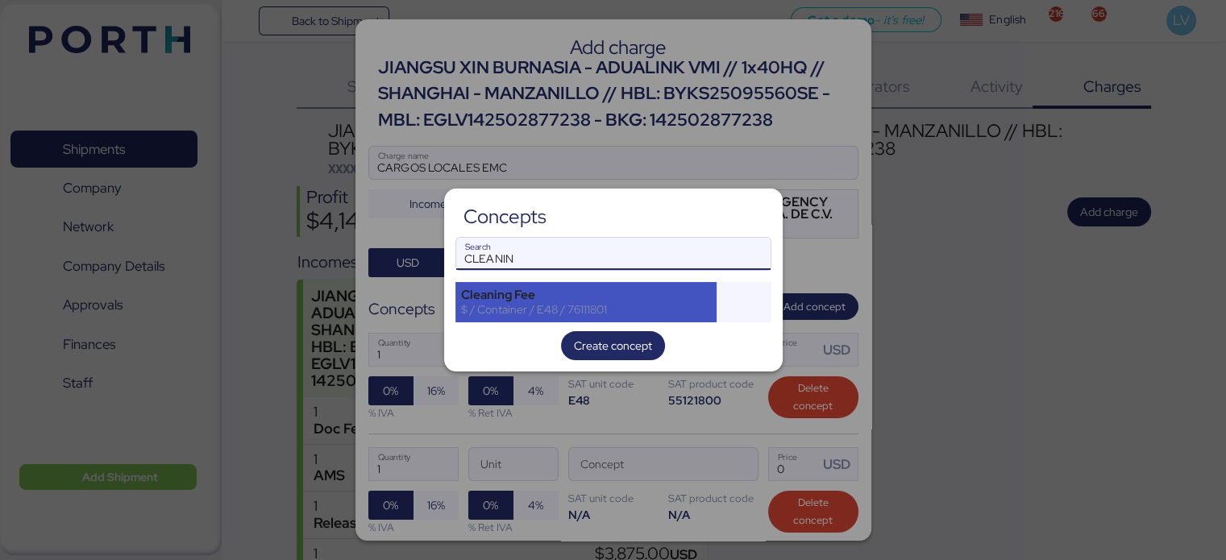
type input "CLEANIN"
click at [600, 294] on div "Cleaning Fee" at bounding box center [586, 295] width 251 height 15
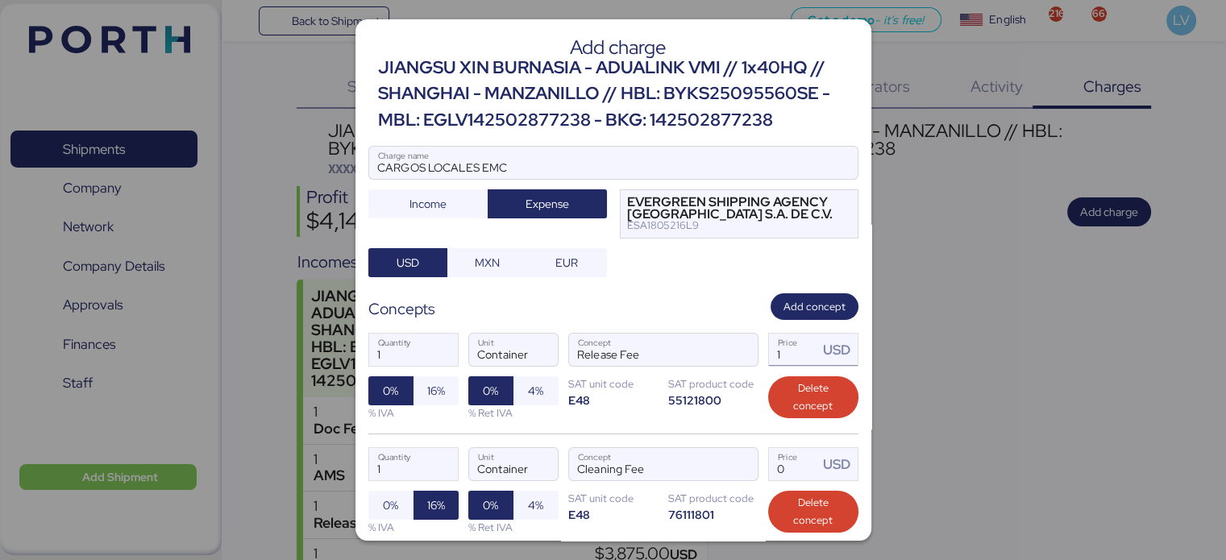
click at [804, 347] on input "1" at bounding box center [794, 350] width 50 height 32
type input "70"
click at [784, 472] on input "Price USD" at bounding box center [794, 464] width 50 height 32
type input "40"
click at [438, 383] on span "16%" at bounding box center [436, 390] width 18 height 19
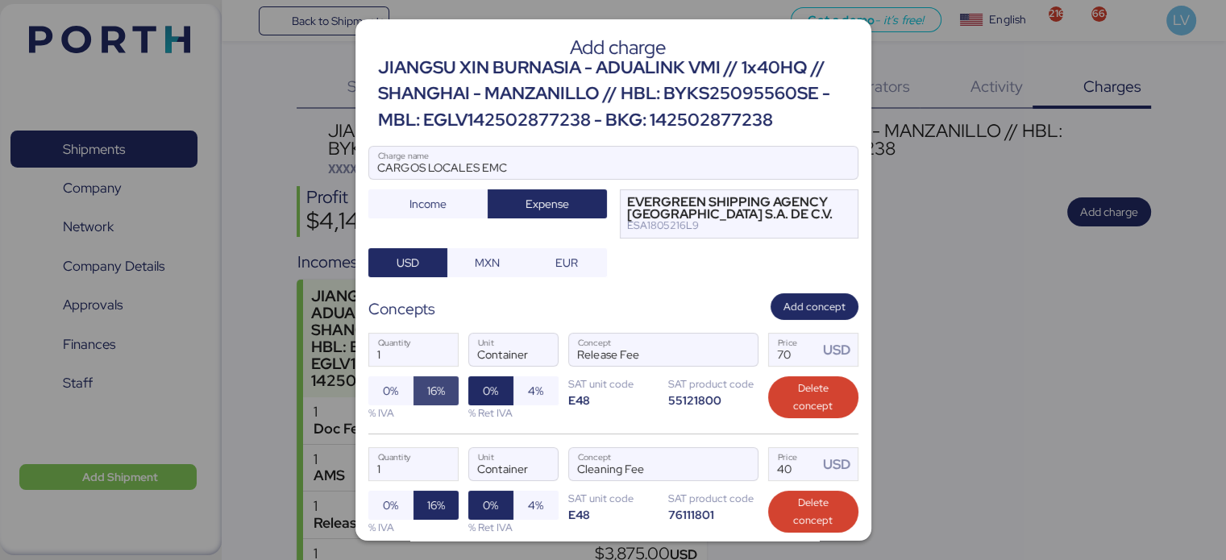
scroll to position [133, 0]
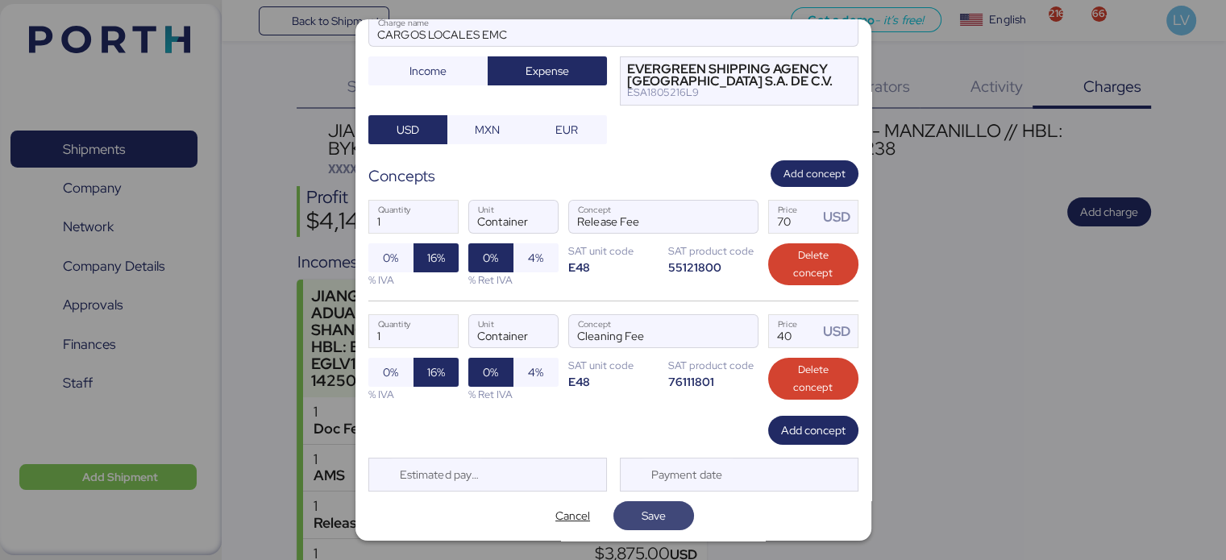
click at [651, 506] on span "Save" at bounding box center [654, 515] width 24 height 19
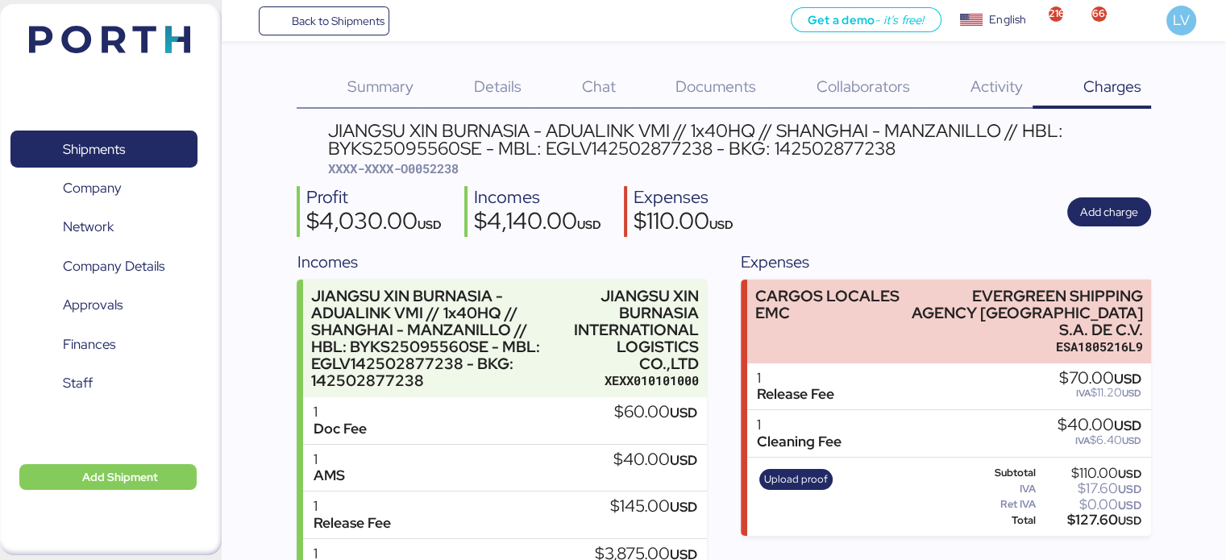
click at [435, 162] on span "XXXX-XXXX-O0052238" at bounding box center [393, 168] width 131 height 16
copy span "O0052238"
click at [337, 25] on span "Back to Shipments" at bounding box center [337, 20] width 93 height 19
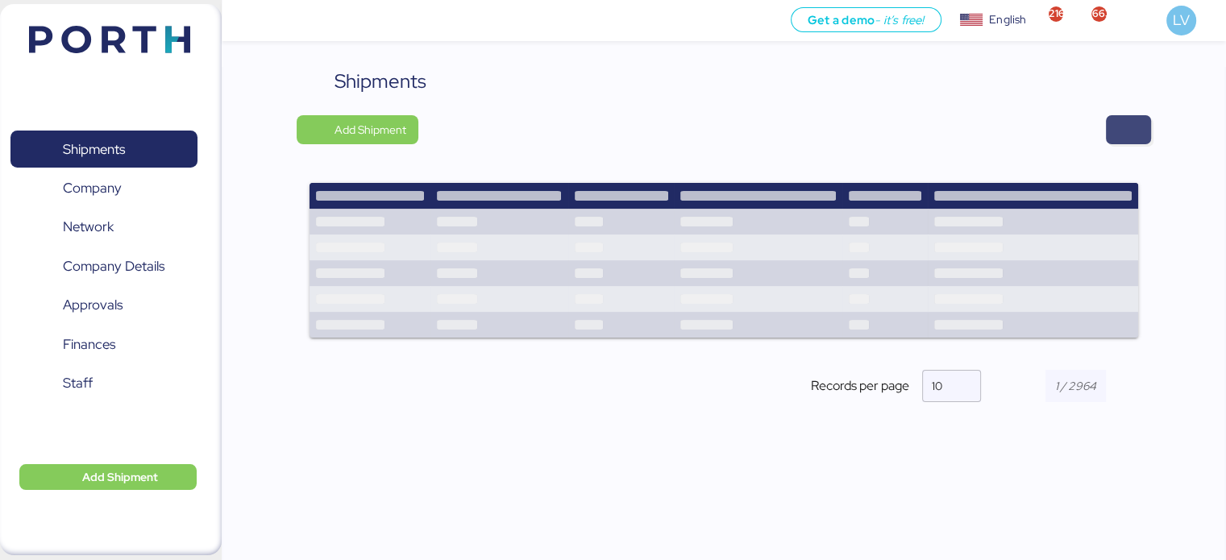
click at [1125, 125] on span "button" at bounding box center [1128, 129] width 19 height 23
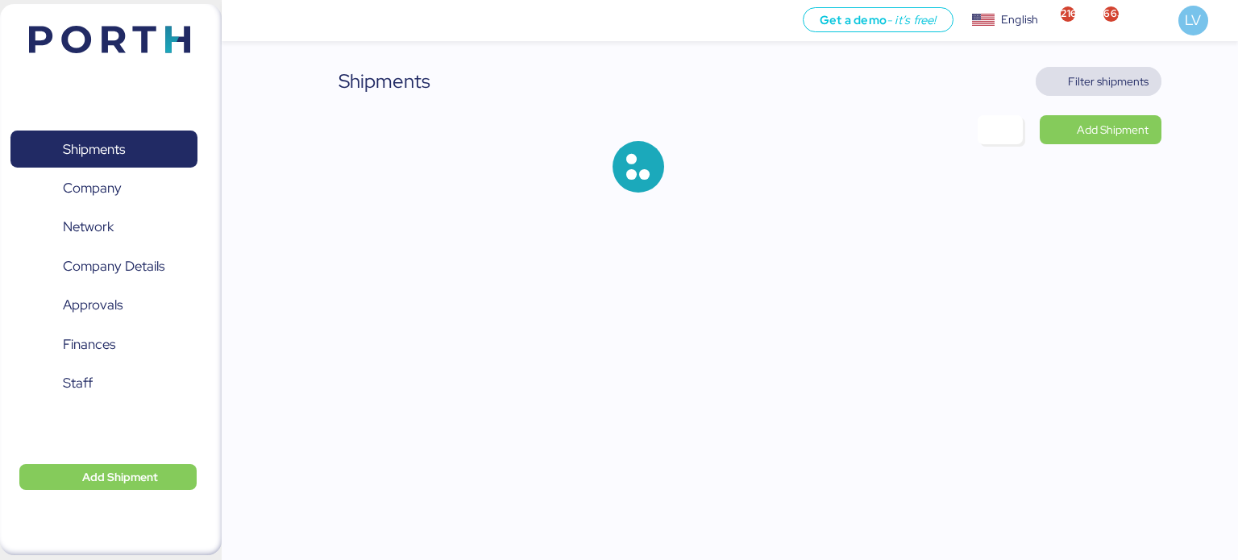
click at [1107, 88] on span "Filter shipments" at bounding box center [1108, 81] width 81 height 19
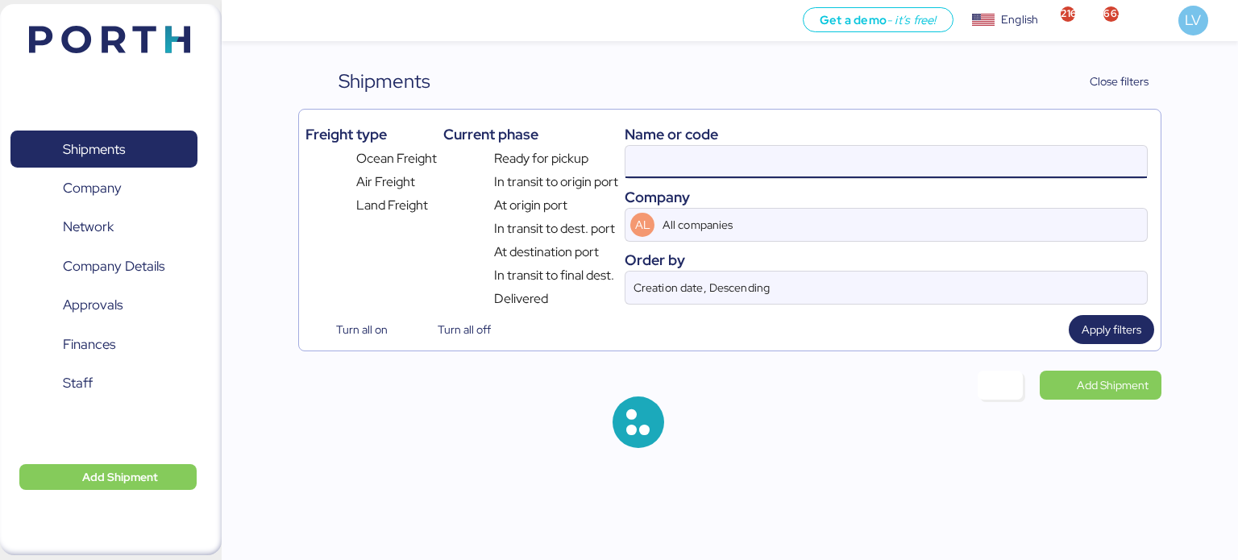
click at [970, 154] on input at bounding box center [885, 162] width 521 height 32
paste input ""030F538534 ""
click at [934, 152] on input ""030F538534 "" at bounding box center [885, 162] width 521 height 32
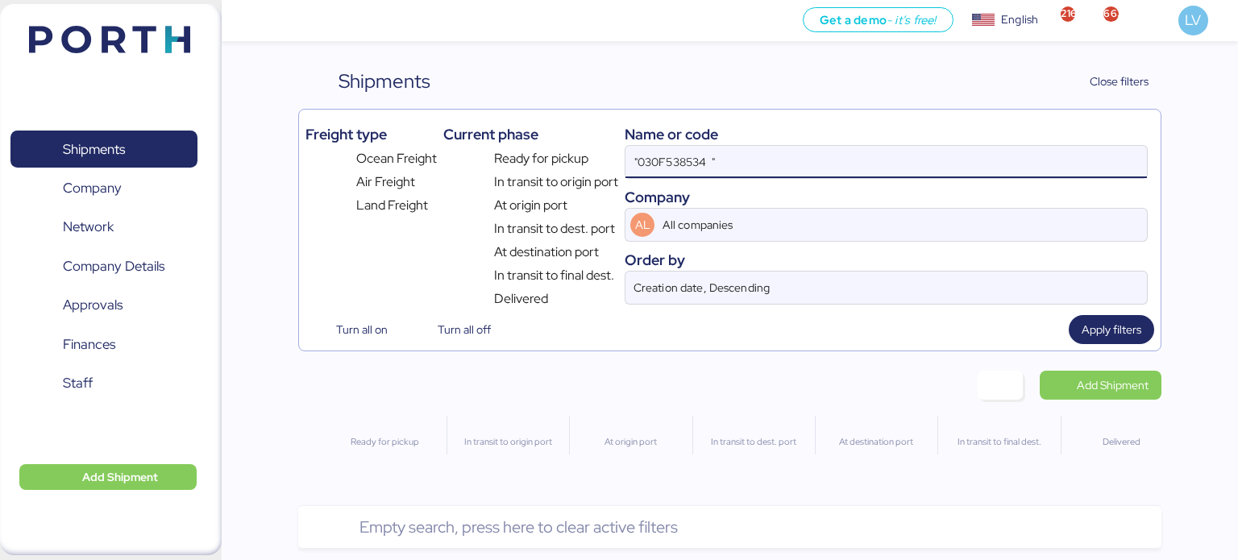
click at [934, 152] on input ""030F538534 "" at bounding box center [885, 162] width 521 height 32
paste input
click at [635, 155] on input ""030F538534" at bounding box center [885, 162] width 521 height 32
type input "030F538534"
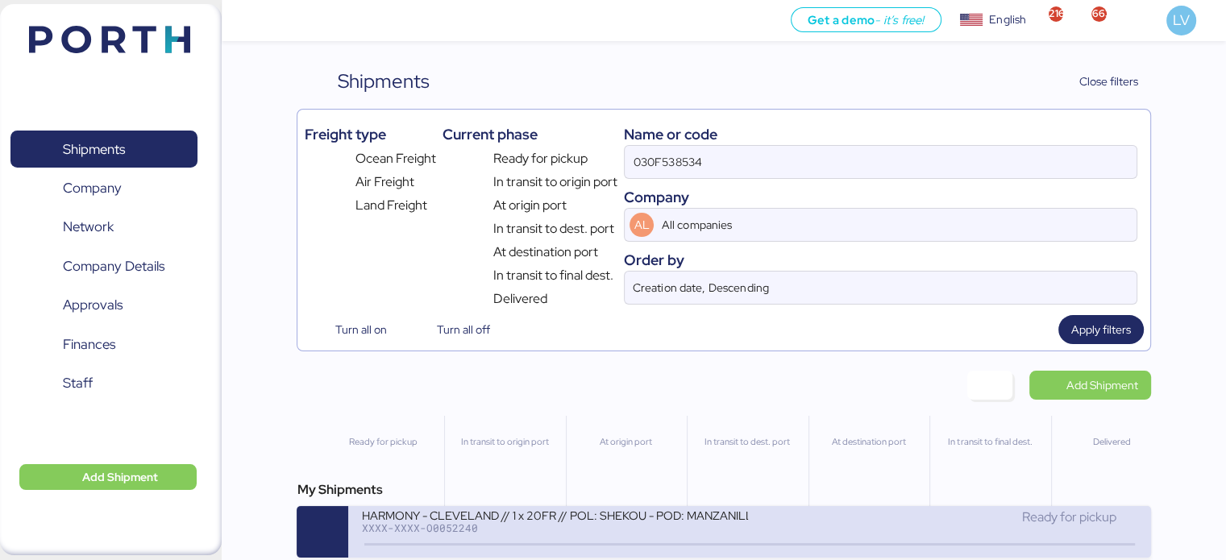
click at [496, 517] on div "HARMONY - CLEVELAND // 1 x 20FR // POL: SHEKOU - POD: MANZANILLO // HBL: HSS160…" at bounding box center [554, 515] width 387 height 14
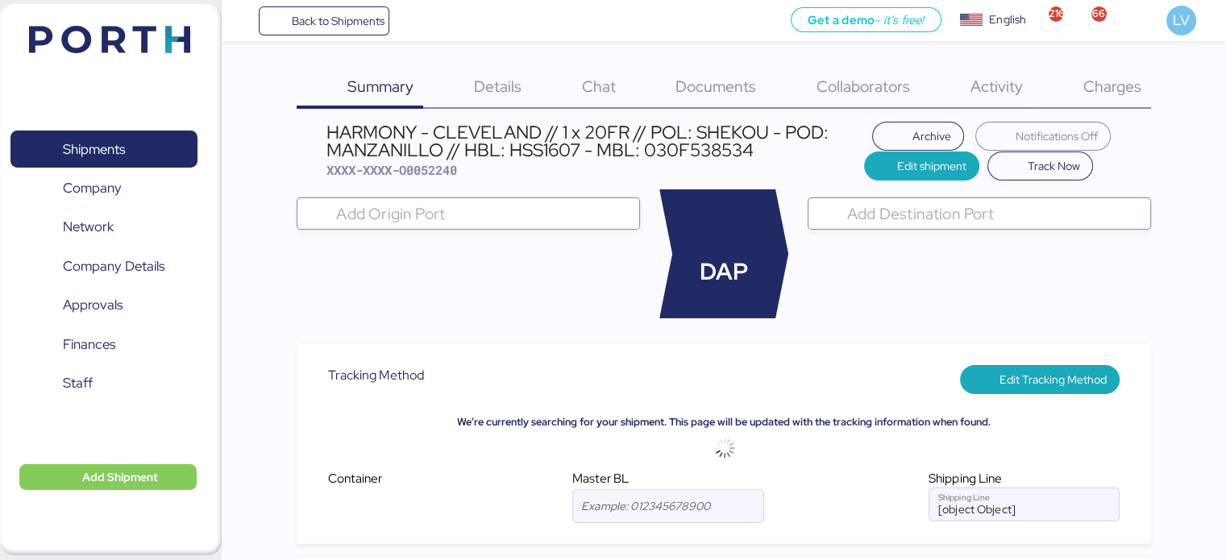
click at [1108, 86] on span "Charges" at bounding box center [1111, 86] width 58 height 21
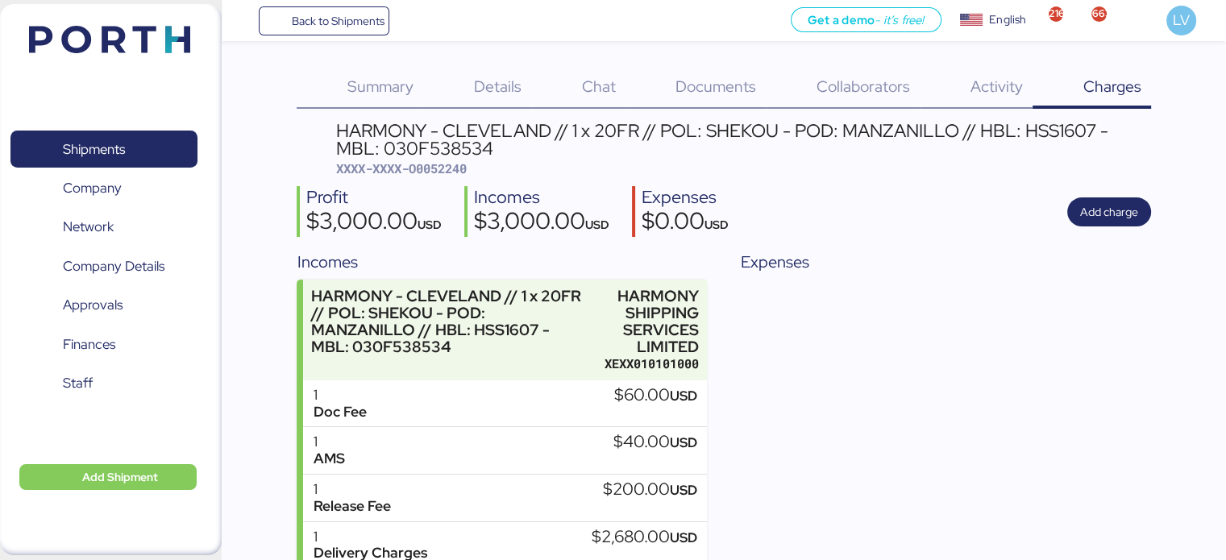
click at [437, 141] on div "HARMONY - CLEVELAND // 1 x 20FR // POL: SHEKOU - POD: MANZANILLO // HBL: HSS160…" at bounding box center [743, 140] width 814 height 36
click at [430, 141] on div "HARMONY - CLEVELAND // 1 x 20FR // POL: SHEKOU - POD: MANZANILLO // HBL: HSS160…" at bounding box center [743, 140] width 814 height 36
copy div "-"
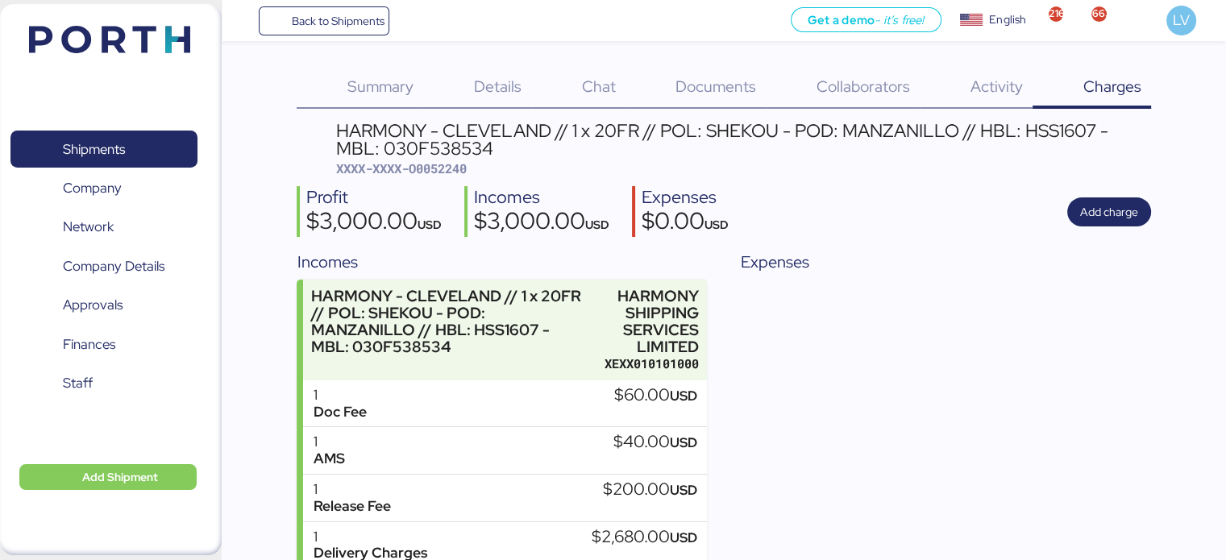
click at [425, 147] on div "HARMONY - CLEVELAND // 1 x 20FR // POL: SHEKOU - POD: MANZANILLO // HBL: HSS160…" at bounding box center [743, 140] width 814 height 36
copy div "030F538534"
click at [1087, 225] on span "Add charge" at bounding box center [1109, 211] width 84 height 29
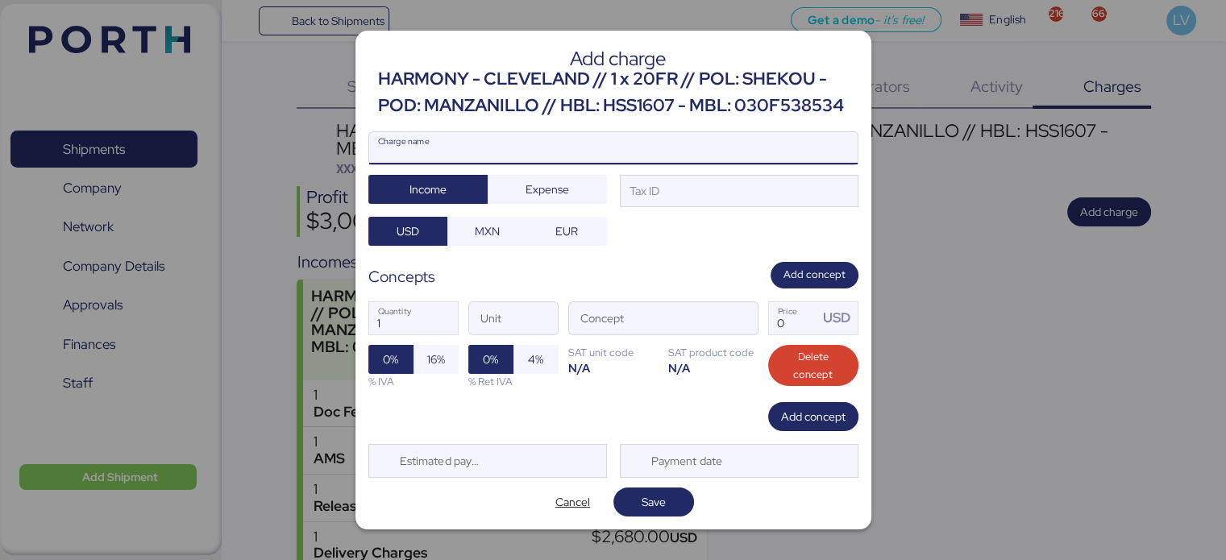
click at [611, 150] on input "Charge name" at bounding box center [613, 148] width 488 height 32
type input "ISPS"
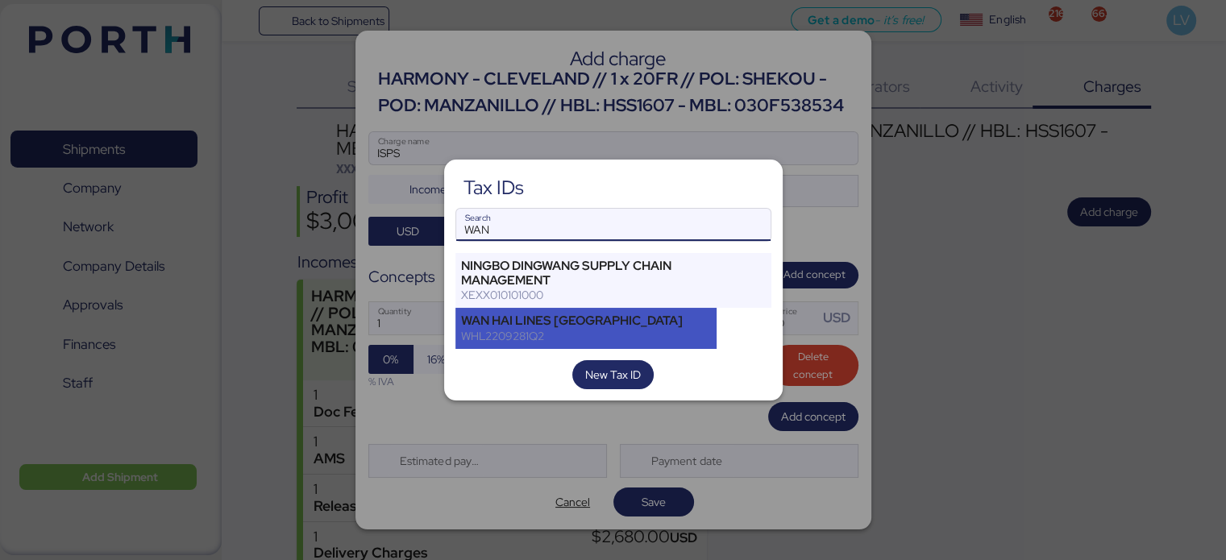
type input "WAN"
click at [540, 325] on div "WAN HAI LINES [GEOGRAPHIC_DATA]" at bounding box center [586, 321] width 251 height 15
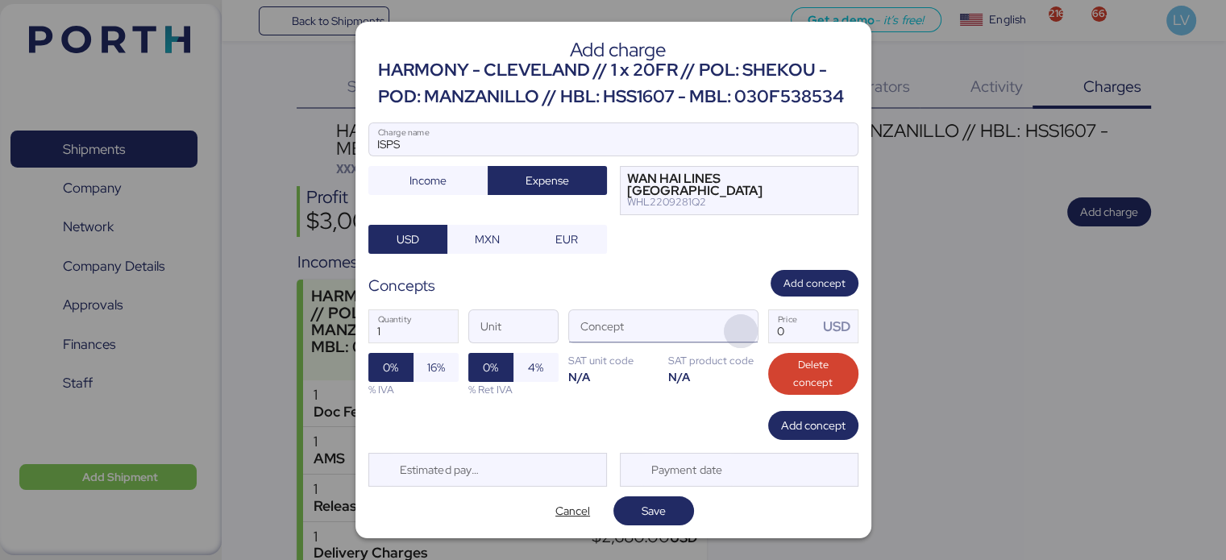
click at [742, 317] on span "button" at bounding box center [741, 331] width 34 height 34
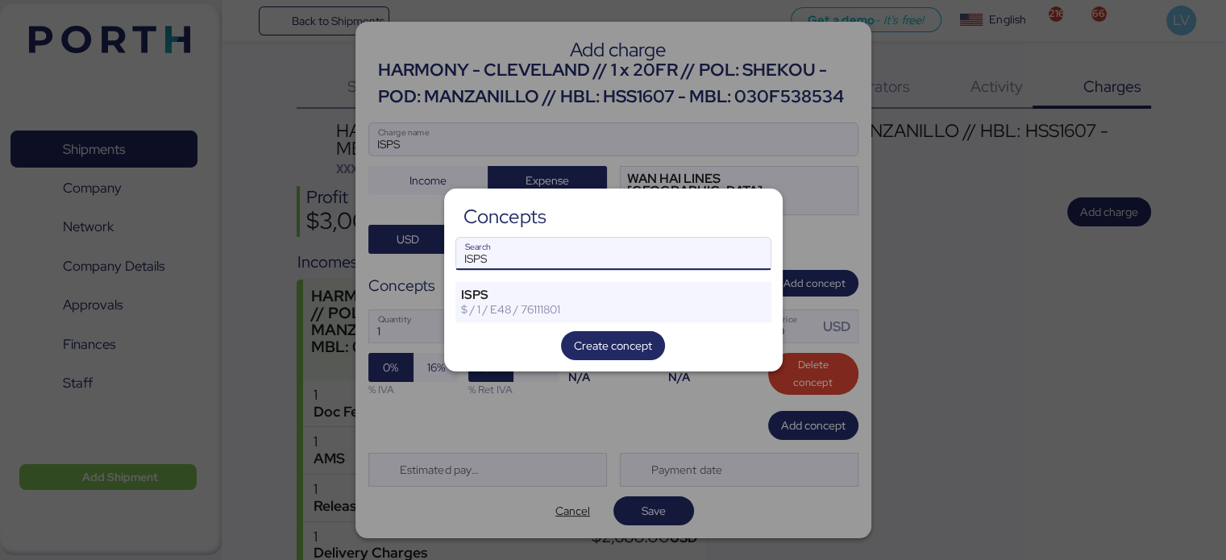
type input "ISPS"
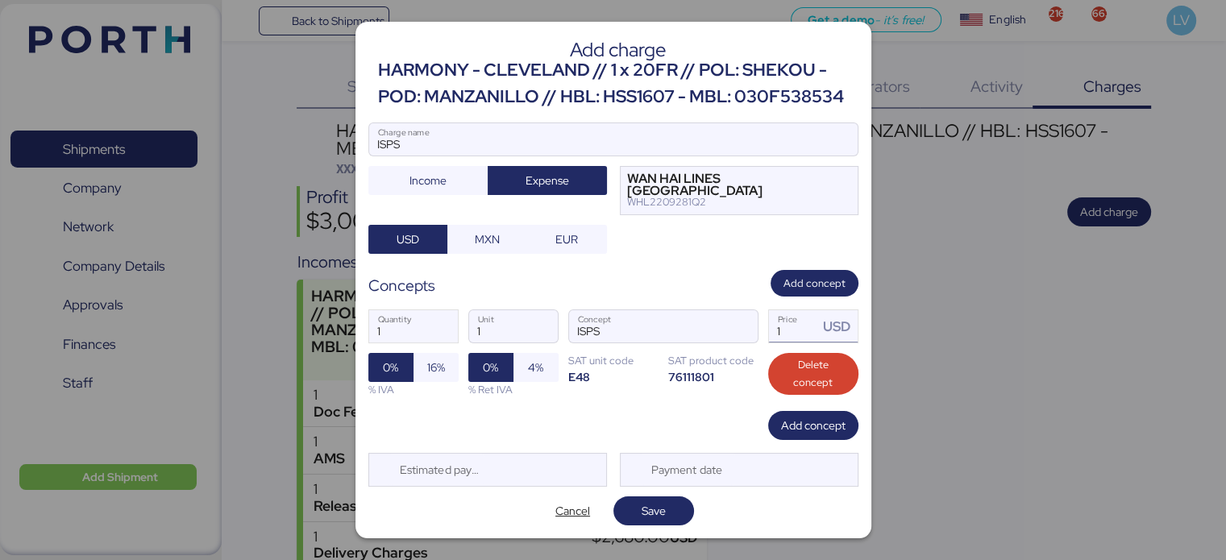
click at [793, 328] on input "1" at bounding box center [794, 326] width 50 height 32
type input "12"
click at [658, 512] on span "Save" at bounding box center [654, 510] width 24 height 19
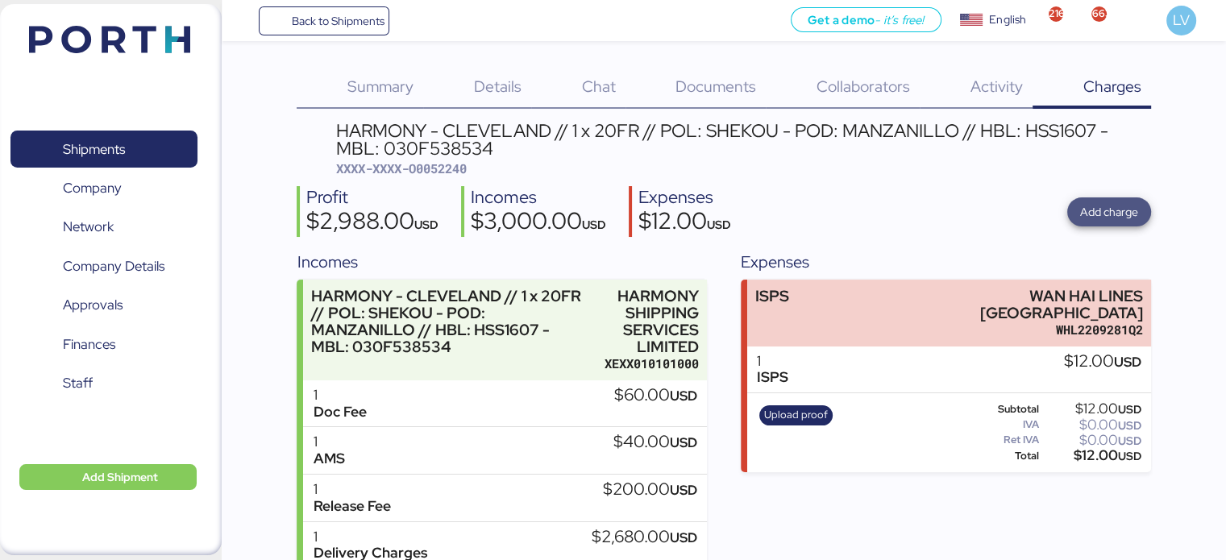
click at [1112, 219] on span "Add charge" at bounding box center [1109, 211] width 58 height 19
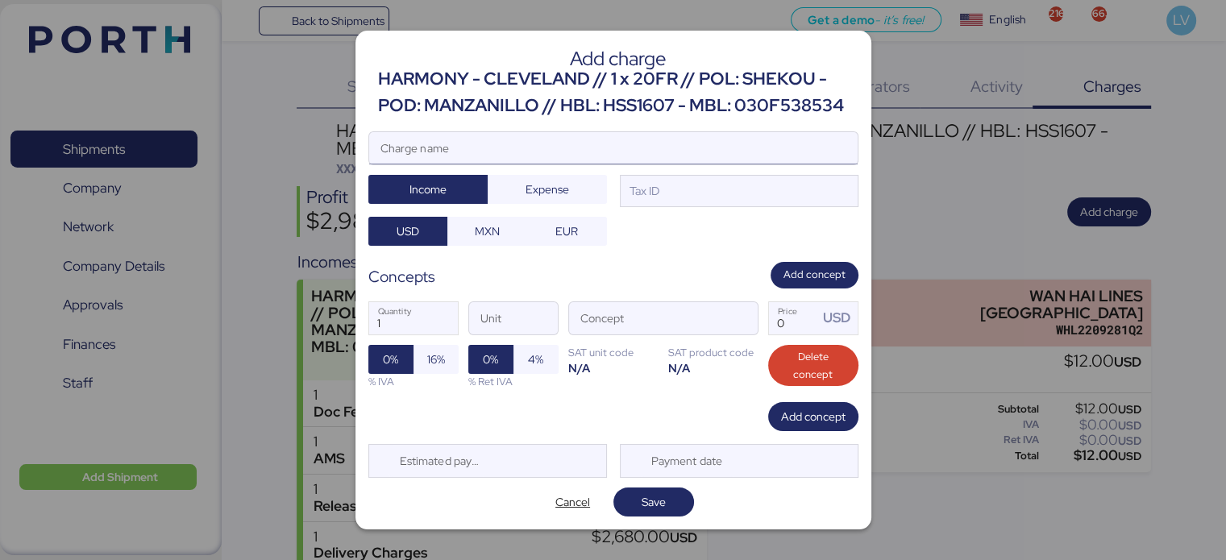
click at [750, 135] on input "Charge name" at bounding box center [613, 148] width 488 height 32
type input "Ñ"
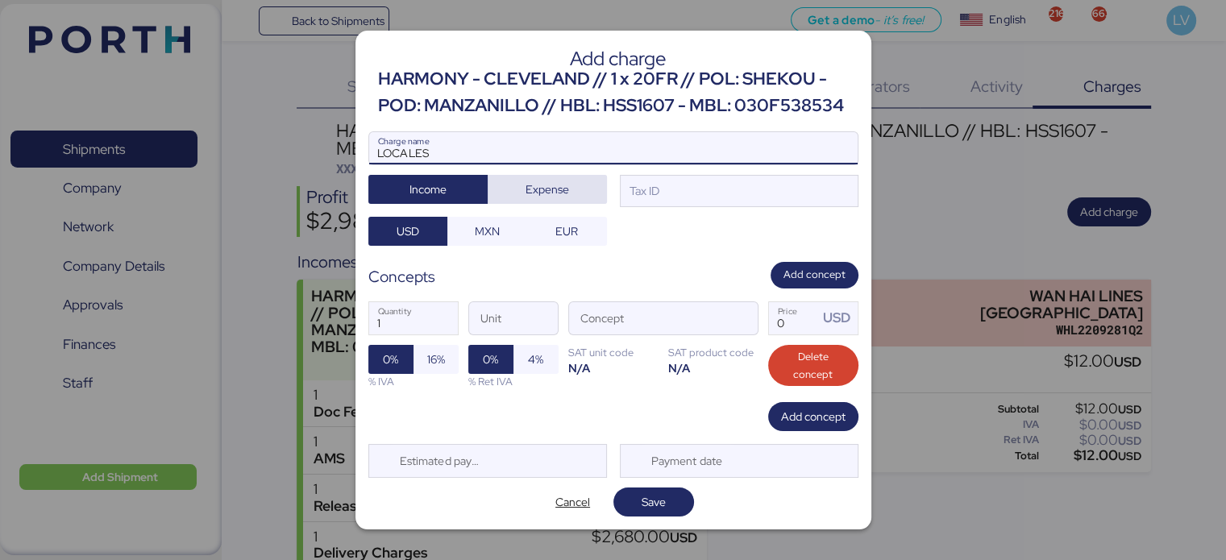
type input "LOCALES"
click at [549, 186] on span "Expense" at bounding box center [547, 189] width 44 height 19
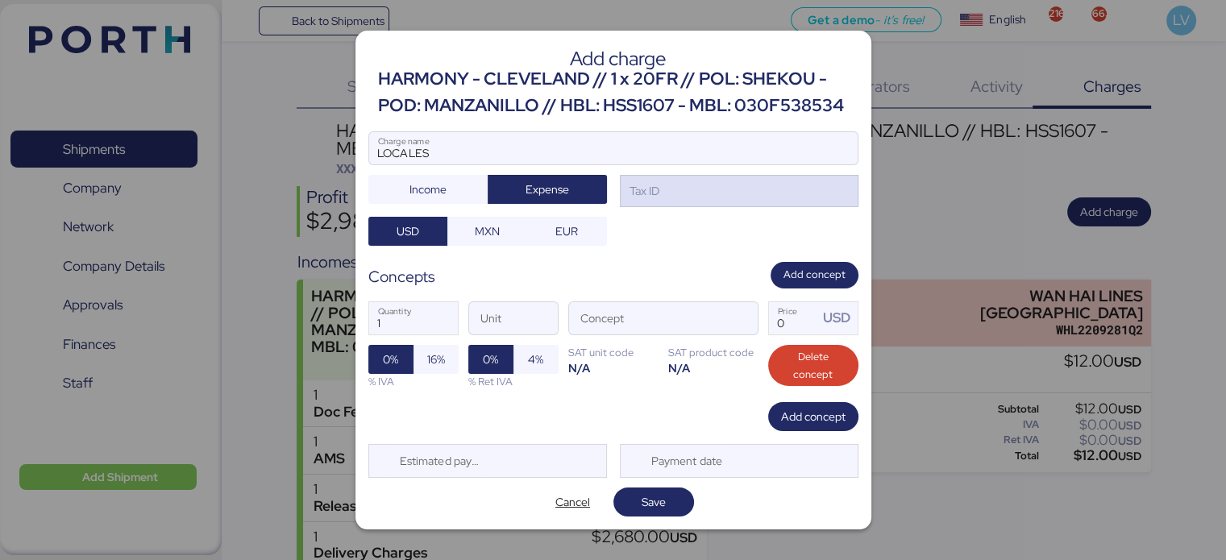
click at [645, 184] on div "Tax ID" at bounding box center [643, 191] width 33 height 18
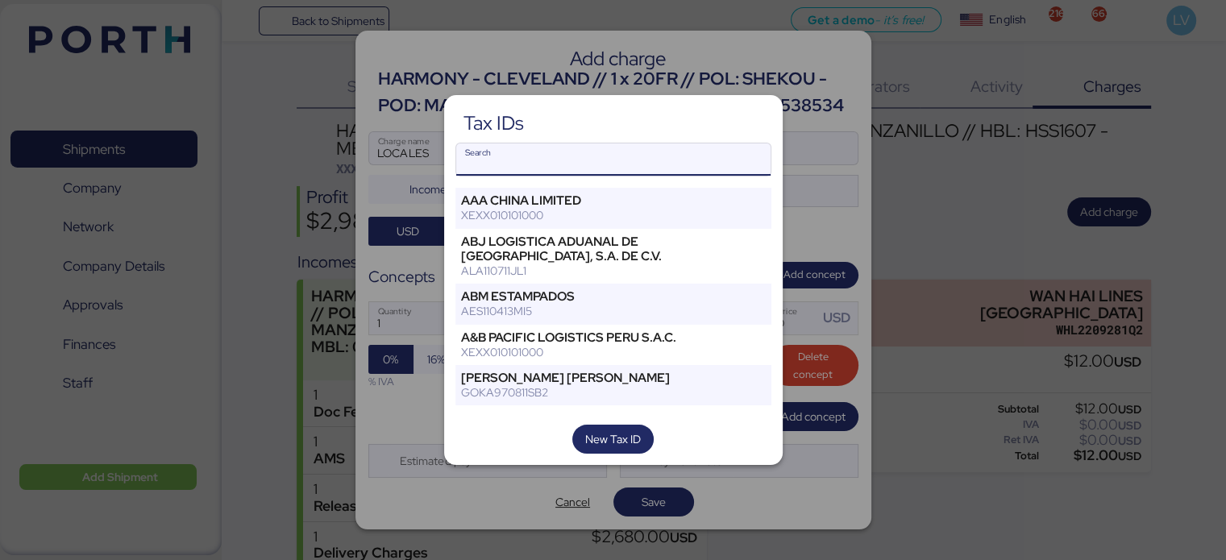
click at [618, 163] on input "Search" at bounding box center [613, 159] width 314 height 32
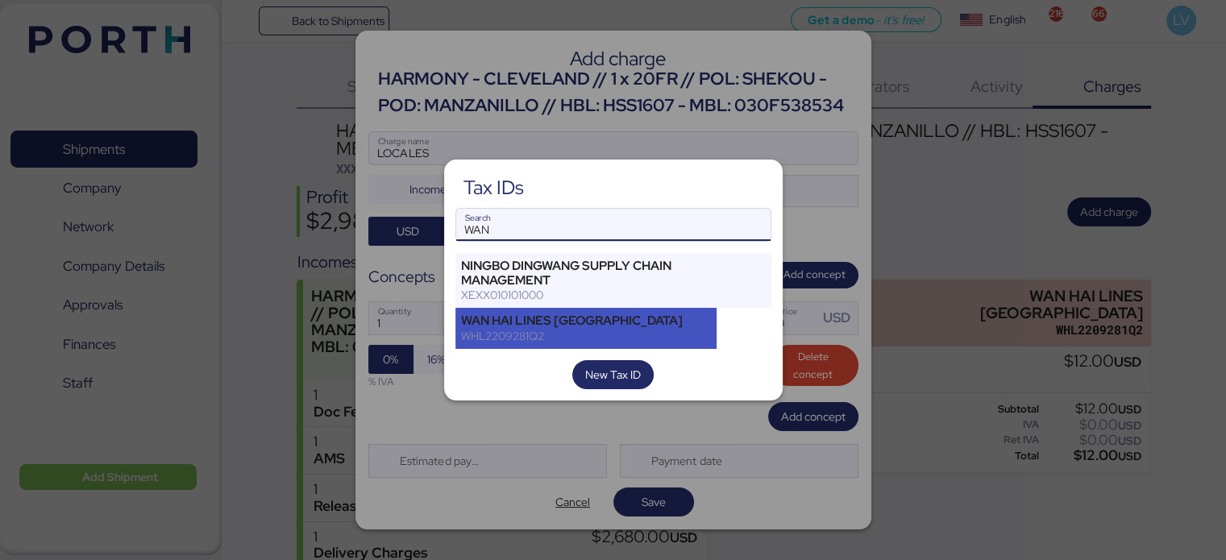
type input "WAN"
click at [523, 334] on div "WHL2209281Q2" at bounding box center [586, 336] width 251 height 15
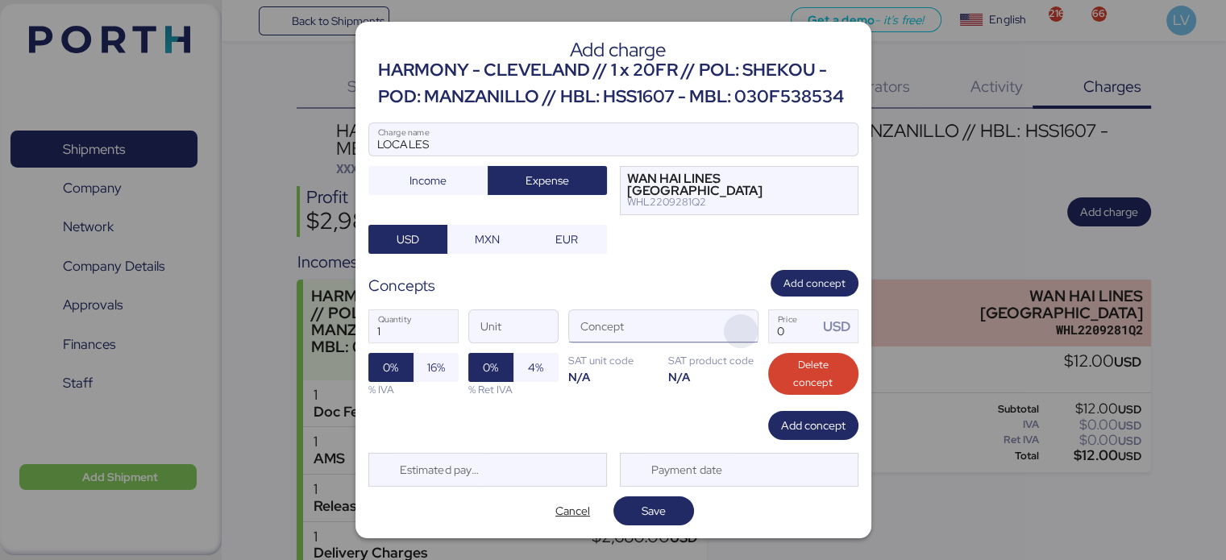
click at [742, 327] on span "button" at bounding box center [741, 331] width 34 height 34
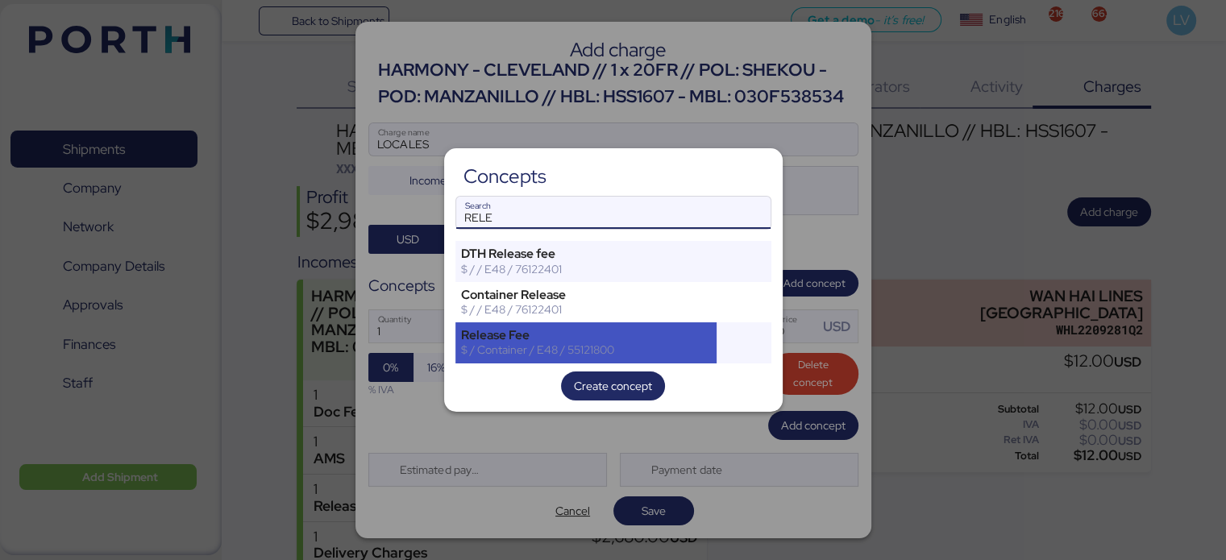
type input "RELE"
click at [532, 334] on div "Release Fee" at bounding box center [586, 335] width 251 height 15
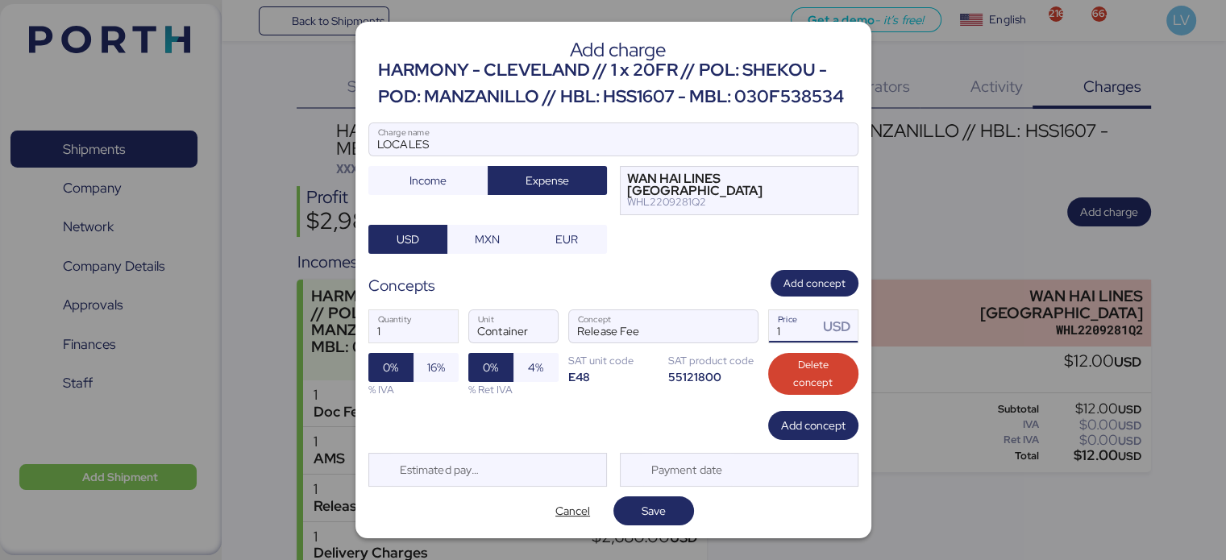
click at [810, 321] on input "1" at bounding box center [794, 326] width 50 height 32
type input "75"
click at [438, 363] on span "16%" at bounding box center [436, 367] width 18 height 19
click at [829, 434] on div "Add charge HARMONY - CLEVELAND // 1 x 20FR // POL: SHEKOU - POD: MANZANILLO // …" at bounding box center [613, 280] width 516 height 516
click at [825, 430] on span "Add concept" at bounding box center [813, 425] width 64 height 23
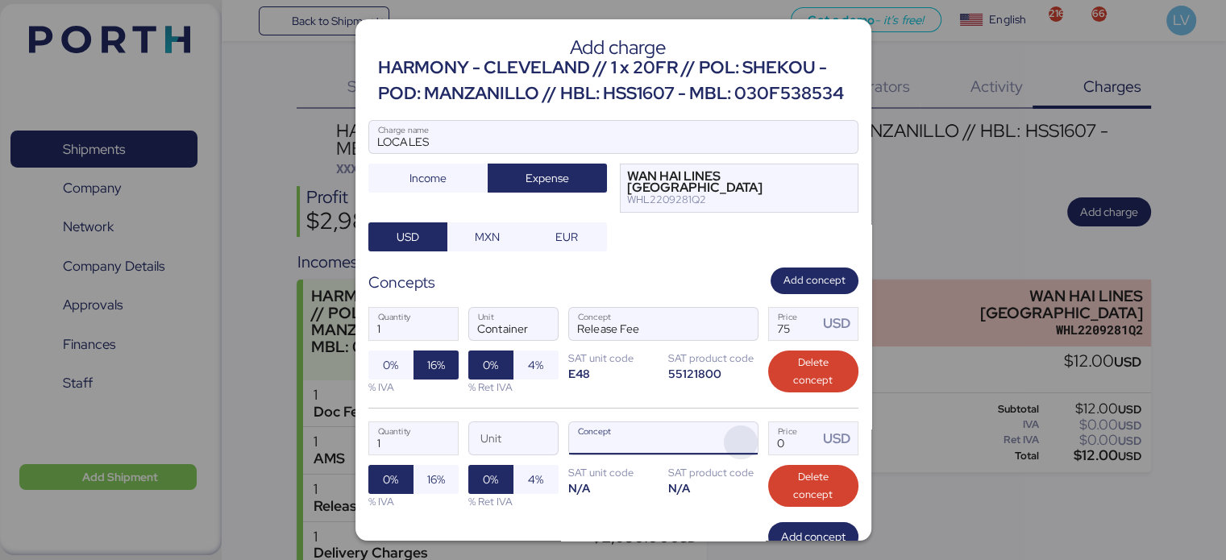
click at [729, 455] on span "button" at bounding box center [741, 443] width 34 height 34
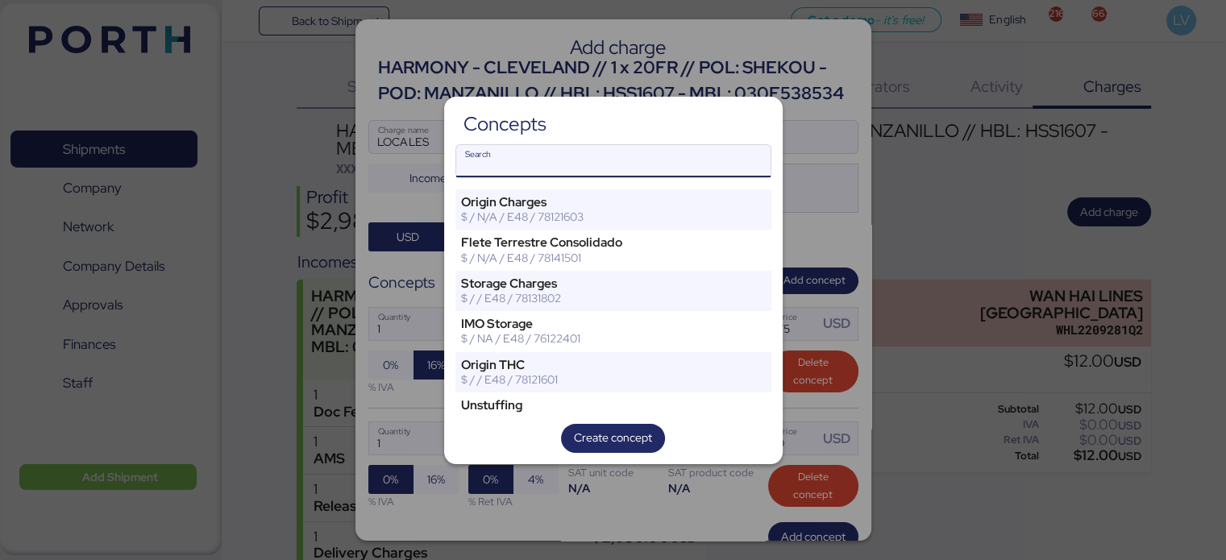
click at [592, 164] on input "Search" at bounding box center [613, 161] width 314 height 32
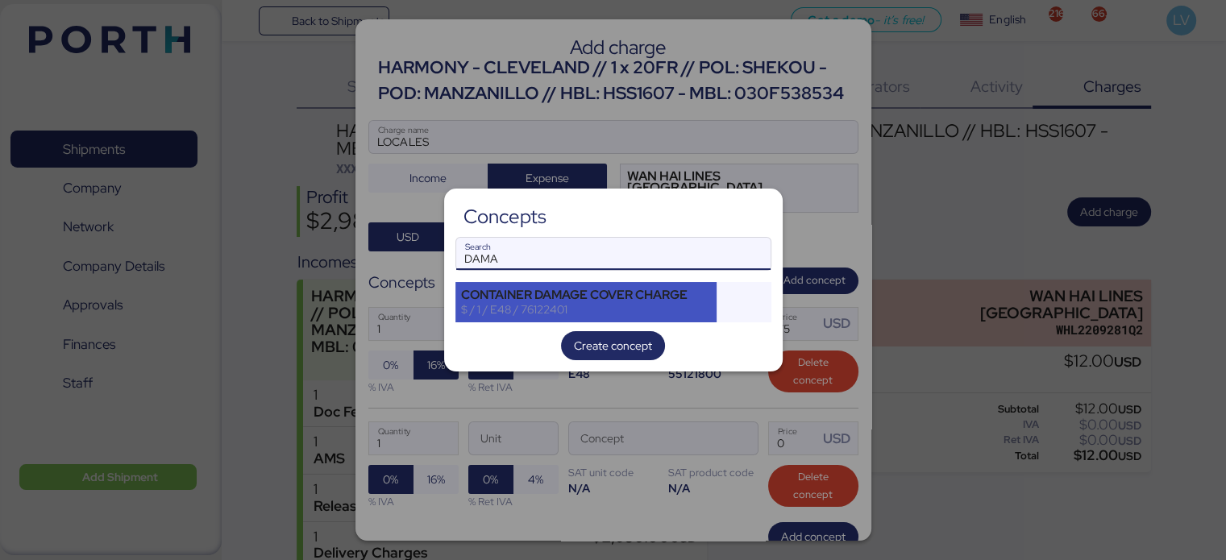
type input "DAMA"
click at [520, 303] on div "$ / 1 / E48 / 76122401" at bounding box center [586, 309] width 251 height 15
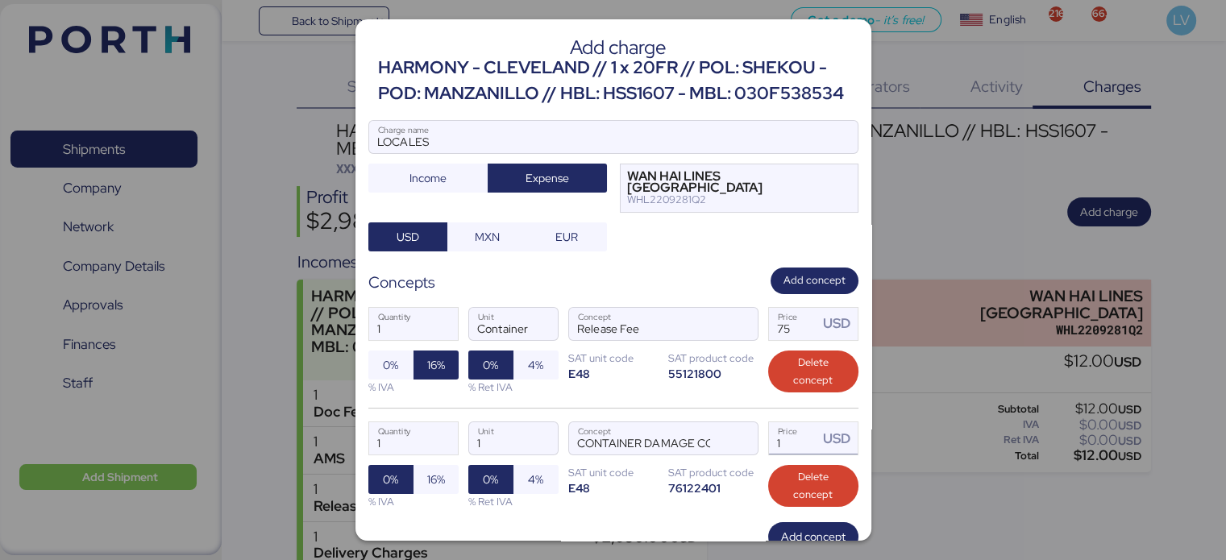
click at [775, 455] on input "1" at bounding box center [794, 438] width 50 height 32
type input "0"
click at [787, 440] on input "Price USD" at bounding box center [794, 438] width 50 height 32
type input "90"
click at [429, 489] on span "16%" at bounding box center [436, 479] width 18 height 19
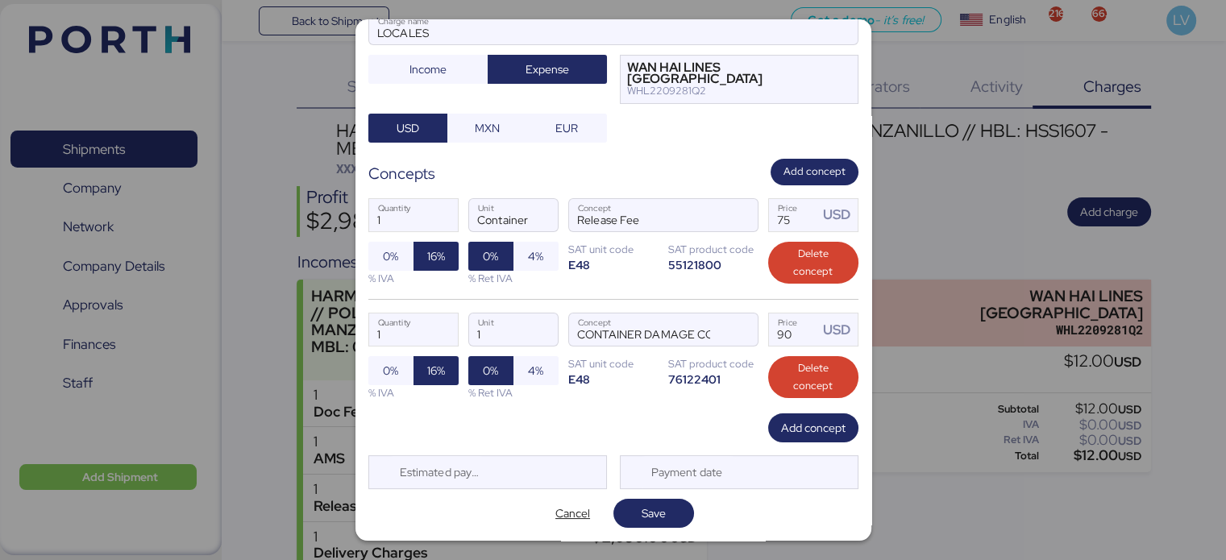
scroll to position [122, 0]
click at [639, 525] on span "Save" at bounding box center [653, 513] width 81 height 29
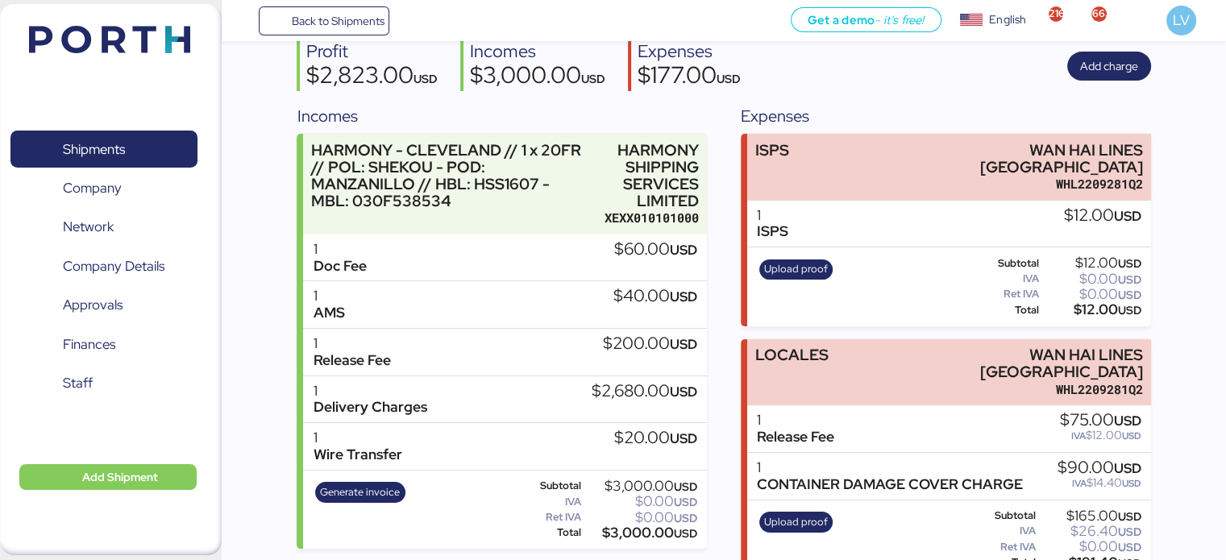
scroll to position [0, 0]
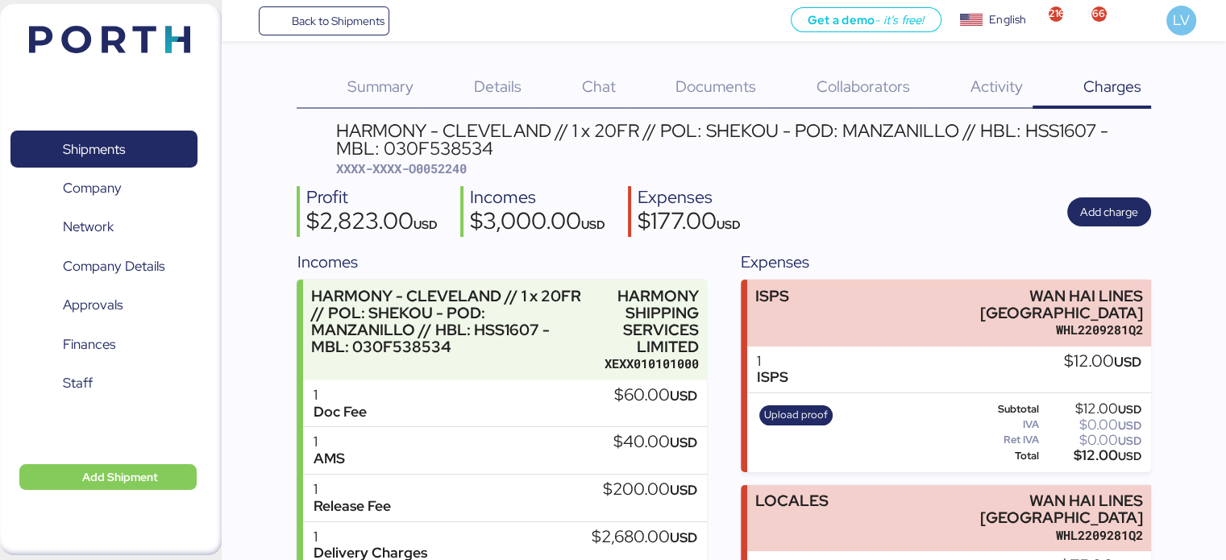
click at [442, 170] on span "XXXX-XXXX-O0052240" at bounding box center [401, 168] width 131 height 16
copy span "O0052240"
click at [297, 12] on span "Back to Shipments" at bounding box center [337, 20] width 93 height 19
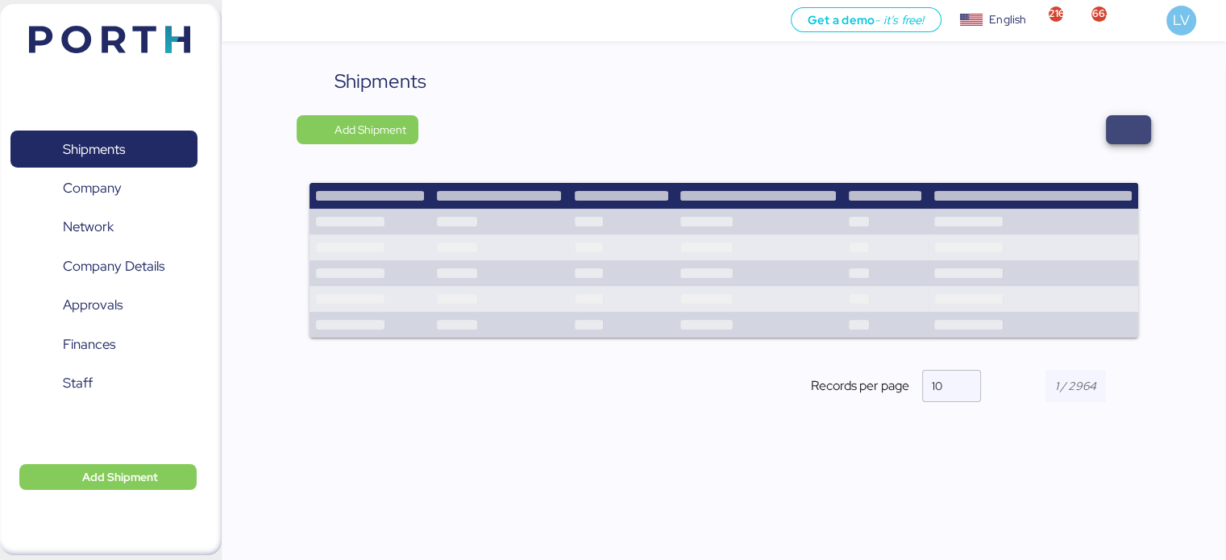
click at [1122, 122] on span "button" at bounding box center [1128, 129] width 19 height 23
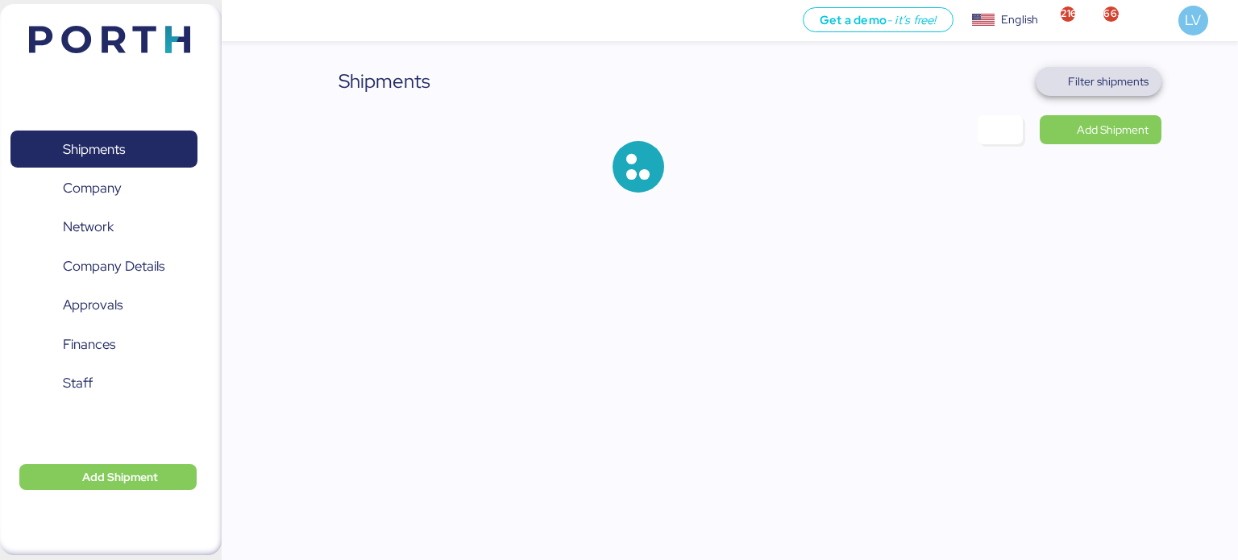
click at [1098, 69] on span "Filter shipments" at bounding box center [1099, 81] width 127 height 29
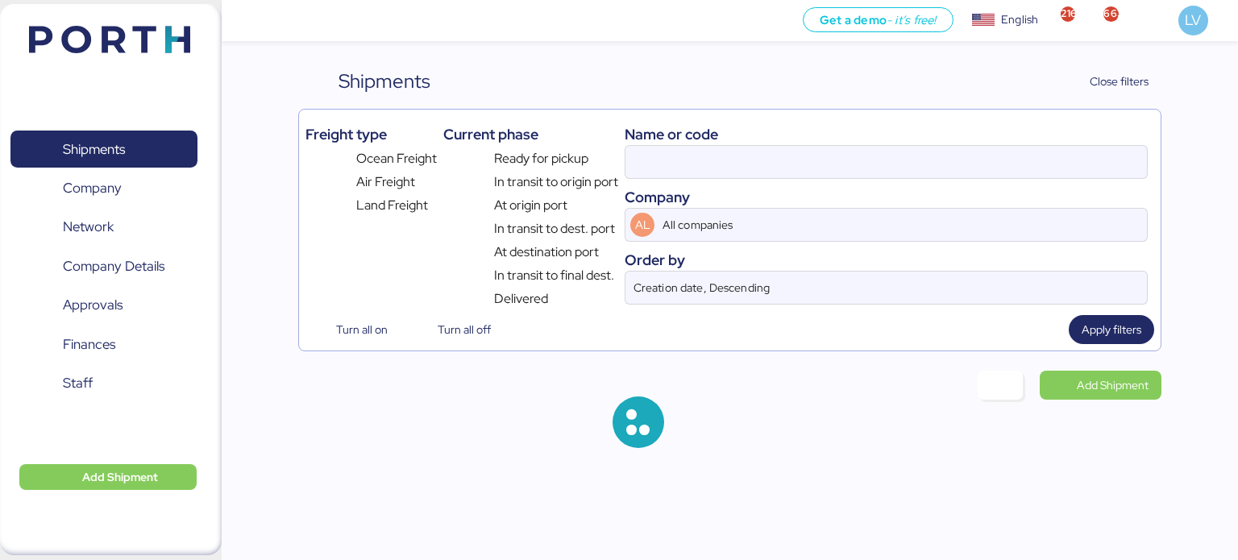
click at [902, 137] on div "Name or code" at bounding box center [886, 134] width 523 height 22
click at [888, 156] on input at bounding box center [885, 162] width 521 height 32
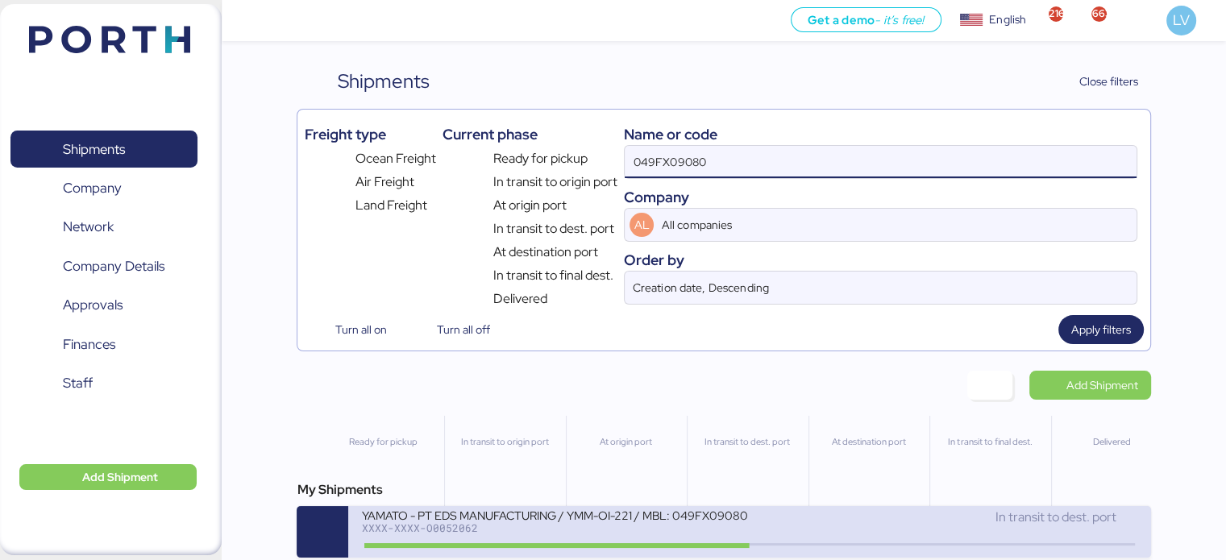
scroll to position [13, 0]
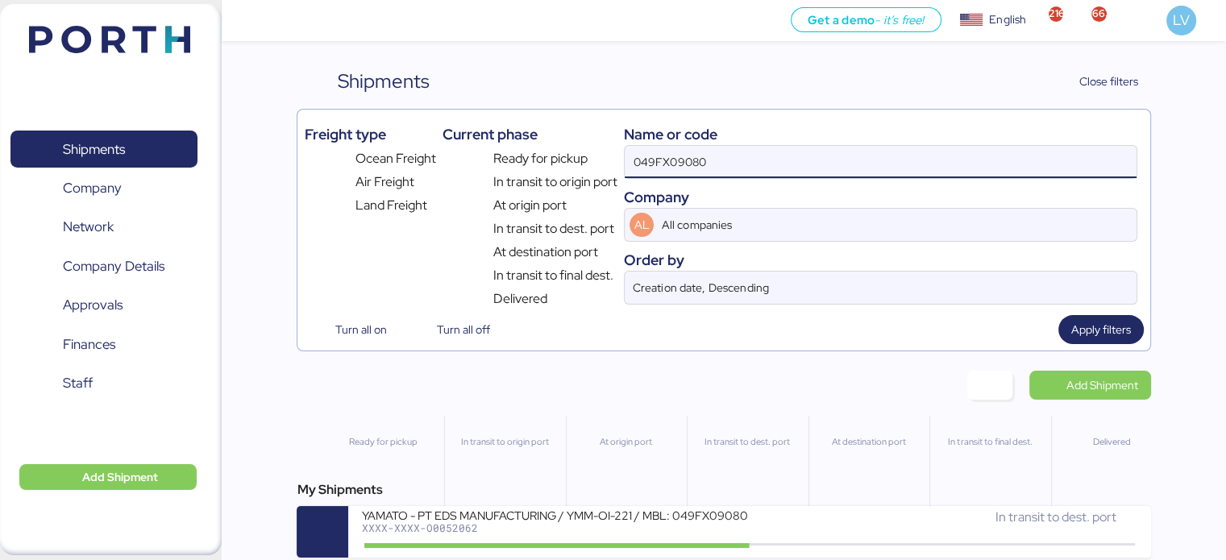
click at [702, 165] on div "Name or code 049FX09080 Company AL All companies Order by Creation date, Descen…" at bounding box center [880, 212] width 513 height 193
click at [693, 147] on input "049FX09080" at bounding box center [880, 162] width 511 height 32
type input "[PERSON_NAME]"
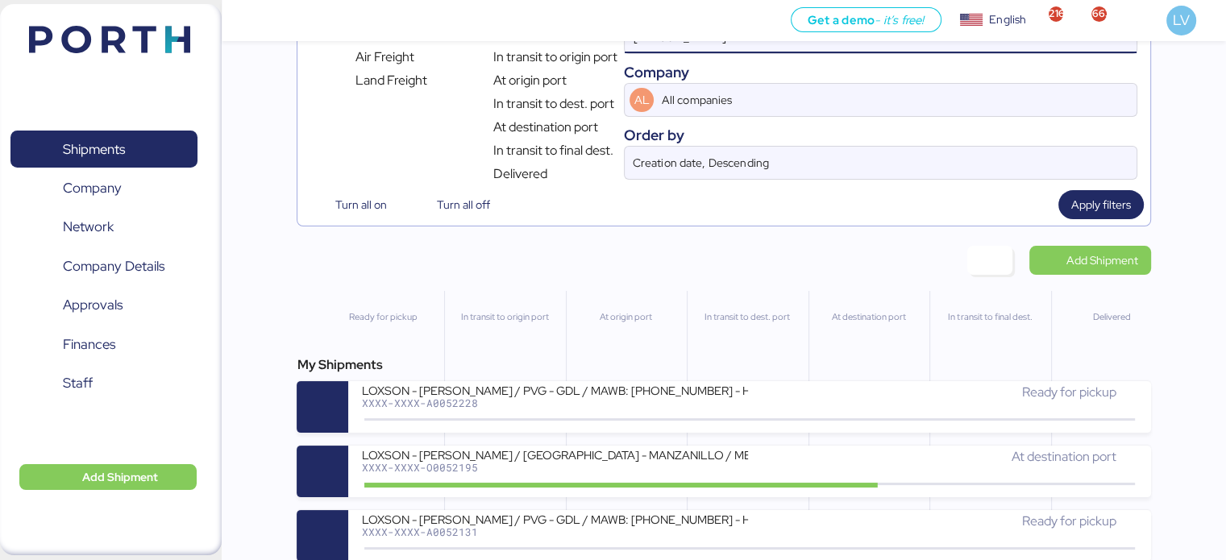
scroll to position [126, 0]
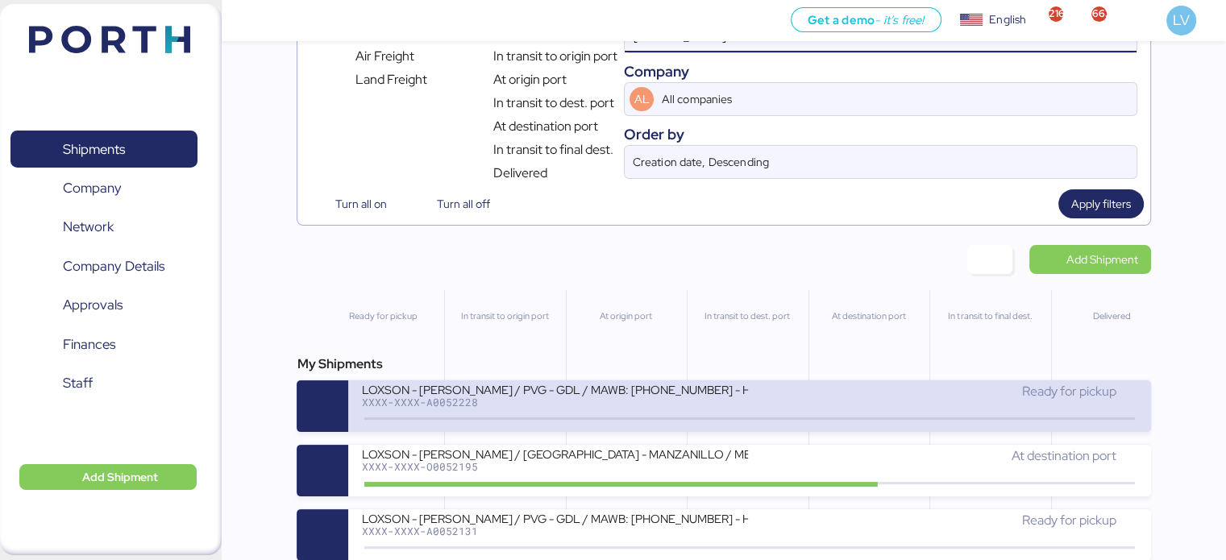
click at [603, 384] on div "LOXSON - [PERSON_NAME] / PVG - GDL / MAWB: [PHONE_NUMBER] - HAWB: LXN25090654 X…" at bounding box center [749, 406] width 802 height 52
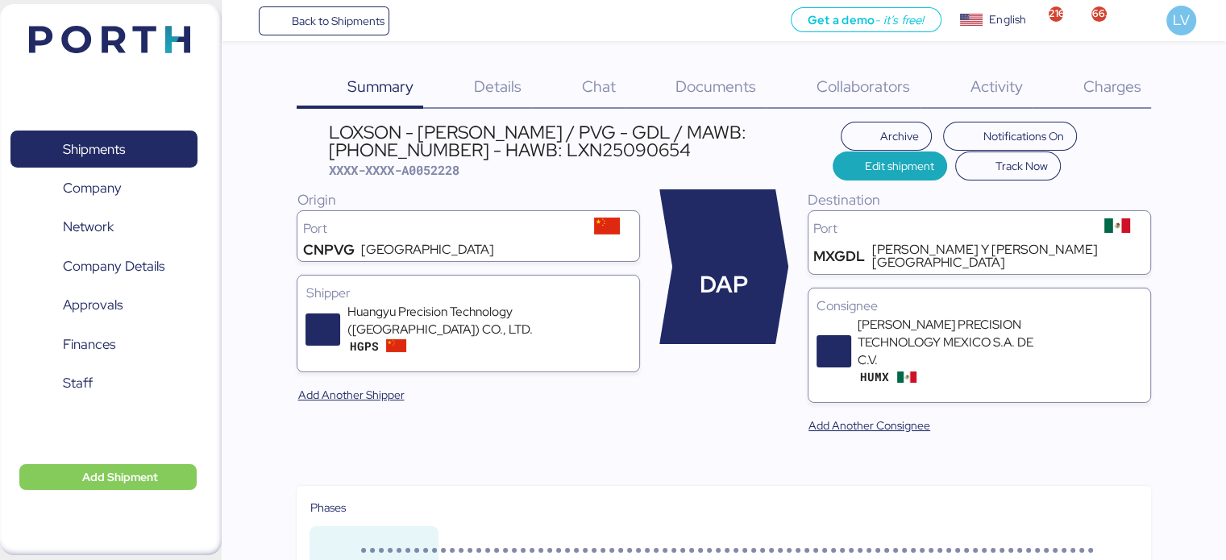
click at [1137, 108] on div "Charges 0" at bounding box center [1091, 88] width 118 height 42
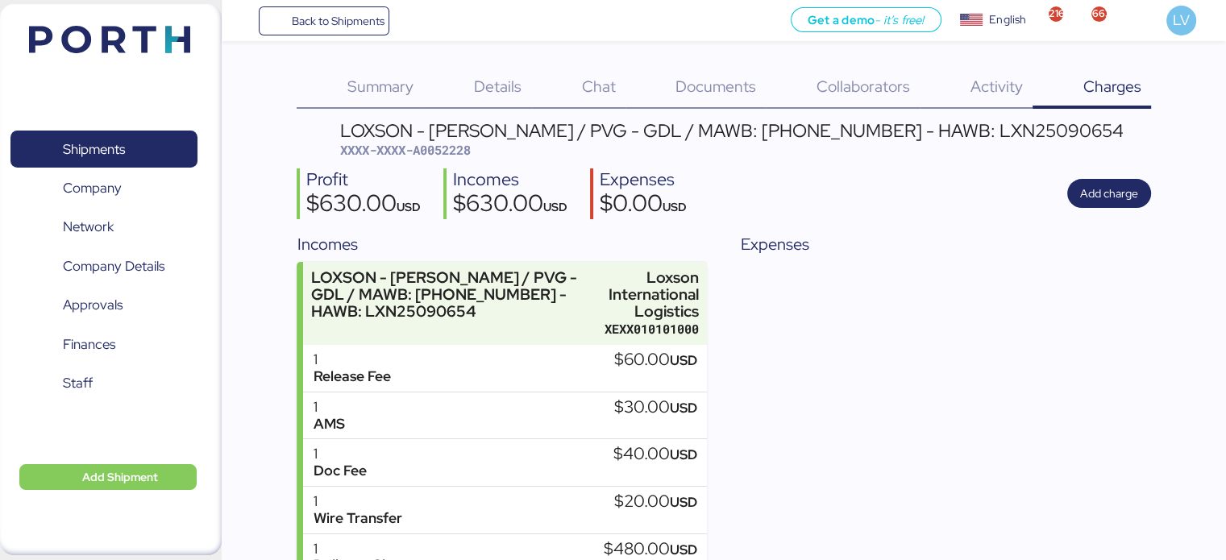
click at [1086, 226] on div "LOXSON - [PERSON_NAME] / PVG - GDL / MAWB: [PHONE_NUMBER] - HAWB: LXN25090654 X…" at bounding box center [723, 391] width 853 height 538
click at [1121, 195] on span "Add charge" at bounding box center [1109, 193] width 58 height 19
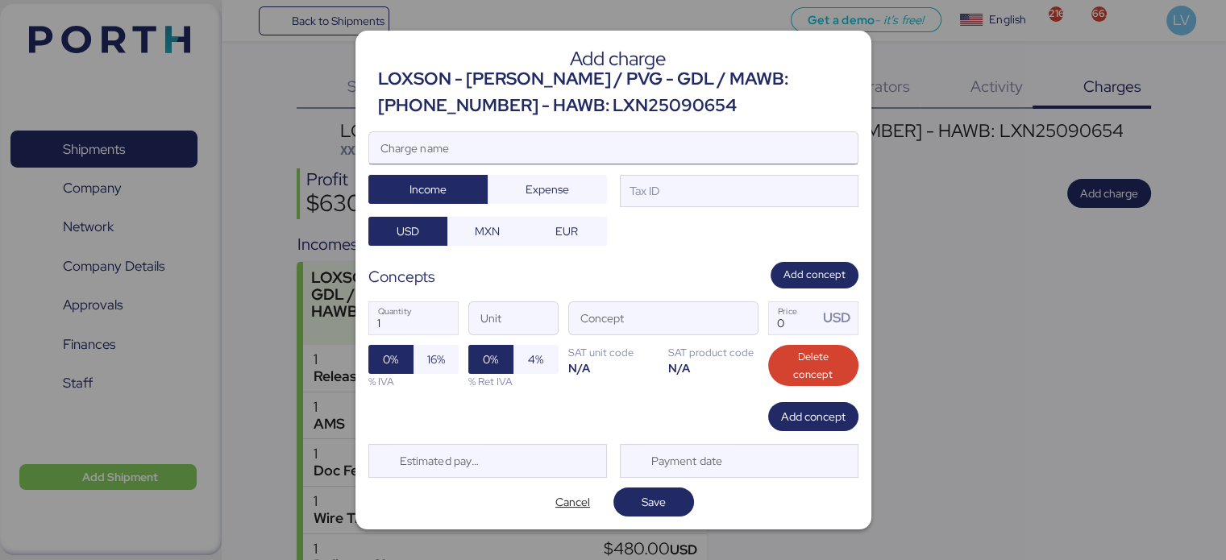
click at [571, 152] on input "Charge name" at bounding box center [613, 148] width 488 height 32
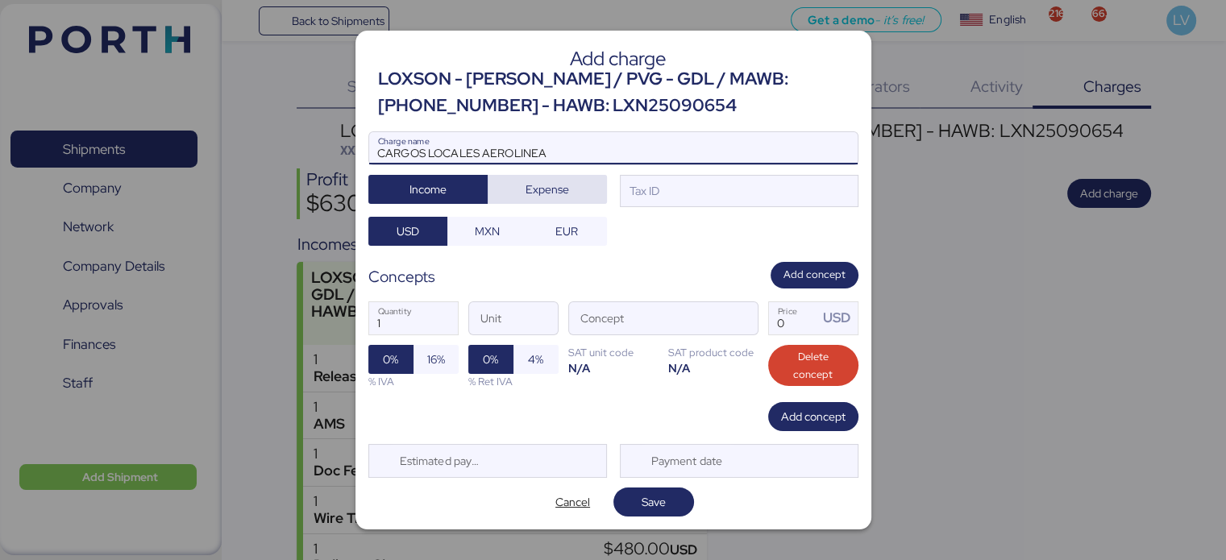
type input "CARGOS LOCALES AEROLINEA"
click at [558, 177] on span "Expense" at bounding box center [547, 189] width 119 height 29
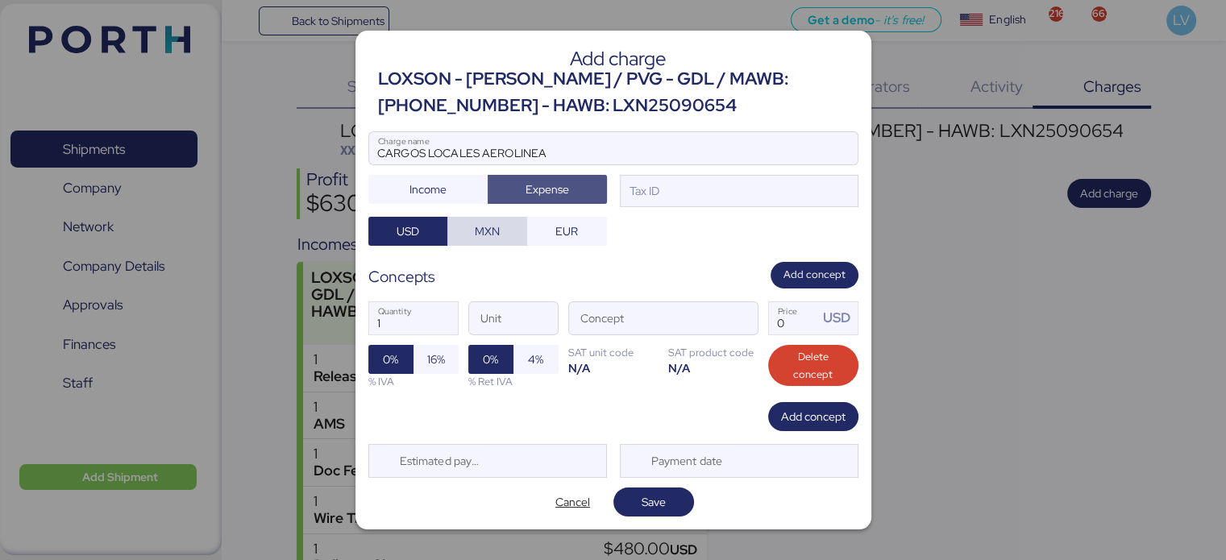
click at [502, 220] on span "MXN" at bounding box center [487, 231] width 54 height 23
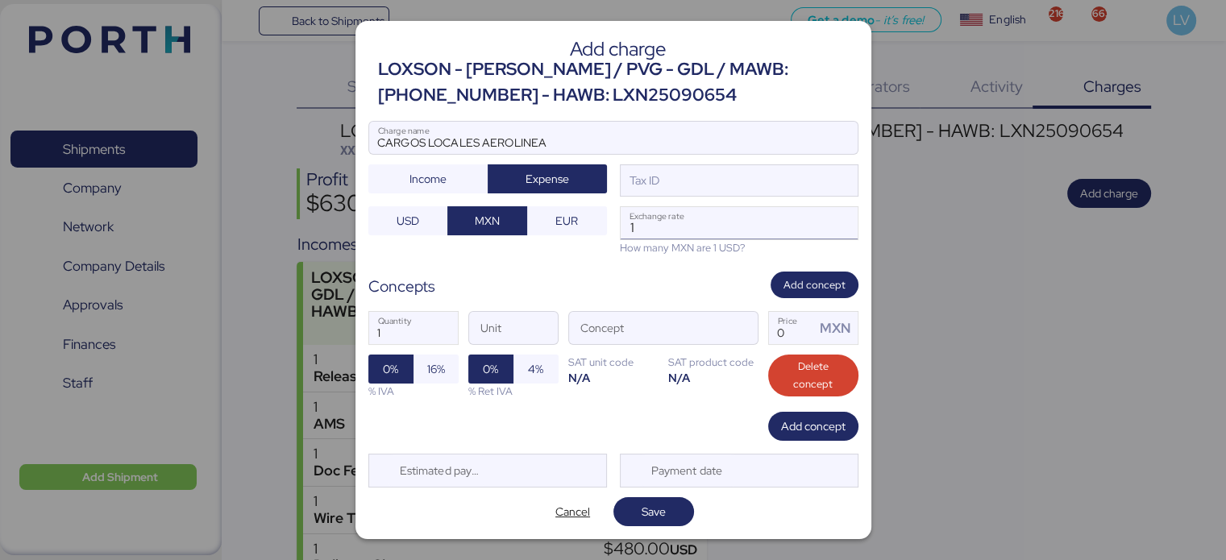
click at [660, 228] on input "1" at bounding box center [739, 223] width 237 height 32
click at [753, 338] on span "button" at bounding box center [741, 332] width 34 height 34
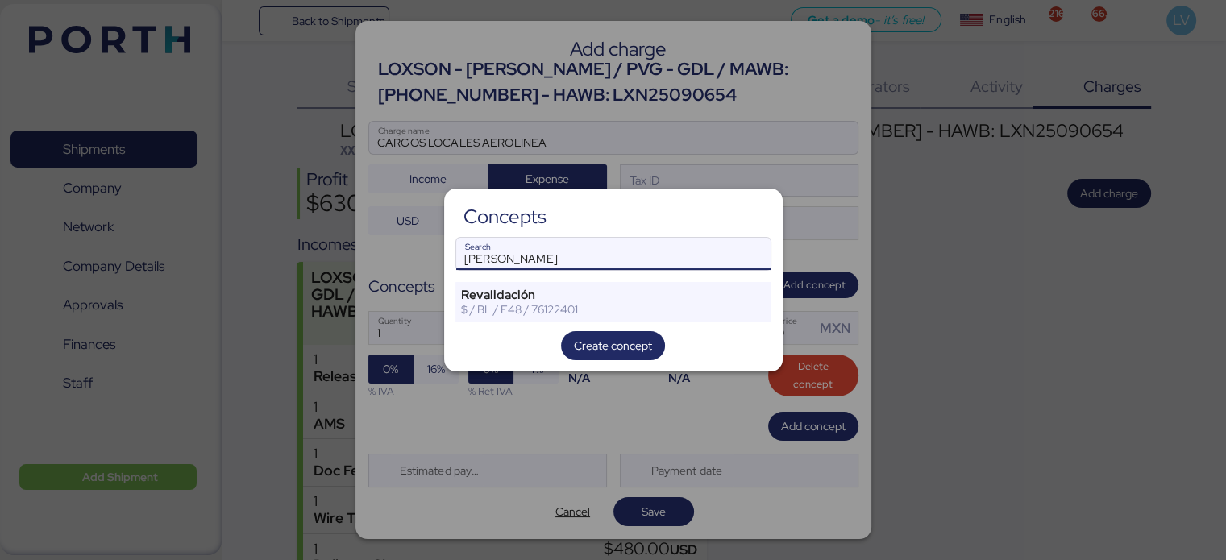
type input "[PERSON_NAME]"
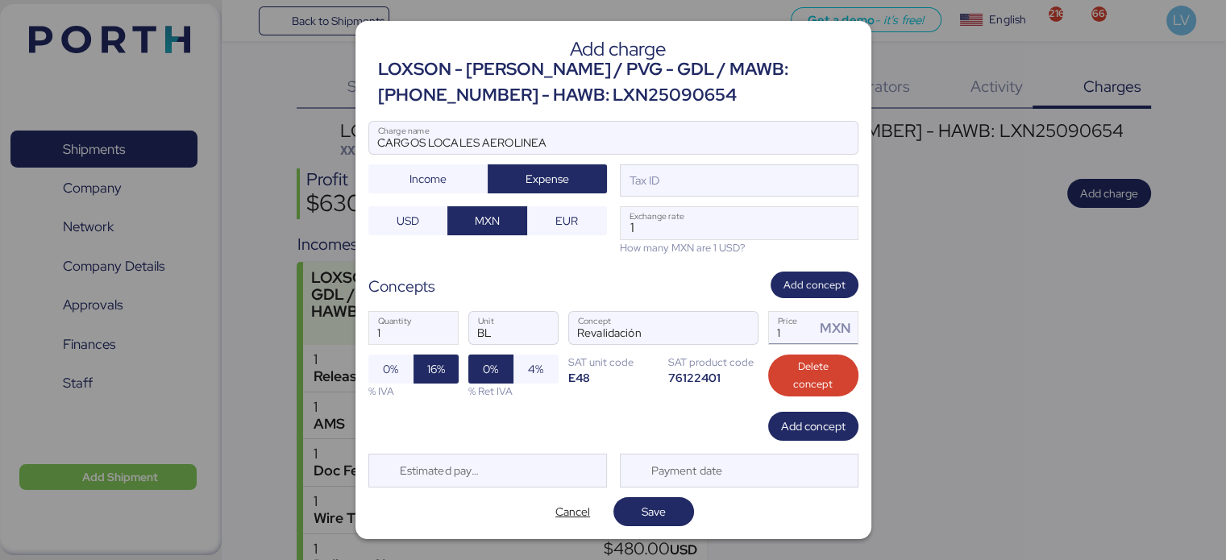
click at [819, 340] on div "MXN" at bounding box center [836, 328] width 42 height 32
click at [805, 327] on input "1" at bounding box center [792, 328] width 47 height 32
paste input "646.55"
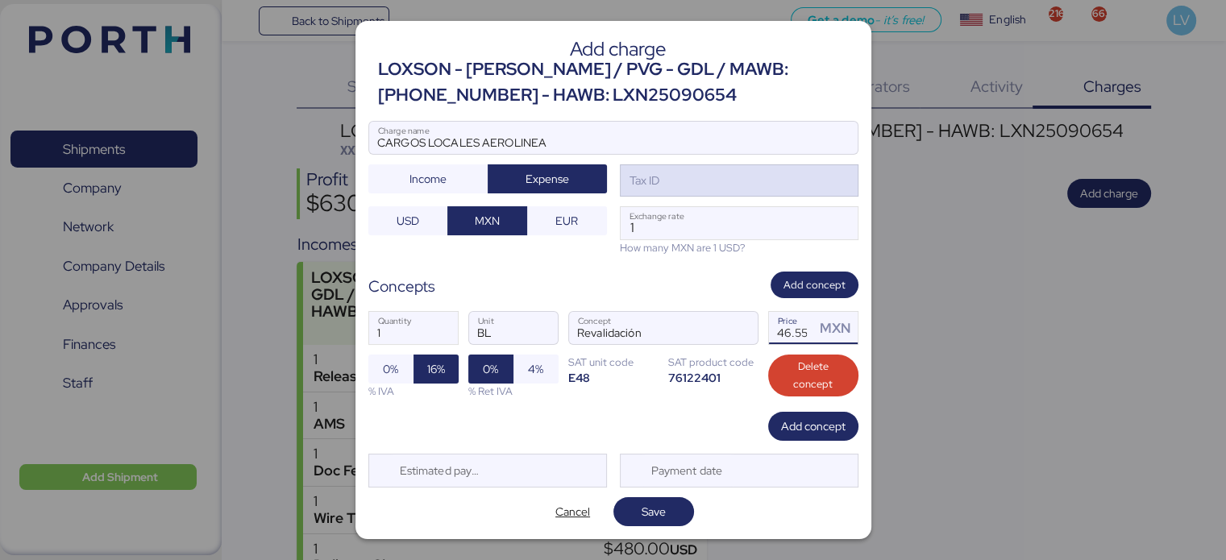
type input "646.55"
click at [703, 175] on div "Tax ID" at bounding box center [739, 180] width 239 height 32
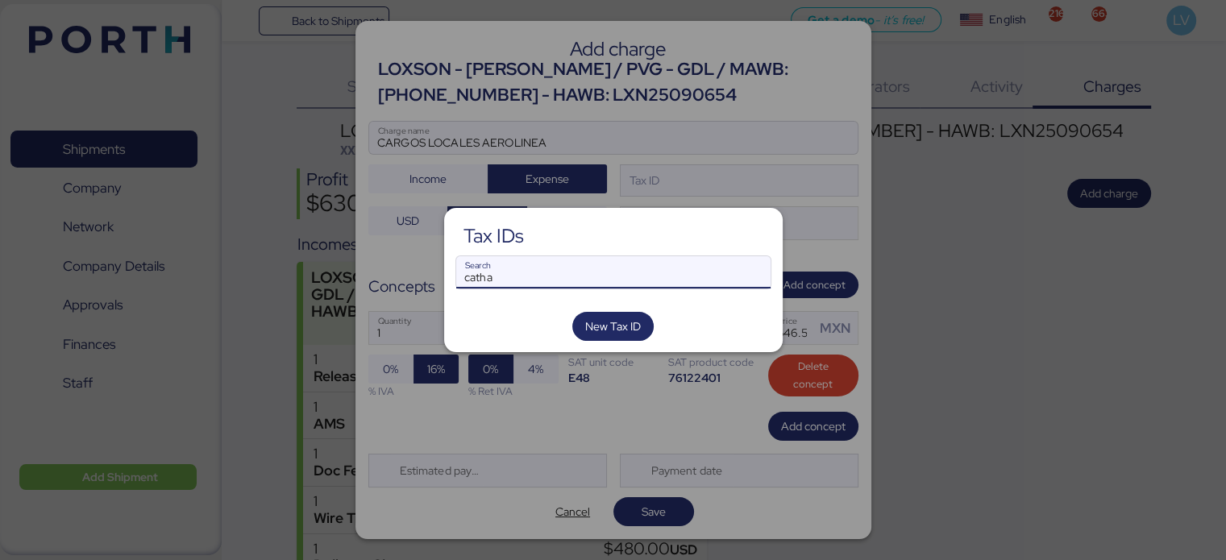
click at [491, 280] on input "catha" at bounding box center [613, 272] width 314 height 32
paste input "Air Ground Solutions"
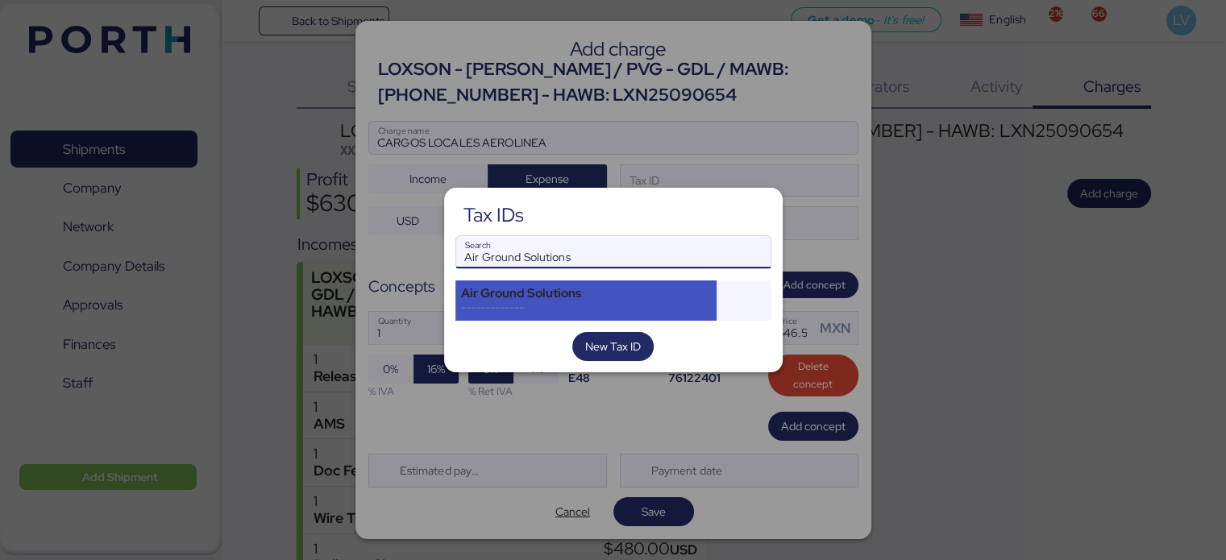
type input "Air Ground Solutions"
click at [531, 303] on div "-------------" at bounding box center [586, 308] width 251 height 15
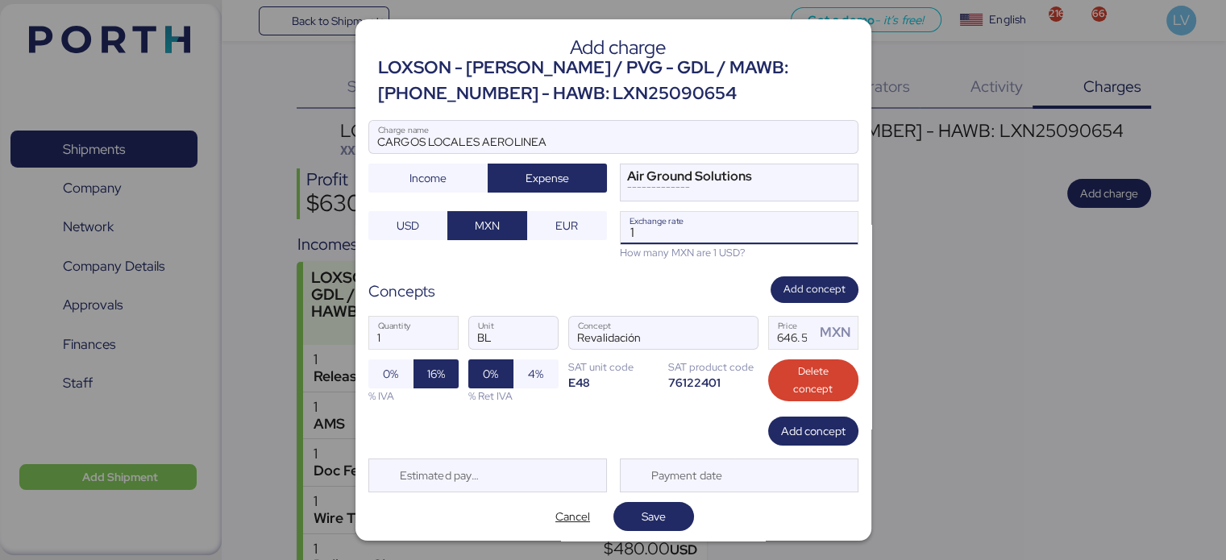
click at [633, 235] on input "1" at bounding box center [739, 228] width 237 height 32
paste input "8.4252"
type input "18.4252"
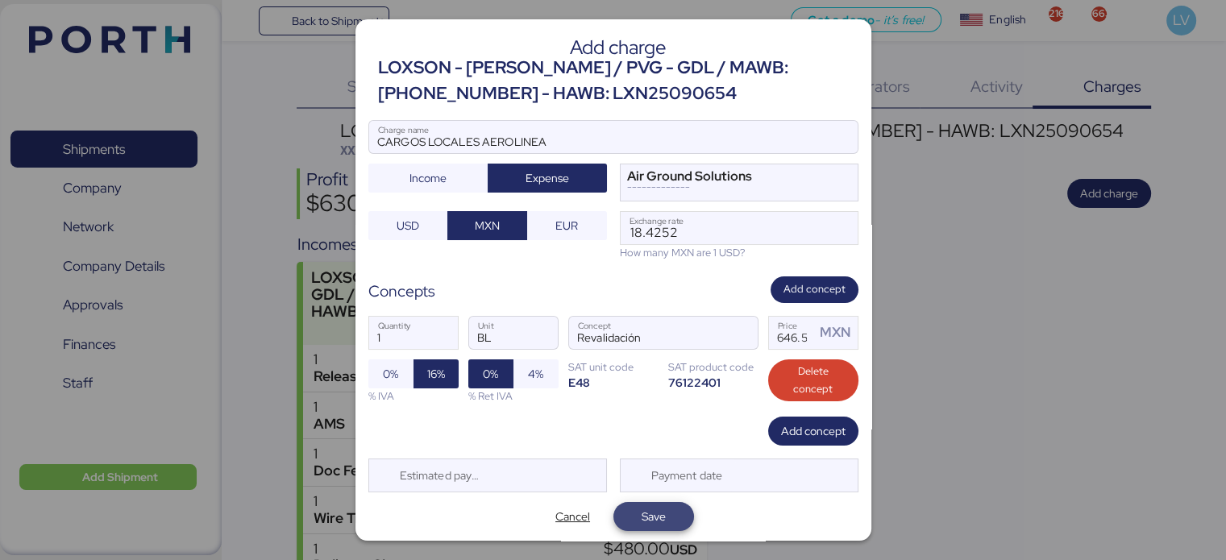
click at [654, 508] on span "Save" at bounding box center [654, 516] width 24 height 19
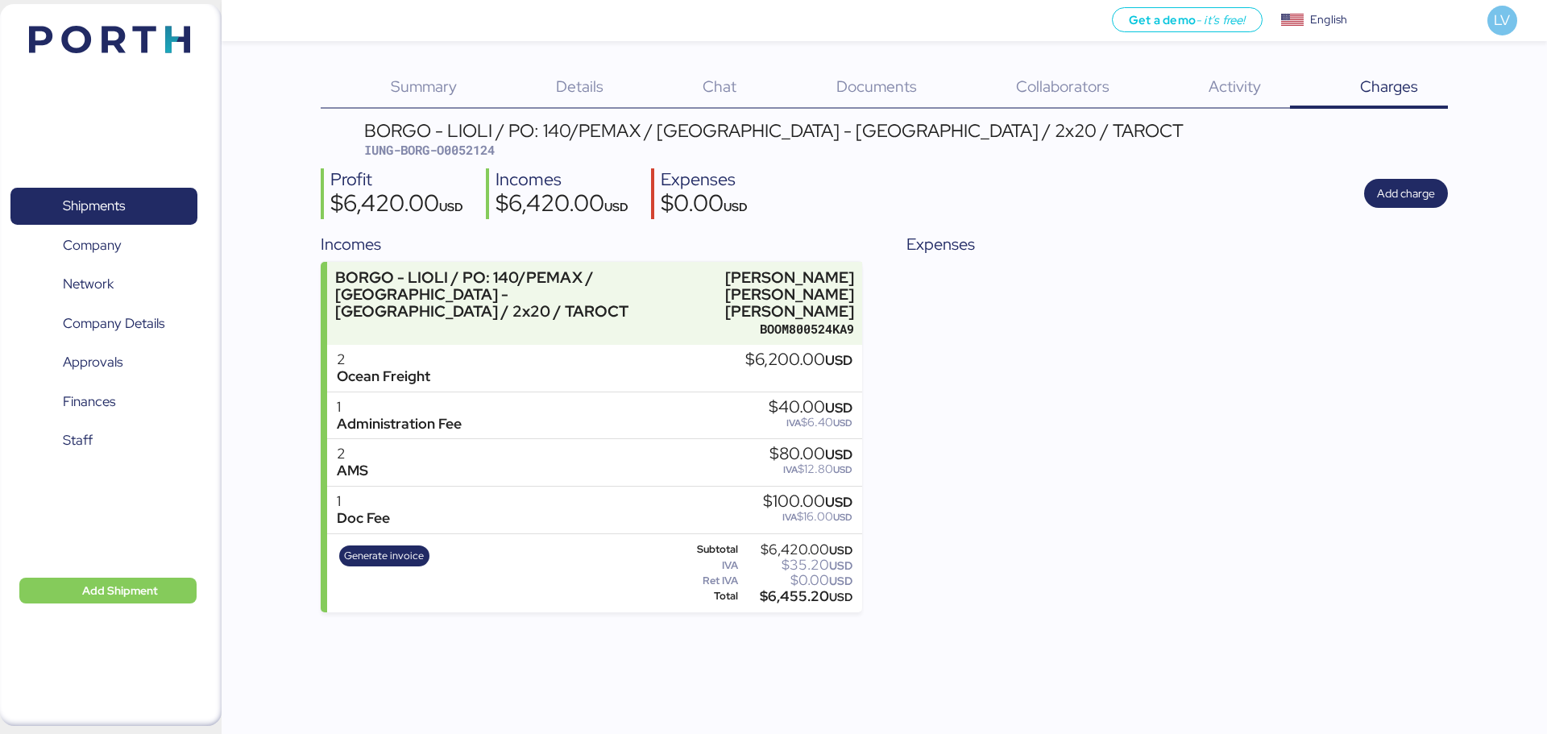
click at [799, 544] on div "$6,420.00 USD" at bounding box center [796, 550] width 111 height 12
copy div "6,420.00"
click at [785, 591] on div "$6,455.20 USD" at bounding box center [796, 597] width 111 height 12
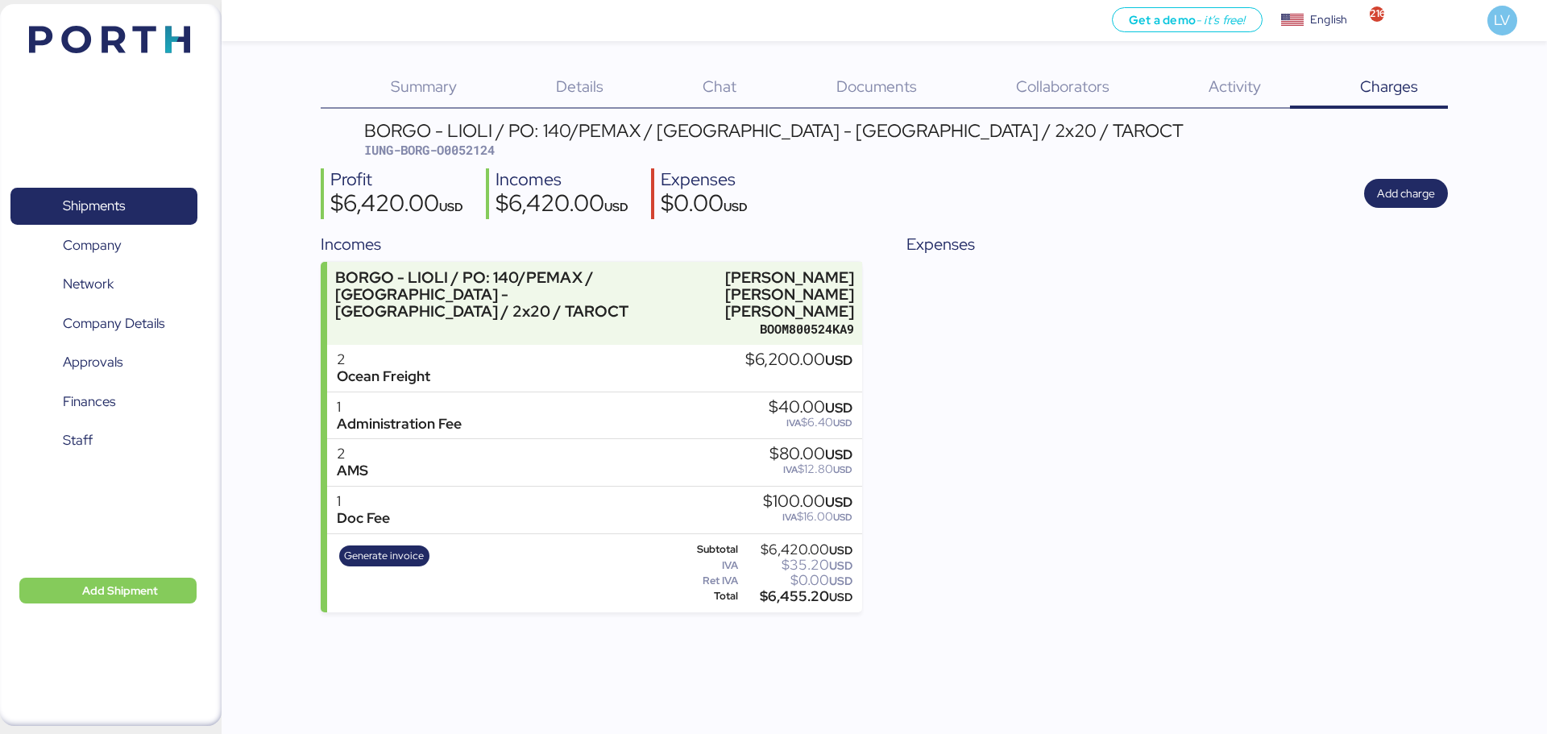
copy div "6,455.20"
drag, startPoint x: 546, startPoint y: 138, endPoint x: 596, endPoint y: 130, distance: 50.6
click at [596, 130] on div "BORGO - LIOLI / PO: 140/PEMAX / INDIA - MANZANILLO / 2x20 / TAROCT" at bounding box center [774, 131] width 820 height 18
drag, startPoint x: 540, startPoint y: 134, endPoint x: 650, endPoint y: 125, distance: 110.0
click at [650, 125] on div "BORGO - LIOLI / PO: 140/PEMAX / INDIA - MANZANILLO / 2x20 / TAROCT" at bounding box center [774, 131] width 820 height 18
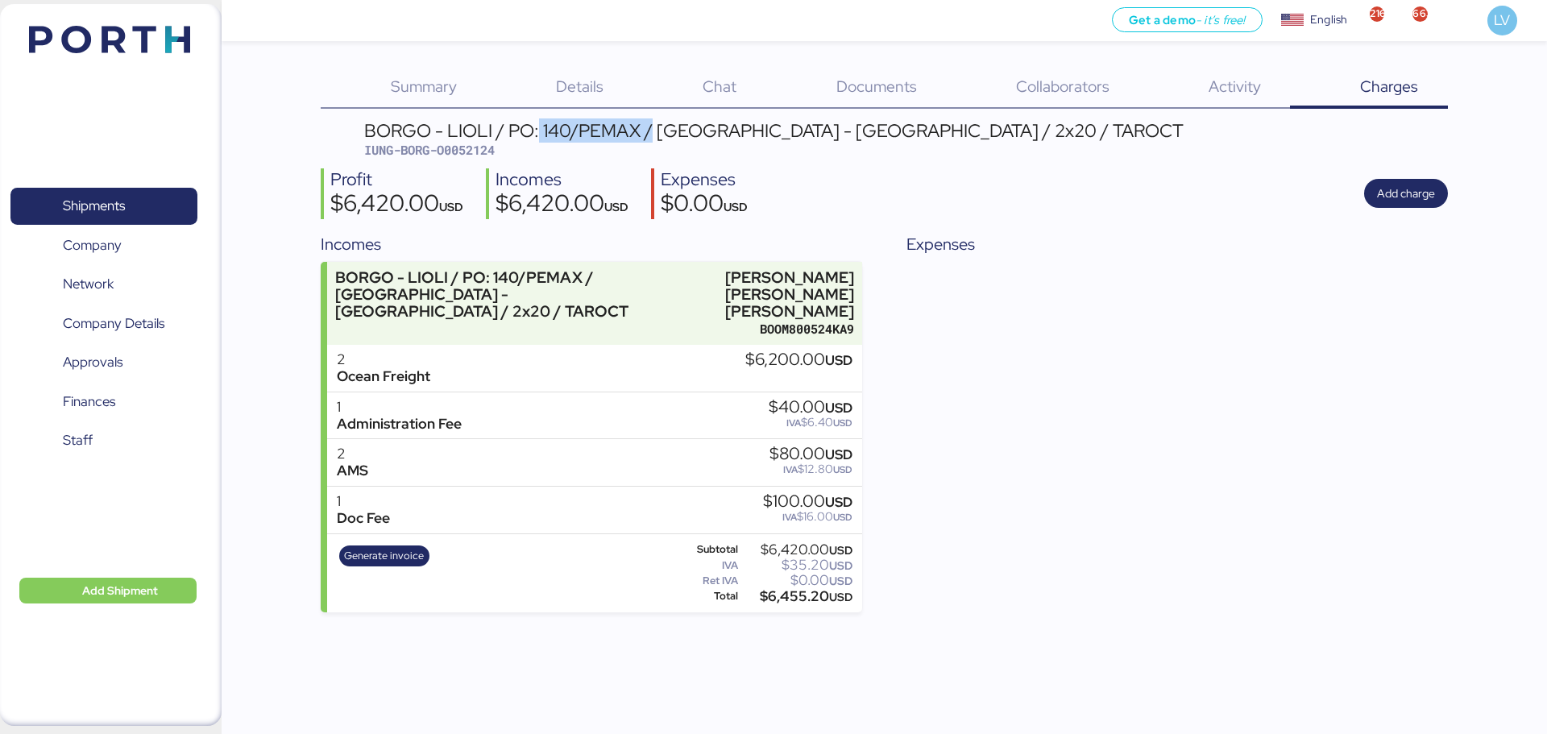
copy div "140/PEMAX /"
click at [824, 78] on div "Documents 0" at bounding box center [856, 88] width 180 height 42
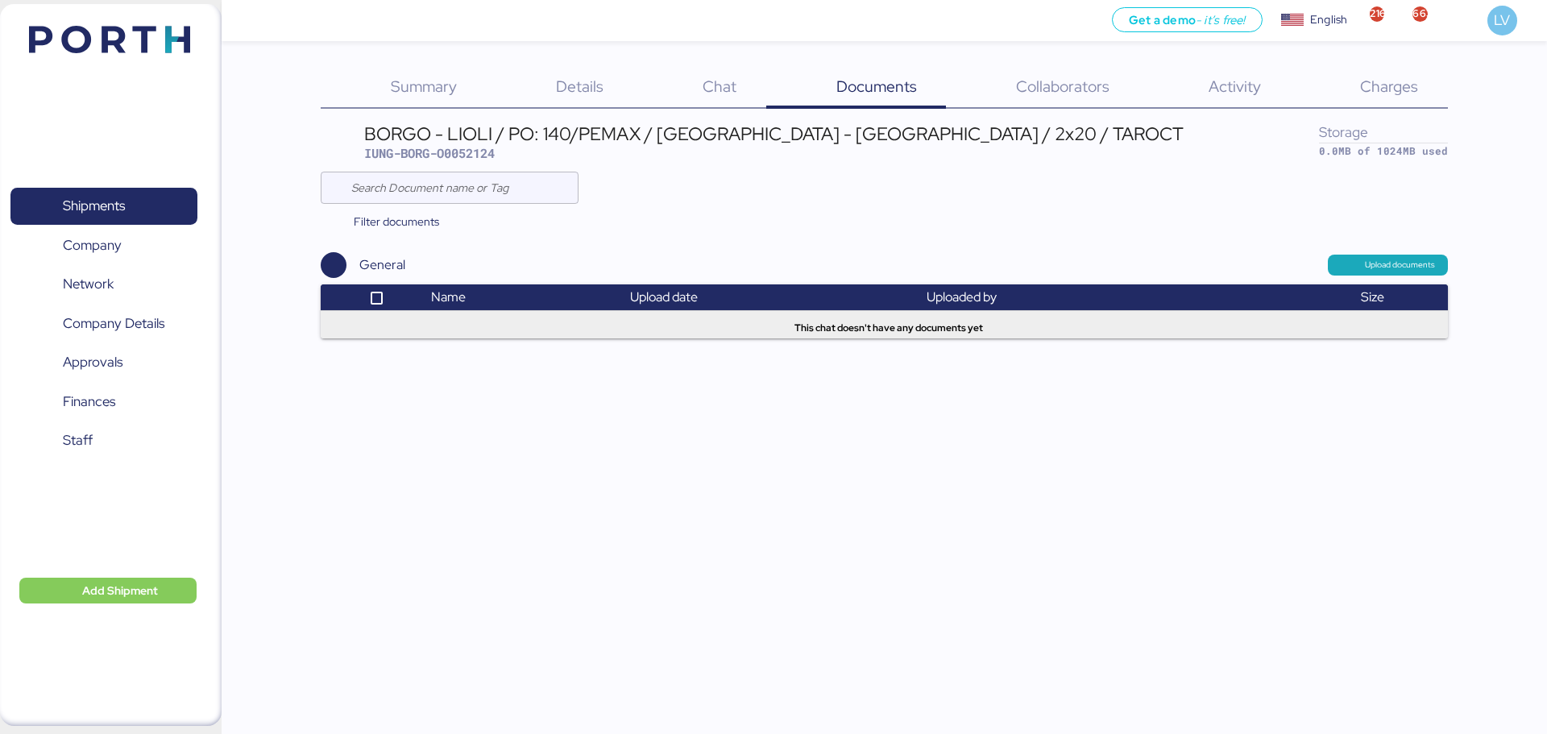
click at [1376, 64] on div "Summary 0 Details 0 Chat 0 Documents 0 Collaborators 0 Activity 0 Charges 0 BOR…" at bounding box center [773, 169] width 1547 height 338
click at [1402, 106] on div "Charges 0" at bounding box center [1368, 88] width 157 height 42
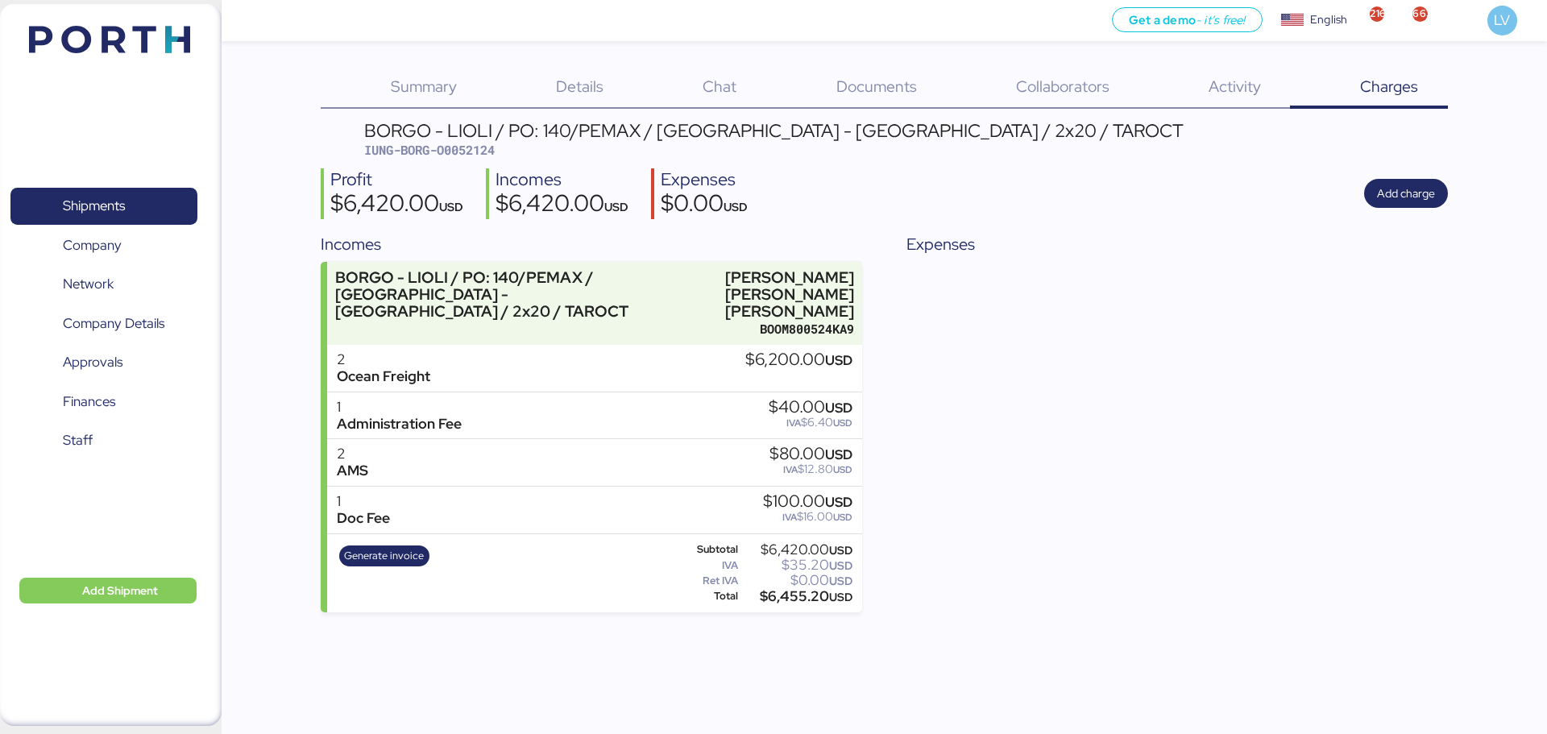
click at [1418, 178] on div "Profit $6,420.00 USD Incomes $6,420.00 USD Expenses $0.00 USD Add charge" at bounding box center [884, 193] width 1127 height 51
click at [1402, 201] on span "Add charge" at bounding box center [1406, 193] width 58 height 19
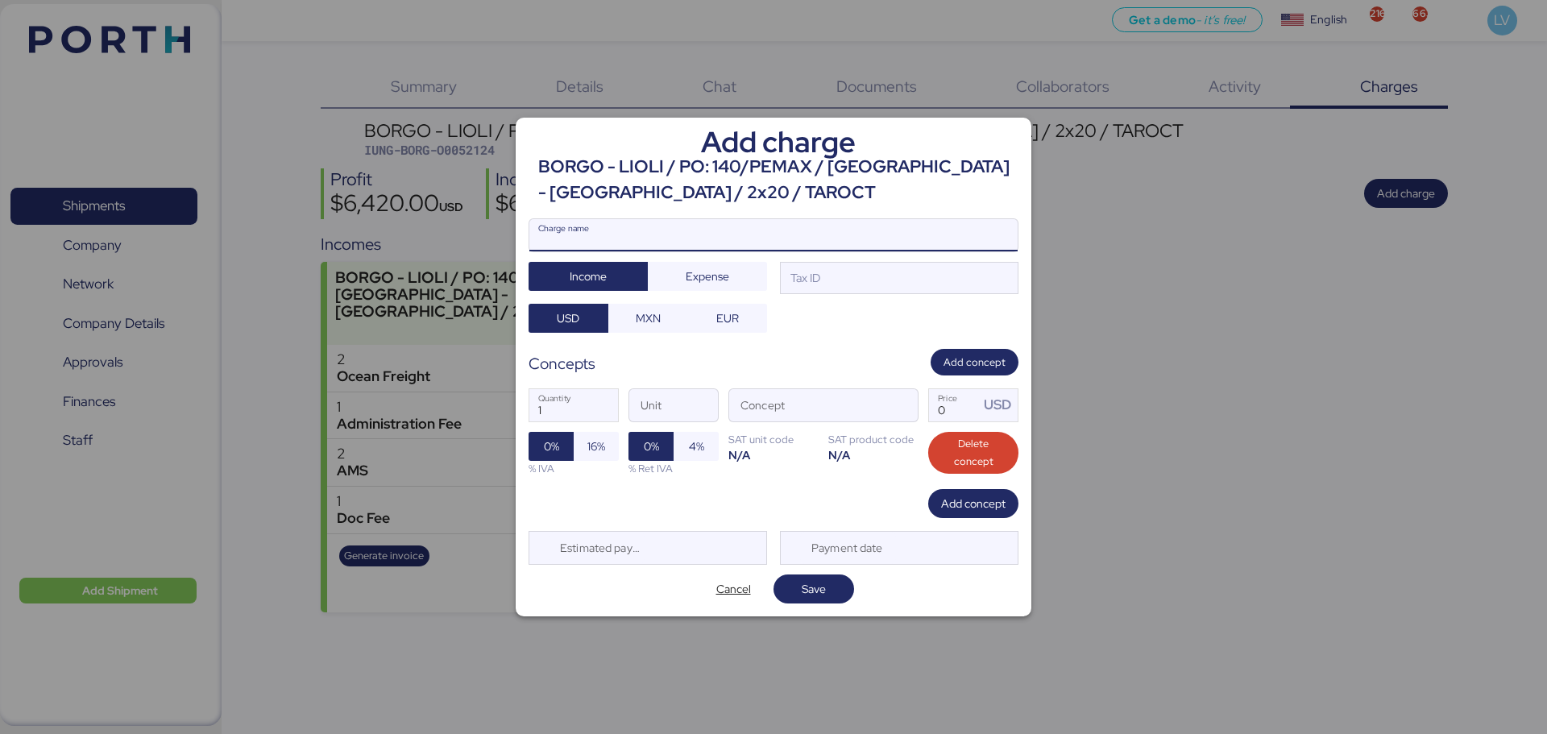
click at [871, 234] on input "Charge name" at bounding box center [774, 235] width 488 height 32
type input "C"
click at [878, 415] on input "Concept" at bounding box center [804, 405] width 150 height 32
click at [740, 227] on input "SEGUOR MERCANCIA" at bounding box center [774, 235] width 488 height 32
paste input "PD6307151-0"
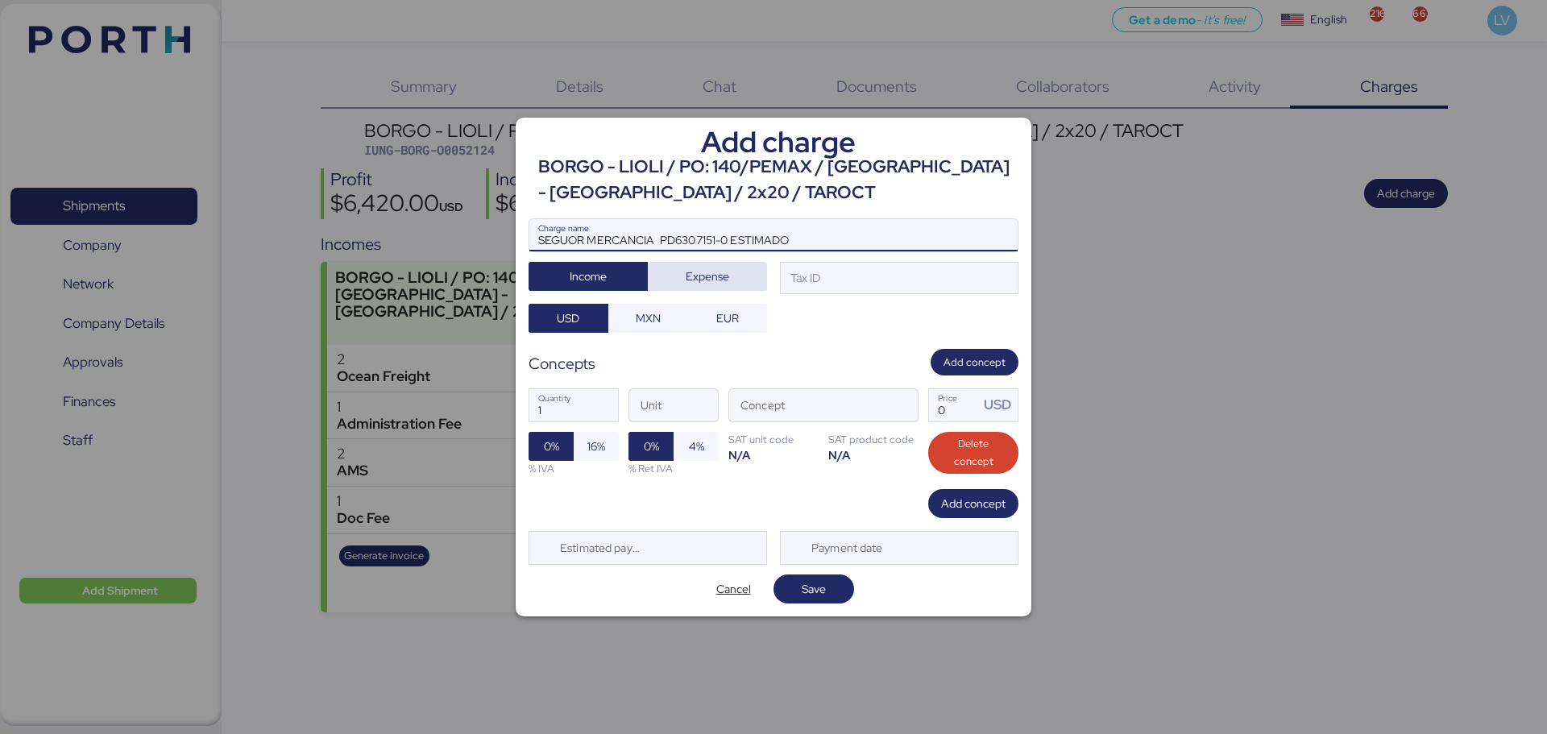
type input "SEGUOR MERCANCIA PD6307151-0 ESTIMADO"
click at [698, 289] on span "Expense" at bounding box center [707, 276] width 119 height 29
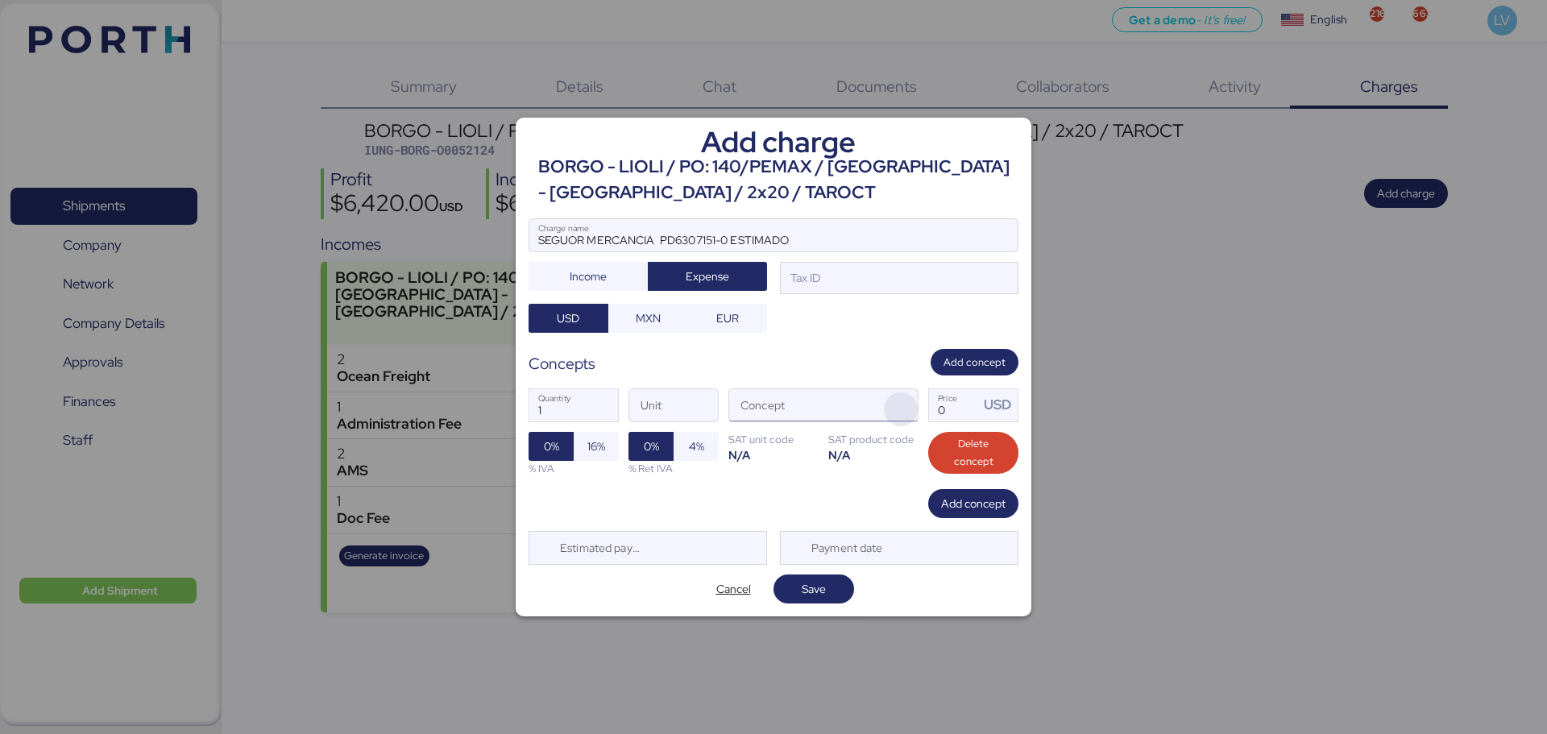
click at [906, 416] on span "button" at bounding box center [901, 409] width 34 height 34
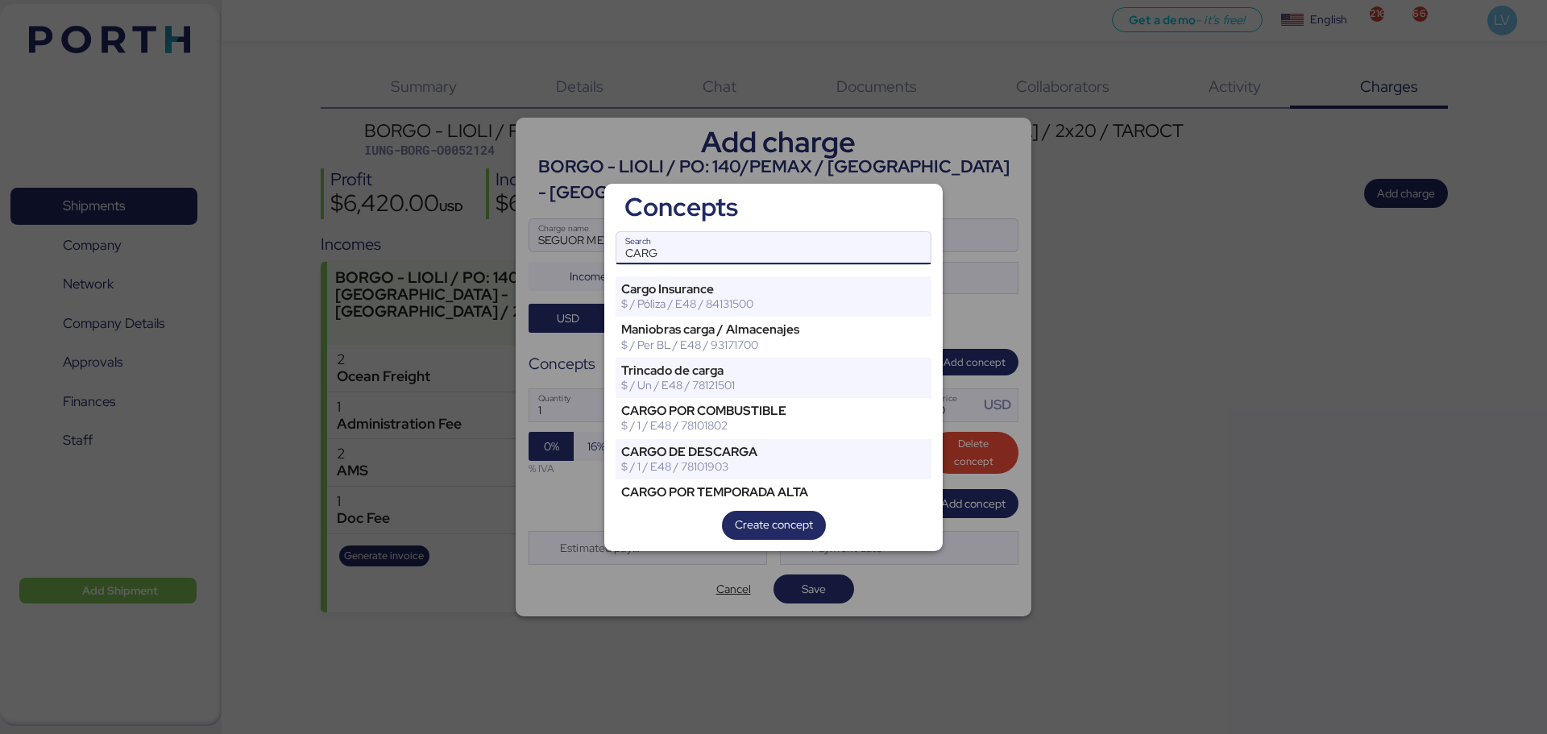
type input "CARG"
click at [807, 274] on div "Concepts CARG Search Cargo Insurance $ / Póliza / E48 / 84131500 Maniobras carg…" at bounding box center [773, 368] width 338 height 368
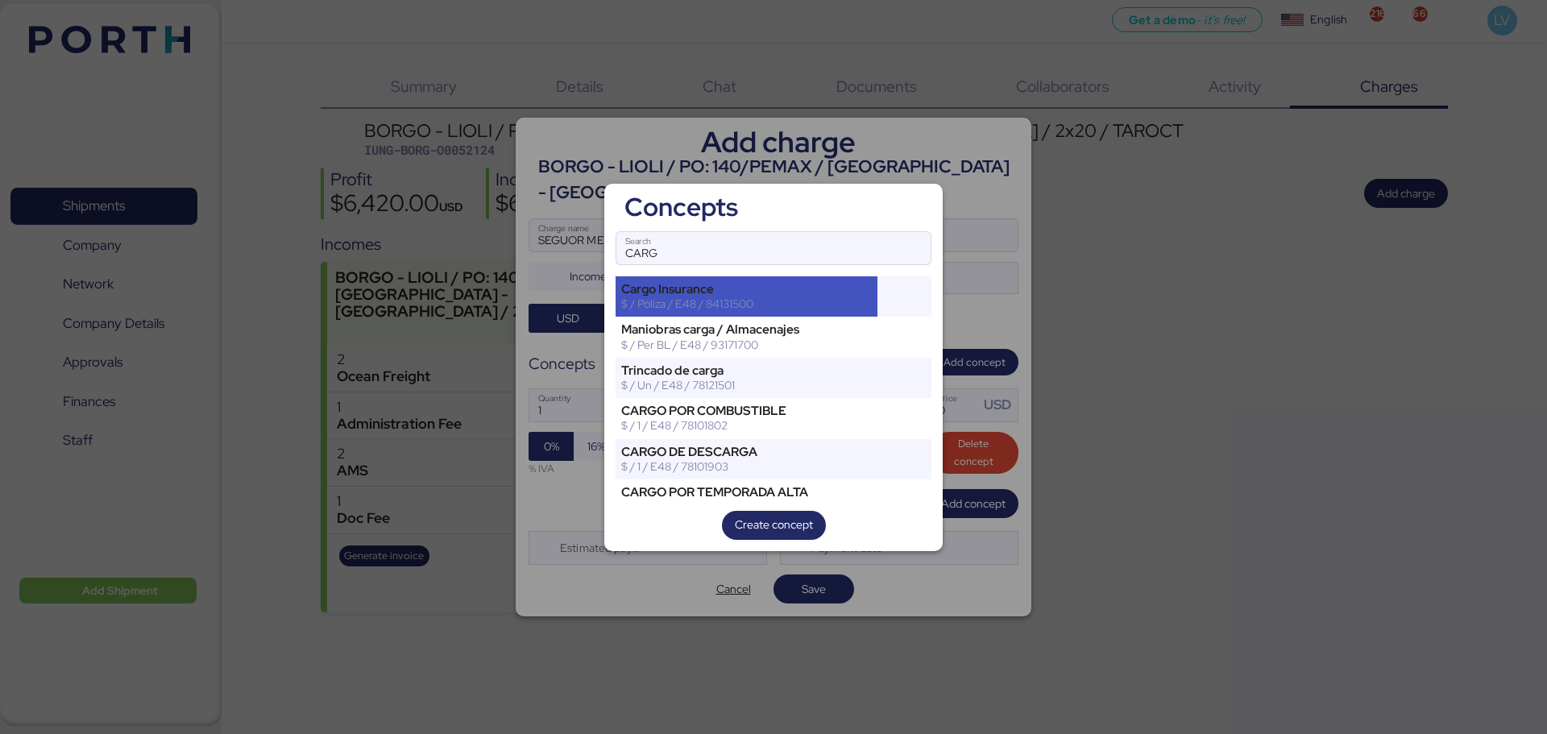
click at [807, 281] on div "Cargo Insurance $ / Póliza / E48 / 84131500" at bounding box center [747, 296] width 262 height 40
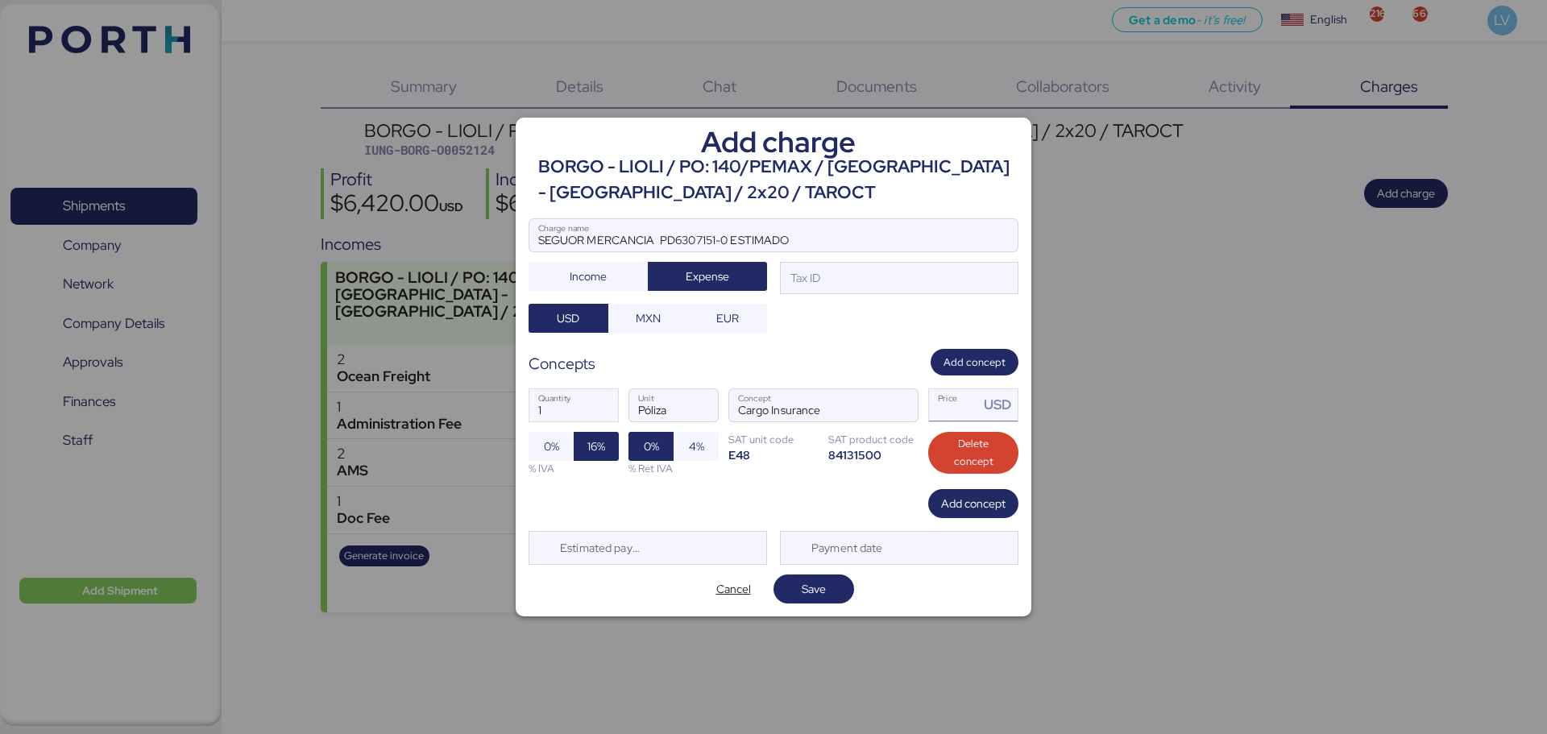
click at [957, 417] on input "Price USD" at bounding box center [954, 405] width 50 height 32
type input "102.2"
click at [841, 272] on div "Tax ID" at bounding box center [899, 278] width 239 height 32
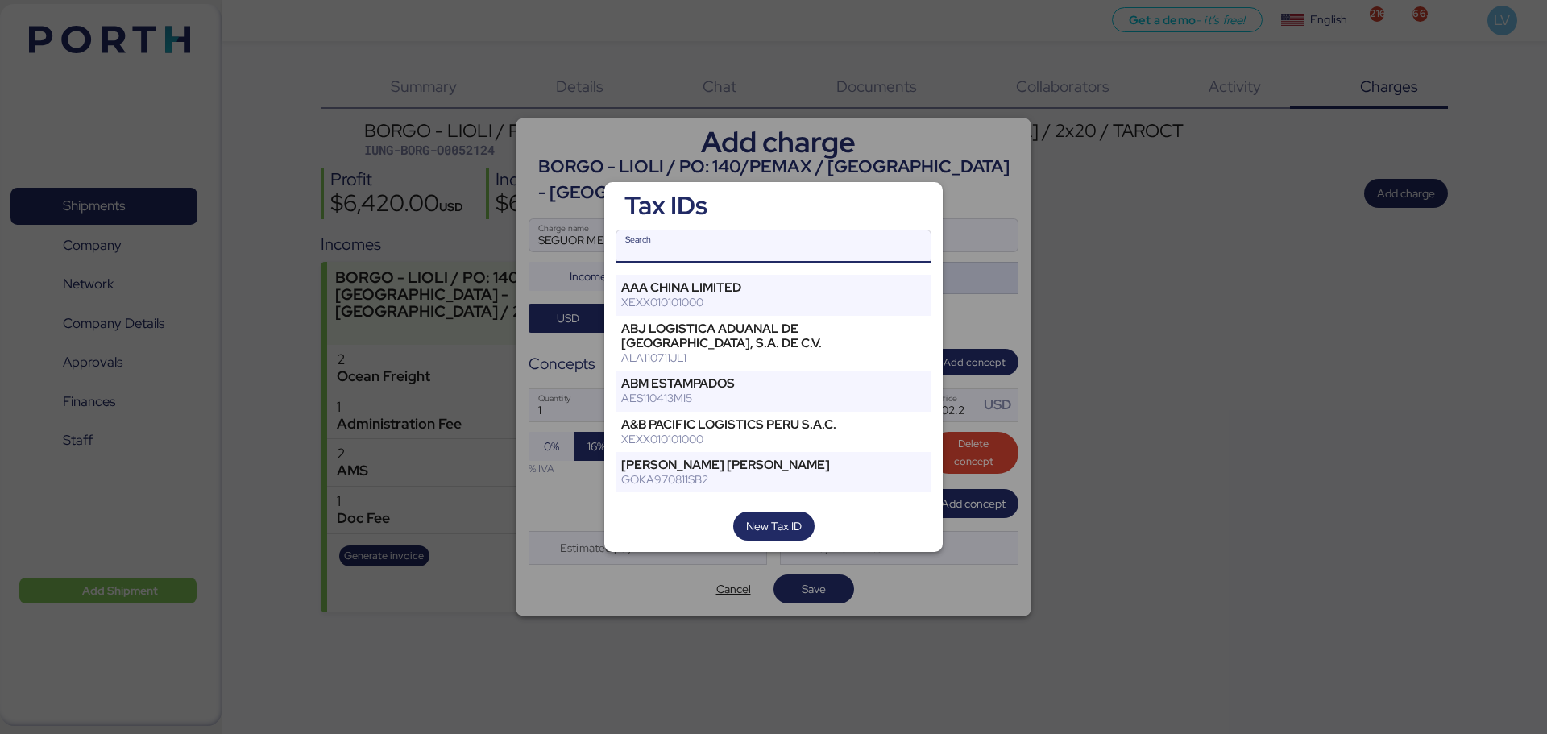
click at [711, 242] on input "Search" at bounding box center [774, 246] width 314 height 32
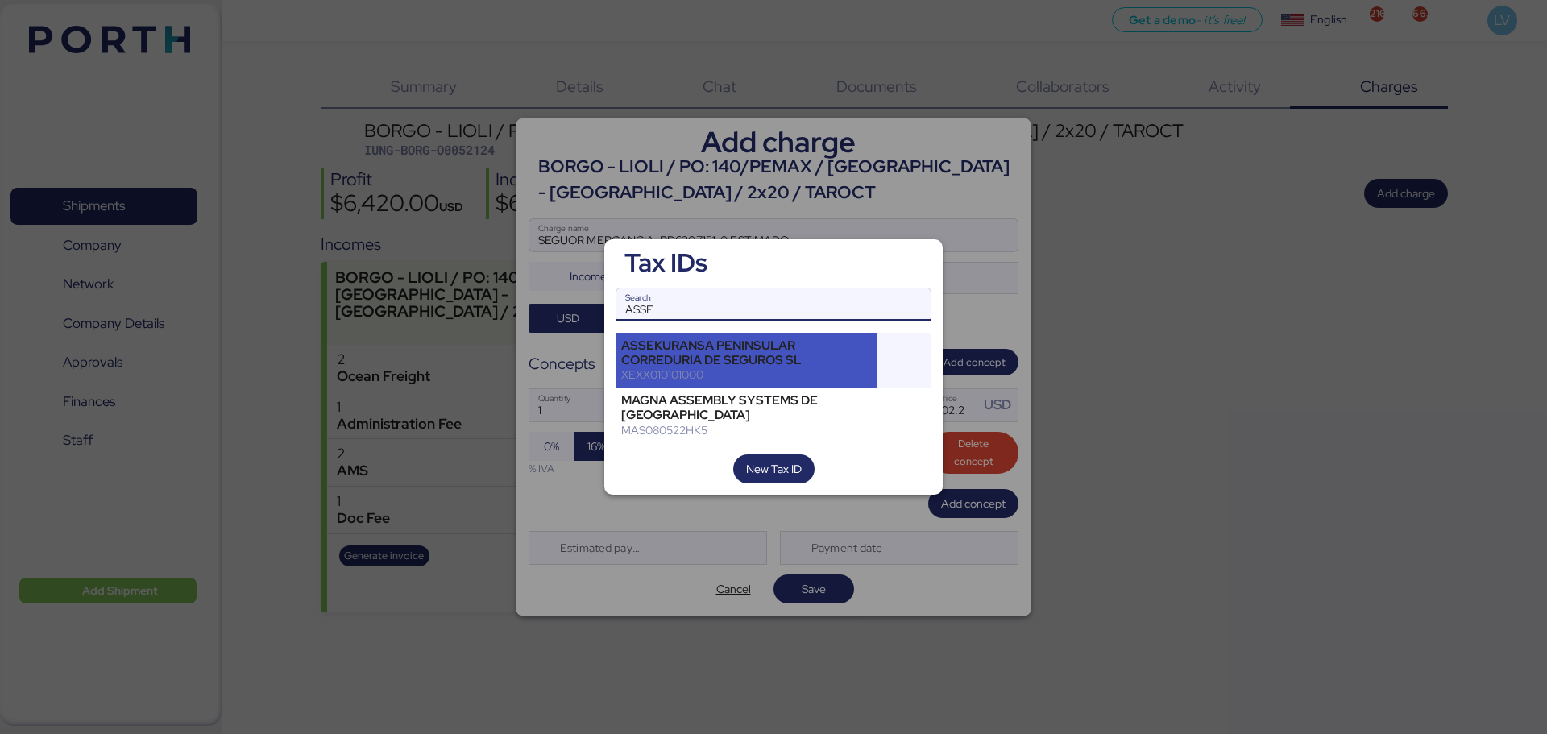
type input "ASSE"
click at [672, 340] on div "ASSEKURANSA PENINSULAR CORREDURIA DE SEGUROS SL XEXX010101000" at bounding box center [747, 361] width 262 height 56
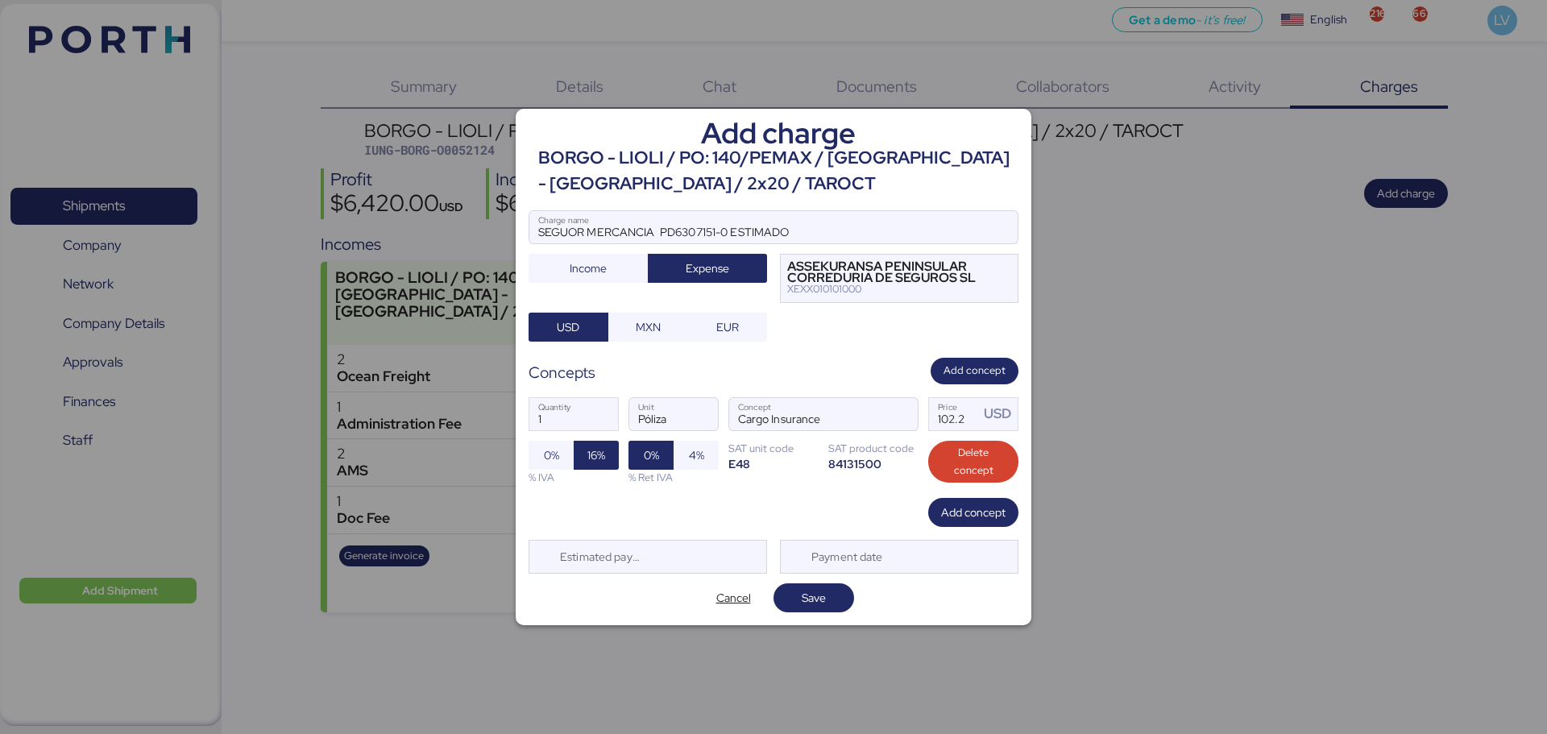
click at [827, 614] on div "Add charge BORGO - LIOLI / PO: 140/PEMAX / INDIA - MANZANILLO / 2x20 / TAROCT S…" at bounding box center [774, 367] width 516 height 517
click at [823, 598] on span "Save" at bounding box center [814, 597] width 24 height 19
